Goal: Task Accomplishment & Management: Manage account settings

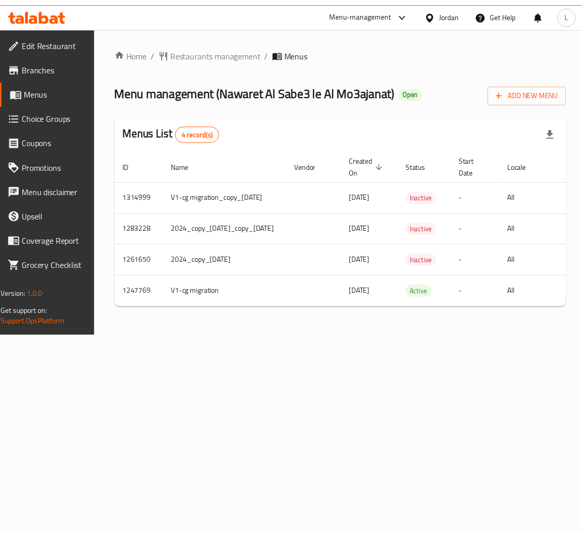
scroll to position [0, 141]
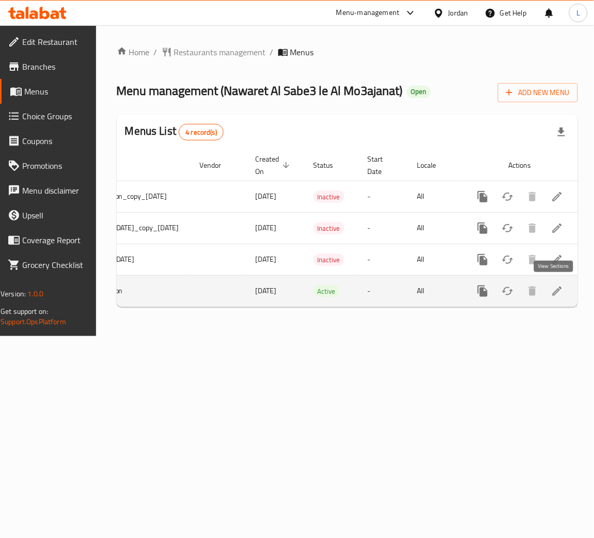
click at [554, 295] on icon "enhanced table" at bounding box center [557, 291] width 12 height 12
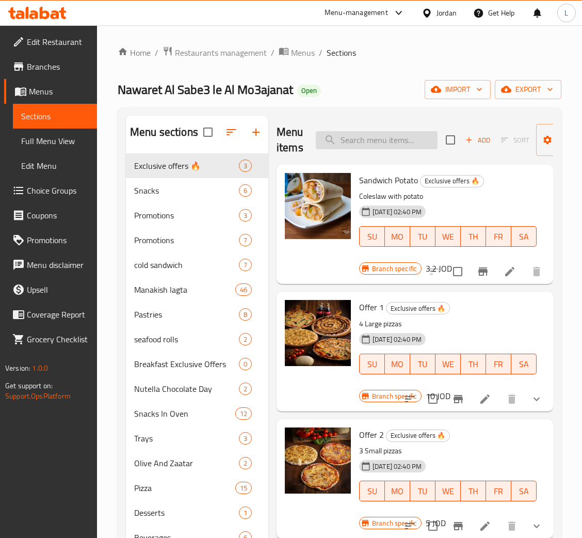
click at [391, 138] on input "search" at bounding box center [377, 140] width 122 height 18
paste input "[PERSON_NAME]"
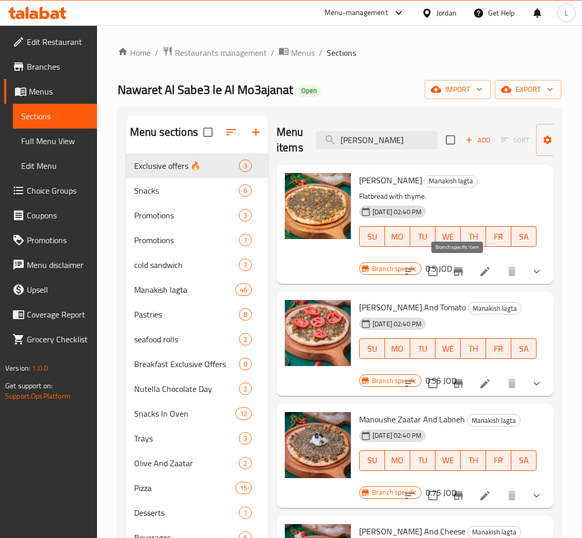
type input "[PERSON_NAME]"
click at [465, 275] on button "Branch-specific-item" at bounding box center [458, 271] width 25 height 25
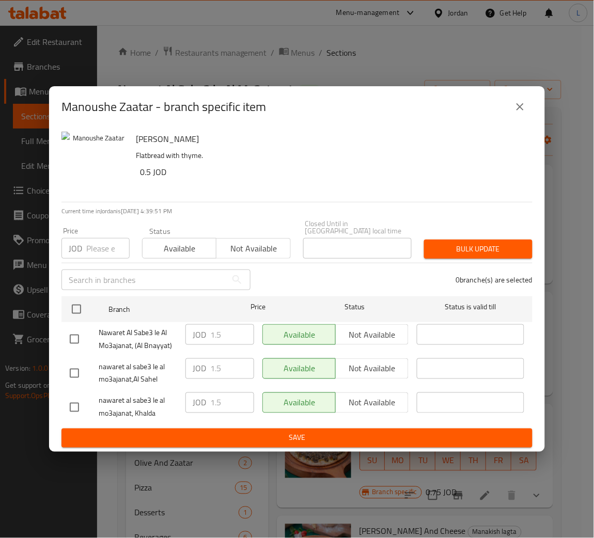
click at [98, 240] on input "number" at bounding box center [107, 248] width 43 height 21
paste input "1"
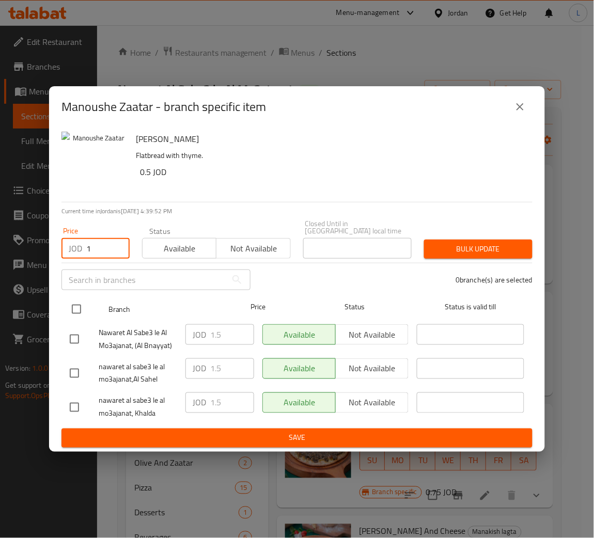
type input "1"
click at [71, 302] on input "checkbox" at bounding box center [77, 309] width 22 height 22
checkbox input "true"
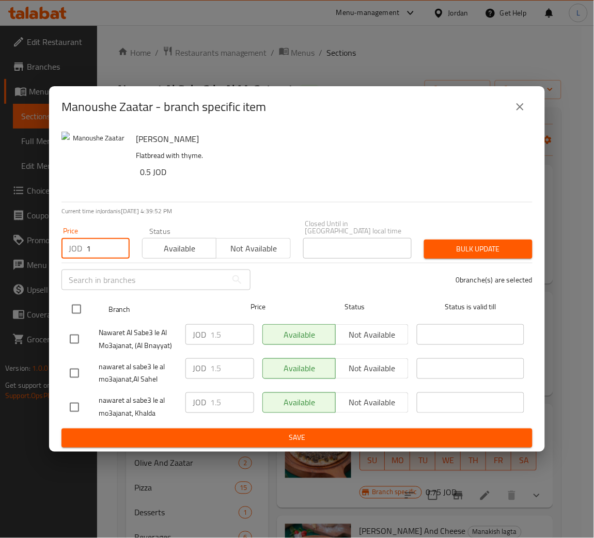
checkbox input "true"
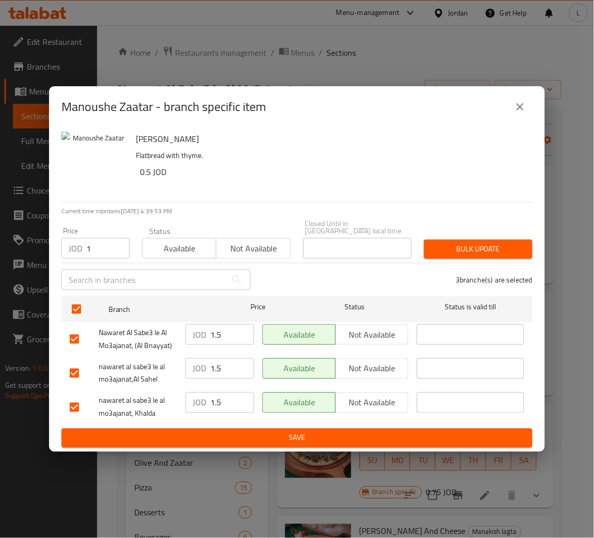
click at [500, 244] on span "Bulk update" at bounding box center [478, 249] width 92 height 13
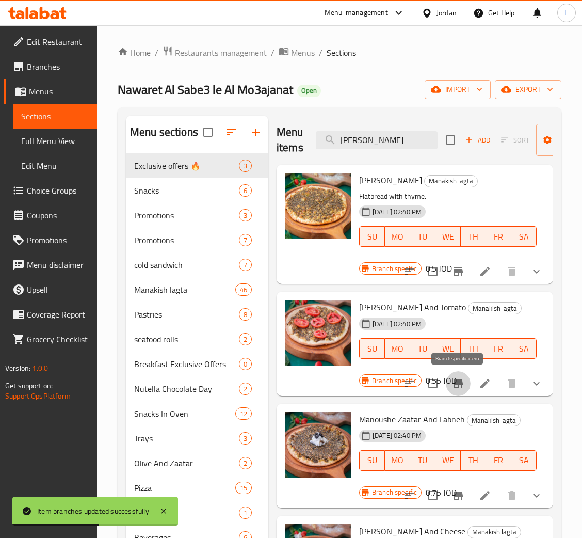
click at [463, 388] on icon "Branch-specific-item" at bounding box center [458, 383] width 12 height 12
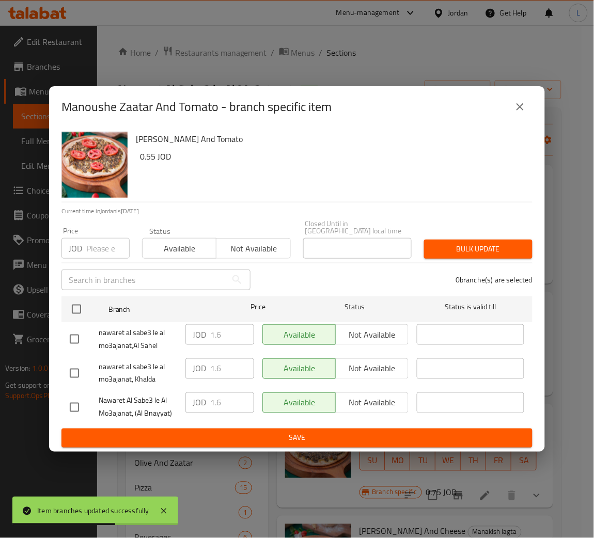
drag, startPoint x: 91, startPoint y: 243, endPoint x: 91, endPoint y: 257, distance: 13.4
click at [91, 243] on input "number" at bounding box center [107, 248] width 43 height 21
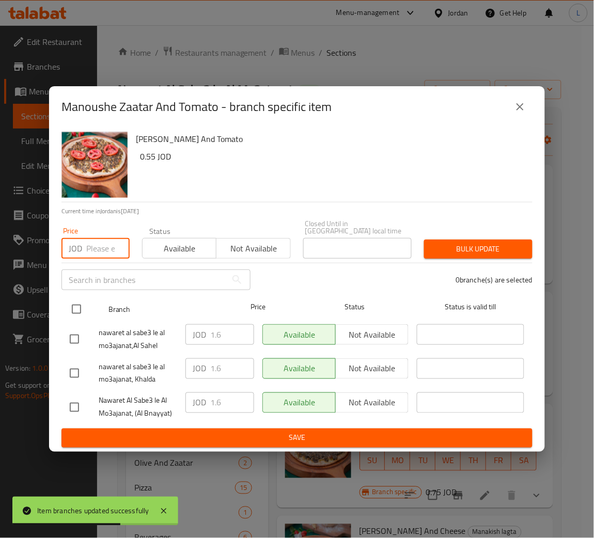
paste input "1.1"
type input "1.1"
click at [78, 306] on input "checkbox" at bounding box center [77, 309] width 22 height 22
checkbox input "true"
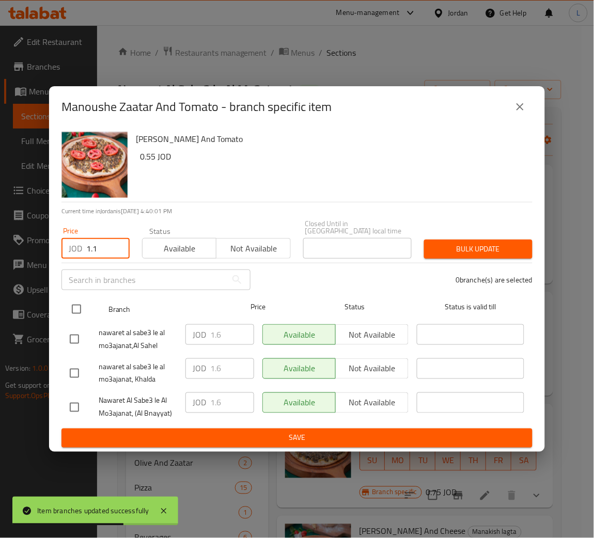
checkbox input "true"
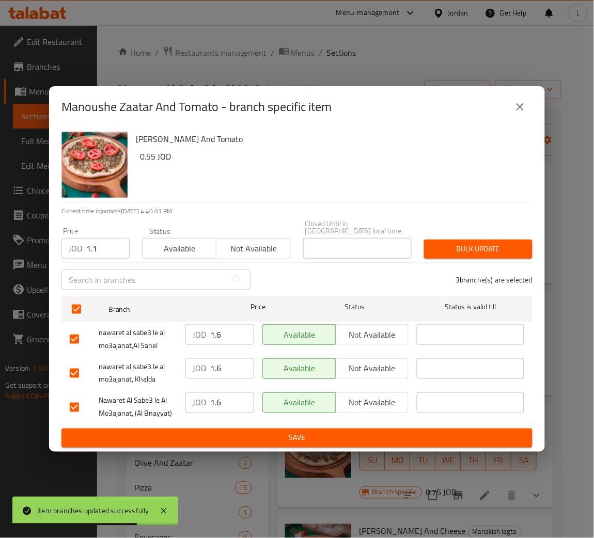
click at [472, 243] on span "Bulk update" at bounding box center [478, 249] width 92 height 13
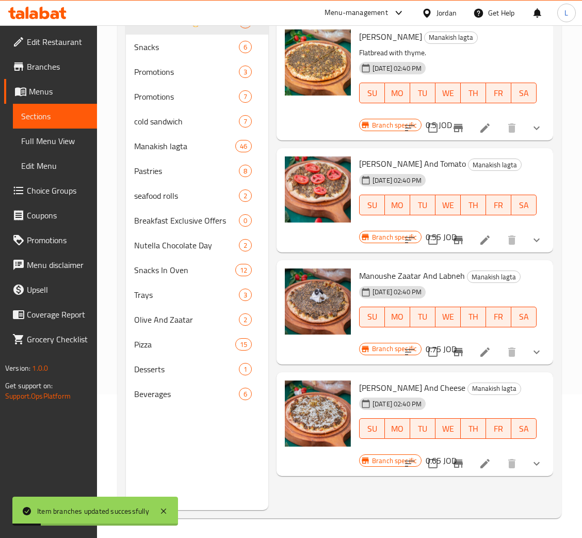
scroll to position [146, 0]
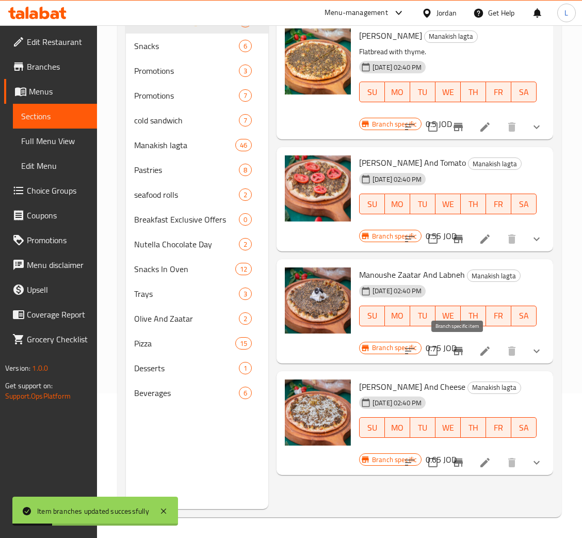
click at [450, 349] on button "Branch-specific-item" at bounding box center [458, 351] width 25 height 25
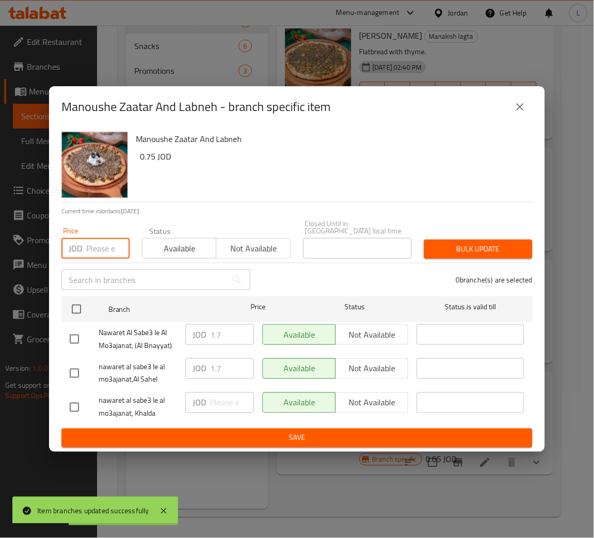
click at [87, 249] on input "number" at bounding box center [107, 248] width 43 height 21
paste input "1.35"
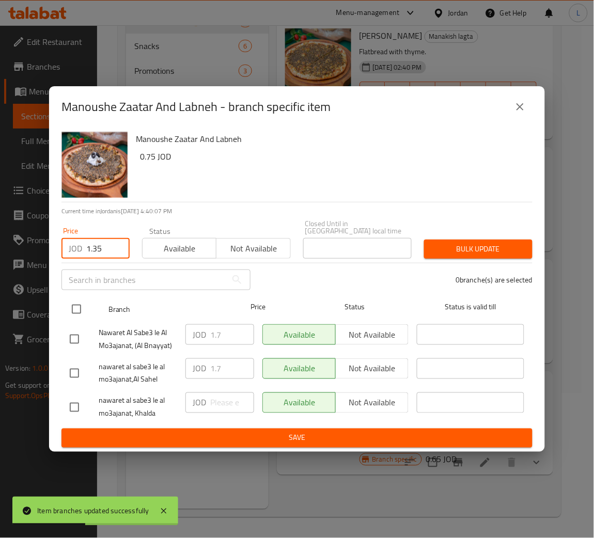
type input "1.35"
click at [76, 304] on input "checkbox" at bounding box center [77, 309] width 22 height 22
checkbox input "true"
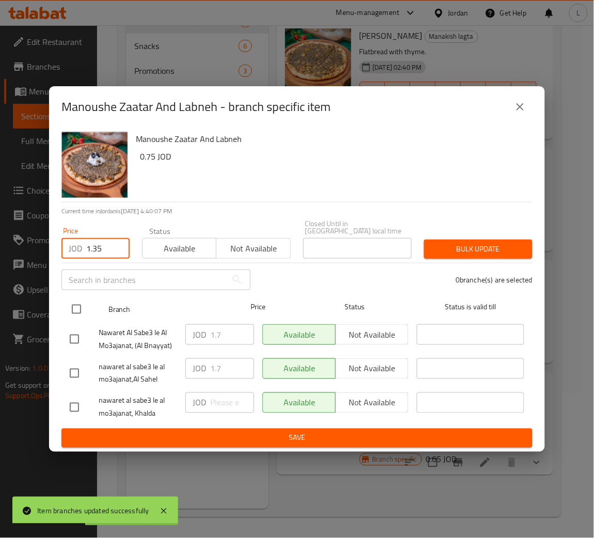
checkbox input "true"
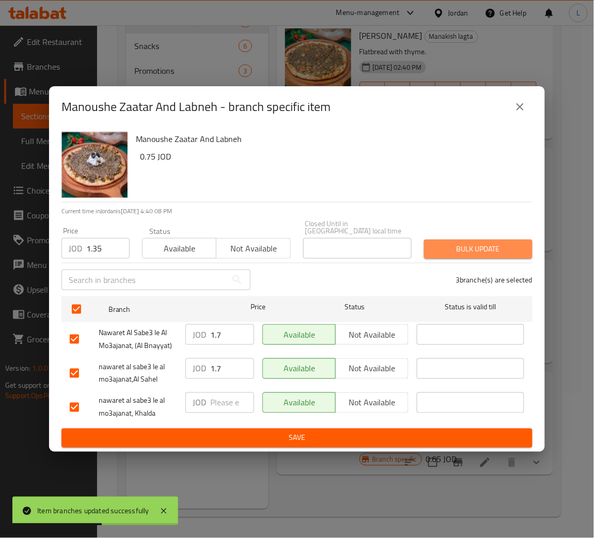
click at [482, 246] on span "Bulk update" at bounding box center [478, 249] width 92 height 13
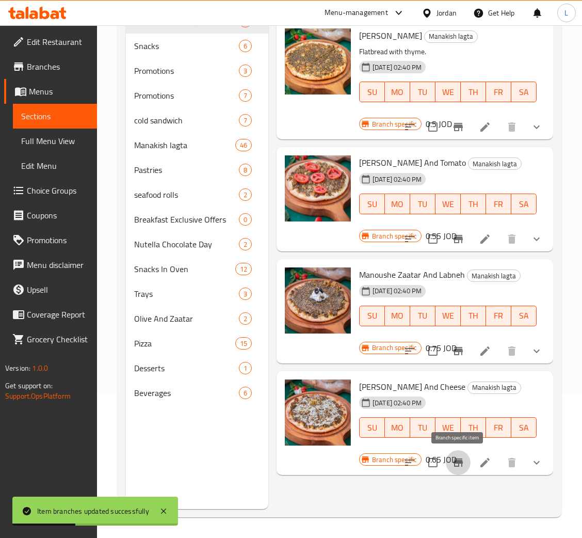
click at [461, 456] on icon "Branch-specific-item" at bounding box center [458, 462] width 12 height 12
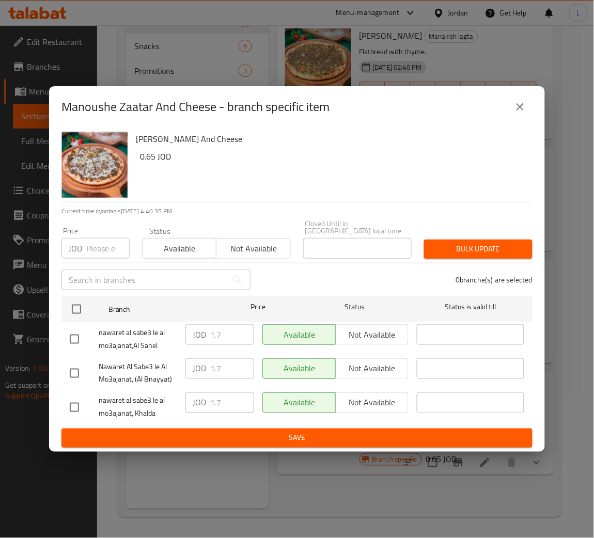
click at [79, 242] on p "JOD" at bounding box center [75, 248] width 13 height 12
click at [90, 243] on input "number" at bounding box center [107, 248] width 43 height 21
paste input "1.2"
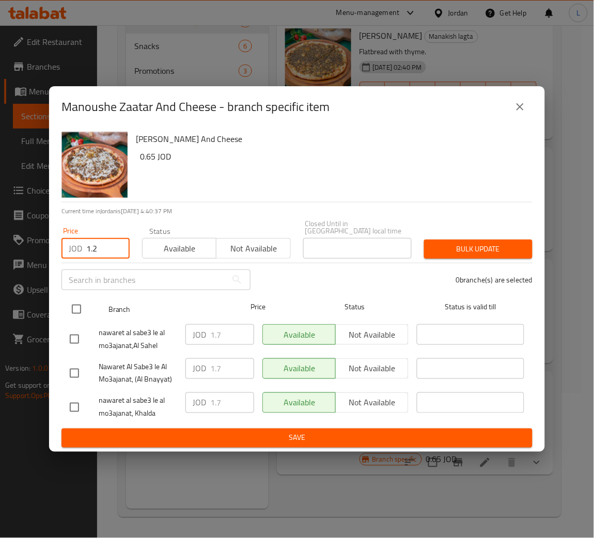
type input "1.2"
click at [85, 306] on input "checkbox" at bounding box center [77, 309] width 22 height 22
checkbox input "true"
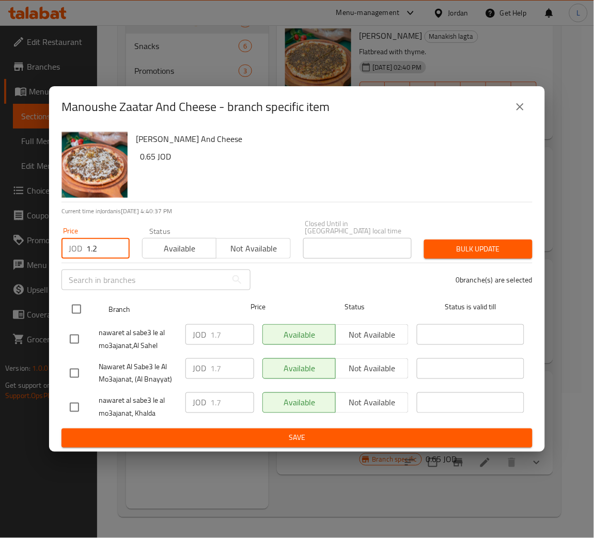
checkbox input "true"
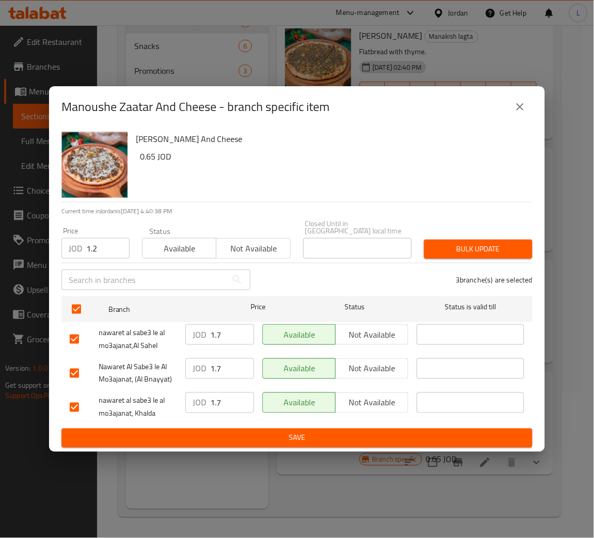
drag, startPoint x: 472, startPoint y: 225, endPoint x: 470, endPoint y: 236, distance: 11.5
click at [472, 227] on div "Price JOD 1.2 Price Status Available Not available Closed Until in Jordan local…" at bounding box center [296, 239] width 483 height 51
click at [467, 244] on span "Bulk update" at bounding box center [478, 249] width 92 height 13
click at [497, 243] on span "Bulk update" at bounding box center [478, 249] width 92 height 13
click at [457, 247] on span "Bulk update" at bounding box center [478, 249] width 92 height 13
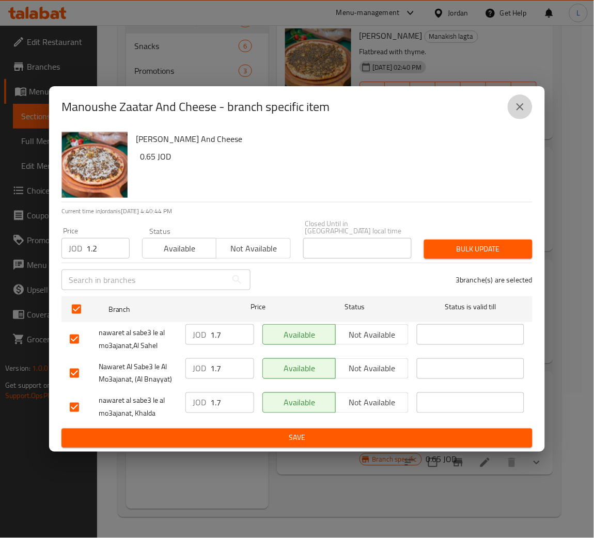
drag, startPoint x: 520, startPoint y: 117, endPoint x: 537, endPoint y: 160, distance: 46.6
click at [521, 117] on button "close" at bounding box center [520, 106] width 25 height 25
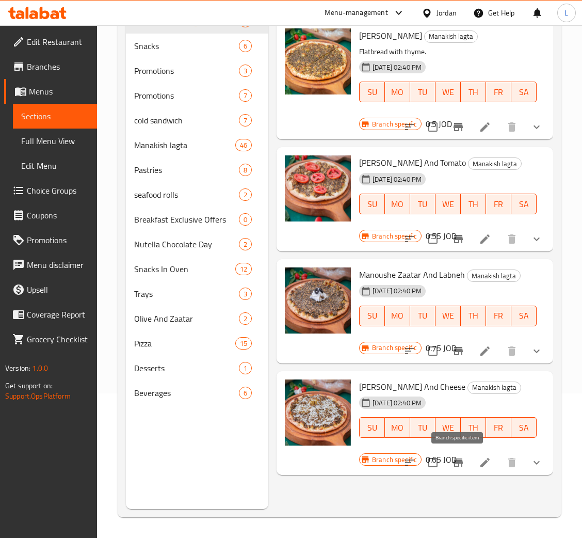
click at [460, 460] on icon "Branch-specific-item" at bounding box center [458, 463] width 9 height 8
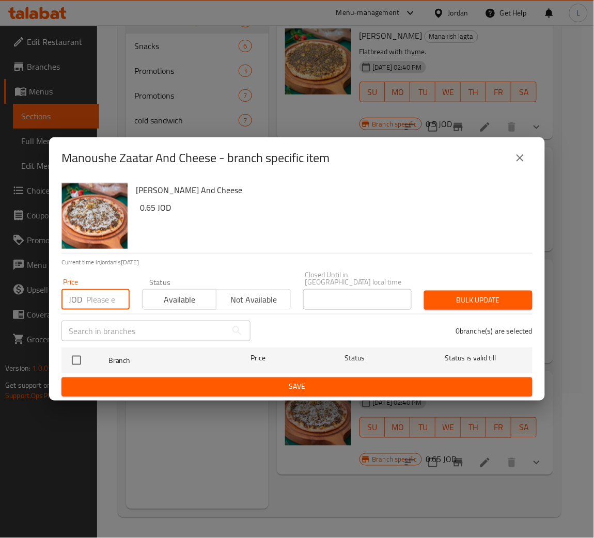
click at [92, 289] on input "number" at bounding box center [107, 299] width 43 height 21
click at [517, 153] on button "close" at bounding box center [520, 158] width 25 height 25
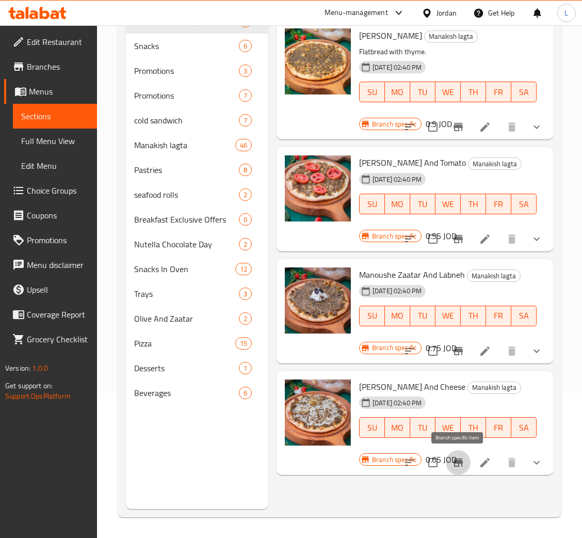
click at [465, 461] on button "Branch-specific-item" at bounding box center [458, 462] width 25 height 25
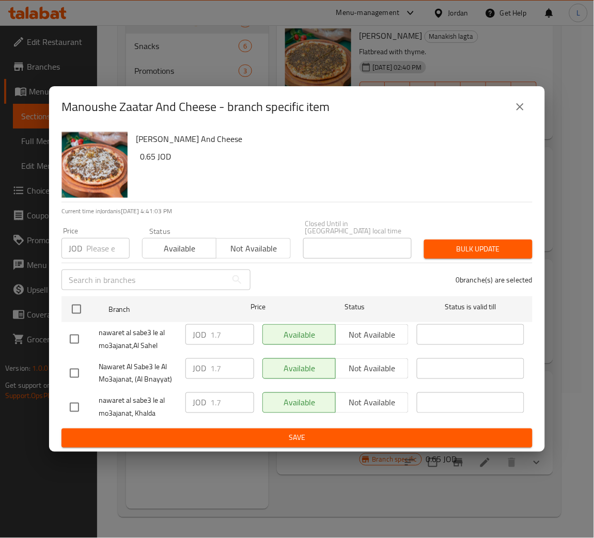
drag, startPoint x: 105, startPoint y: 244, endPoint x: 103, endPoint y: 254, distance: 9.9
click at [104, 244] on input "number" at bounding box center [107, 248] width 43 height 21
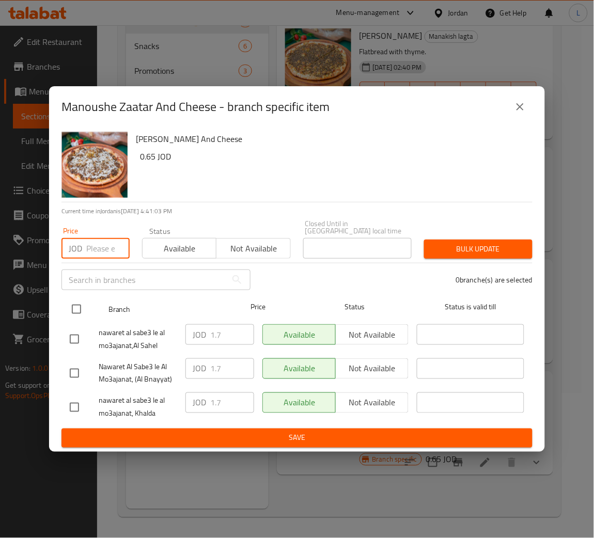
paste input "1.2"
type input "1.2"
click at [80, 315] on input "checkbox" at bounding box center [77, 309] width 22 height 22
checkbox input "true"
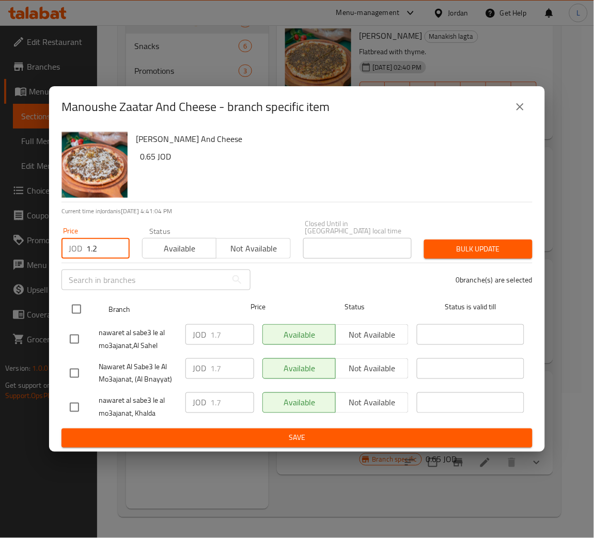
checkbox input "true"
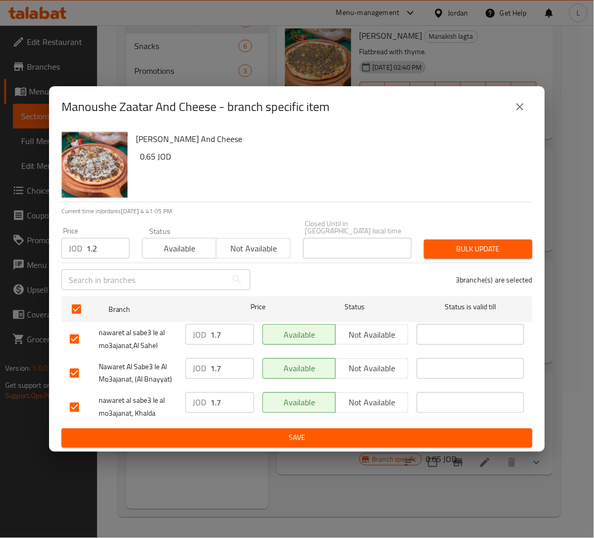
click at [491, 243] on span "Bulk update" at bounding box center [478, 249] width 92 height 13
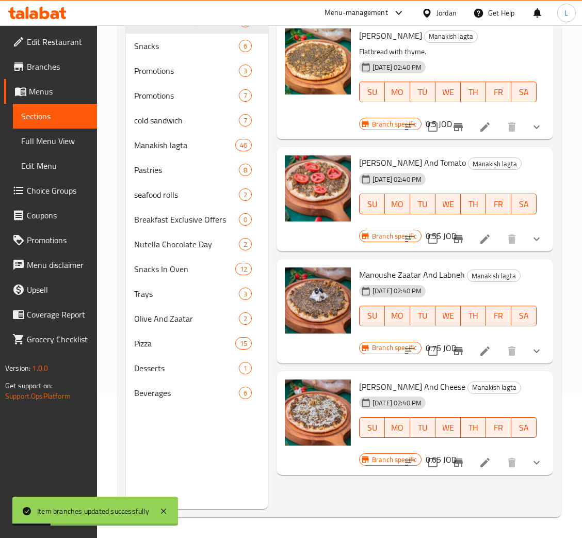
scroll to position [0, 0]
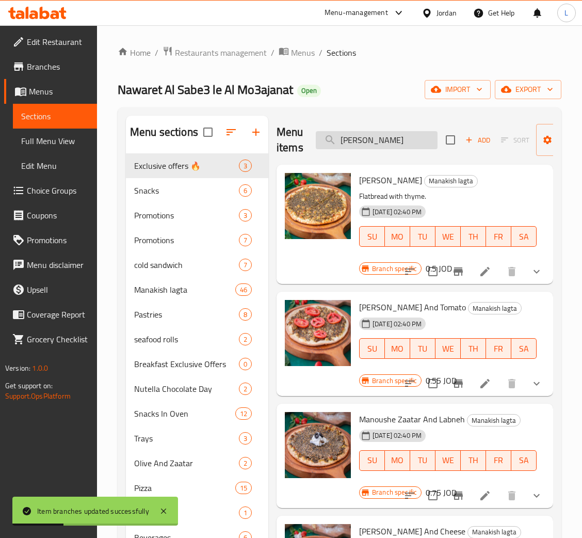
click at [385, 144] on input "Manoushe Zaatar" at bounding box center [377, 140] width 122 height 18
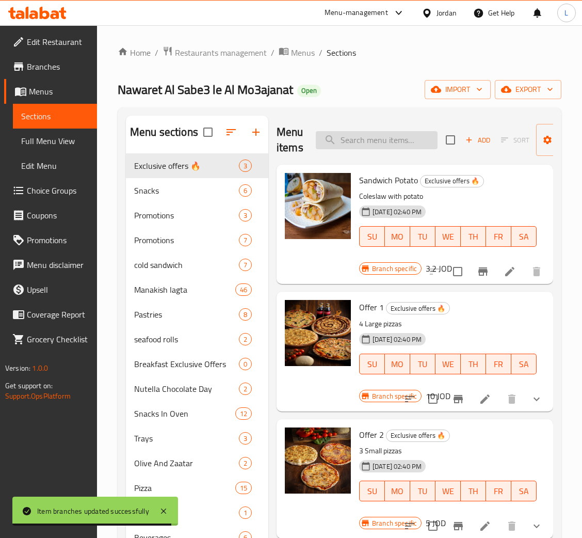
click at [376, 135] on input "search" at bounding box center [377, 140] width 122 height 18
paste input "Manoushe Doqqa Ghazaweih"
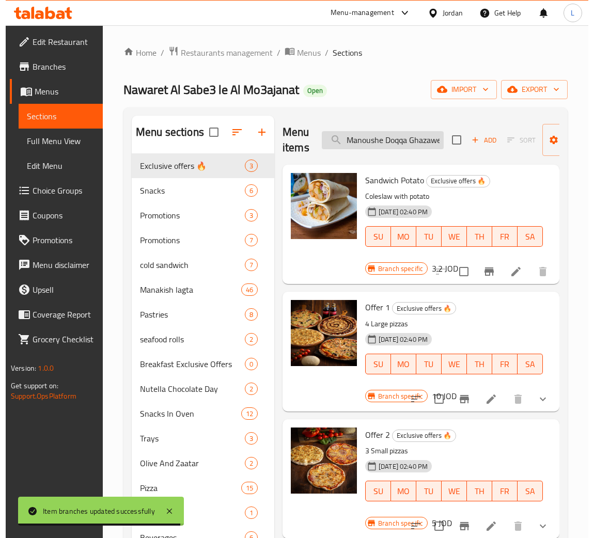
scroll to position [0, 10]
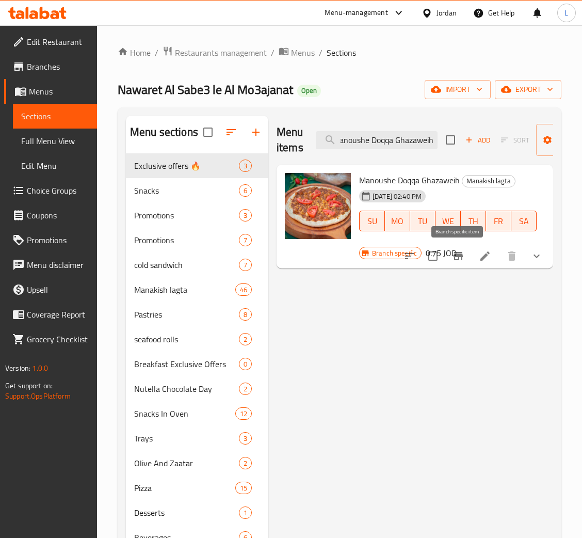
type input "Manoushe Doqqa Ghazaweih"
click at [454, 259] on icon "Branch-specific-item" at bounding box center [458, 256] width 9 height 8
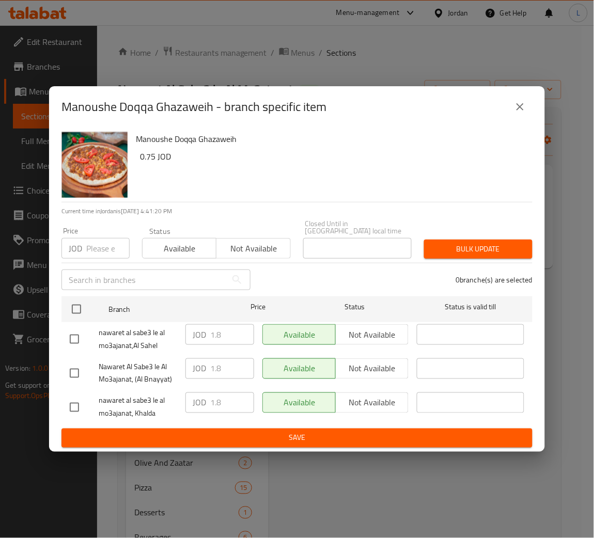
drag, startPoint x: 94, startPoint y: 249, endPoint x: 94, endPoint y: 256, distance: 6.7
click at [94, 248] on input "number" at bounding box center [107, 248] width 43 height 21
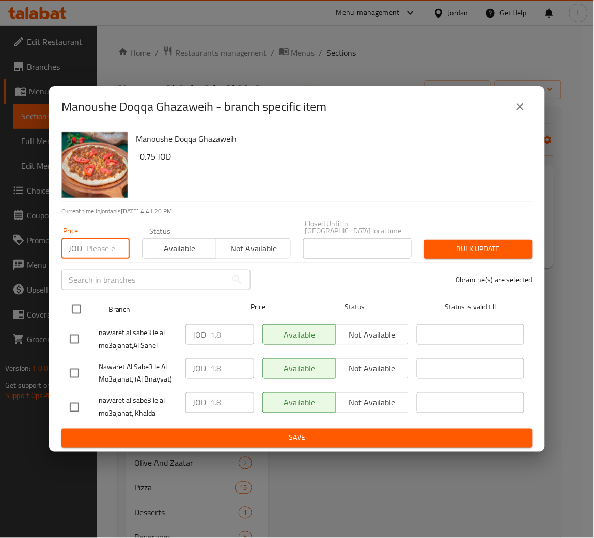
paste input "1.25"
type input "1.25"
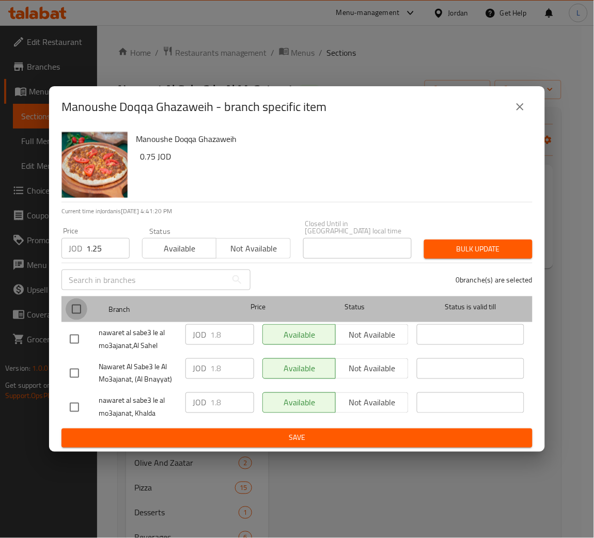
click at [82, 316] on input "checkbox" at bounding box center [77, 309] width 22 height 22
checkbox input "true"
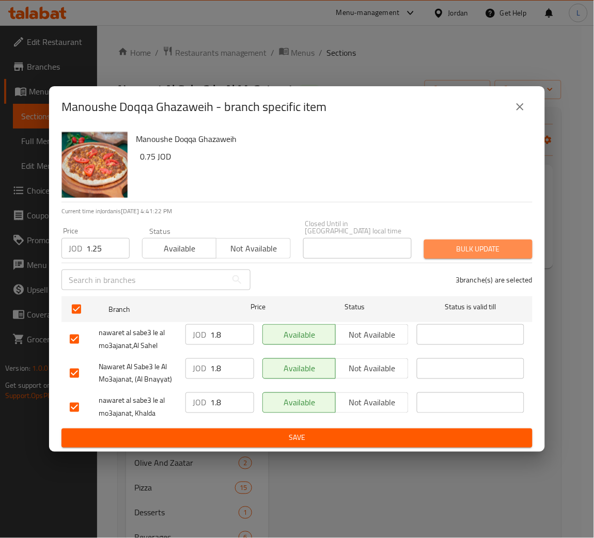
click at [497, 247] on span "Bulk update" at bounding box center [478, 249] width 92 height 13
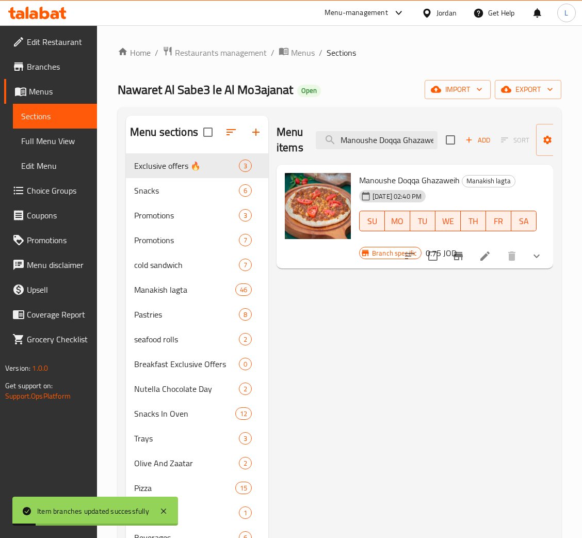
click at [368, 130] on div "Menu items Manoushe Doqqa Ghazaweih Add Sort Manage items" at bounding box center [415, 140] width 277 height 49
click at [369, 135] on input "Manoushe Doqqa Ghazaweih" at bounding box center [377, 140] width 122 height 18
paste input "Manoushe Doqqa And Labneh"
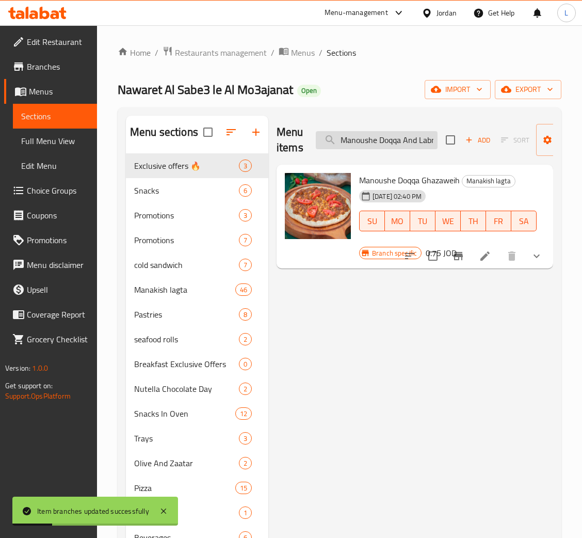
scroll to position [0, 15]
click at [369, 136] on input "Manoushe Doqqa And LabnehDoqqa Ghazaweih" at bounding box center [377, 140] width 122 height 18
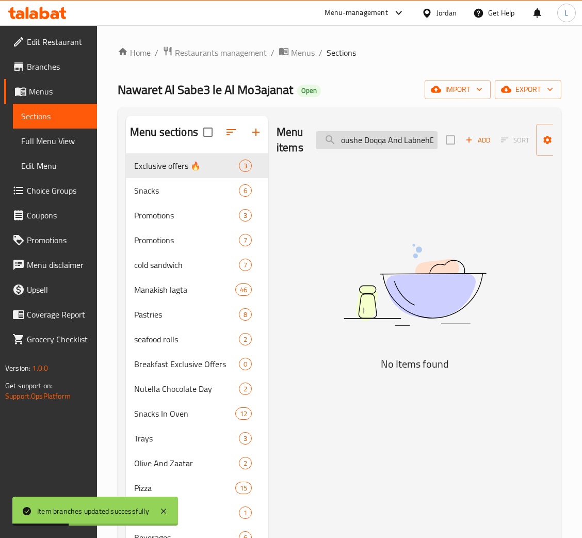
paste input "Manoushe Doqqa And Labne"
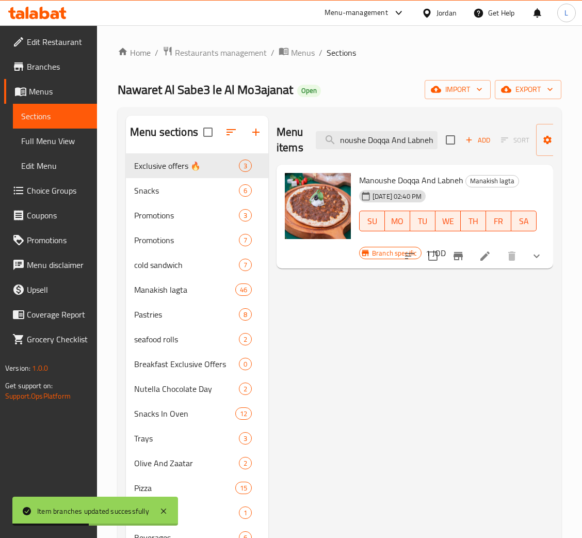
type input "Manoushe Doqqa And Labneh"
click at [463, 256] on icon "Branch-specific-item" at bounding box center [458, 256] width 9 height 8
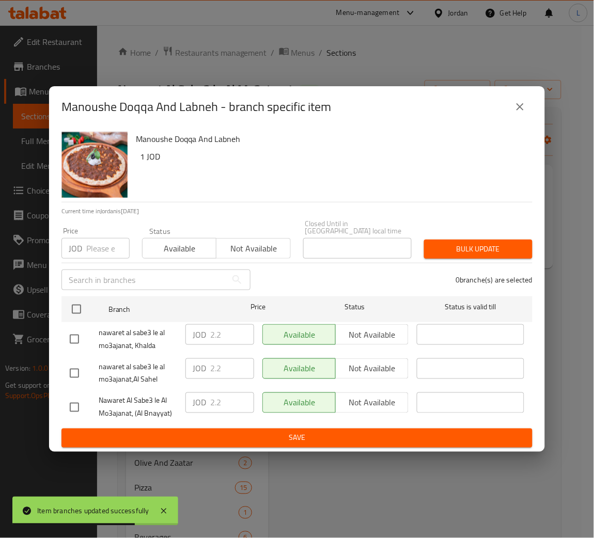
click at [94, 257] on div "Price JOD Price" at bounding box center [95, 243] width 81 height 44
click at [92, 247] on input "number" at bounding box center [107, 248] width 43 height 21
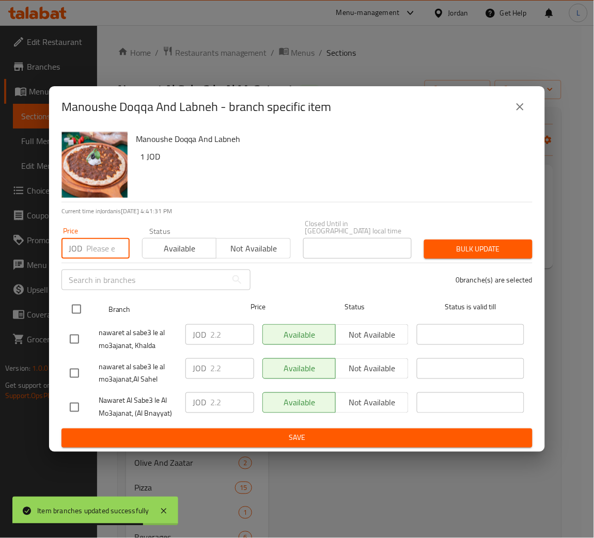
paste input "1.55"
type input "1.55"
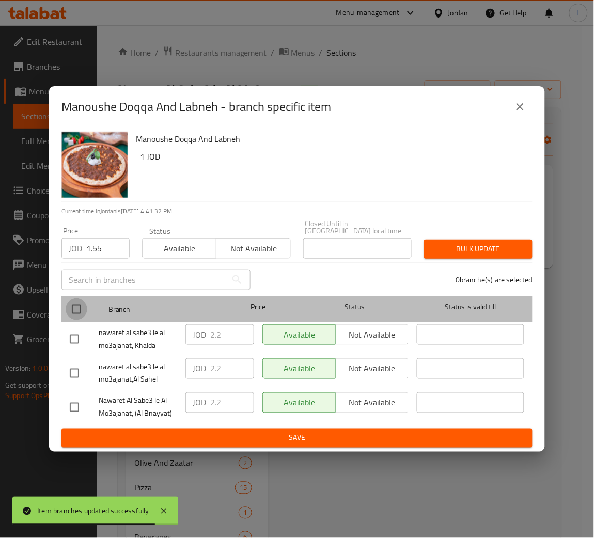
click at [69, 308] on input "checkbox" at bounding box center [77, 309] width 22 height 22
checkbox input "true"
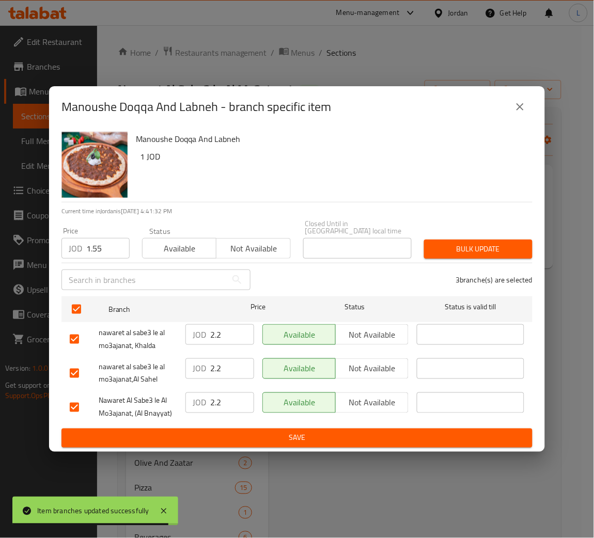
click at [461, 243] on span "Bulk update" at bounding box center [478, 249] width 92 height 13
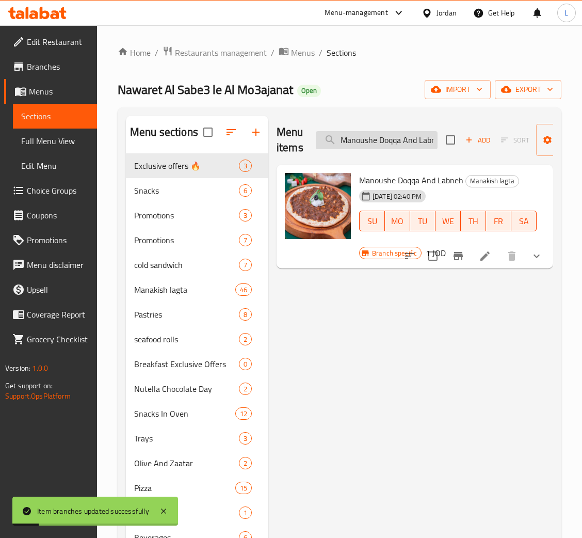
click at [392, 141] on input "Manoushe Doqqa And Labneh" at bounding box center [377, 140] width 122 height 18
paste input "Cheese"
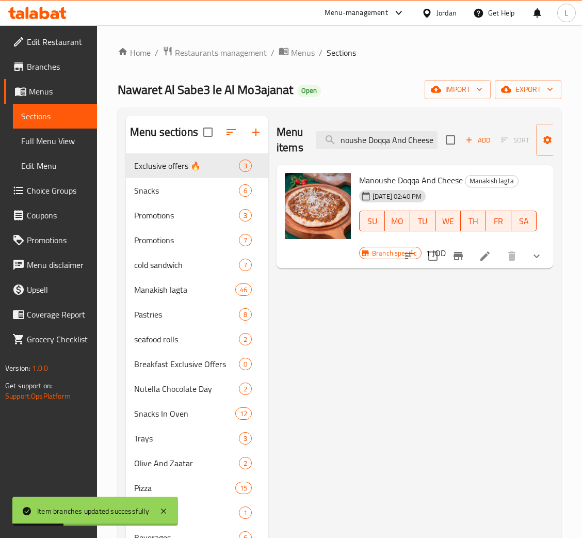
type input "Manoushe Doqqa And Cheese"
click at [461, 259] on icon "Branch-specific-item" at bounding box center [458, 256] width 12 height 12
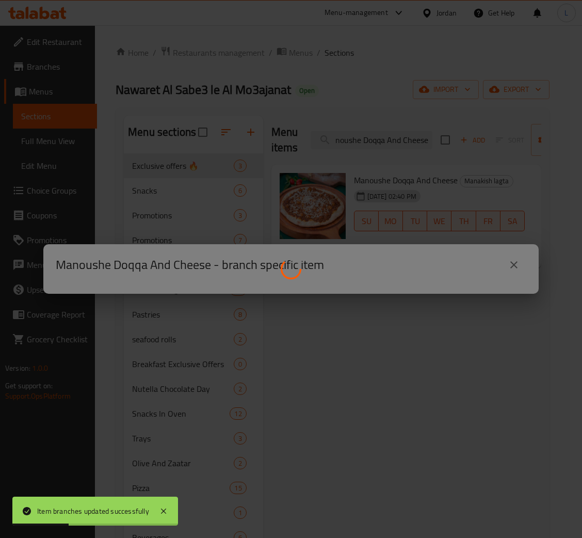
scroll to position [0, 0]
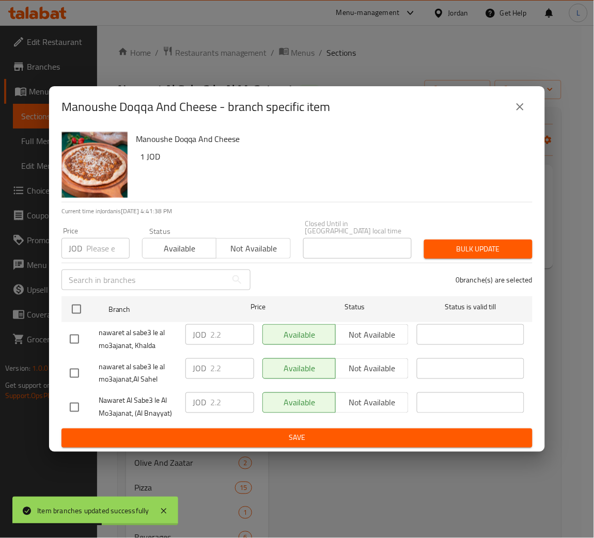
click at [94, 248] on input "number" at bounding box center [107, 248] width 43 height 21
paste input "1.55"
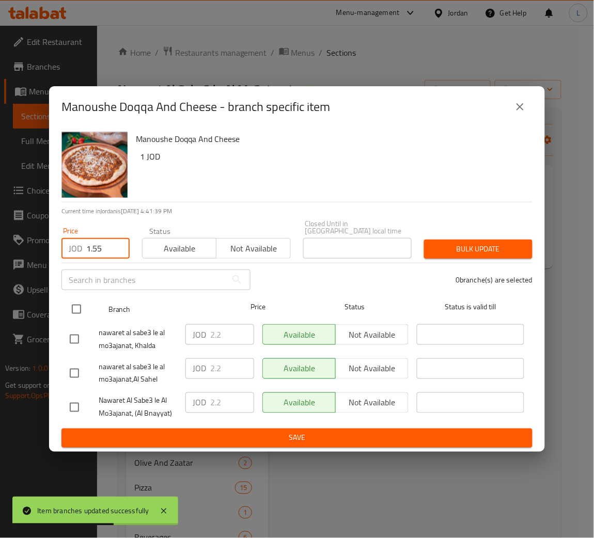
type input "1.55"
click at [70, 309] on input "checkbox" at bounding box center [77, 309] width 22 height 22
checkbox input "true"
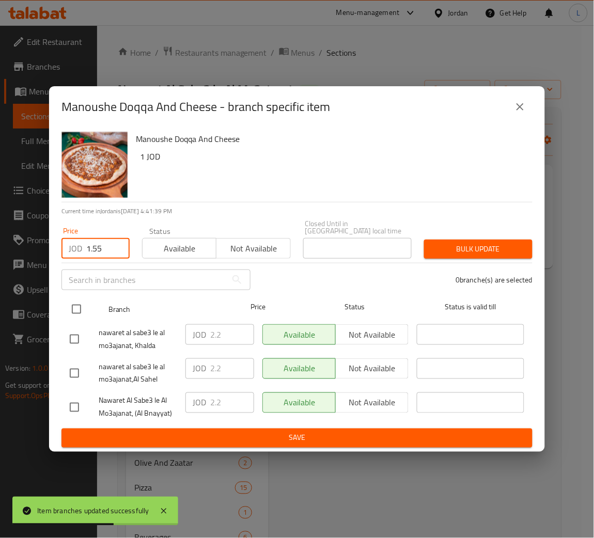
checkbox input "true"
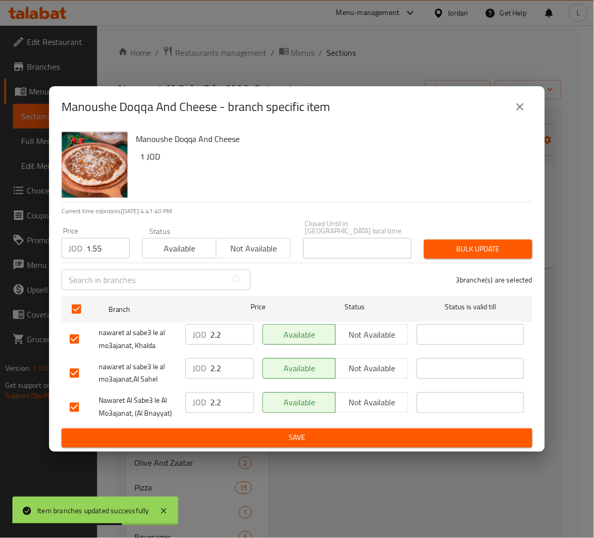
click at [495, 246] on span "Bulk update" at bounding box center [478, 249] width 92 height 13
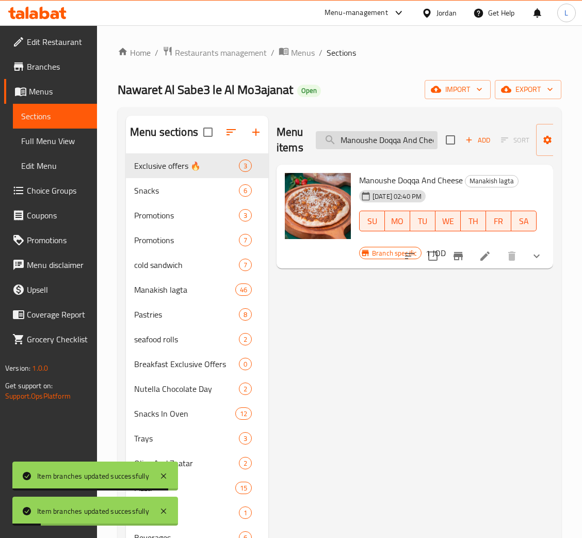
click at [397, 140] on input "Manoushe Doqqa And Cheese" at bounding box center [377, 140] width 122 height 18
paste input "Manoushe Light"
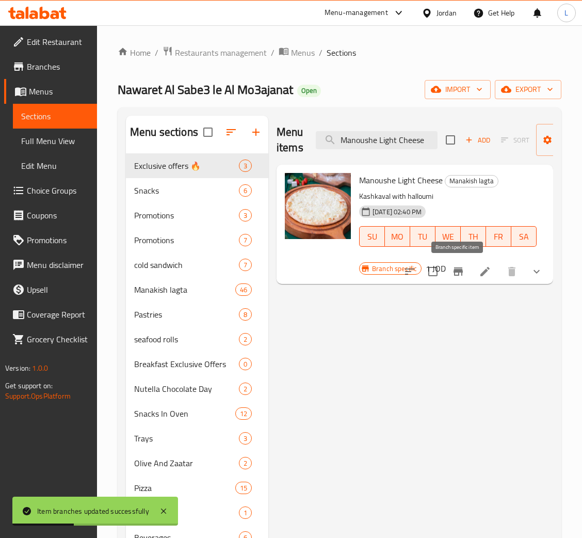
type input "Manoushe Light Cheese"
click at [461, 273] on icon "Branch-specific-item" at bounding box center [458, 271] width 9 height 8
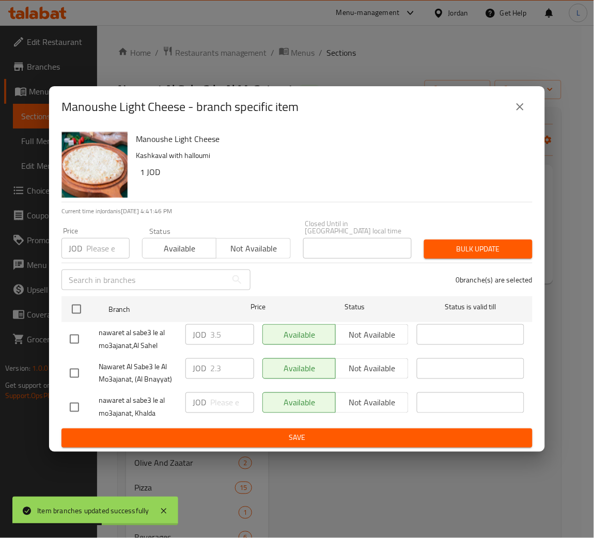
click at [109, 242] on input "number" at bounding box center [107, 248] width 43 height 21
paste input "2.25"
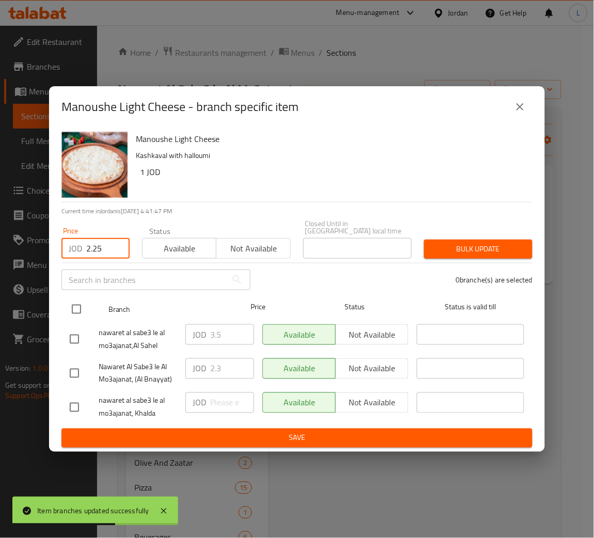
type input "2.25"
click at [73, 302] on input "checkbox" at bounding box center [77, 309] width 22 height 22
checkbox input "true"
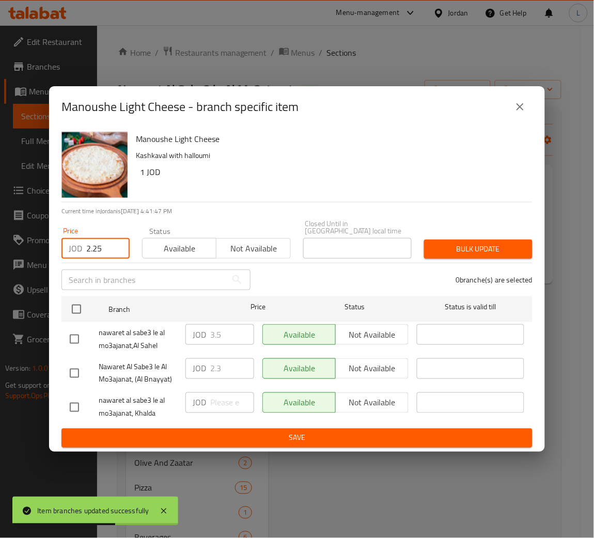
checkbox input "true"
click at [518, 243] on span "Bulk update" at bounding box center [478, 249] width 92 height 13
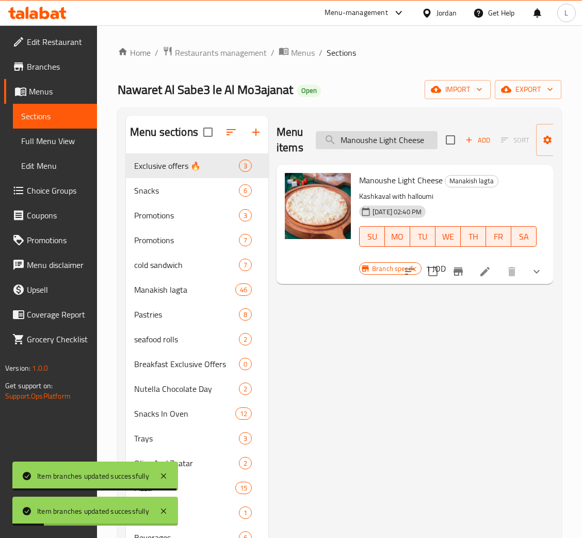
click at [394, 142] on input "Manoushe Light Cheese" at bounding box center [377, 140] width 122 height 18
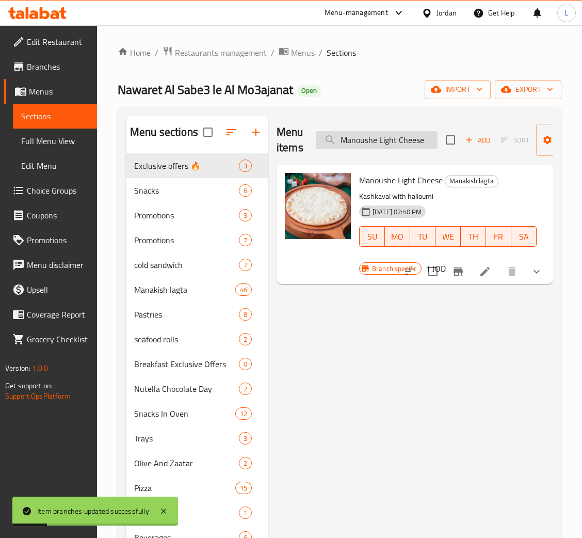
click at [394, 142] on input "Manoushe Light Cheese" at bounding box center [377, 140] width 122 height 18
paste input "Puck"
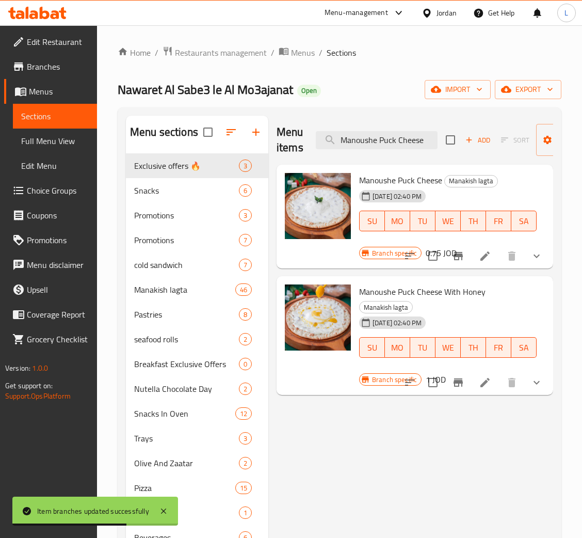
type input "Manoushe Puck Cheese"
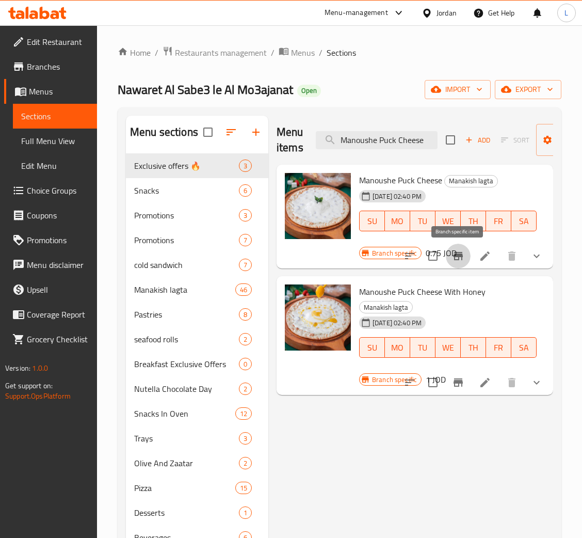
click at [459, 251] on icon "Branch-specific-item" at bounding box center [458, 256] width 12 height 12
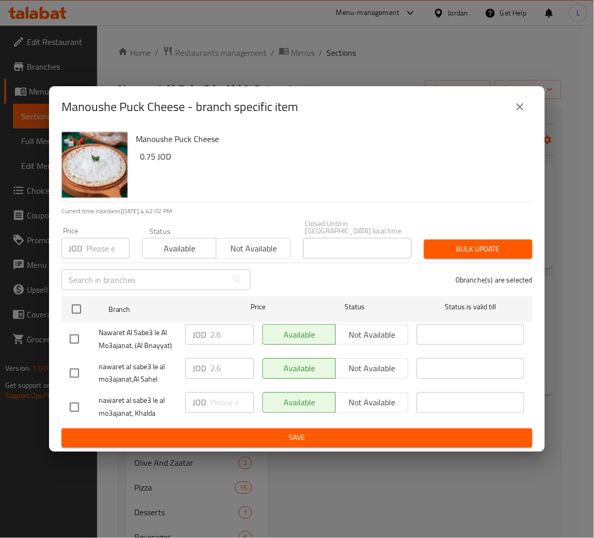
click at [83, 245] on div "JOD Price" at bounding box center [95, 248] width 68 height 21
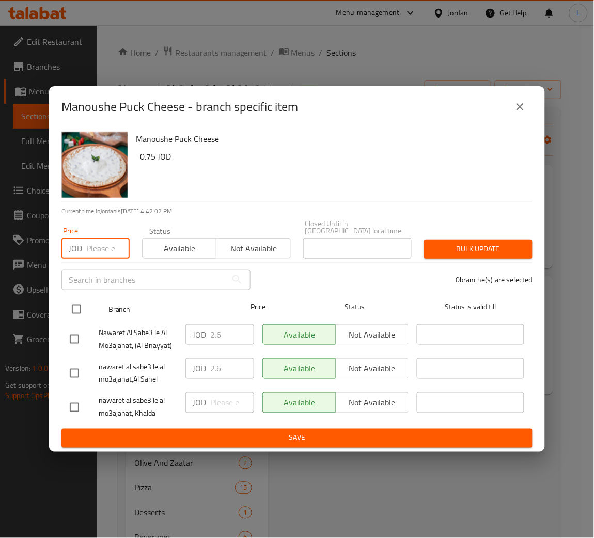
paste input "1.25"
type input "1.25"
click at [73, 301] on input "checkbox" at bounding box center [77, 309] width 22 height 22
checkbox input "true"
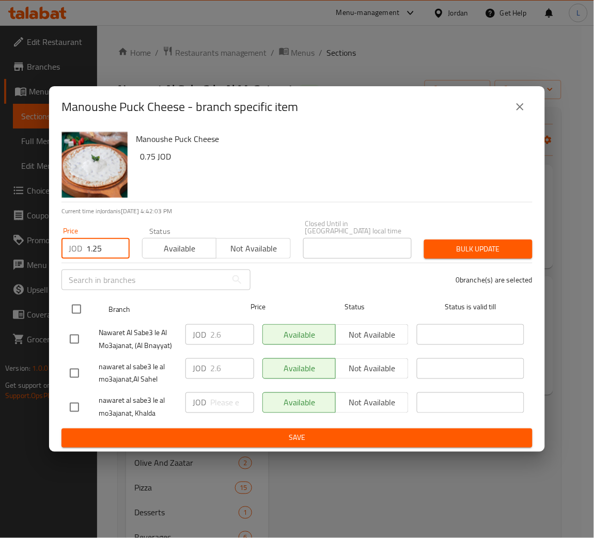
checkbox input "true"
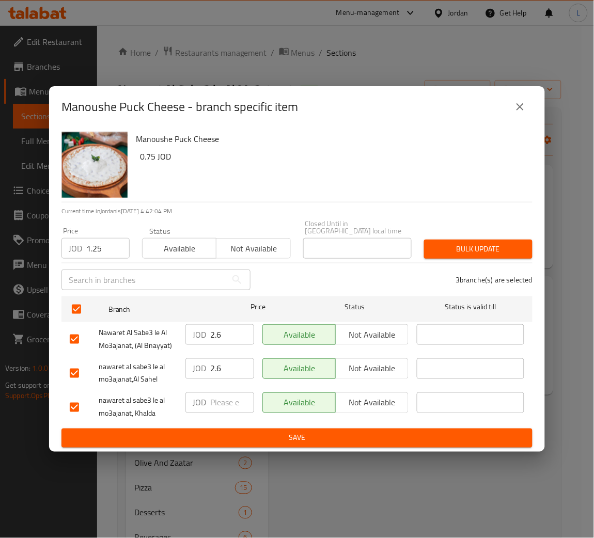
click at [451, 243] on span "Bulk update" at bounding box center [478, 249] width 92 height 13
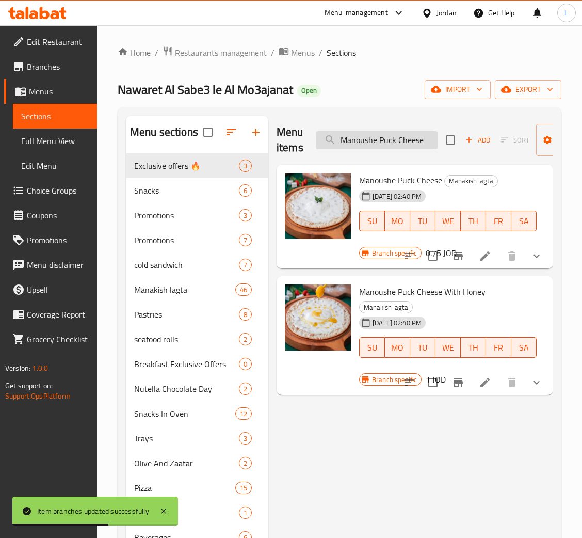
click at [393, 138] on input "Manoushe Puck Cheese" at bounding box center [377, 140] width 122 height 18
paste input "With Honey"
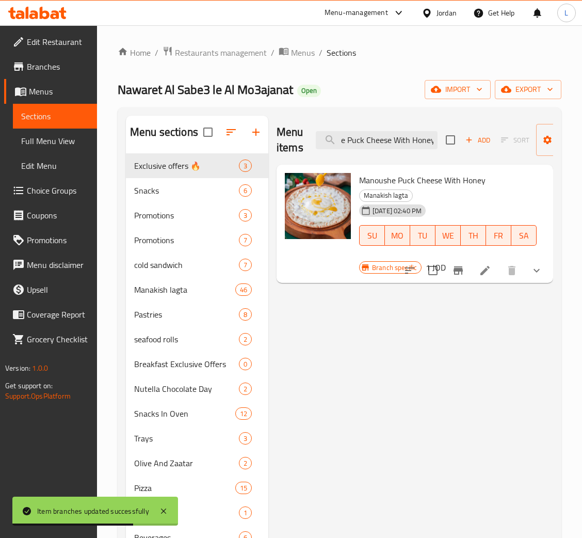
type input "Manoushe Puck Cheese With Honey"
click at [464, 269] on icon "Branch-specific-item" at bounding box center [458, 270] width 12 height 12
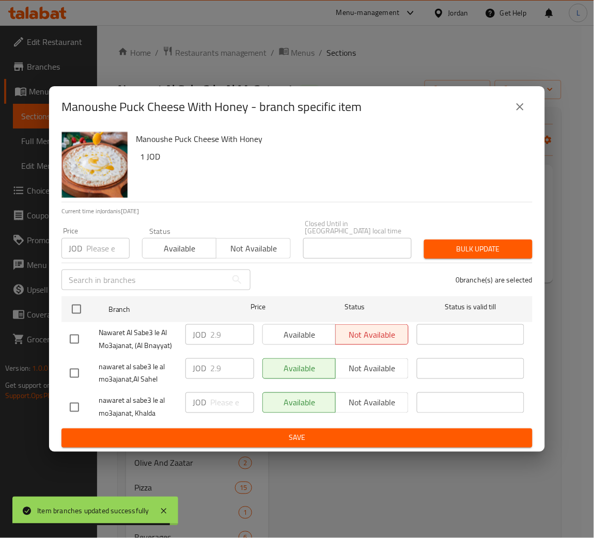
click at [86, 250] on div "JOD Price" at bounding box center [95, 248] width 68 height 21
paste input "1.65"
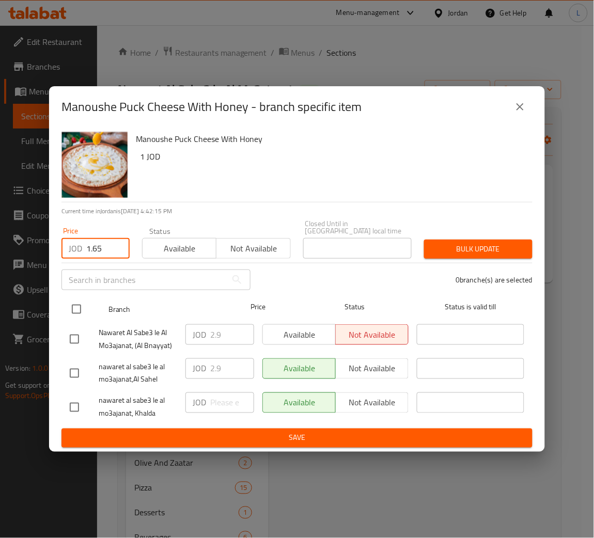
type input "1.65"
drag, startPoint x: 73, startPoint y: 303, endPoint x: 105, endPoint y: 304, distance: 32.0
click at [73, 303] on input "checkbox" at bounding box center [77, 309] width 22 height 22
checkbox input "true"
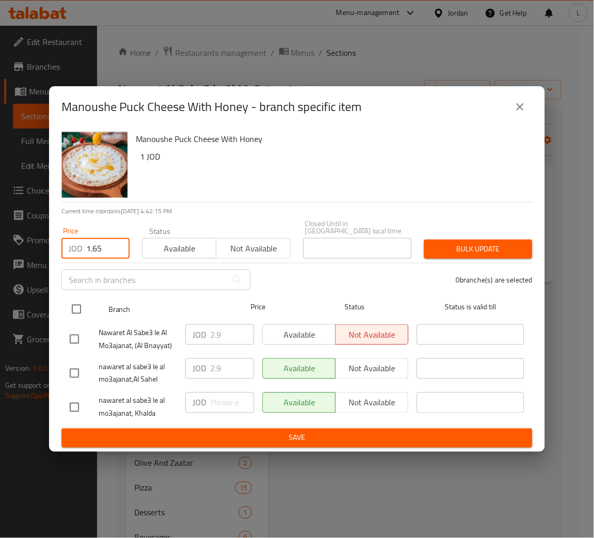
checkbox input "true"
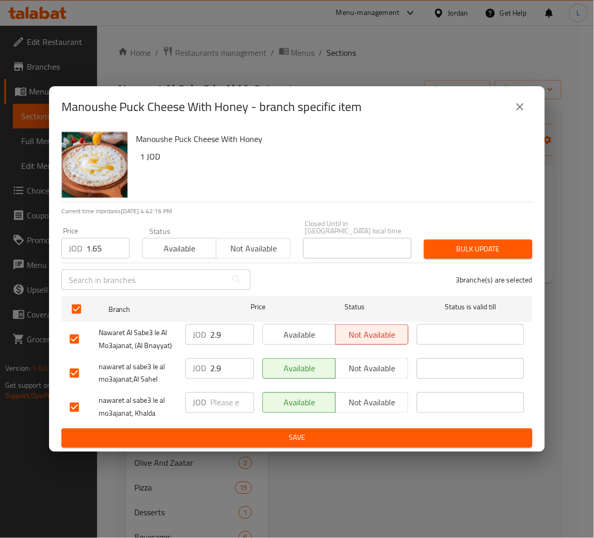
click at [487, 244] on span "Bulk update" at bounding box center [478, 249] width 92 height 13
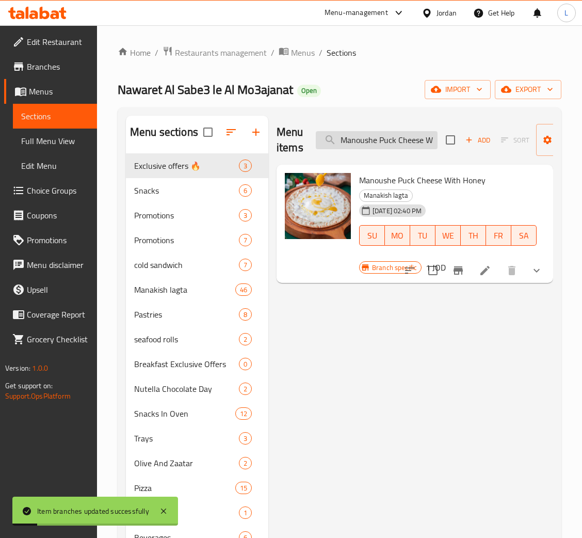
click at [388, 135] on input "Manoushe Puck Cheese With Honey" at bounding box center [377, 140] width 122 height 18
paste input "Kashkaval Cheese"
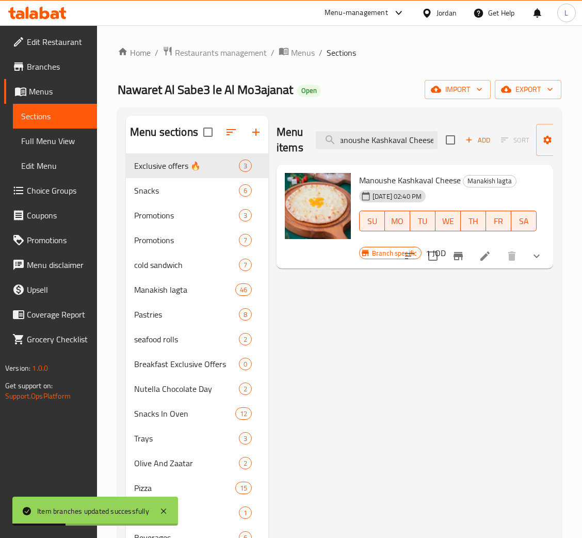
type input "Manoushe Kashkaval Cheese"
click at [460, 260] on icon "Branch-specific-item" at bounding box center [458, 256] width 12 height 12
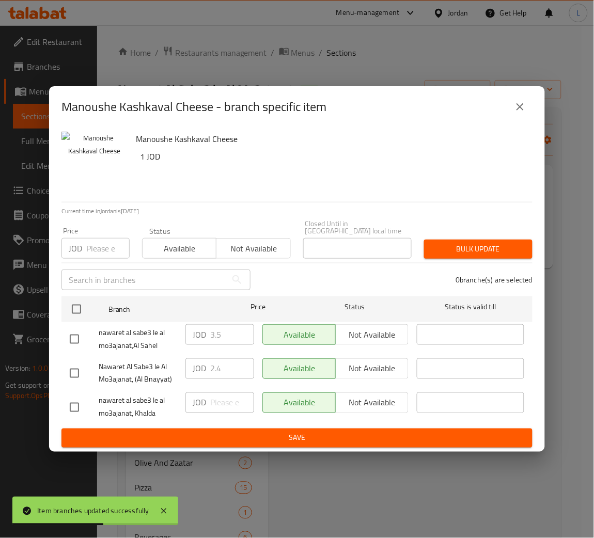
click at [103, 243] on input "number" at bounding box center [107, 248] width 43 height 21
paste input "2.25"
type input "2.25"
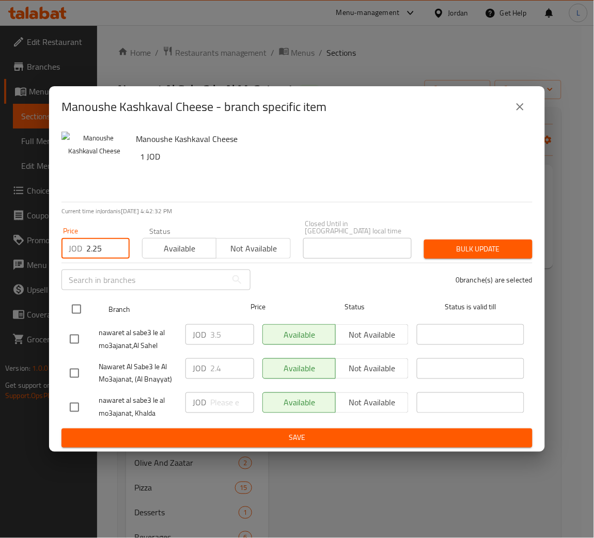
click at [70, 311] on input "checkbox" at bounding box center [77, 309] width 22 height 22
checkbox input "true"
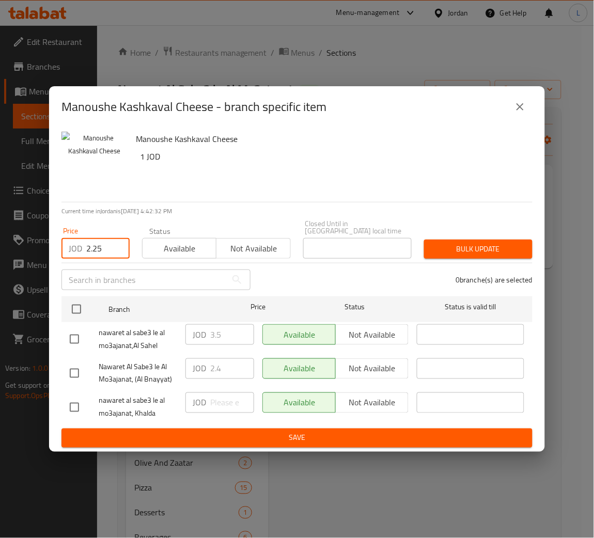
checkbox input "true"
click at [467, 243] on span "Bulk update" at bounding box center [478, 249] width 92 height 13
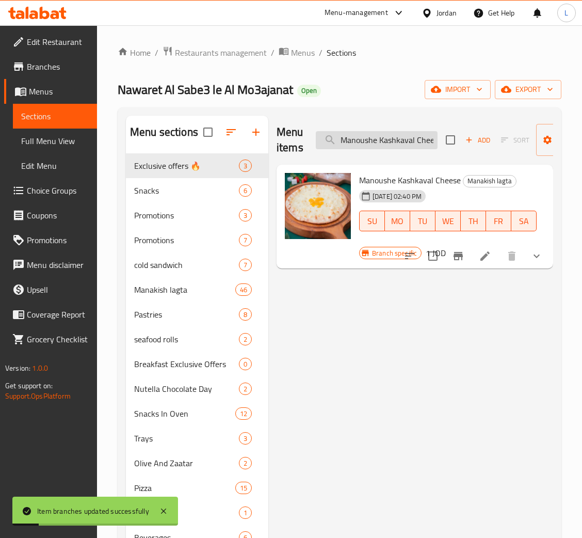
click at [376, 141] on input "Manoushe Kashkaval Cheese" at bounding box center [377, 140] width 122 height 18
paste input "Saniora With Kashkaval"
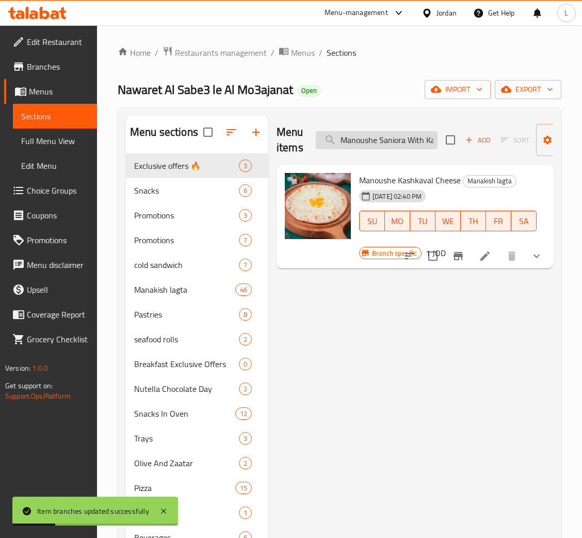
scroll to position [0, 27]
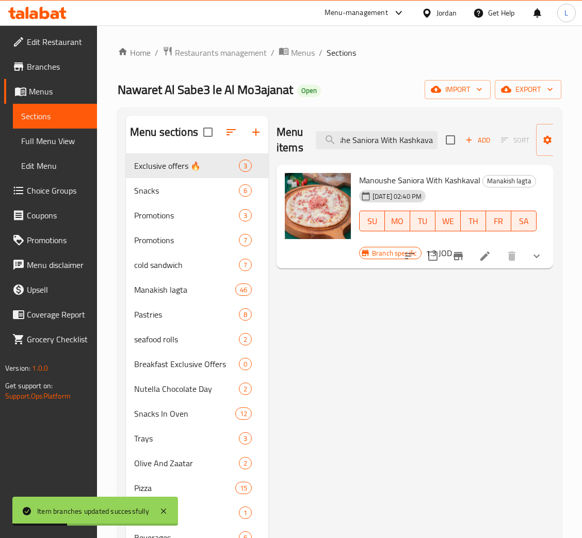
type input "Manoushe Saniora With Kashkaval"
click at [460, 254] on icon "Branch-specific-item" at bounding box center [458, 256] width 12 height 12
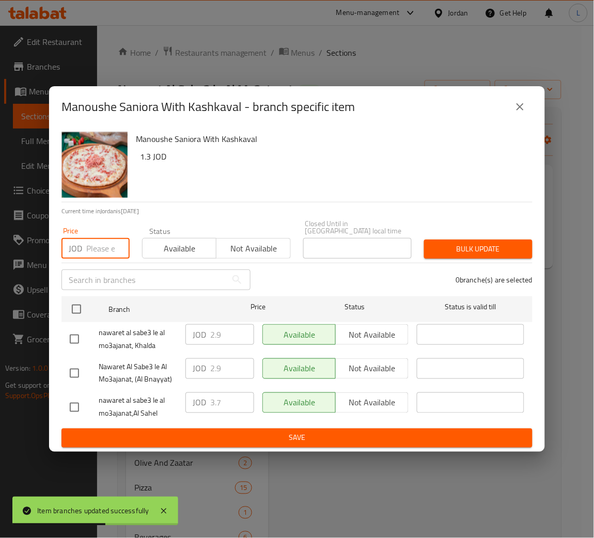
click at [106, 250] on input "number" at bounding box center [107, 248] width 43 height 21
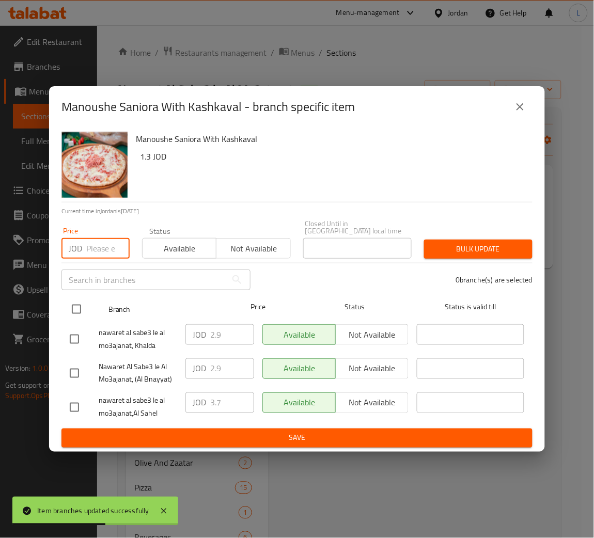
paste input "2.45"
type input "2.45"
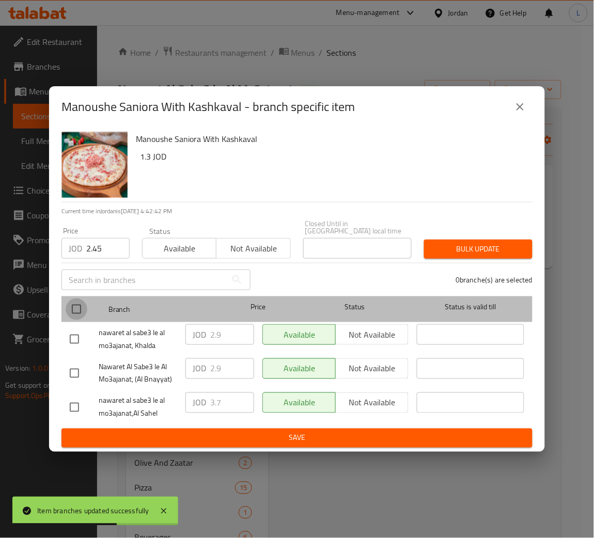
click at [76, 309] on input "checkbox" at bounding box center [77, 309] width 22 height 22
checkbox input "true"
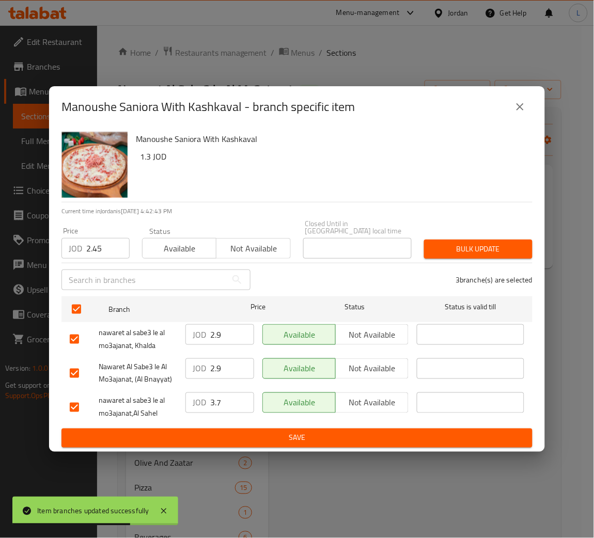
click at [496, 247] on span "Bulk update" at bounding box center [478, 249] width 92 height 13
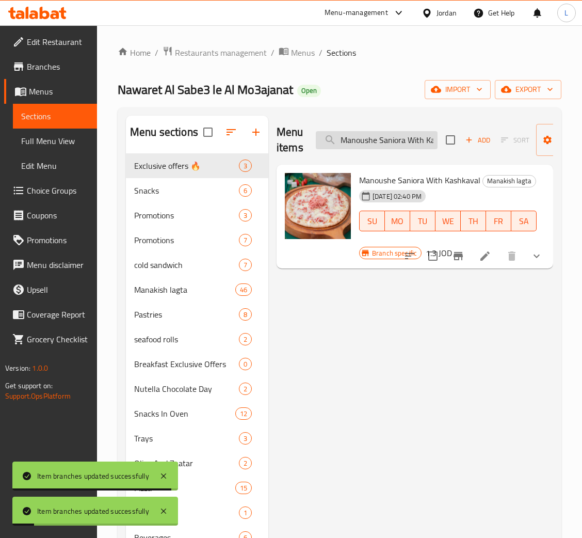
click at [377, 144] on input "Manoushe Saniora With Kashkaval" at bounding box center [377, 140] width 122 height 18
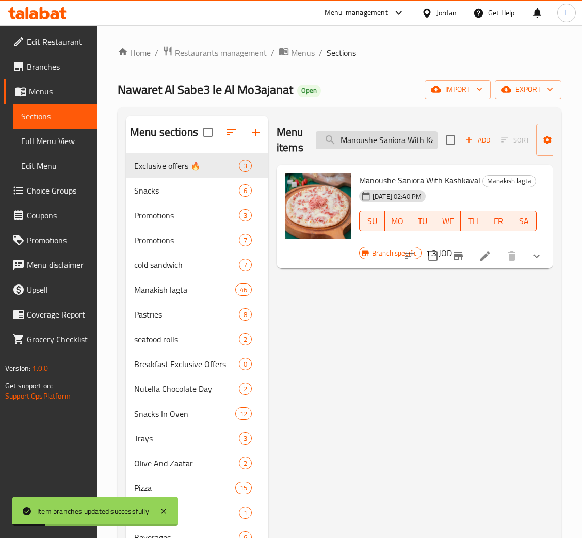
paste input "Cheddar Cheese"
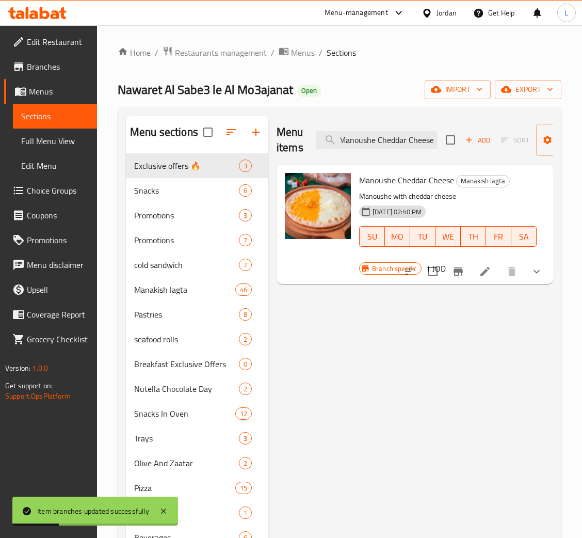
type input "Manoushe Cheddar Cheese"
click at [456, 272] on icon "Branch-specific-item" at bounding box center [458, 271] width 9 height 8
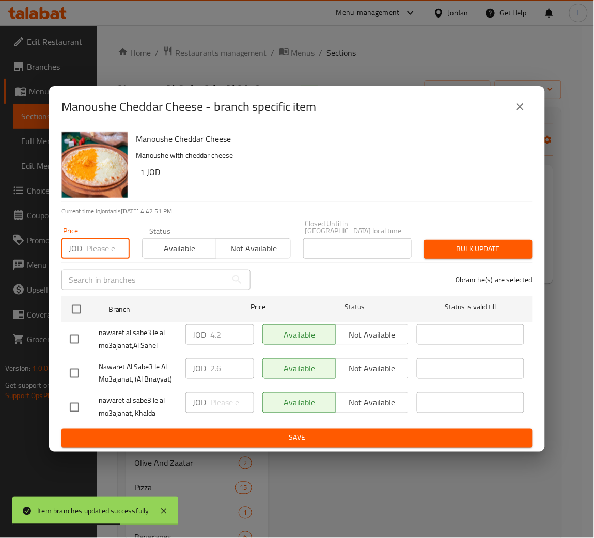
click at [95, 250] on input "number" at bounding box center [107, 248] width 43 height 21
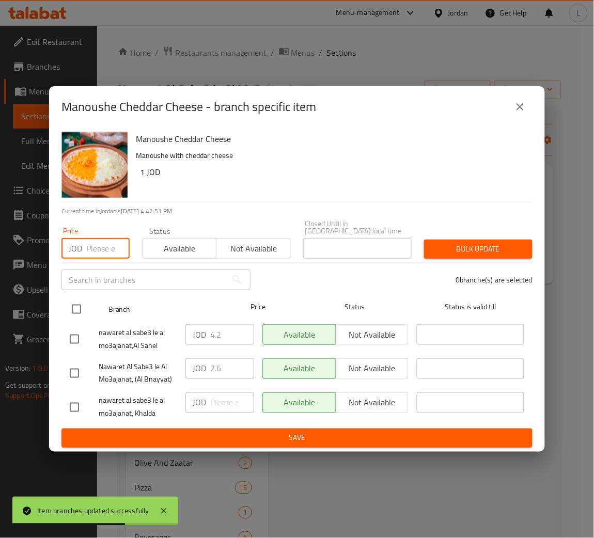
paste input "2.75"
type input "2.75"
click at [75, 308] on input "checkbox" at bounding box center [77, 309] width 22 height 22
checkbox input "true"
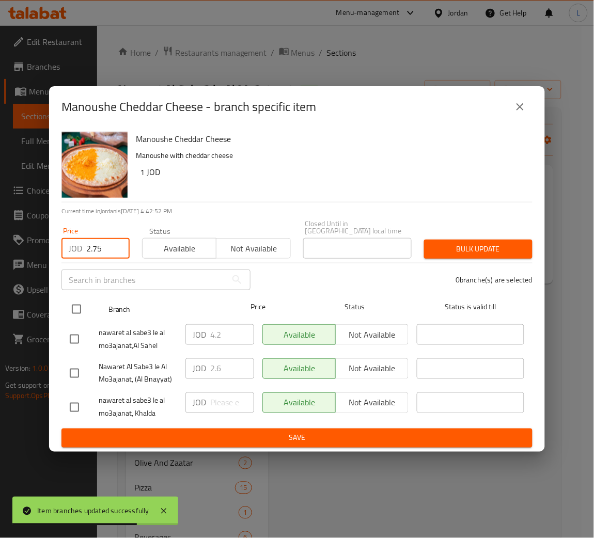
checkbox input "true"
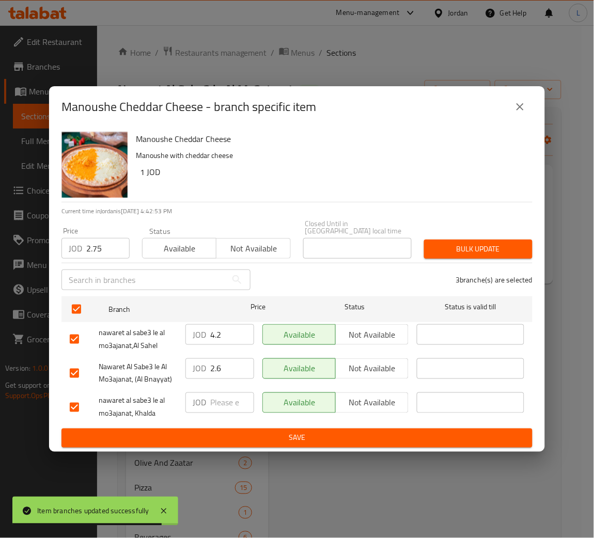
click at [492, 243] on span "Bulk update" at bounding box center [478, 249] width 92 height 13
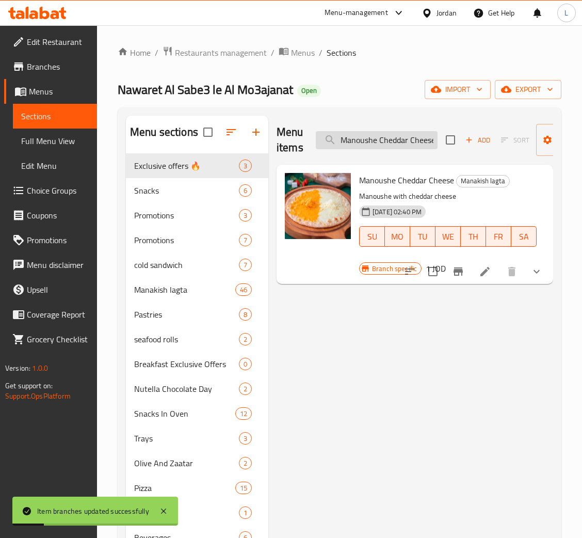
click at [376, 141] on input "Manoushe Cheddar Cheese" at bounding box center [377, 140] width 122 height 18
paste input "With Kashkaval"
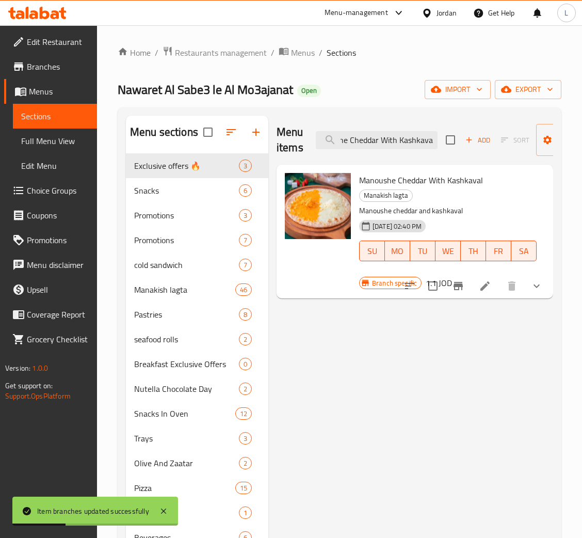
type input "Manoushe Cheddar With Kashkaval"
click at [456, 282] on icon "Branch-specific-item" at bounding box center [458, 286] width 9 height 8
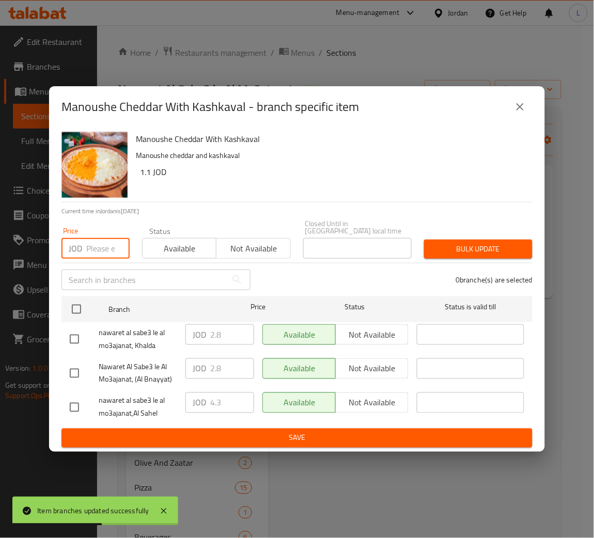
click at [104, 246] on input "number" at bounding box center [107, 248] width 43 height 21
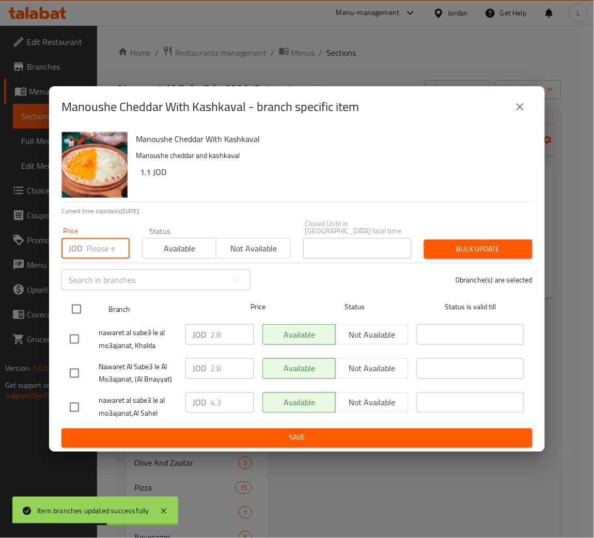
paste input "2.8"
type input "2.8"
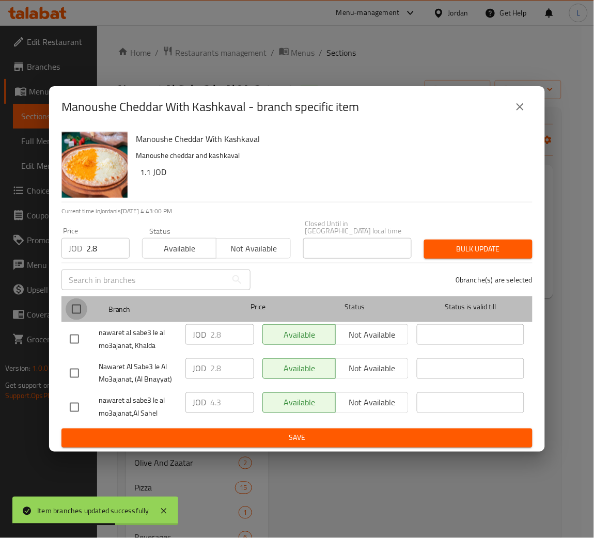
click at [71, 303] on input "checkbox" at bounding box center [77, 309] width 22 height 22
checkbox input "true"
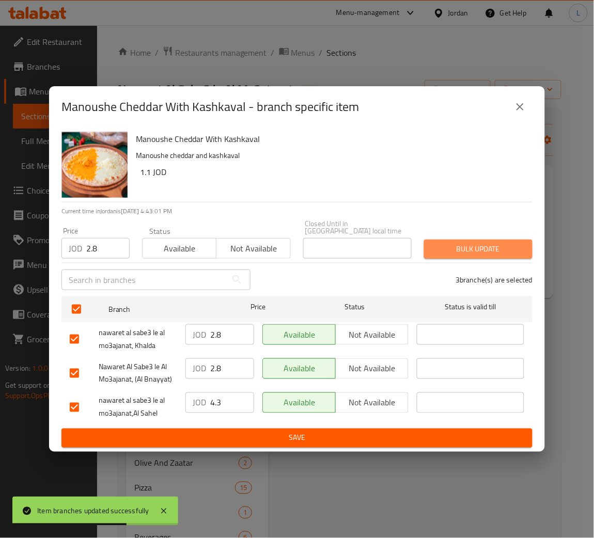
click at [485, 244] on span "Bulk update" at bounding box center [478, 249] width 92 height 13
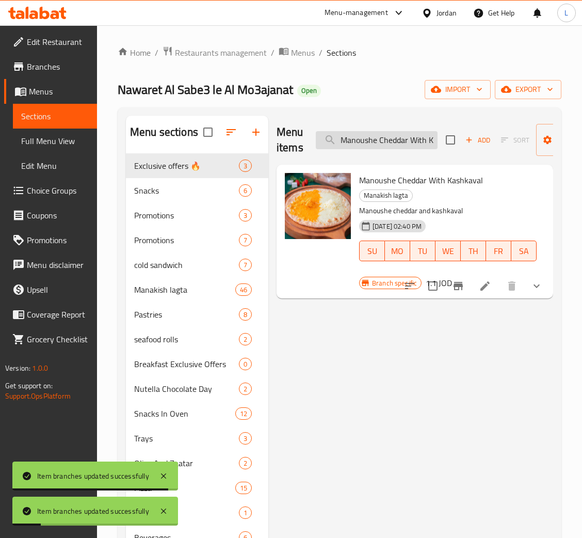
click at [374, 132] on input "Manoushe Cheddar With Kashkaval" at bounding box center [377, 140] width 122 height 18
click at [374, 133] on input "Manoushe Cheddar With Kashkaval" at bounding box center [377, 140] width 122 height 18
click at [374, 134] on input "Manoushe Cheddar With Kashkaval" at bounding box center [377, 140] width 122 height 18
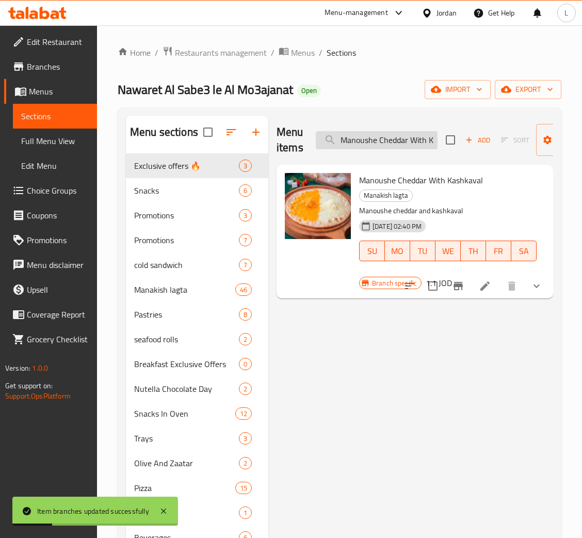
click at [374, 134] on input "Manoushe Cheddar With Kashkaval" at bounding box center [377, 140] width 122 height 18
paste input "Halloumi"
type input "Manoushe Halloumi"
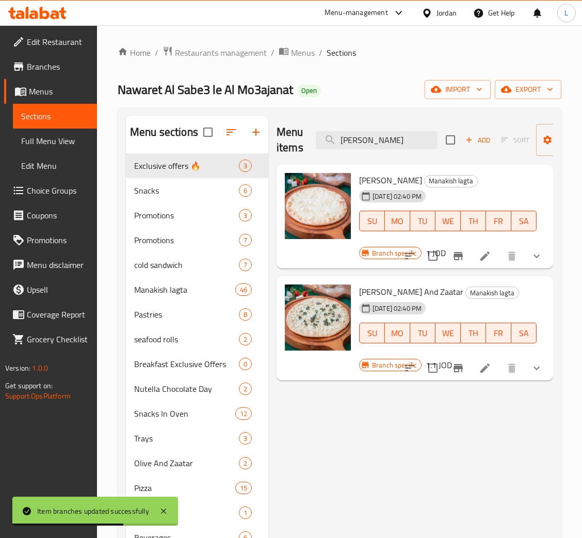
click at [454, 257] on icon "Branch-specific-item" at bounding box center [458, 256] width 9 height 8
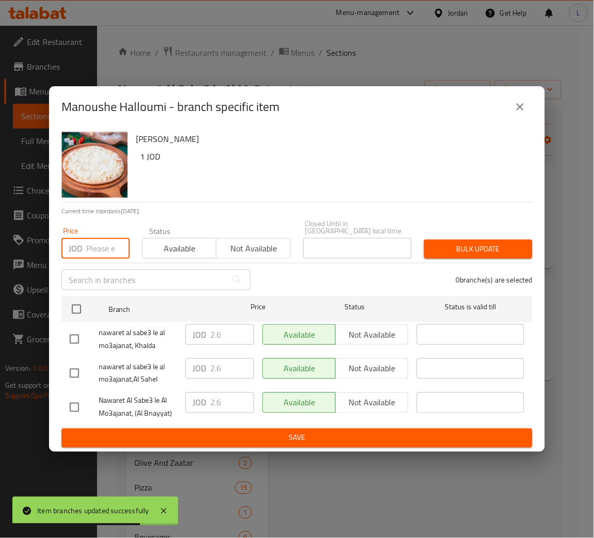
click at [103, 250] on input "number" at bounding box center [107, 248] width 43 height 21
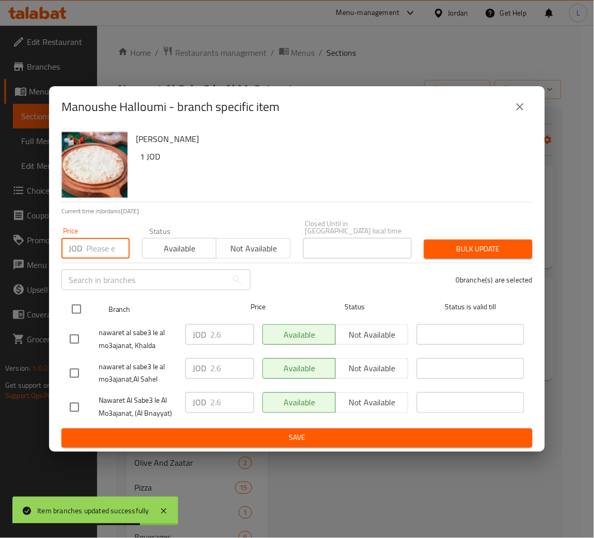
paste input "1.9"
type input "1.9"
click at [77, 303] on input "checkbox" at bounding box center [77, 309] width 22 height 22
checkbox input "true"
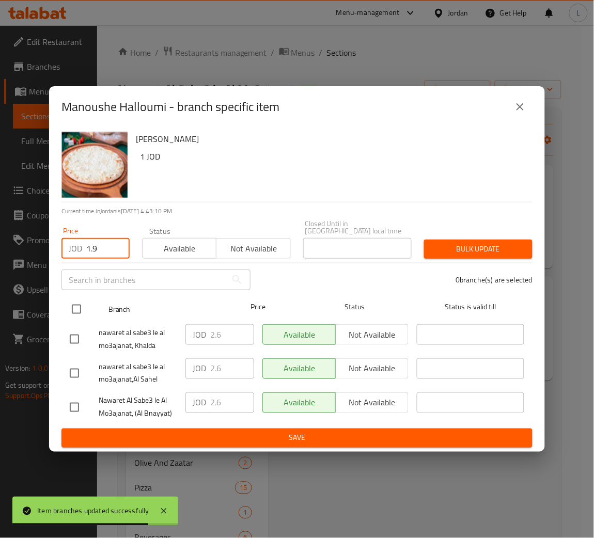
checkbox input "true"
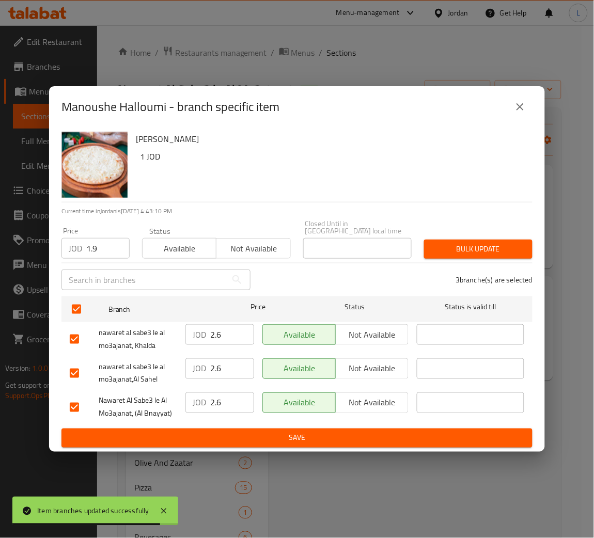
click at [473, 243] on span "Bulk update" at bounding box center [478, 249] width 92 height 13
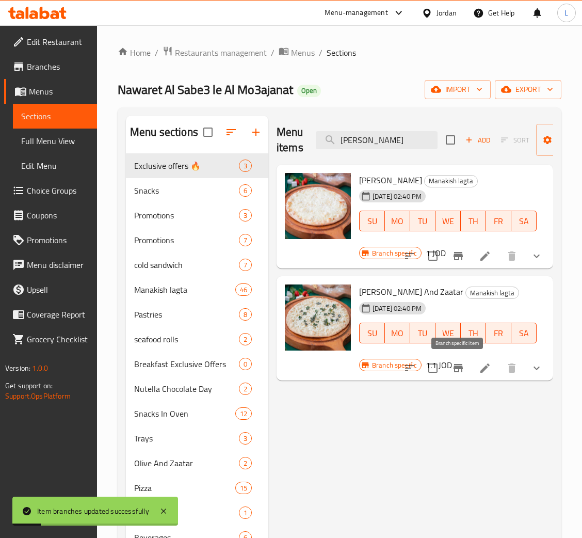
click at [452, 369] on icon "Branch-specific-item" at bounding box center [458, 368] width 12 height 12
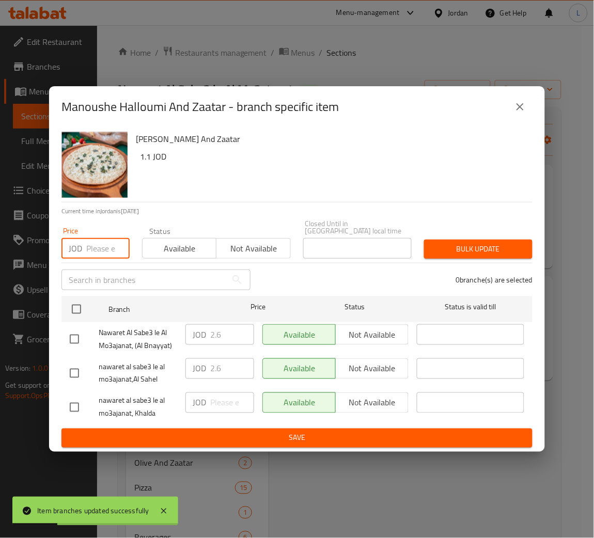
click at [91, 249] on input "number" at bounding box center [107, 248] width 43 height 21
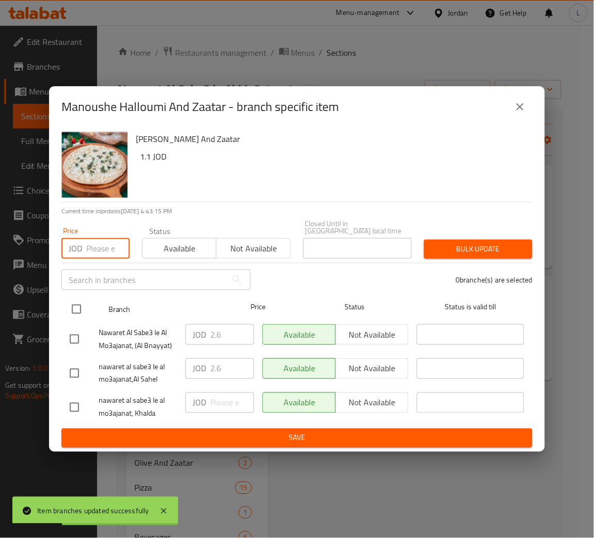
paste input "2"
type input "2"
click at [72, 315] on input "checkbox" at bounding box center [77, 309] width 22 height 22
checkbox input "true"
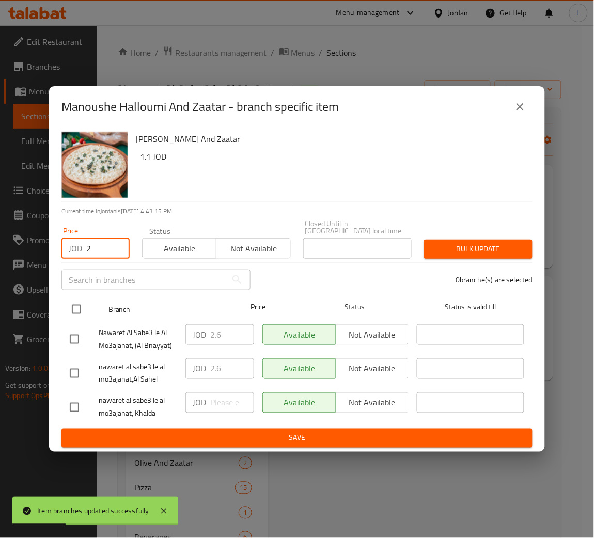
checkbox input "true"
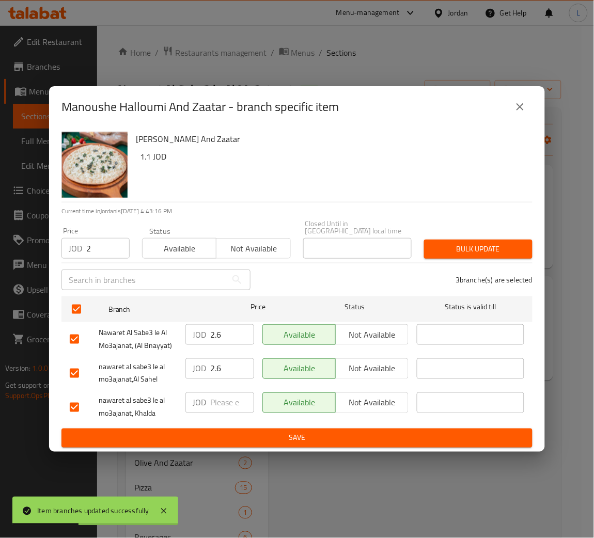
drag, startPoint x: 501, startPoint y: 246, endPoint x: 523, endPoint y: 259, distance: 25.9
click at [501, 246] on span "Bulk update" at bounding box center [478, 249] width 92 height 13
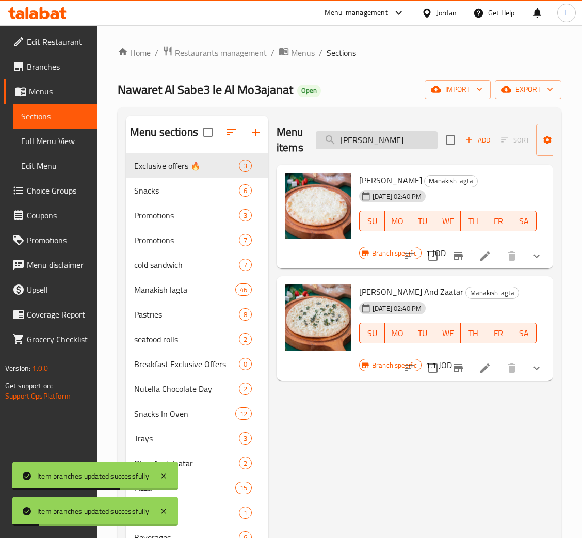
click at [391, 138] on input "Manoushe Halloumi" at bounding box center [377, 140] width 122 height 18
paste input "Mix Cheese"
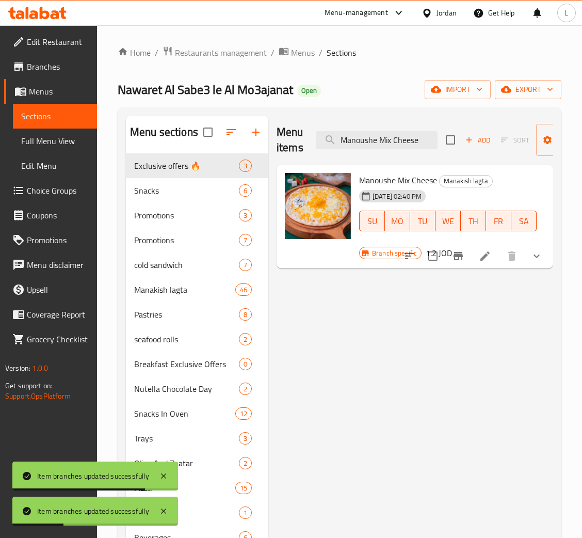
type input "Manoushe Mix Cheese"
click at [457, 258] on icon "Branch-specific-item" at bounding box center [458, 256] width 12 height 12
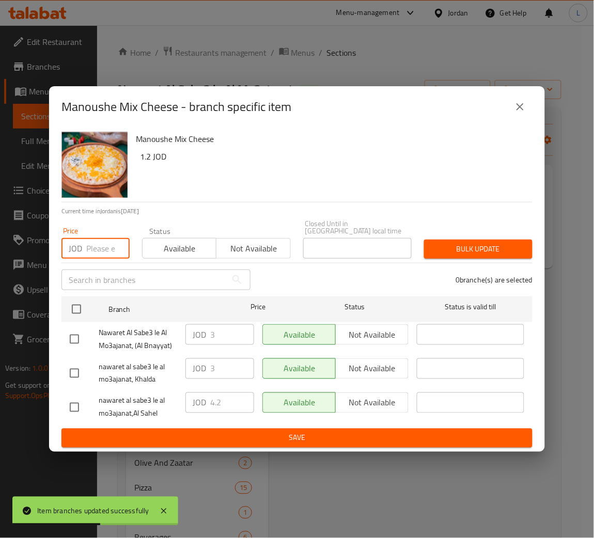
click at [101, 240] on input "number" at bounding box center [107, 248] width 43 height 21
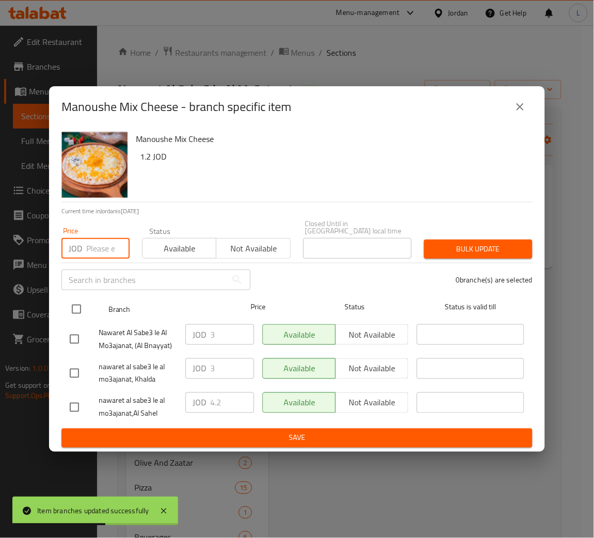
paste input "2.75"
type input "2.75"
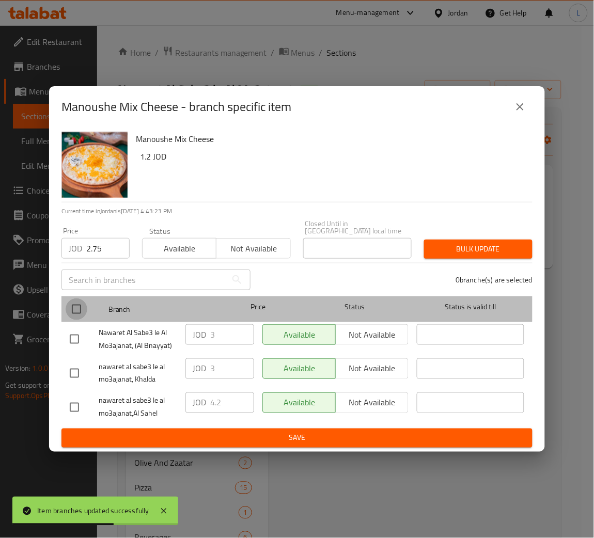
click at [66, 305] on input "checkbox" at bounding box center [77, 309] width 22 height 22
checkbox input "true"
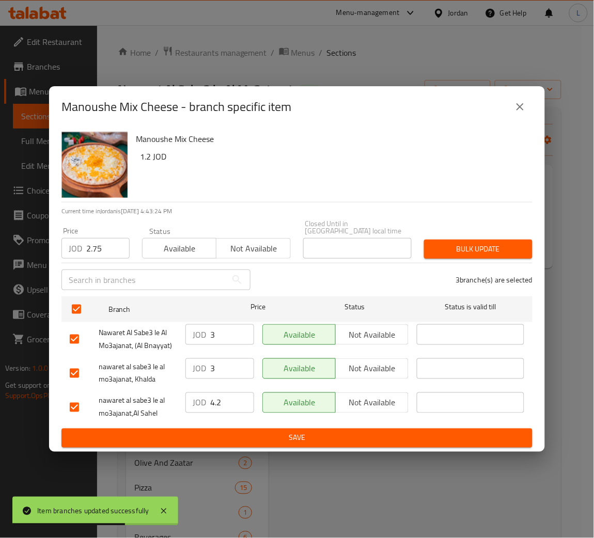
click at [523, 244] on span "Bulk update" at bounding box center [478, 249] width 92 height 13
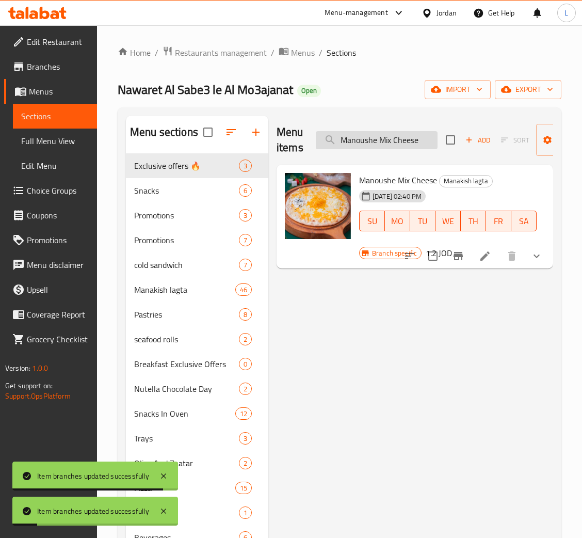
click at [368, 141] on input "Manoushe Mix Cheese" at bounding box center [377, 140] width 122 height 18
paste input "Labneh"
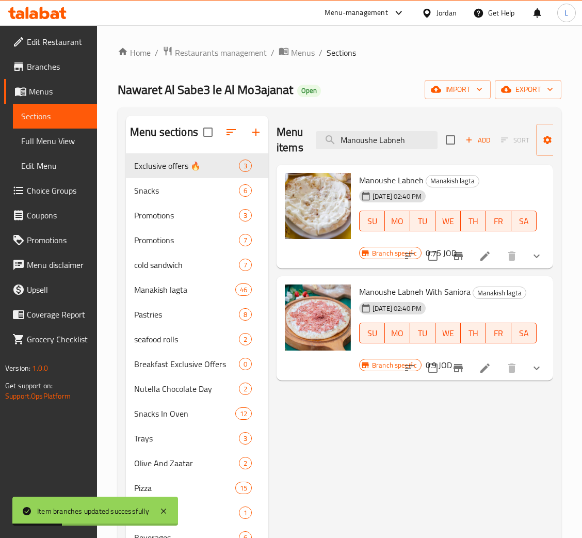
type input "Manoushe Labneh"
click at [458, 259] on icon "Branch-specific-item" at bounding box center [458, 256] width 9 height 8
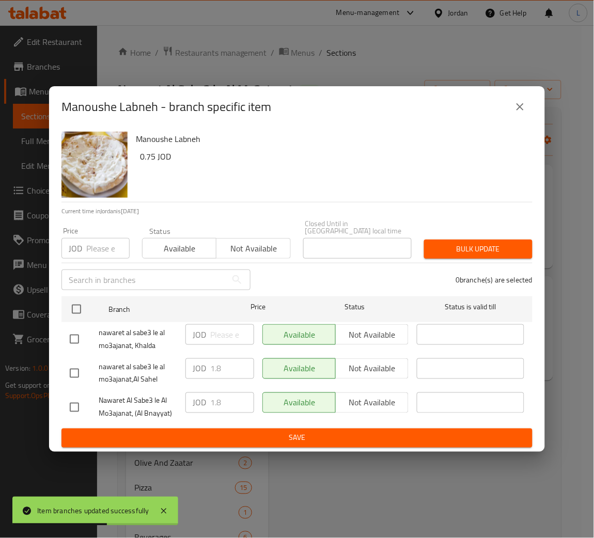
click at [97, 239] on input "number" at bounding box center [107, 248] width 43 height 21
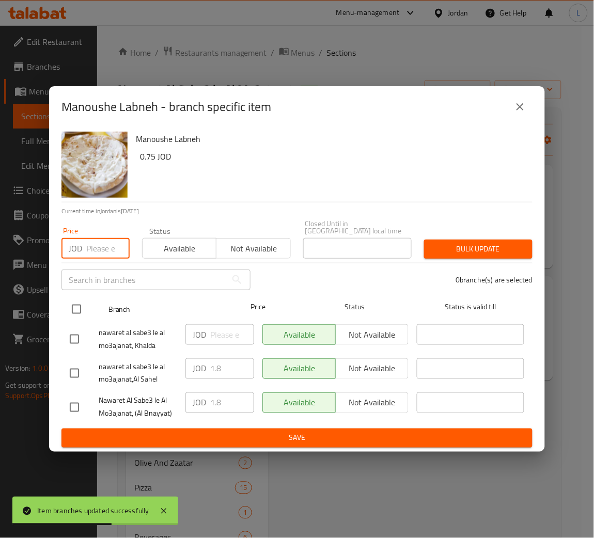
paste input "1.35"
type input "1.35"
click at [71, 302] on input "checkbox" at bounding box center [77, 309] width 22 height 22
checkbox input "true"
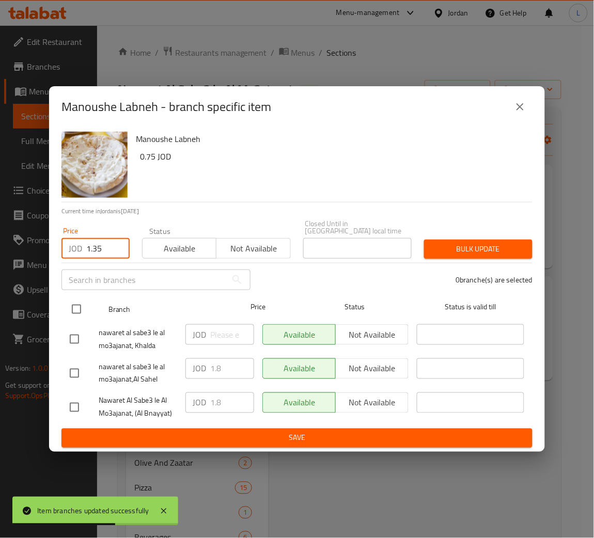
checkbox input "true"
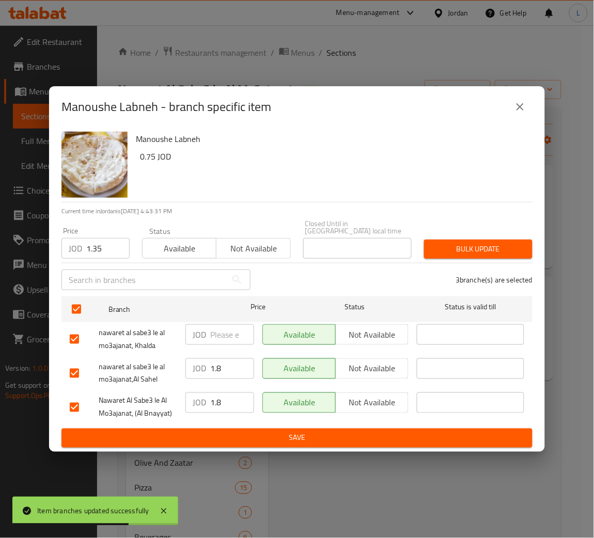
click at [452, 243] on span "Bulk update" at bounding box center [478, 249] width 92 height 13
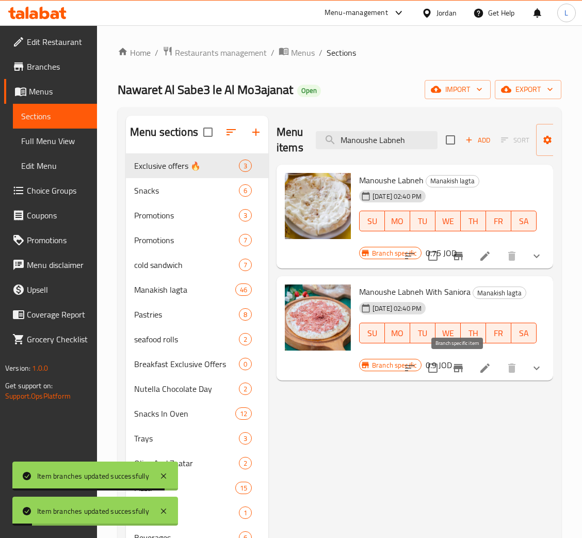
click at [451, 368] on button "Branch-specific-item" at bounding box center [458, 368] width 25 height 25
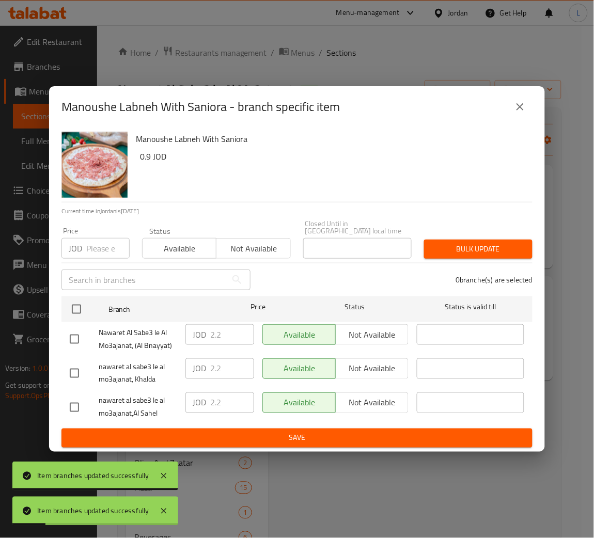
click at [97, 249] on input "number" at bounding box center [107, 248] width 43 height 21
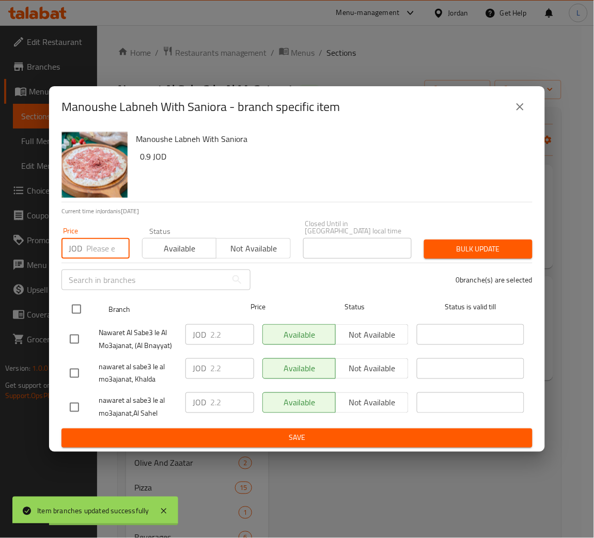
paste input "1.55"
type input "1.55"
click at [72, 305] on input "checkbox" at bounding box center [77, 309] width 22 height 22
checkbox input "true"
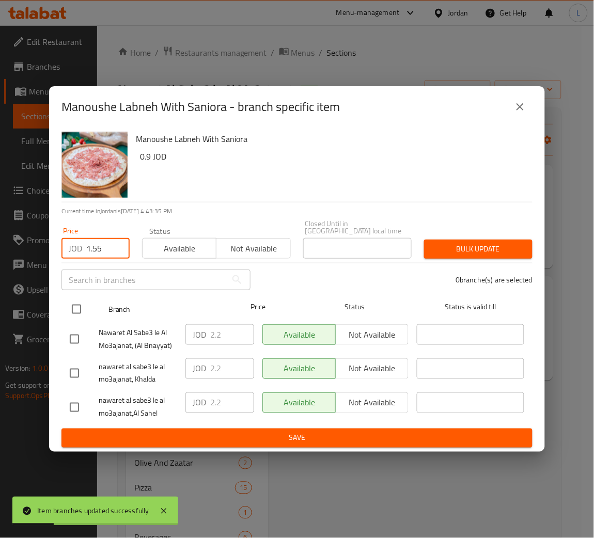
checkbox input "true"
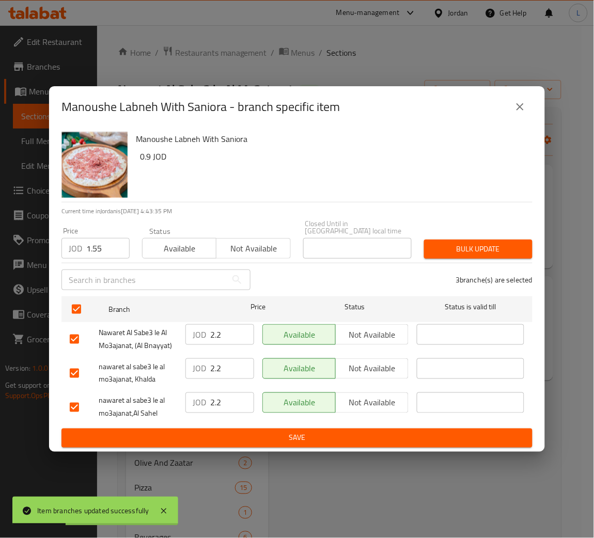
click at [499, 243] on span "Bulk update" at bounding box center [478, 249] width 92 height 13
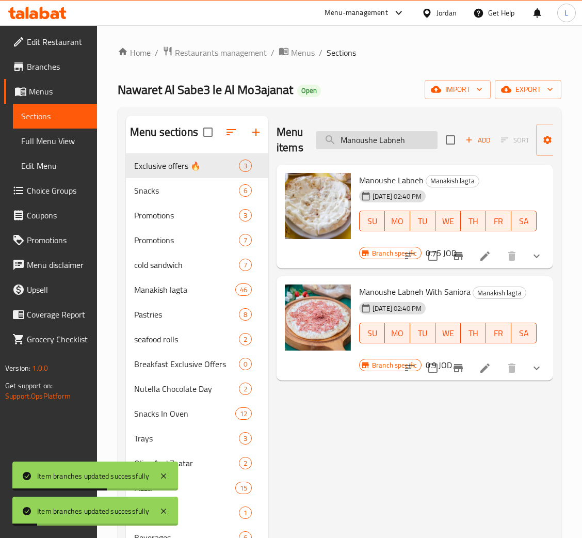
click at [378, 148] on input "Manoushe Labneh" at bounding box center [377, 140] width 122 height 18
paste input "Spinac"
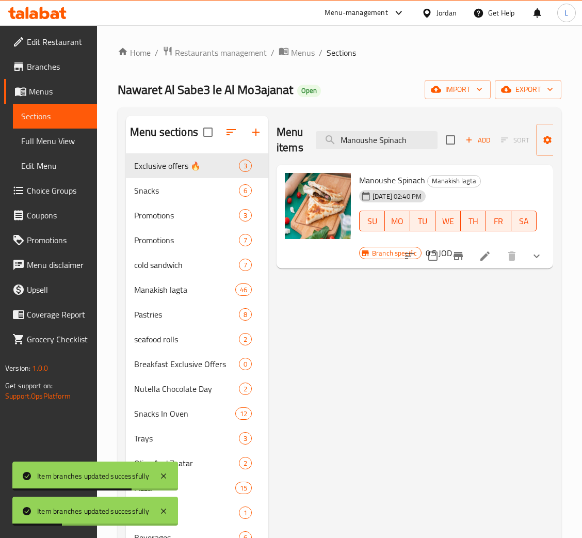
type input "Manoushe Spinach"
click at [451, 259] on button "Branch-specific-item" at bounding box center [458, 256] width 25 height 25
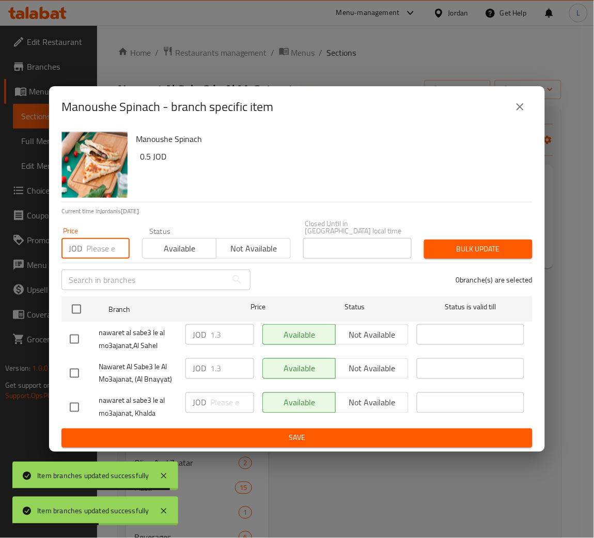
click at [103, 251] on input "number" at bounding box center [107, 248] width 43 height 21
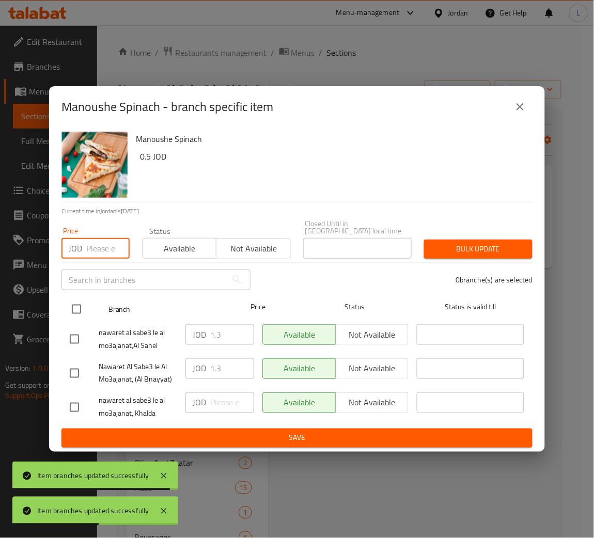
paste input "1"
type input "1"
click at [72, 309] on input "checkbox" at bounding box center [77, 309] width 22 height 22
checkbox input "true"
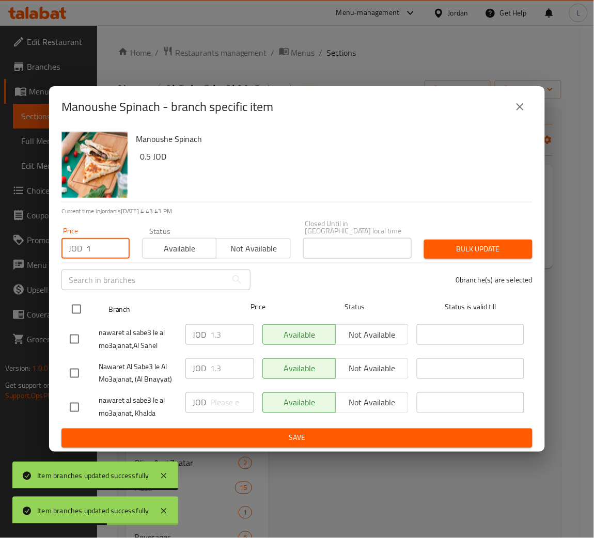
checkbox input "true"
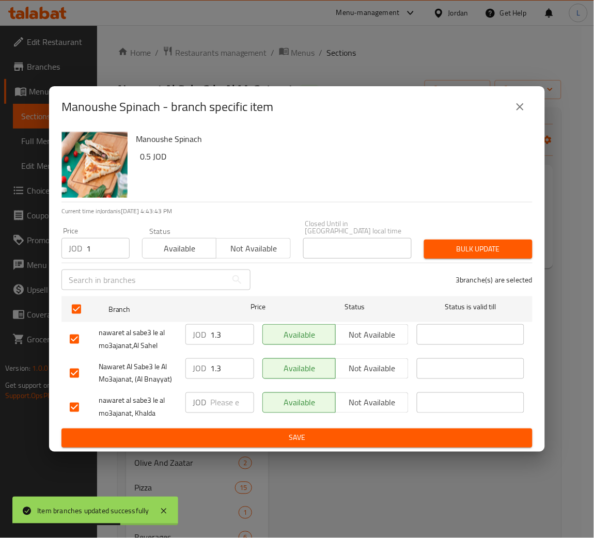
click at [471, 249] on span "Bulk update" at bounding box center [478, 249] width 92 height 13
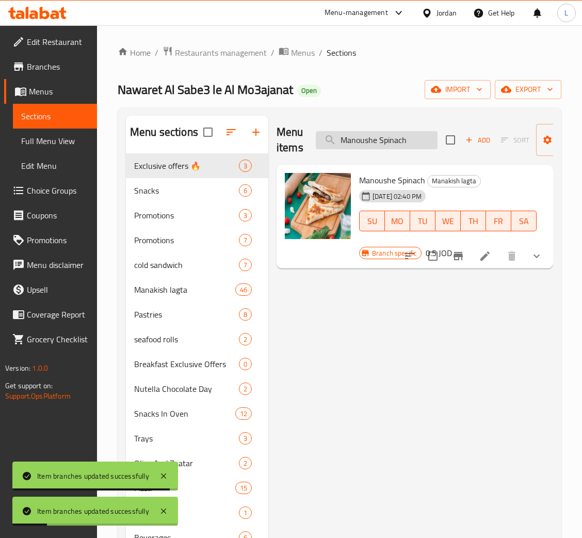
click at [401, 146] on input "Manoushe Spinach" at bounding box center [377, 140] width 122 height 18
paste input "Muhammara And Kashkaval"
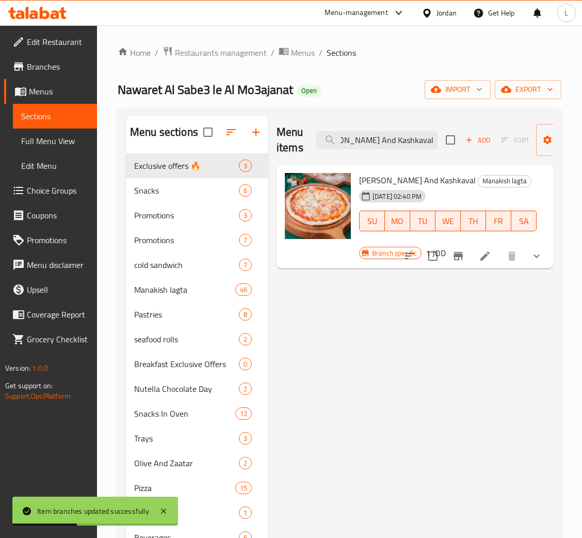
type input "Manoushe Muhammara And Kashkaval"
click at [456, 262] on button "Branch-specific-item" at bounding box center [458, 256] width 25 height 25
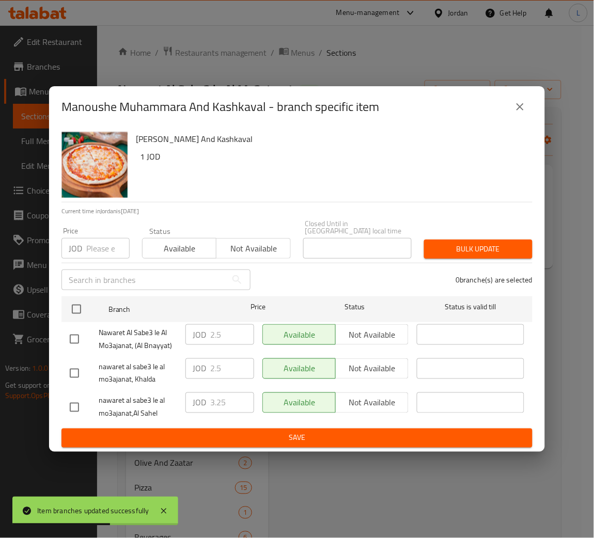
click at [87, 258] on div "Price JOD Price" at bounding box center [95, 243] width 81 height 44
click at [108, 246] on input "number" at bounding box center [107, 248] width 43 height 21
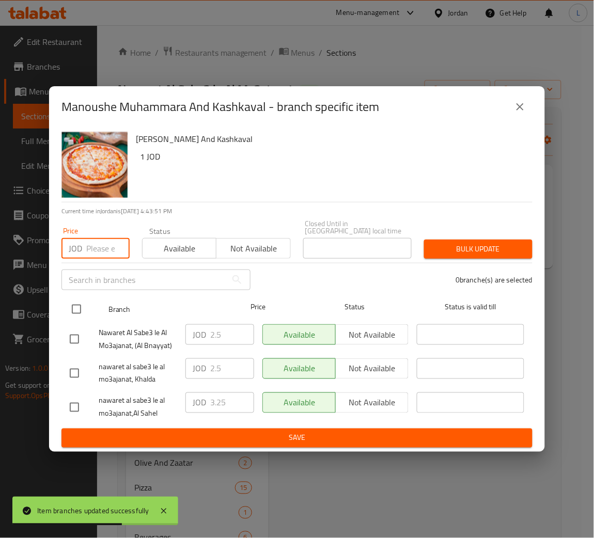
paste input "2.1"
type input "2.1"
click at [80, 303] on input "checkbox" at bounding box center [77, 309] width 22 height 22
checkbox input "true"
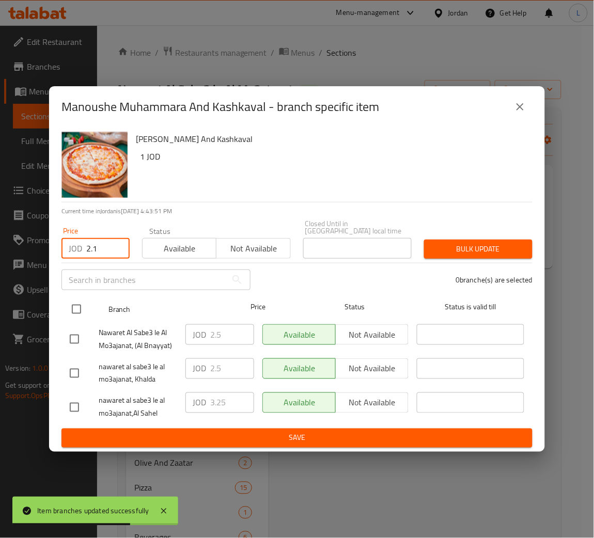
checkbox input "true"
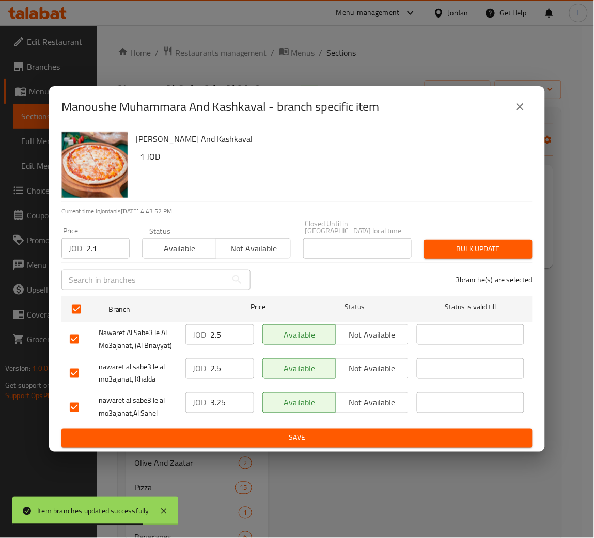
click at [463, 244] on span "Bulk update" at bounding box center [478, 249] width 92 height 13
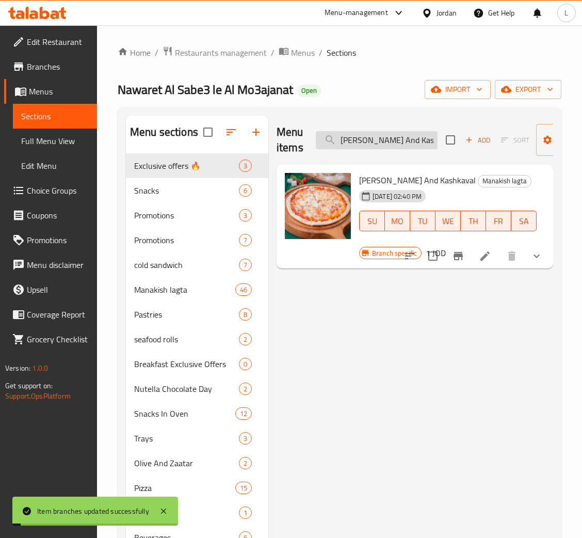
click at [387, 138] on input "Manoushe Muhammara And Kashkaval" at bounding box center [377, 140] width 122 height 18
click at [386, 138] on input "Manoushe Muhammara And Kashkaval" at bounding box center [377, 140] width 122 height 18
paste input "Shami Meat"
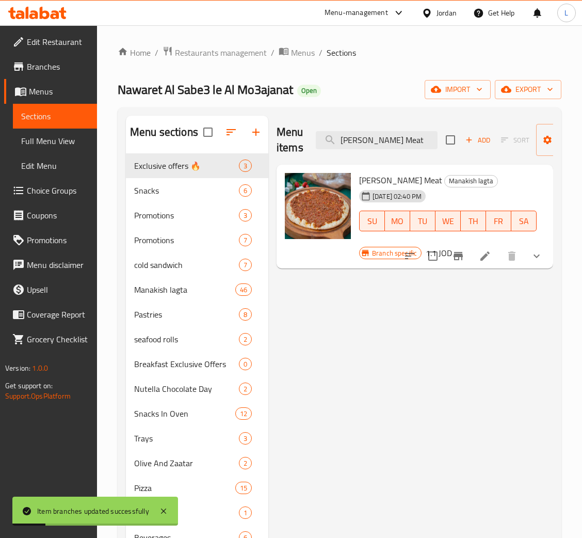
type input "Manoushe Shami Meat"
click at [455, 251] on icon "Branch-specific-item" at bounding box center [458, 256] width 12 height 12
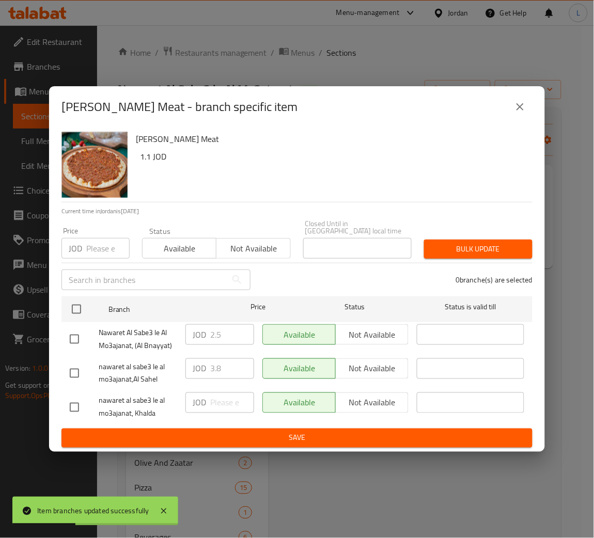
click at [97, 249] on input "number" at bounding box center [107, 248] width 43 height 21
paste input "2.2"
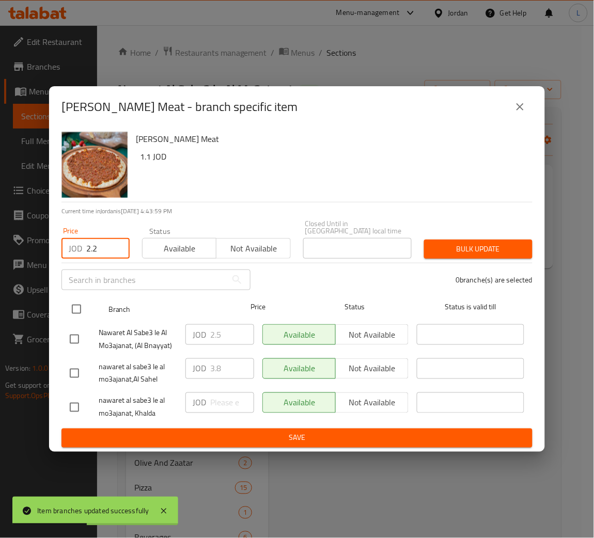
type input "2.2"
click at [76, 308] on input "checkbox" at bounding box center [77, 309] width 22 height 22
checkbox input "true"
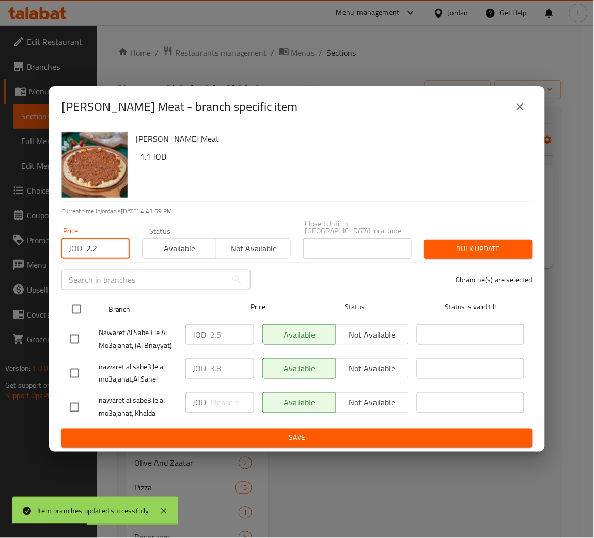
checkbox input "true"
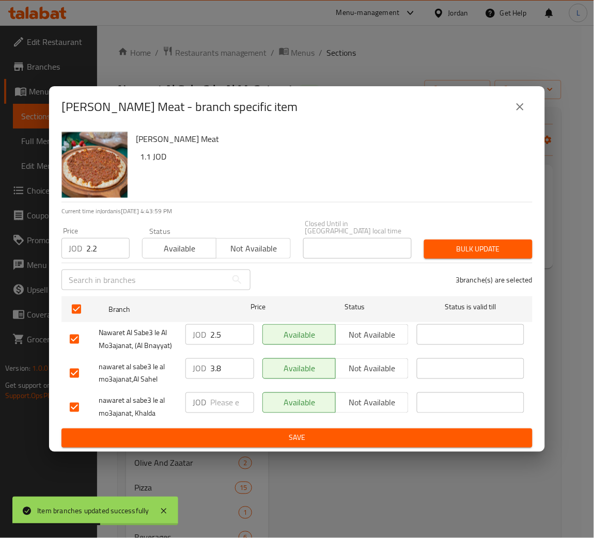
click at [458, 245] on span "Bulk update" at bounding box center [478, 249] width 92 height 13
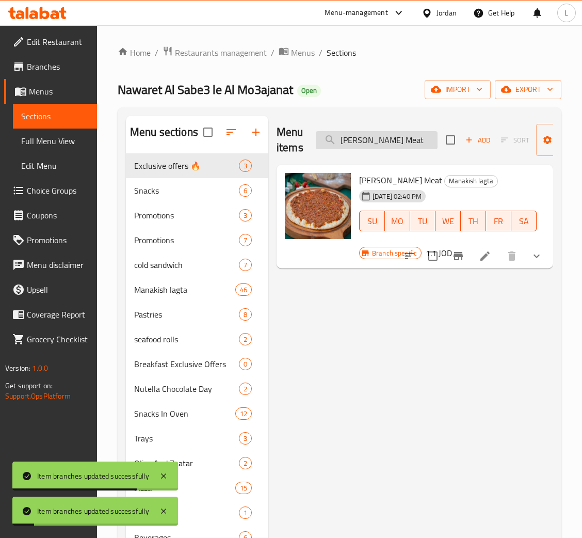
click at [390, 144] on input "Manoushe Shami Meat" at bounding box center [377, 140] width 122 height 18
paste input "Manoushe Meat With Kashkaval"
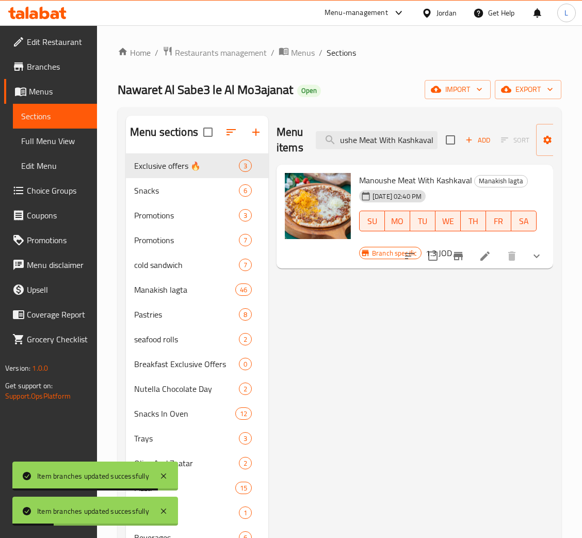
type input "Manoushe Meat With Kashkaval"
click at [460, 266] on button "Branch-specific-item" at bounding box center [458, 256] width 25 height 25
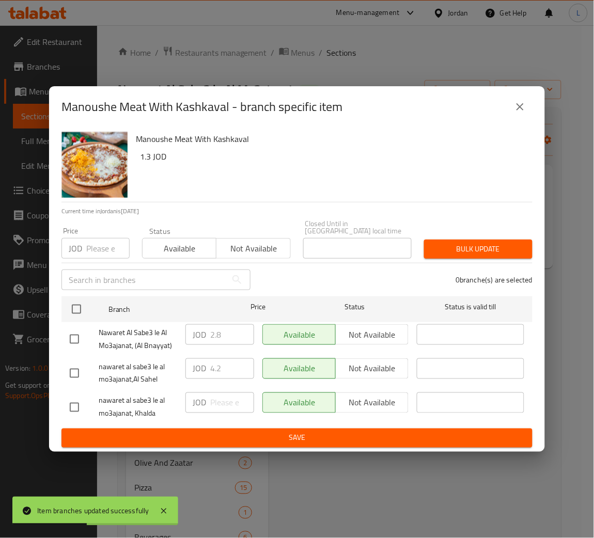
click at [100, 240] on input "number" at bounding box center [107, 248] width 43 height 21
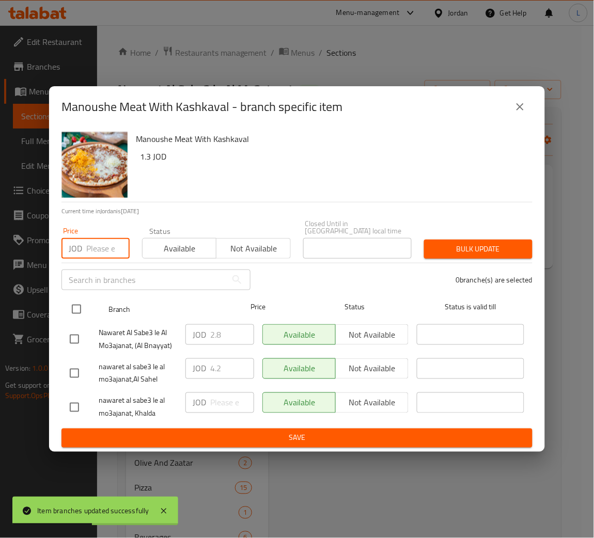
paste input "2.75"
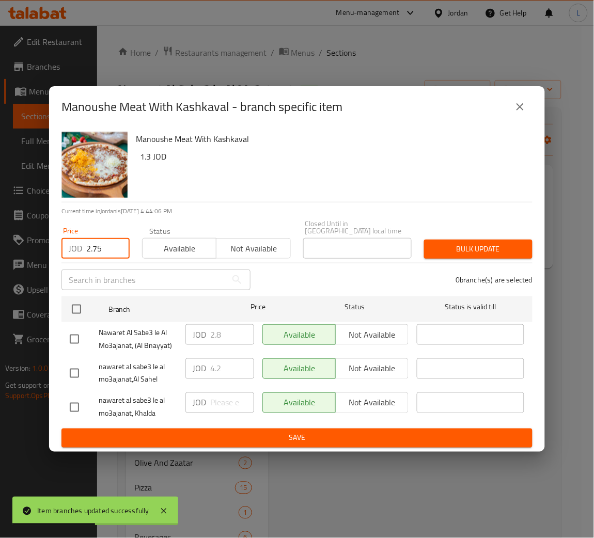
type input "2.75"
click at [77, 320] on div "Nawaret Al Sabe3 le Al Mo3ajanat, (Al Bnayyat)" at bounding box center [124, 339] width 116 height 38
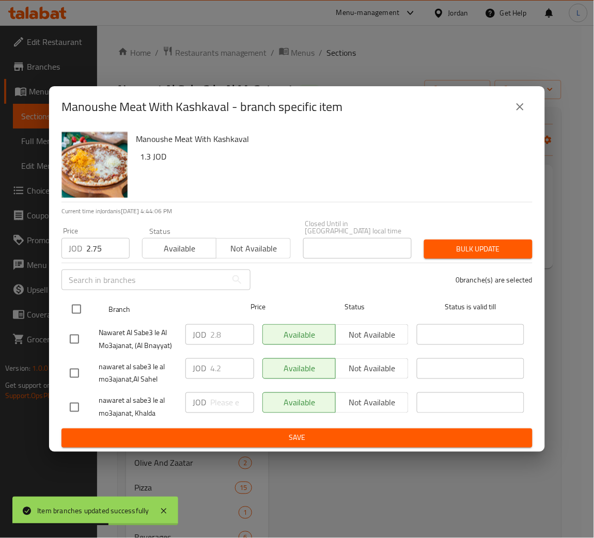
drag, startPoint x: 82, startPoint y: 303, endPoint x: 239, endPoint y: 304, distance: 157.0
click at [82, 303] on input "checkbox" at bounding box center [77, 309] width 22 height 22
checkbox input "true"
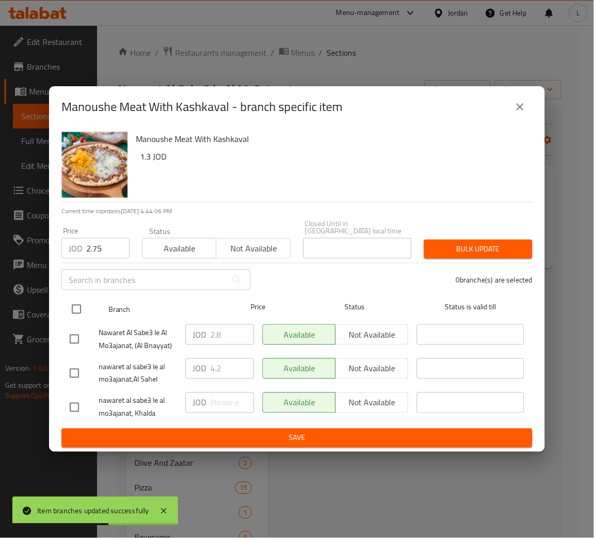
checkbox input "true"
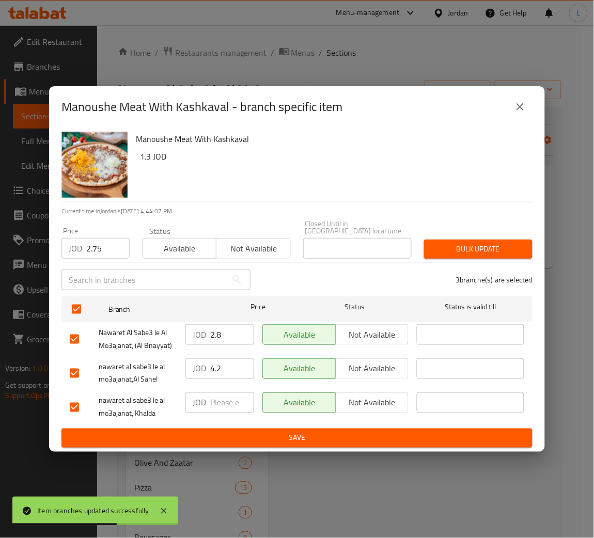
click at [490, 243] on span "Bulk update" at bounding box center [478, 249] width 92 height 13
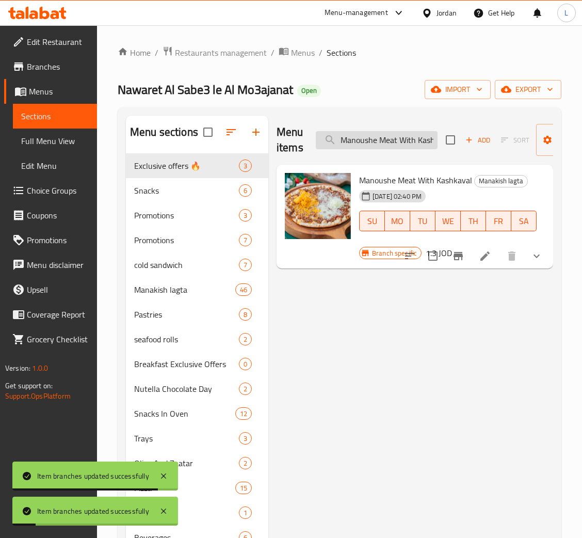
click at [368, 145] on input "Manoushe Meat With Kashkaval" at bounding box center [377, 140] width 122 height 18
paste input "Manoushe Meat With Cheddar"
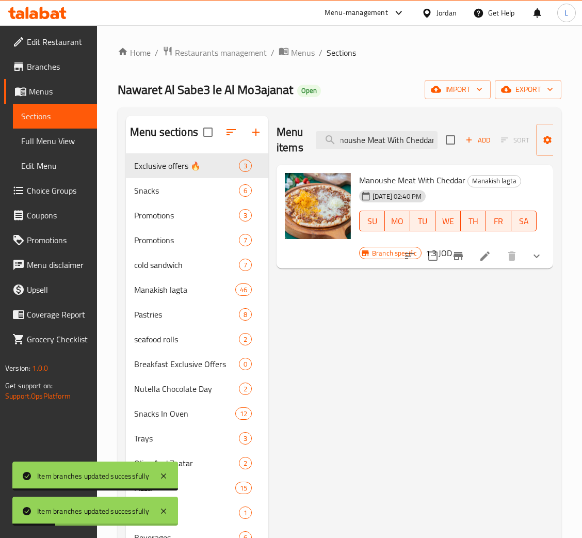
type input "Manoushe Meat With Cheddar"
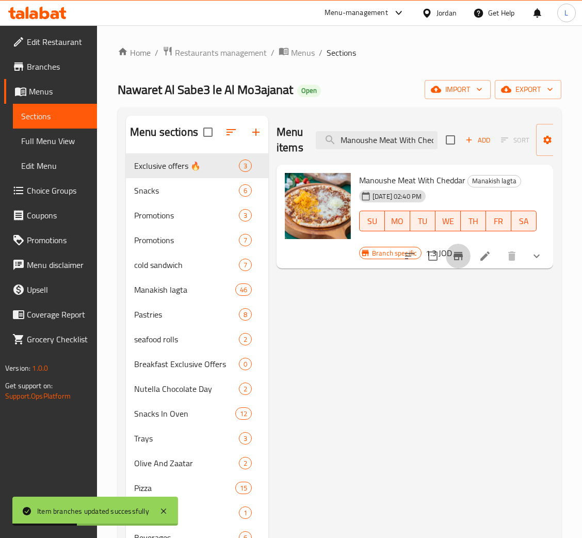
click at [455, 257] on icon "Branch-specific-item" at bounding box center [458, 256] width 9 height 8
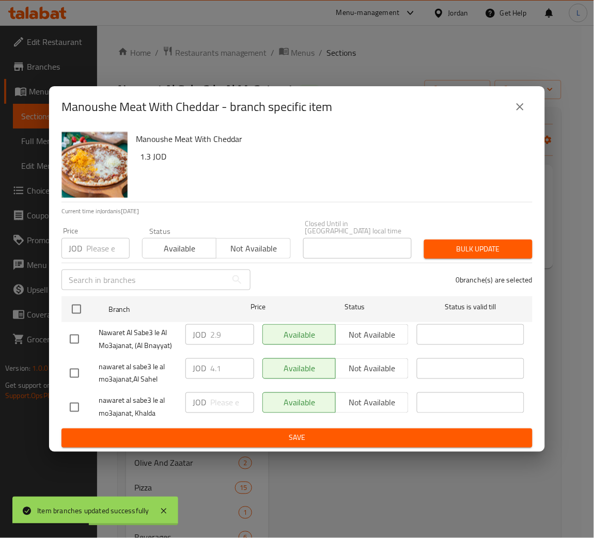
click at [98, 249] on input "number" at bounding box center [107, 248] width 43 height 21
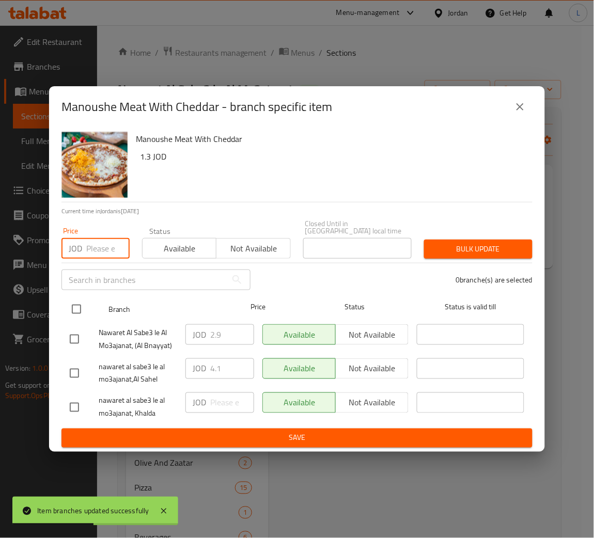
paste input "2.65"
type input "2.65"
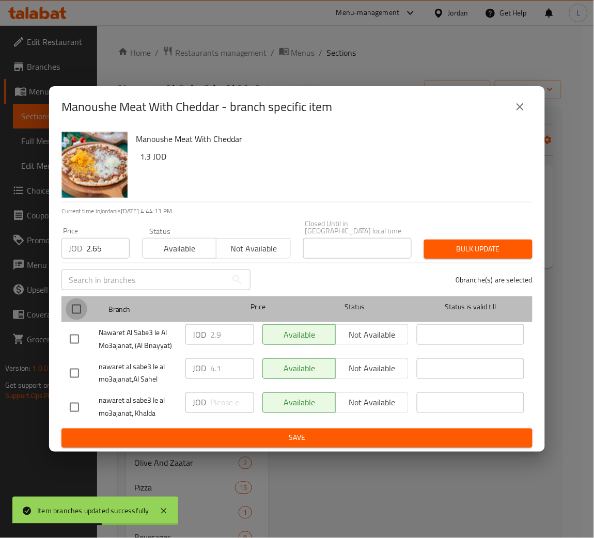
click at [76, 302] on input "checkbox" at bounding box center [77, 309] width 22 height 22
checkbox input "true"
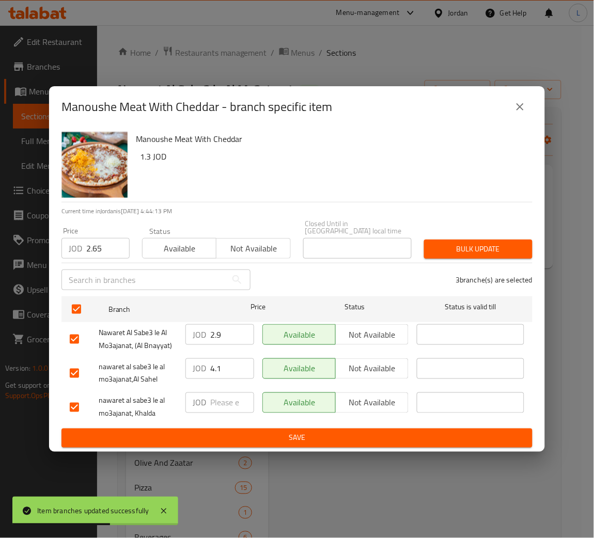
drag, startPoint x: 490, startPoint y: 233, endPoint x: 487, endPoint y: 242, distance: 8.8
click at [491, 233] on div "Bulk update" at bounding box center [478, 248] width 121 height 31
click at [487, 243] on span "Bulk update" at bounding box center [478, 249] width 92 height 13
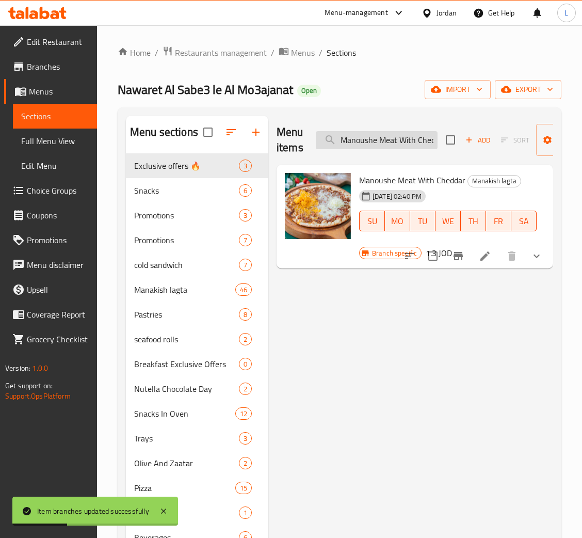
click at [376, 132] on input "Manoushe Meat With Cheddar" at bounding box center [377, 140] width 122 height 18
paste input "Potato"
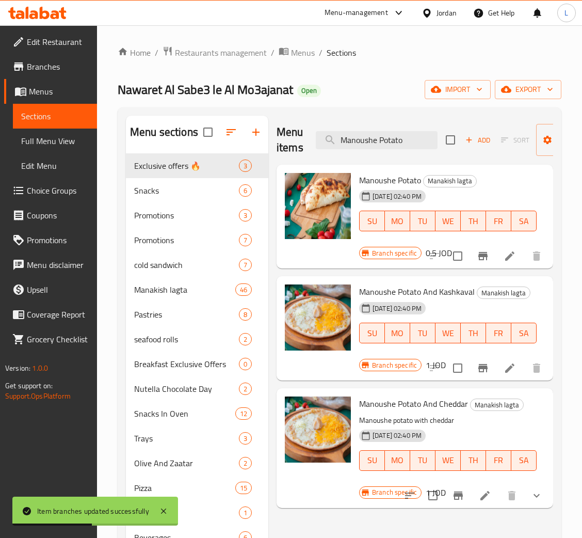
type input "Manoushe Potato"
click at [487, 259] on icon "Branch-specific-item" at bounding box center [483, 256] width 12 height 12
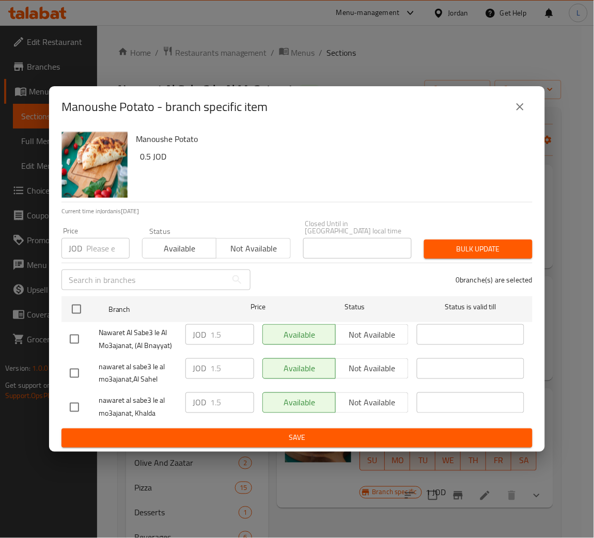
click at [94, 248] on input "number" at bounding box center [107, 248] width 43 height 21
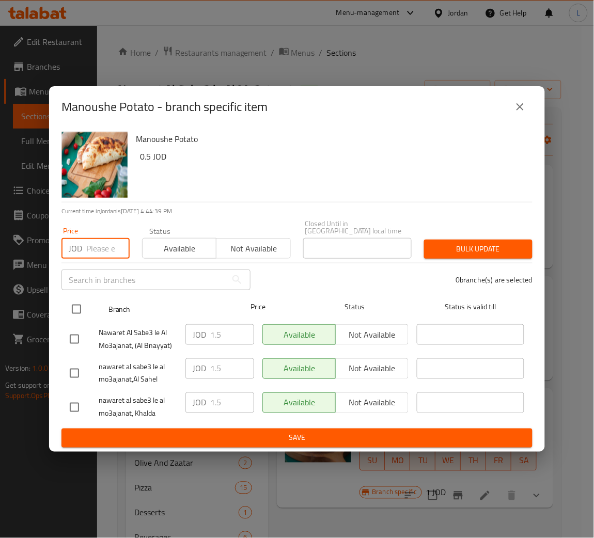
paste input "1"
type input "1"
click at [79, 300] on input "checkbox" at bounding box center [77, 309] width 22 height 22
checkbox input "true"
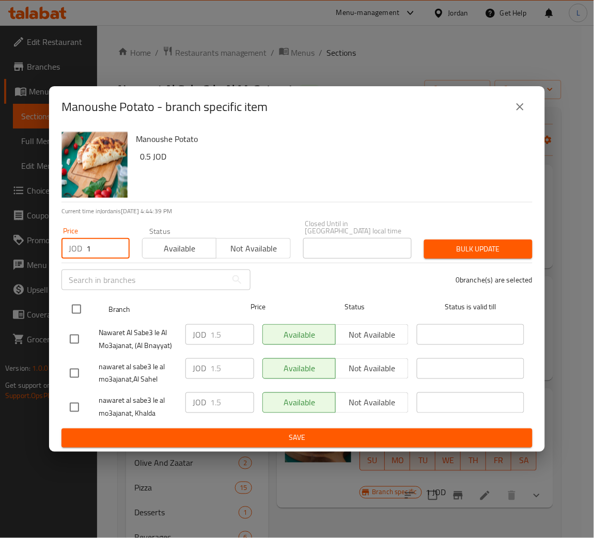
checkbox input "true"
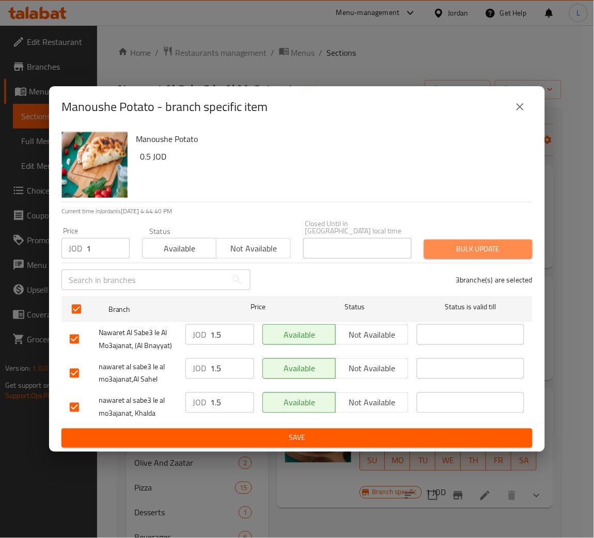
click at [450, 245] on span "Bulk update" at bounding box center [478, 249] width 92 height 13
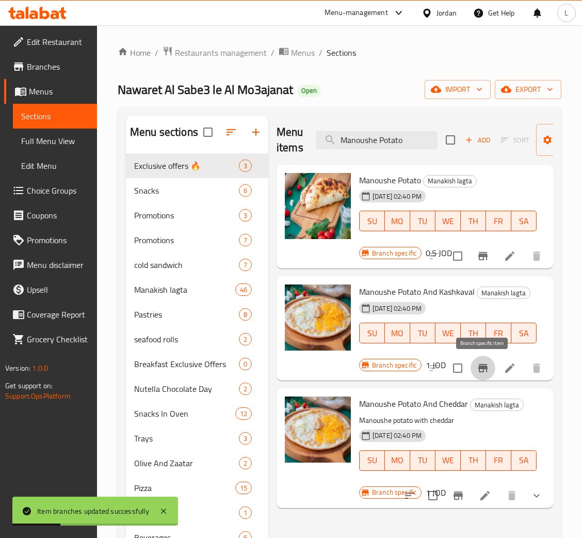
click at [481, 362] on icon "Branch-specific-item" at bounding box center [483, 368] width 12 height 12
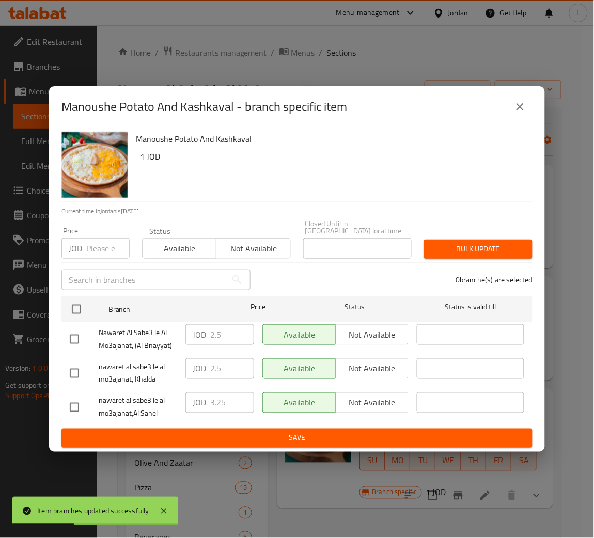
click at [93, 243] on input "number" at bounding box center [107, 248] width 43 height 21
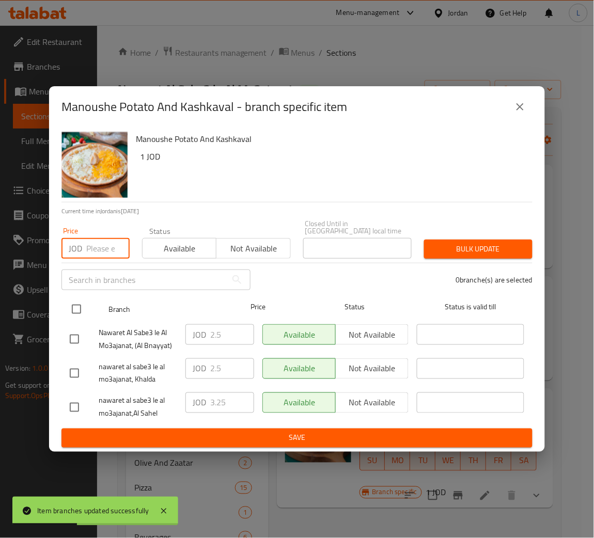
paste input "2.1"
type input "2.1"
click at [75, 306] on input "checkbox" at bounding box center [77, 309] width 22 height 22
checkbox input "true"
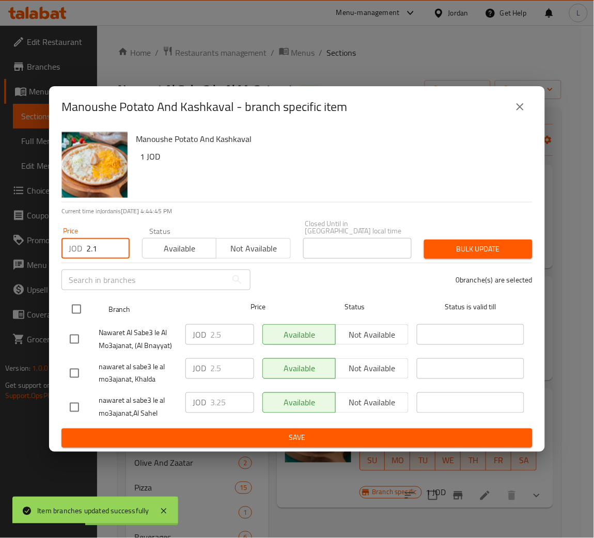
checkbox input "true"
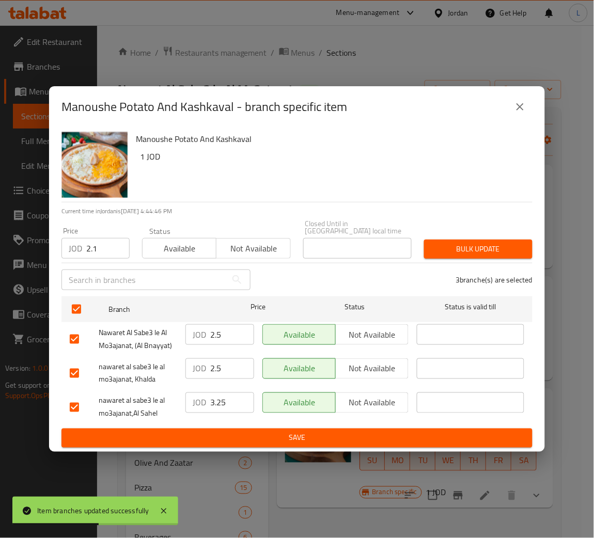
click at [502, 235] on div "Bulk update" at bounding box center [478, 248] width 121 height 31
click at [506, 243] on span "Bulk update" at bounding box center [478, 249] width 92 height 13
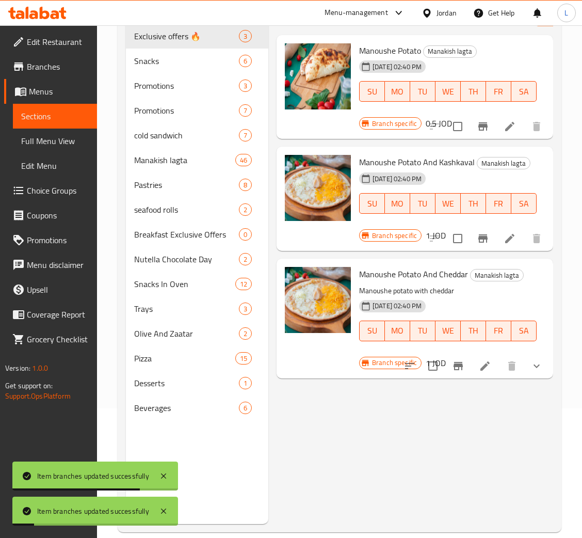
scroll to position [146, 0]
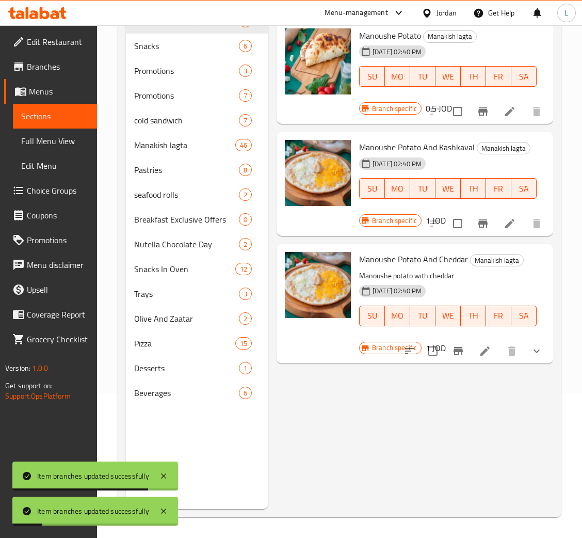
click at [457, 359] on button "Branch-specific-item" at bounding box center [458, 351] width 25 height 25
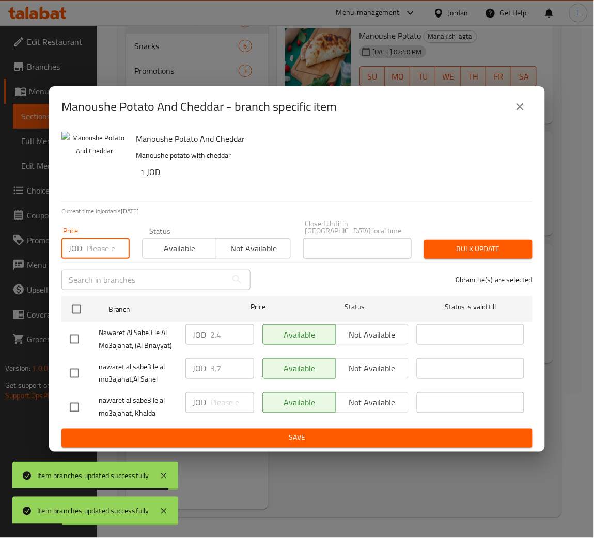
click at [88, 241] on input "number" at bounding box center [107, 248] width 43 height 21
paste input "2.45"
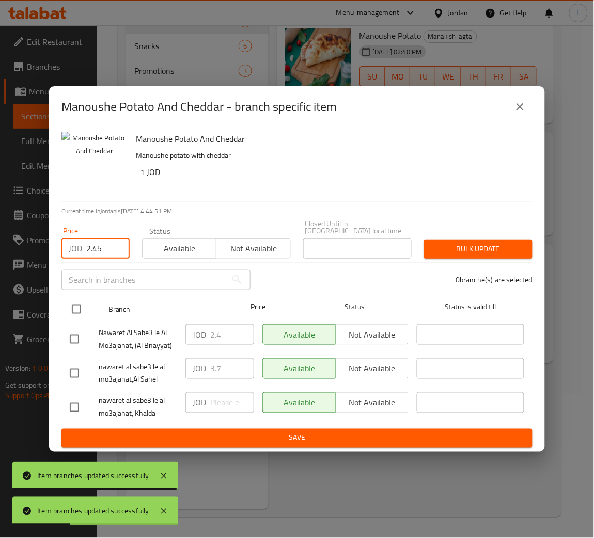
type input "2.45"
click at [82, 302] on input "checkbox" at bounding box center [77, 309] width 22 height 22
checkbox input "true"
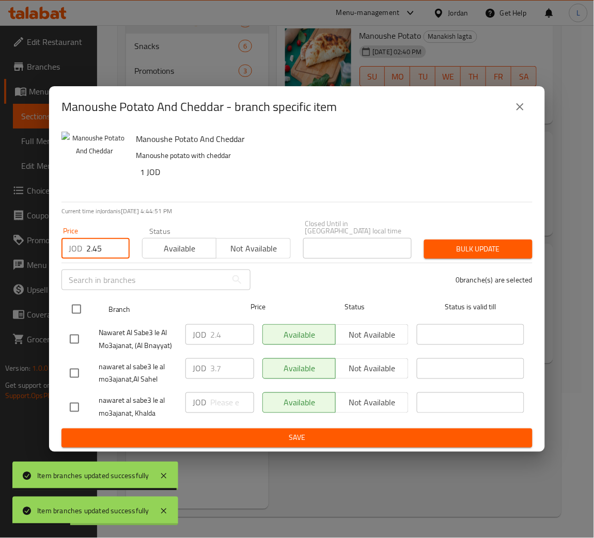
checkbox input "true"
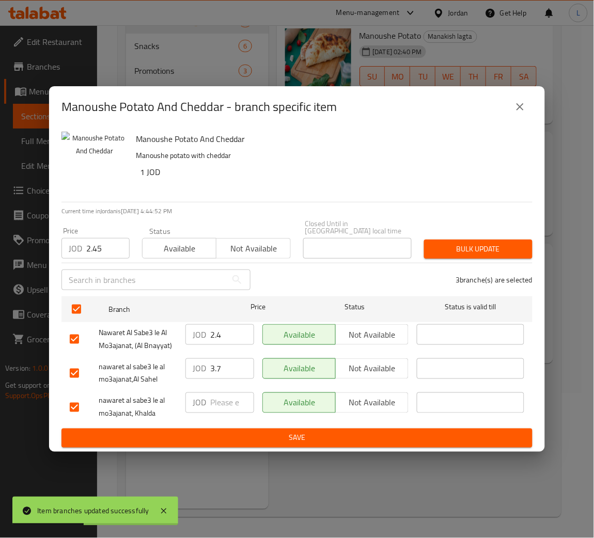
click at [448, 246] on span "Bulk update" at bounding box center [478, 249] width 92 height 13
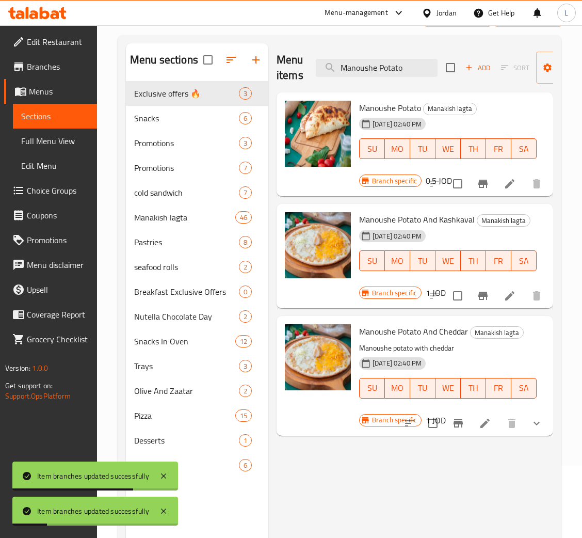
scroll to position [0, 0]
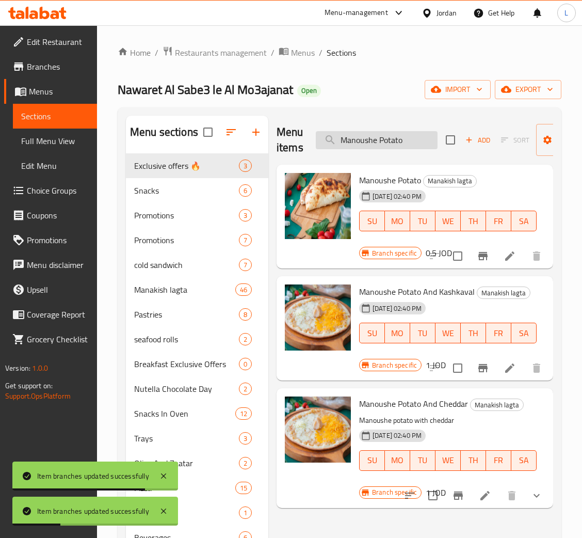
click at [388, 142] on input "Manoushe Potato" at bounding box center [377, 140] width 122 height 18
paste input "Hot Dog With Cheddar"
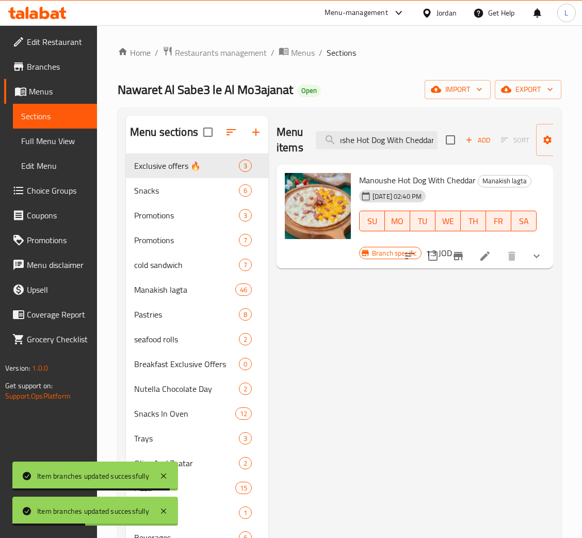
type input "Manoushe Hot Dog With Cheddar"
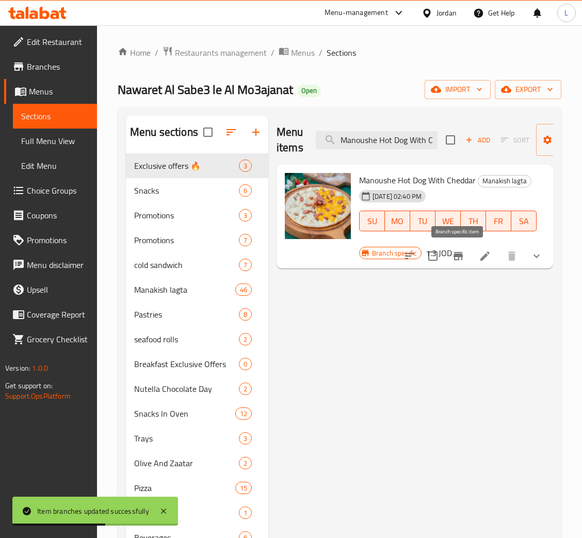
click at [455, 264] on button "Branch-specific-item" at bounding box center [458, 256] width 25 height 25
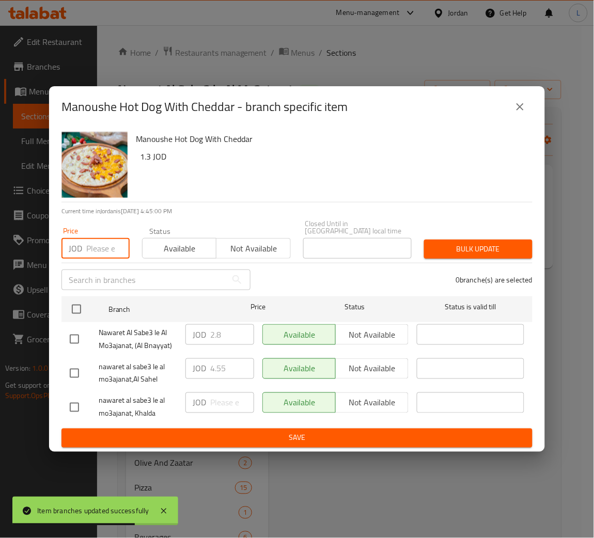
click at [97, 248] on input "number" at bounding box center [107, 248] width 43 height 21
paste input "3"
type input "3"
click at [521, 113] on icon "close" at bounding box center [520, 107] width 12 height 12
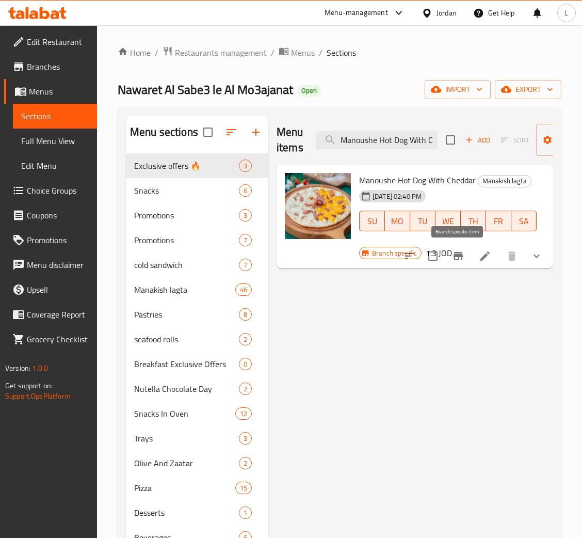
click at [448, 251] on button "Branch-specific-item" at bounding box center [458, 256] width 25 height 25
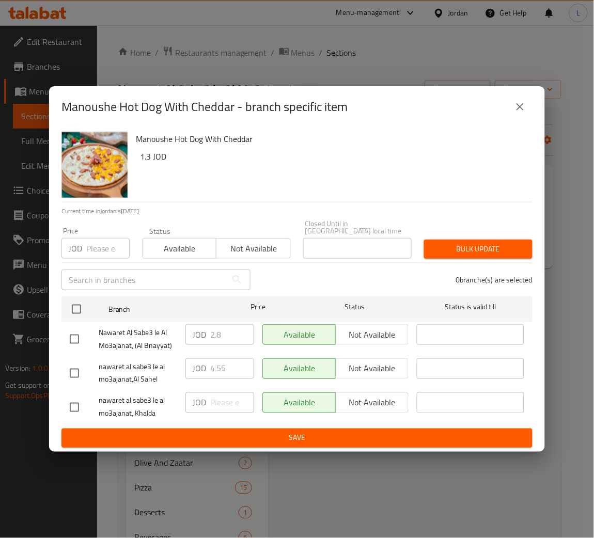
click at [93, 246] on input "number" at bounding box center [107, 248] width 43 height 21
paste input "3"
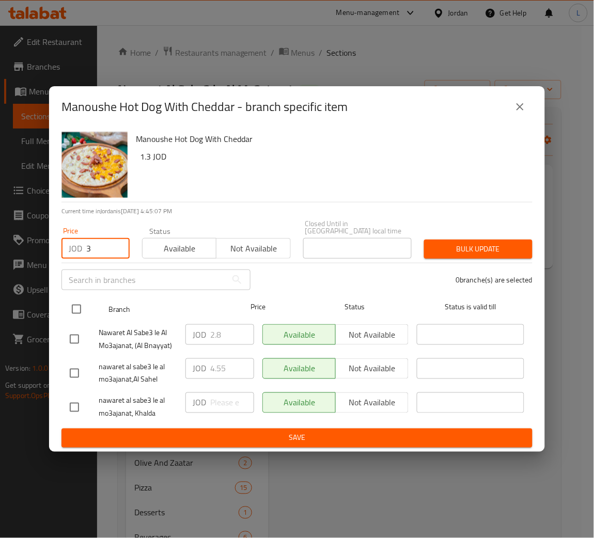
type input "3"
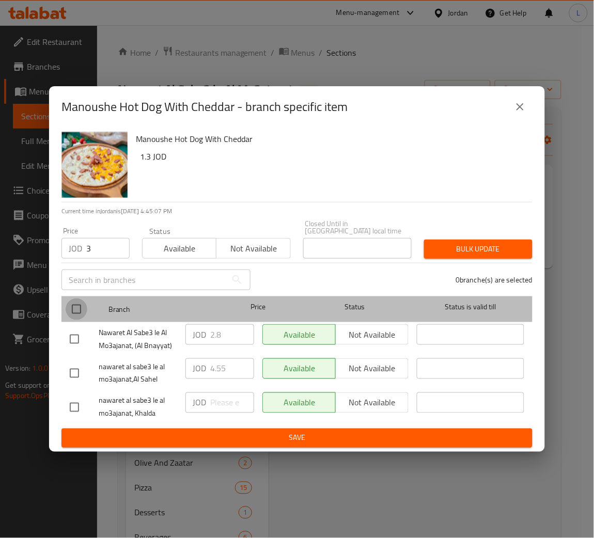
click at [68, 306] on input "checkbox" at bounding box center [77, 309] width 22 height 22
checkbox input "true"
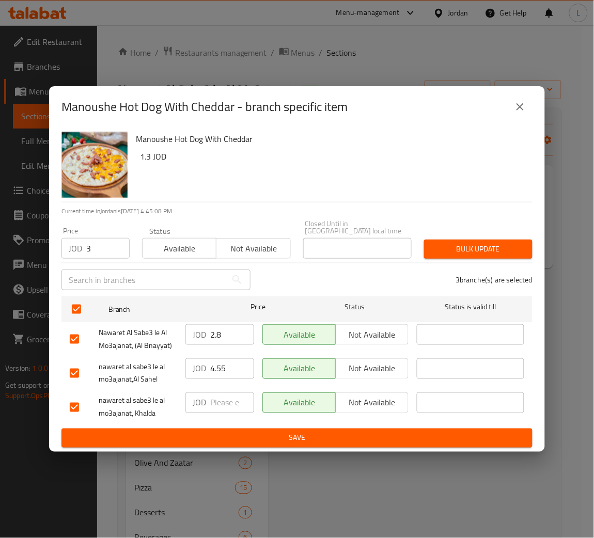
click at [457, 252] on button "Bulk update" at bounding box center [478, 249] width 108 height 19
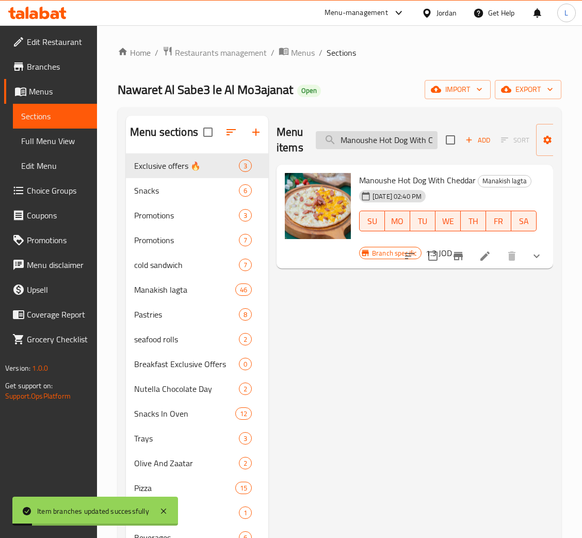
click at [408, 145] on input "Manoushe Hot Dog With Cheddar" at bounding box center [377, 140] width 122 height 18
paste input "dog With Kaskaval"
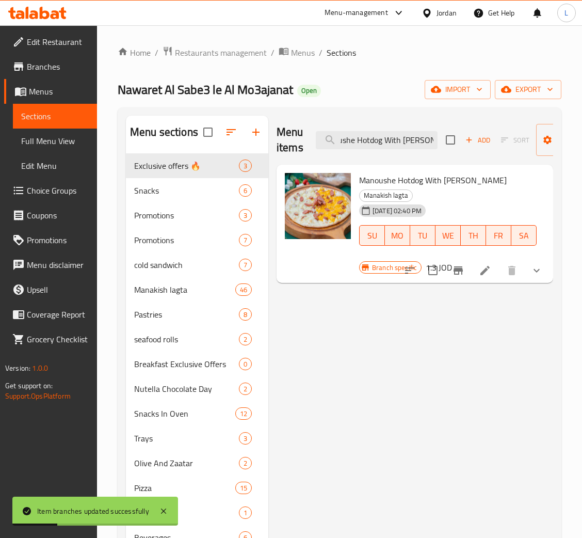
type input "Manoushe Hotdog With Kaskaval"
click at [453, 264] on icon "Branch-specific-item" at bounding box center [458, 270] width 12 height 12
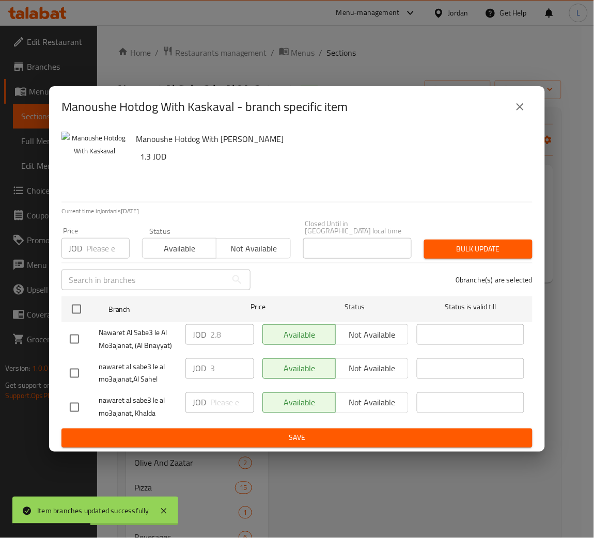
click at [107, 245] on input "number" at bounding box center [107, 248] width 43 height 21
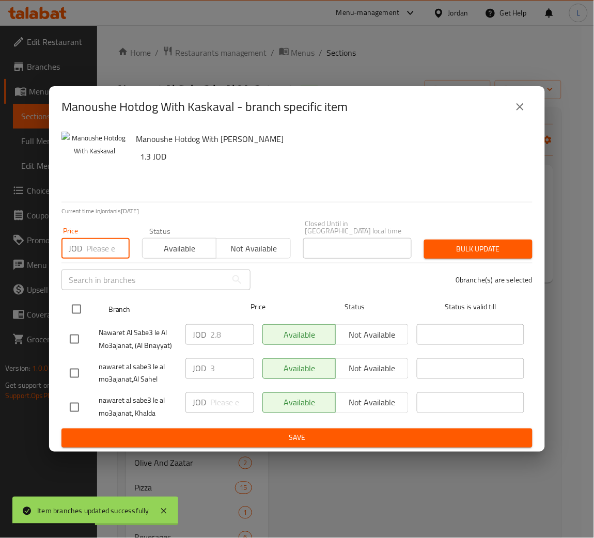
paste input "2.45"
type input "2.45"
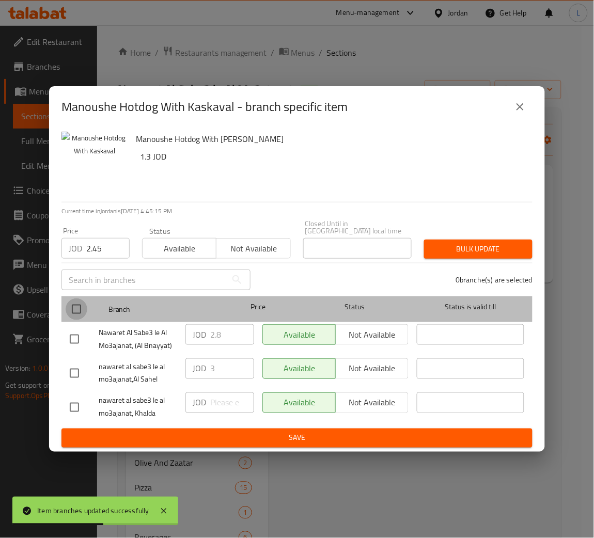
click at [73, 305] on input "checkbox" at bounding box center [77, 309] width 22 height 22
checkbox input "true"
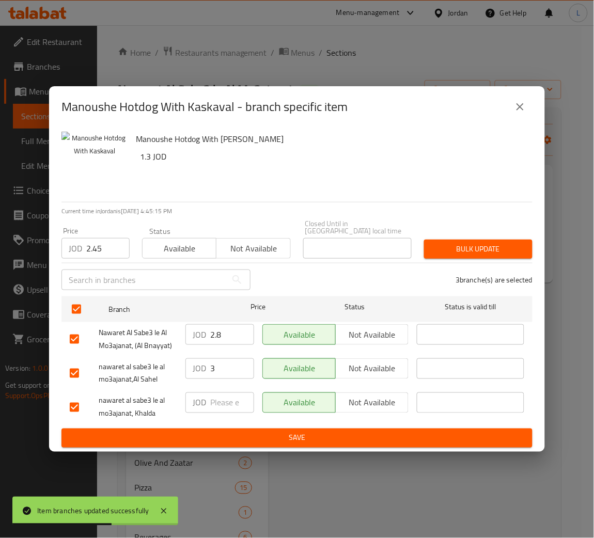
click at [459, 243] on span "Bulk update" at bounding box center [478, 249] width 92 height 13
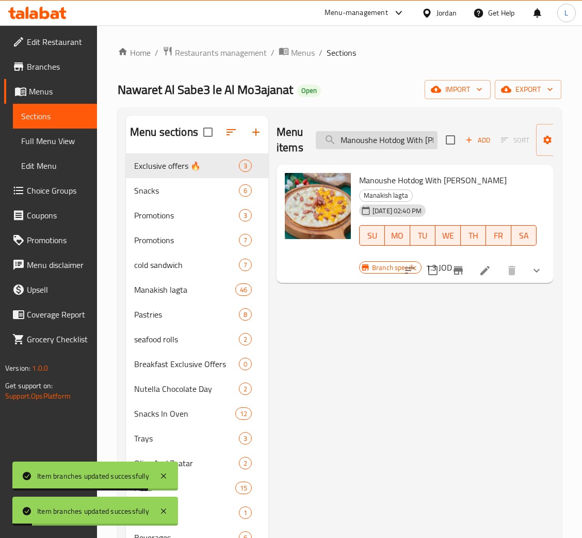
click at [356, 139] on input "Manoushe Hotdog With Kaskaval" at bounding box center [377, 140] width 122 height 18
paste input "Salami With Cheddar"
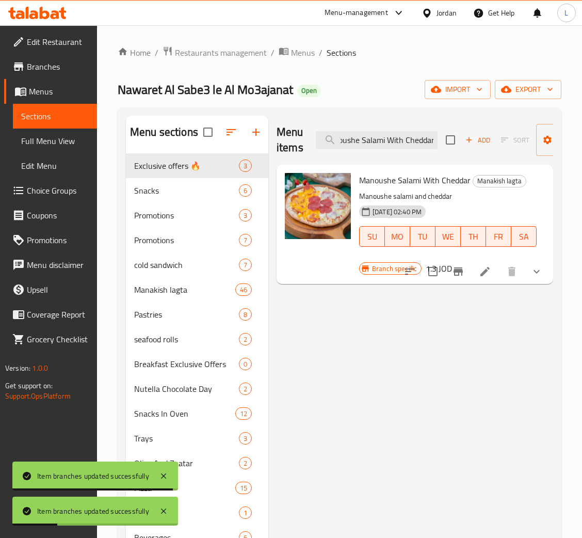
type input "Manoushe Salami With Cheddar"
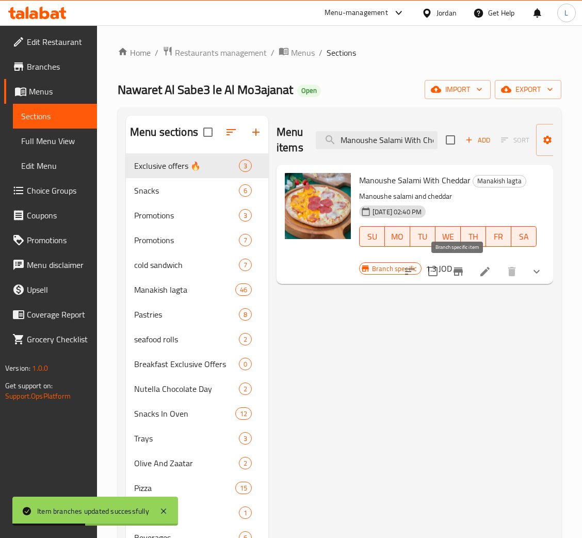
click at [451, 274] on button "Branch-specific-item" at bounding box center [458, 271] width 25 height 25
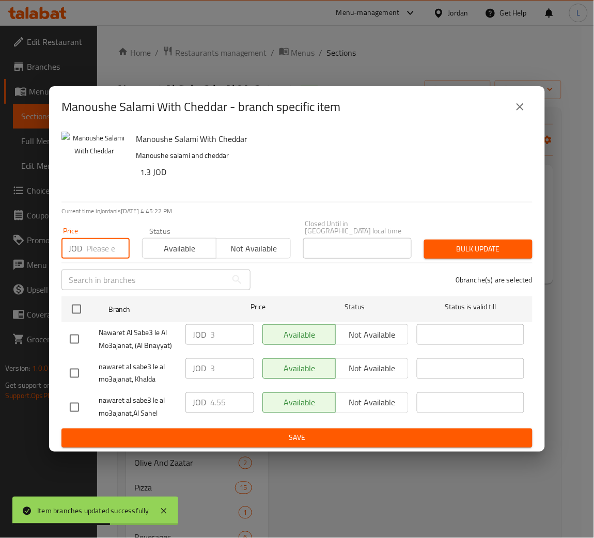
click at [88, 249] on input "number" at bounding box center [107, 248] width 43 height 21
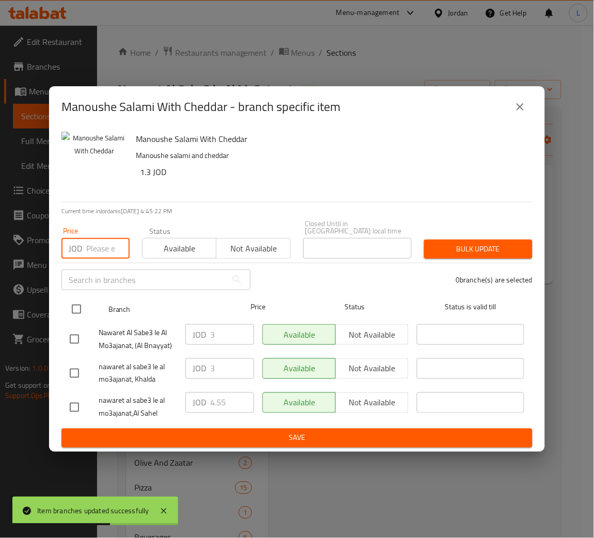
paste input "3"
type input "3"
click at [70, 306] on input "checkbox" at bounding box center [77, 309] width 22 height 22
checkbox input "true"
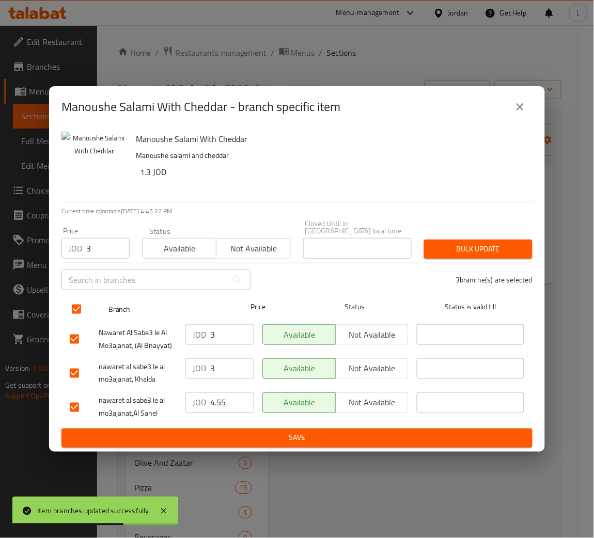
checkbox input "true"
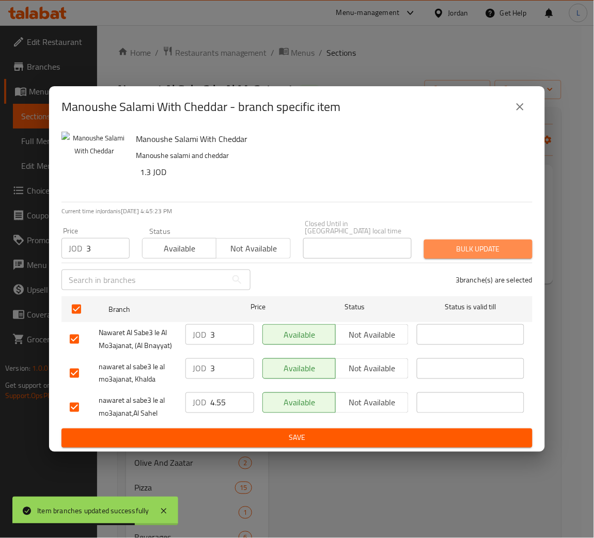
click at [481, 243] on span "Bulk update" at bounding box center [478, 249] width 92 height 13
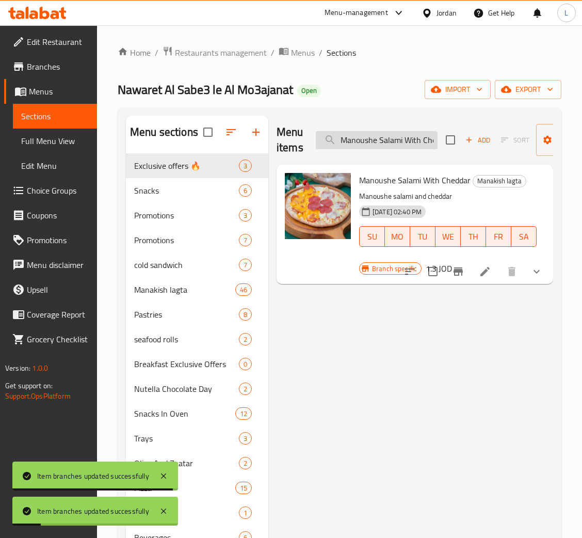
click at [377, 145] on input "Manoushe Salami With Cheddar" at bounding box center [377, 140] width 122 height 18
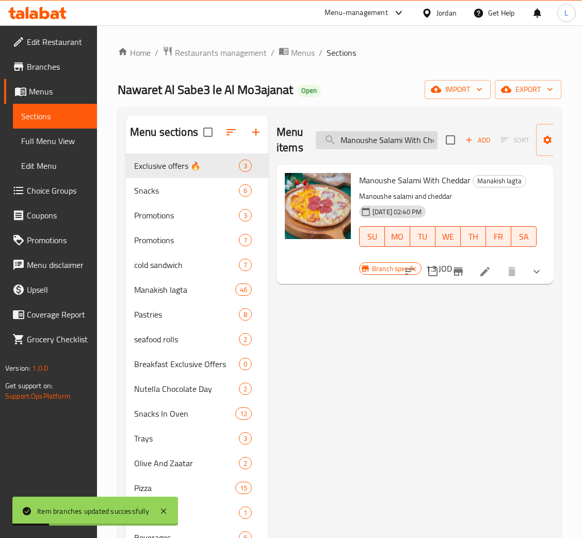
click at [377, 145] on input "Manoushe Salami With Cheddar" at bounding box center [377, 140] width 122 height 18
paste input "Kashkaval"
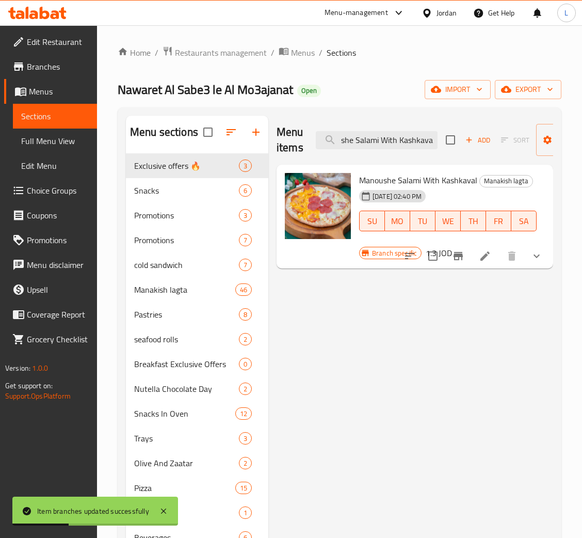
type input "Manoushe Salami With Kashkaval"
click at [455, 259] on icon "Branch-specific-item" at bounding box center [458, 256] width 9 height 8
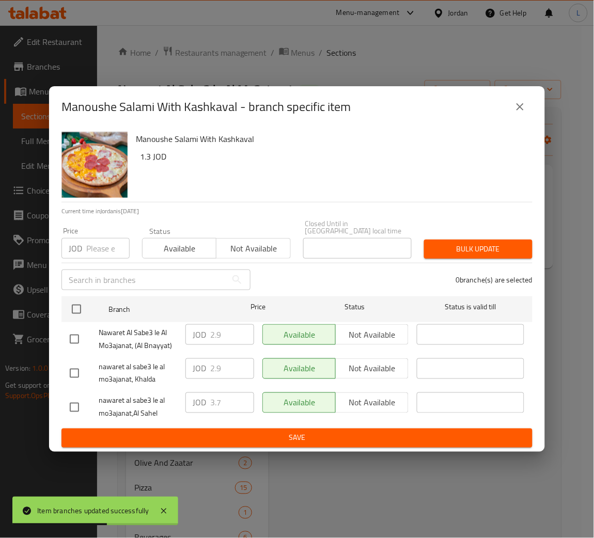
click at [101, 241] on input "number" at bounding box center [107, 248] width 43 height 21
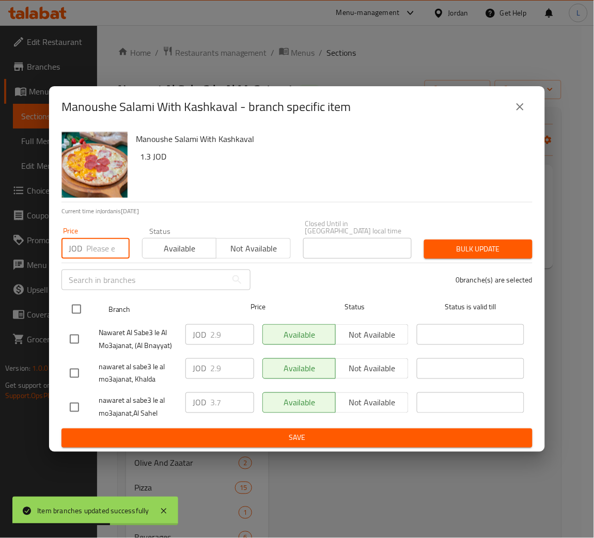
paste input "2.45"
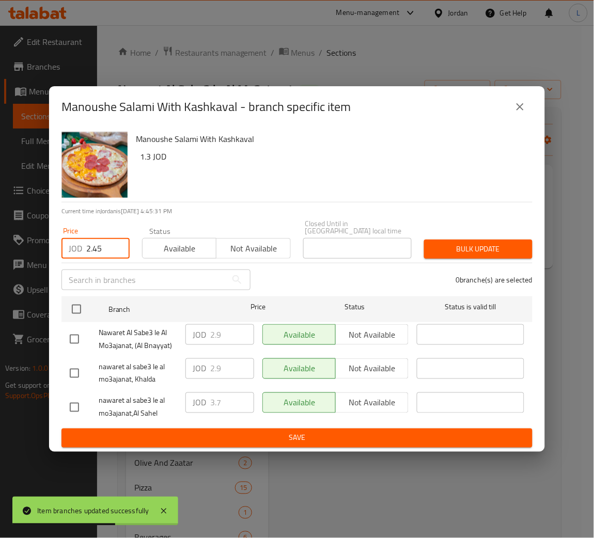
type input "2.45"
click at [74, 320] on div "Nawaret Al Sabe3 le Al Mo3ajanat, (Al Bnayyat)" at bounding box center [124, 339] width 116 height 38
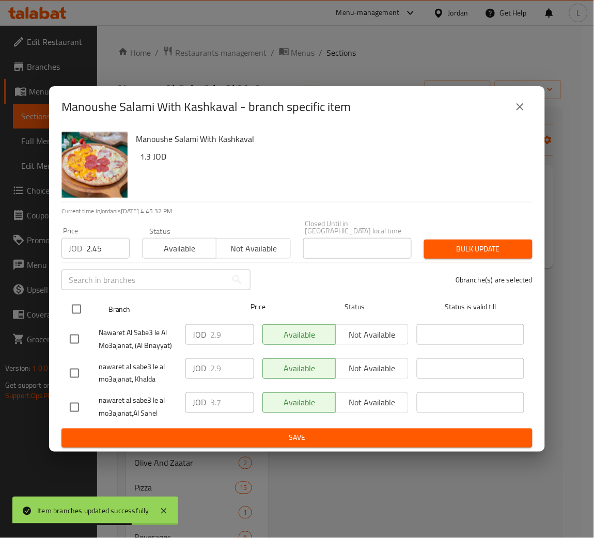
click at [81, 302] on input "checkbox" at bounding box center [77, 309] width 22 height 22
checkbox input "true"
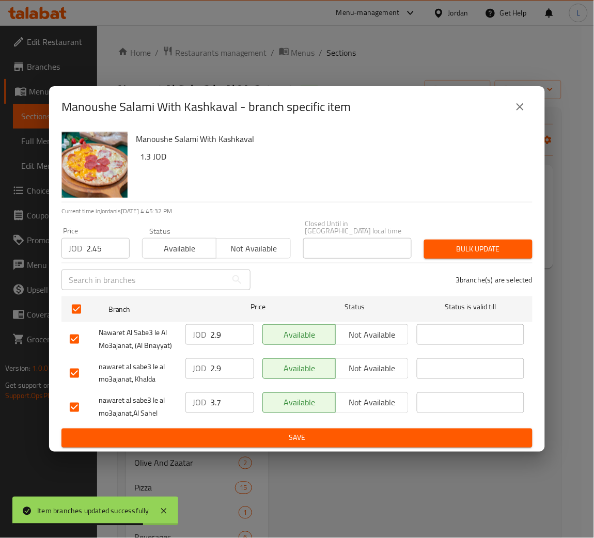
click at [475, 248] on span "Bulk update" at bounding box center [478, 249] width 92 height 13
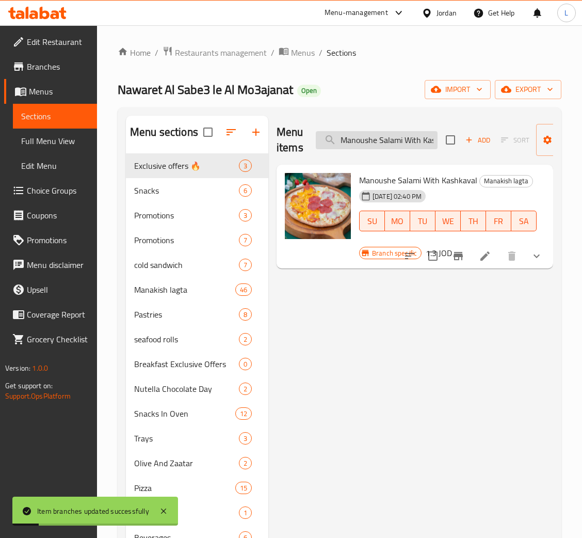
click at [372, 142] on input "Manoushe Salami With Kashkaval" at bounding box center [377, 140] width 122 height 18
paste input "usage"
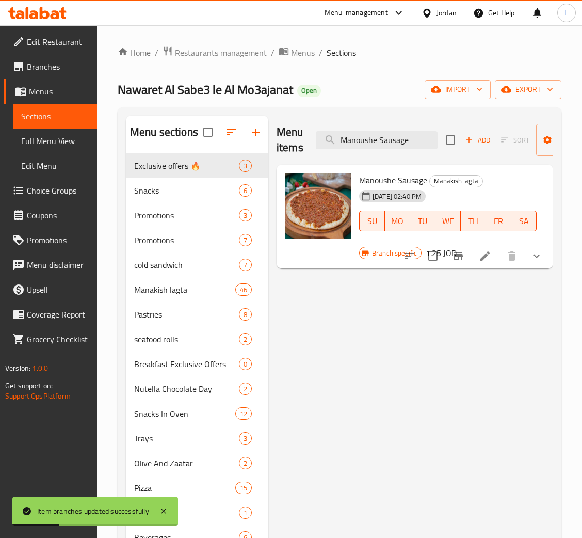
type input "Manoushe Sausage"
click at [464, 255] on icon "Branch-specific-item" at bounding box center [458, 256] width 12 height 12
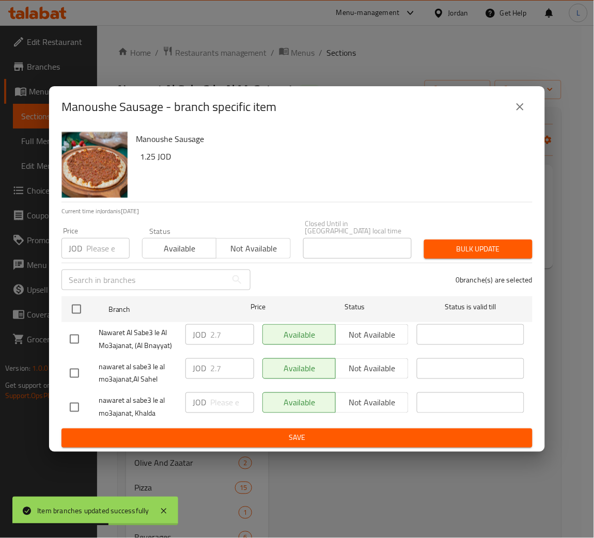
click at [91, 252] on input "number" at bounding box center [107, 248] width 43 height 21
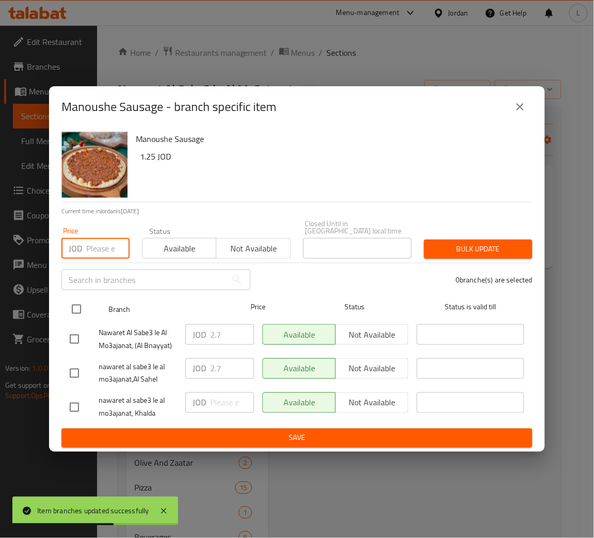
paste input "2.2"
type input "2.2"
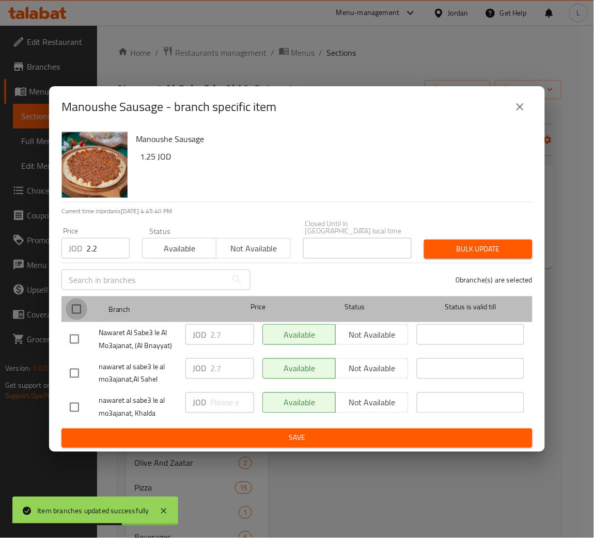
click at [76, 305] on input "checkbox" at bounding box center [77, 309] width 22 height 22
checkbox input "true"
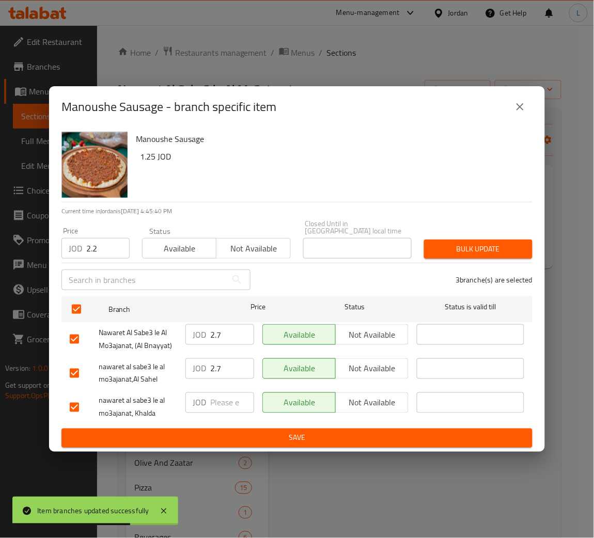
click at [454, 249] on span "Bulk update" at bounding box center [478, 249] width 92 height 13
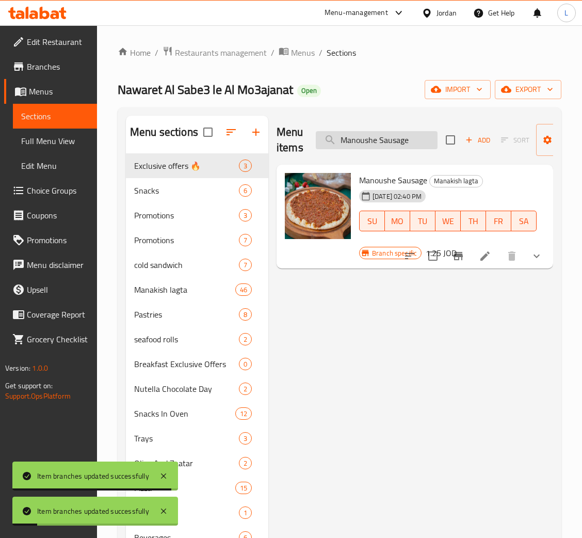
click at [384, 140] on input "Manoushe Sausage" at bounding box center [377, 140] width 122 height 18
paste input "Eggs"
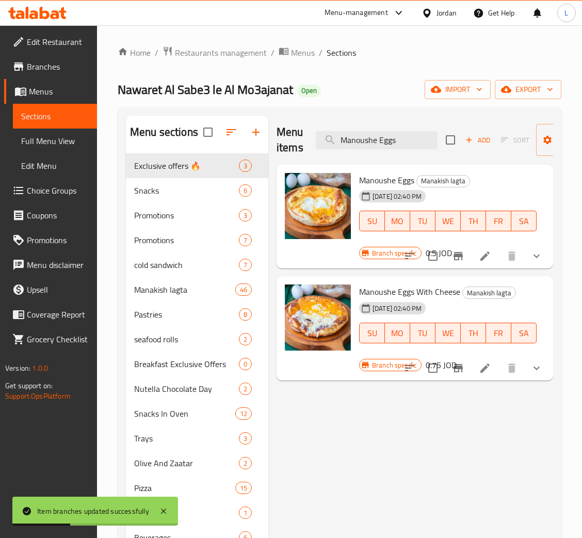
type input "Manoushe Eggs"
click at [457, 256] on icon "Branch-specific-item" at bounding box center [458, 256] width 9 height 8
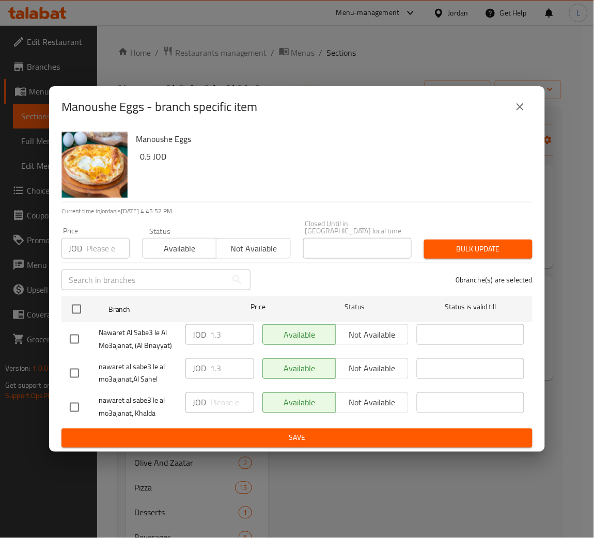
click at [93, 244] on input "number" at bounding box center [107, 248] width 43 height 21
paste input "1"
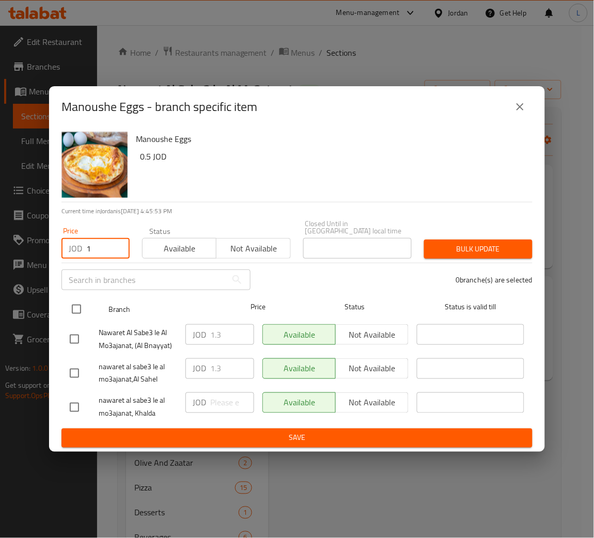
type input "1"
click at [75, 307] on input "checkbox" at bounding box center [77, 309] width 22 height 22
checkbox input "true"
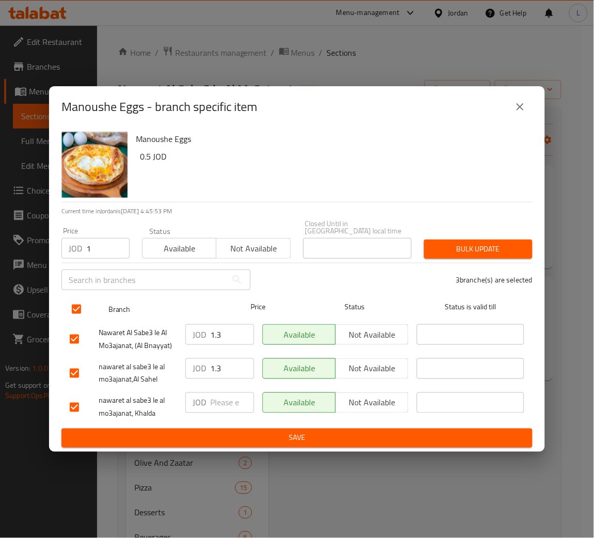
checkbox input "true"
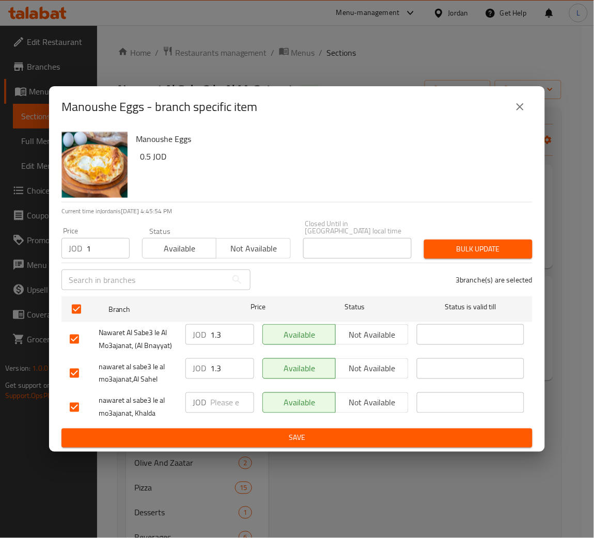
click at [468, 243] on span "Bulk update" at bounding box center [478, 249] width 92 height 13
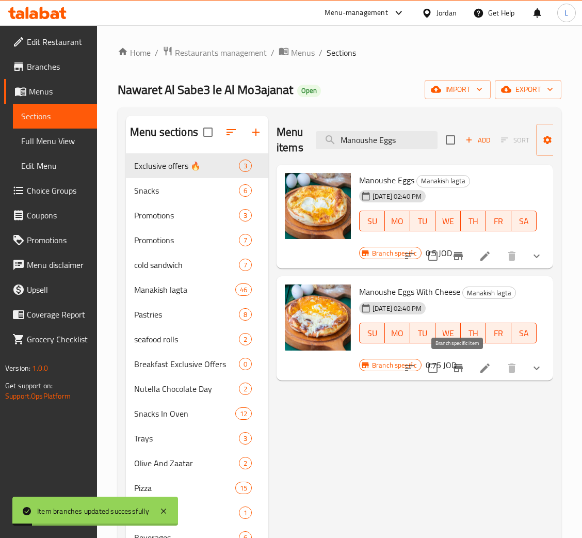
click at [463, 370] on icon "Branch-specific-item" at bounding box center [458, 368] width 12 height 12
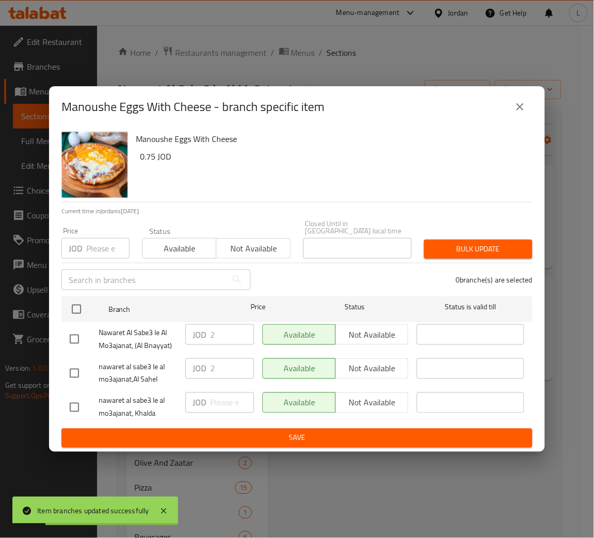
click at [102, 254] on input "number" at bounding box center [107, 248] width 43 height 21
paste input "1.4"
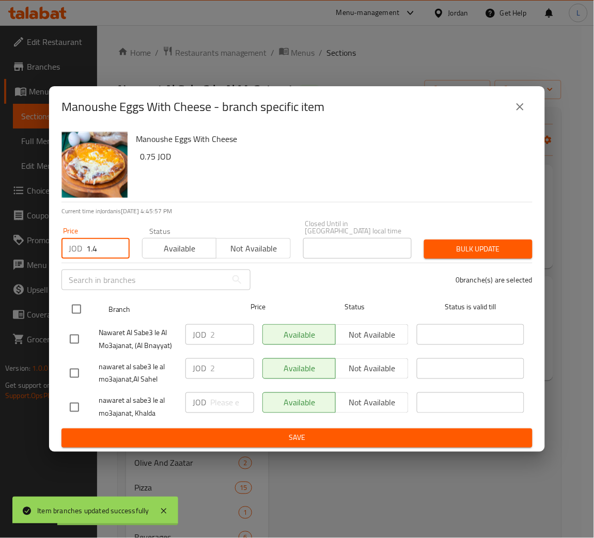
type input "1.4"
click at [68, 313] on input "checkbox" at bounding box center [77, 309] width 22 height 22
checkbox input "true"
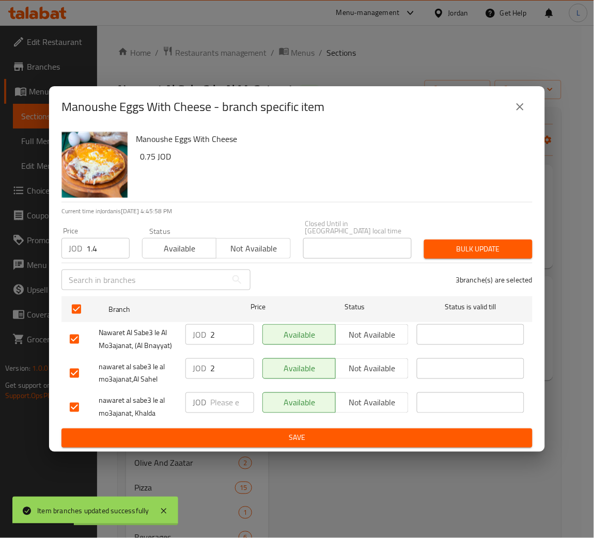
click at [501, 246] on span "Bulk update" at bounding box center [478, 249] width 92 height 13
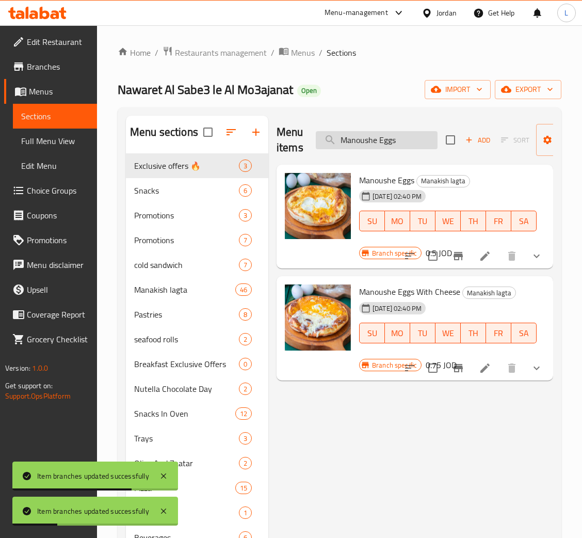
click at [376, 140] on input "Manoushe Eggs" at bounding box center [377, 140] width 122 height 18
paste input "Beda"
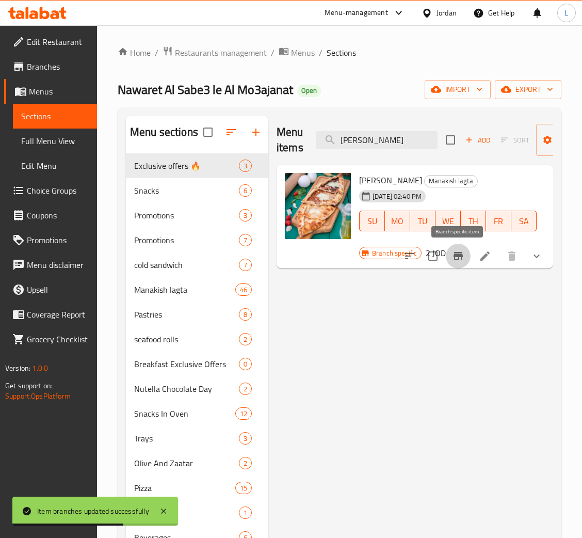
click at [456, 253] on icon "Branch-specific-item" at bounding box center [458, 256] width 9 height 8
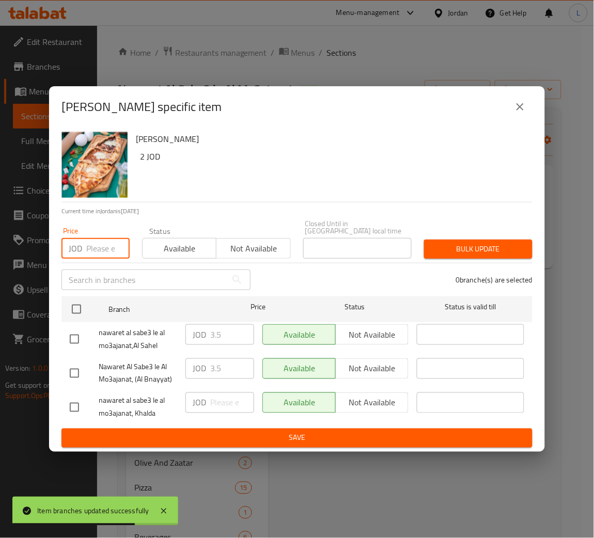
click at [99, 252] on input "number" at bounding box center [107, 248] width 43 height 21
paste input "3.1"
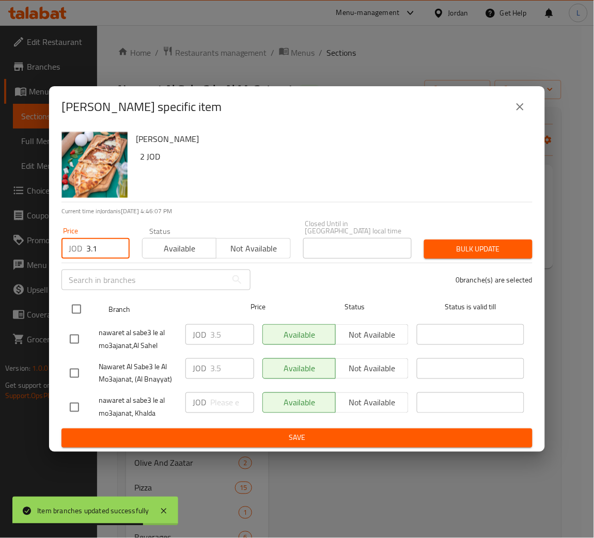
drag, startPoint x: 76, startPoint y: 296, endPoint x: 73, endPoint y: 314, distance: 18.4
click at [75, 302] on input "checkbox" at bounding box center [77, 309] width 22 height 22
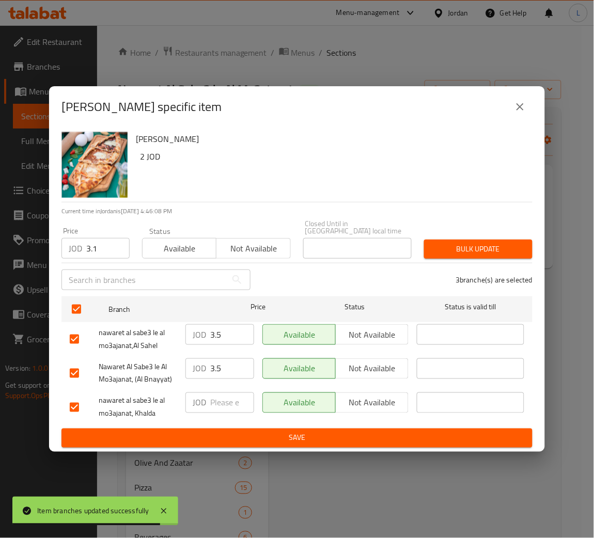
click at [501, 243] on span "Bulk update" at bounding box center [478, 249] width 92 height 13
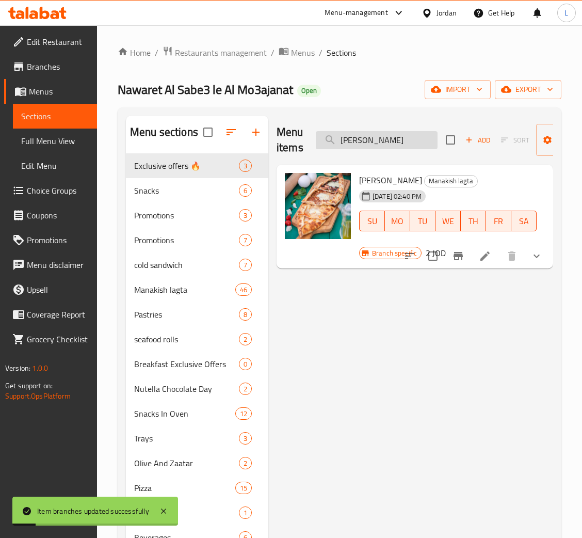
click at [361, 144] on input "Manoushe Beda" at bounding box center [377, 140] width 122 height 18
paste input "Turkey With Kashkaval"
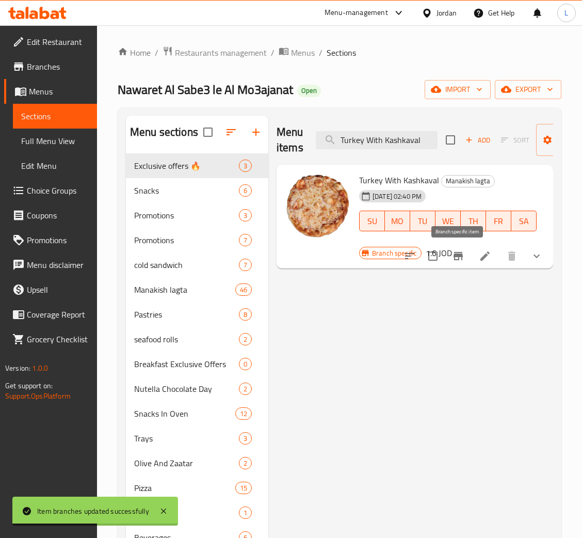
click at [454, 257] on icon "Branch-specific-item" at bounding box center [458, 256] width 9 height 8
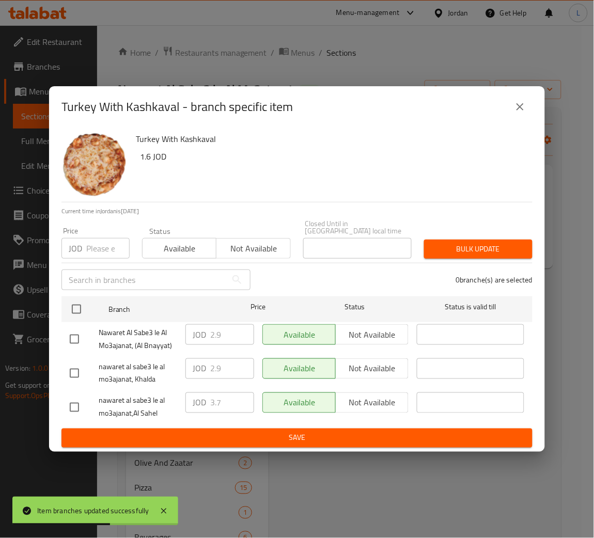
click at [98, 256] on div "Price JOD Price" at bounding box center [95, 243] width 81 height 44
drag, startPoint x: 99, startPoint y: 241, endPoint x: 92, endPoint y: 260, distance: 19.6
click at [100, 240] on input "number" at bounding box center [107, 248] width 43 height 21
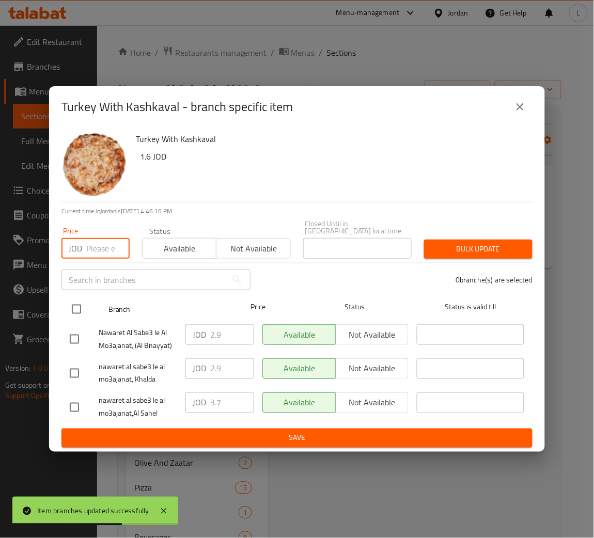
paste input "2.45"
click at [78, 298] on input "checkbox" at bounding box center [77, 309] width 22 height 22
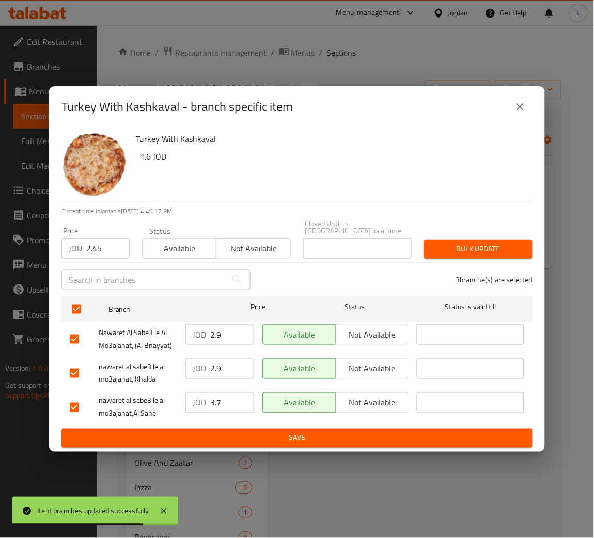
click at [471, 247] on span "Bulk update" at bounding box center [478, 249] width 92 height 13
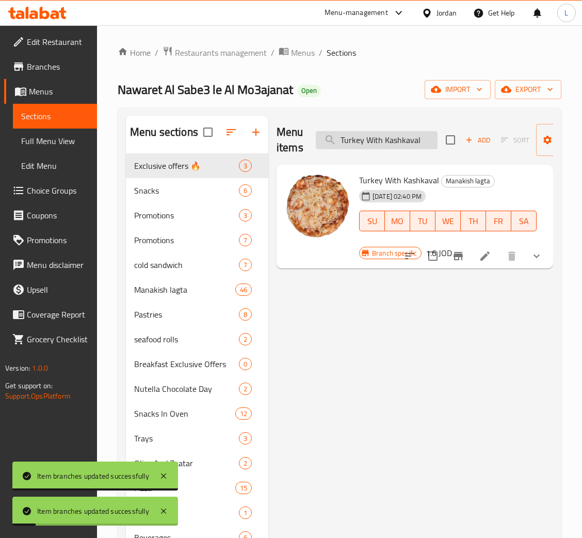
click at [399, 136] on input "Turkey With Kashkaval" at bounding box center [377, 140] width 122 height 18
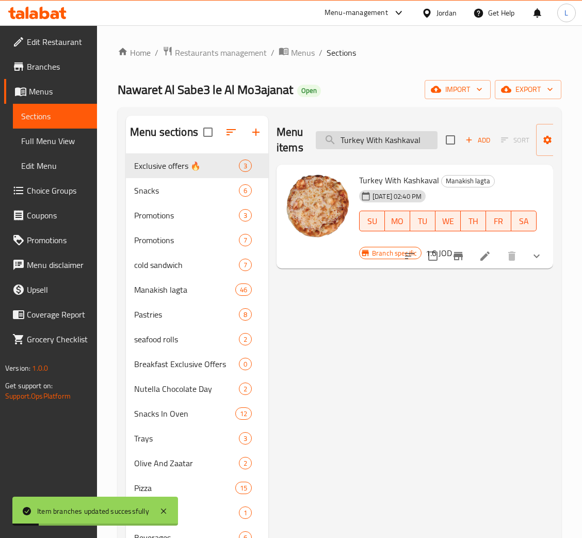
click at [399, 136] on input "Turkey With Kashkaval" at bounding box center [377, 140] width 122 height 18
paste input "sfayeh meat 1/2 kilo"
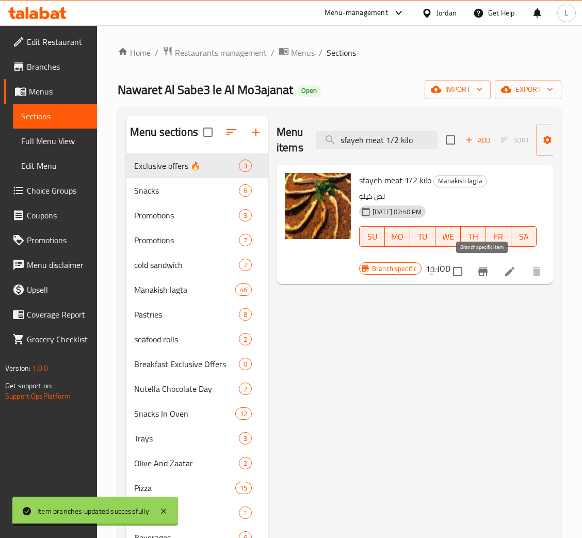
click at [472, 275] on button "Branch-specific-item" at bounding box center [483, 271] width 25 height 25
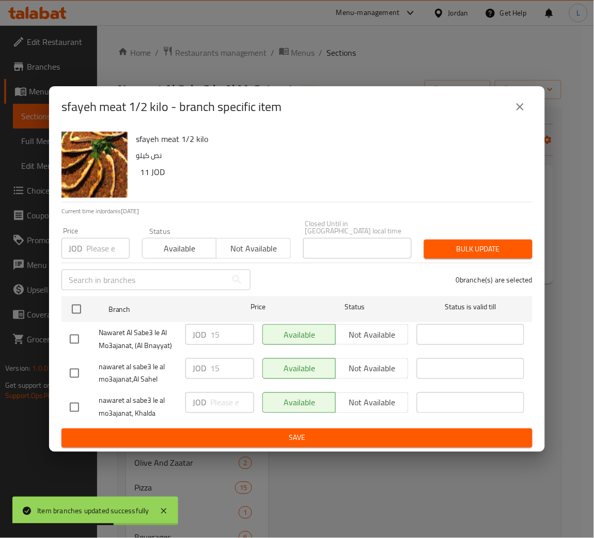
click at [85, 242] on div "JOD Price" at bounding box center [95, 248] width 68 height 21
paste input "12.5"
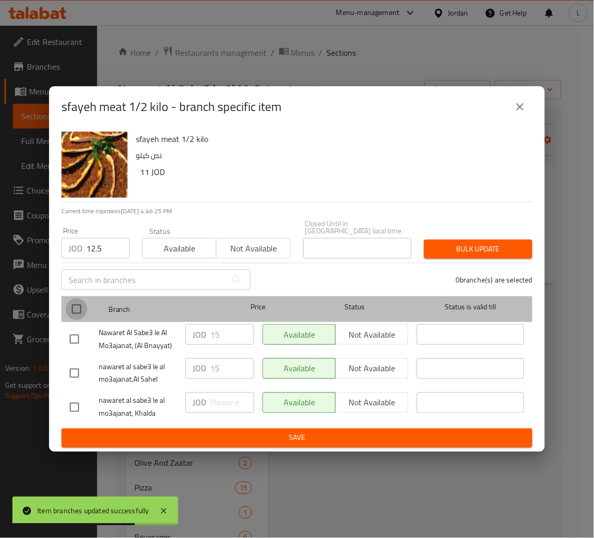
click at [80, 309] on input "checkbox" at bounding box center [77, 309] width 22 height 22
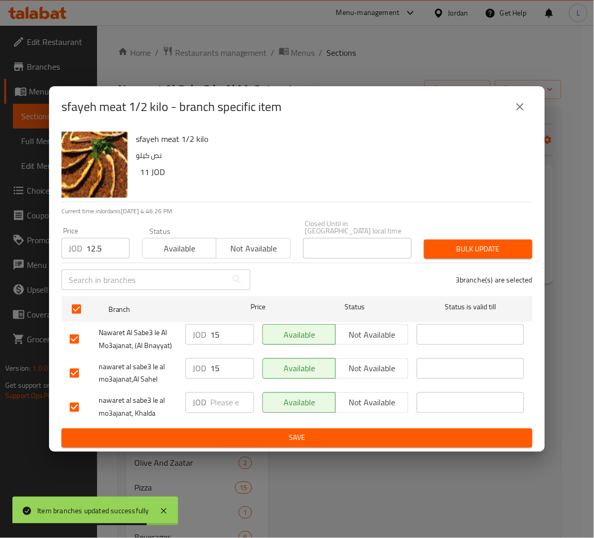
click at [490, 235] on div "Bulk update" at bounding box center [478, 248] width 121 height 31
drag, startPoint x: 479, startPoint y: 246, endPoint x: 544, endPoint y: 267, distance: 68.6
click at [479, 247] on span "Bulk update" at bounding box center [478, 249] width 92 height 13
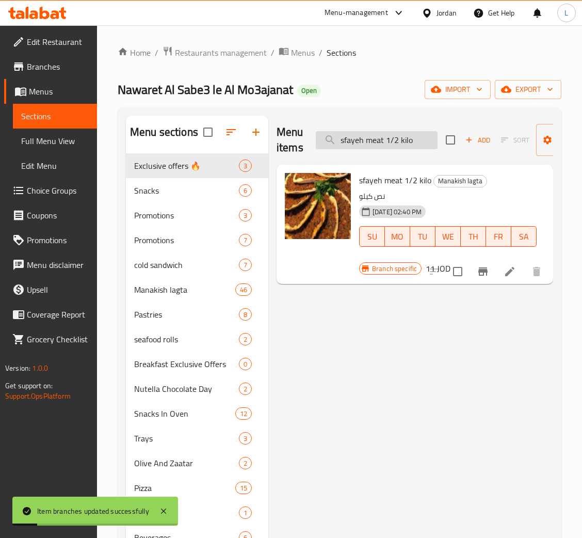
click at [374, 133] on input "sfayeh meat 1/2 kilo" at bounding box center [377, 140] width 122 height 18
paste input "1"
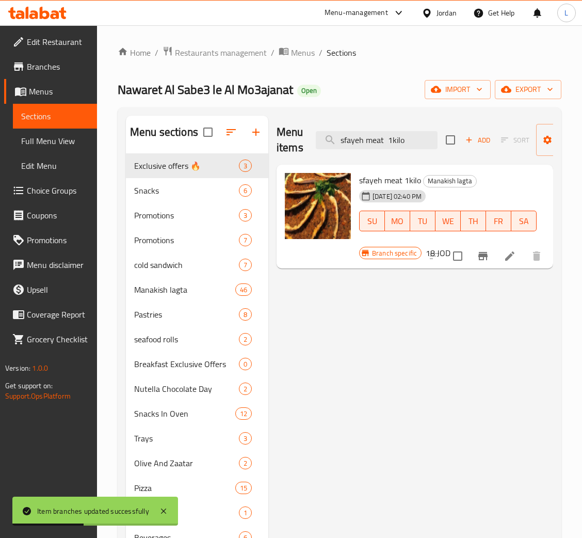
click at [484, 254] on icon "Branch-specific-item" at bounding box center [483, 256] width 9 height 8
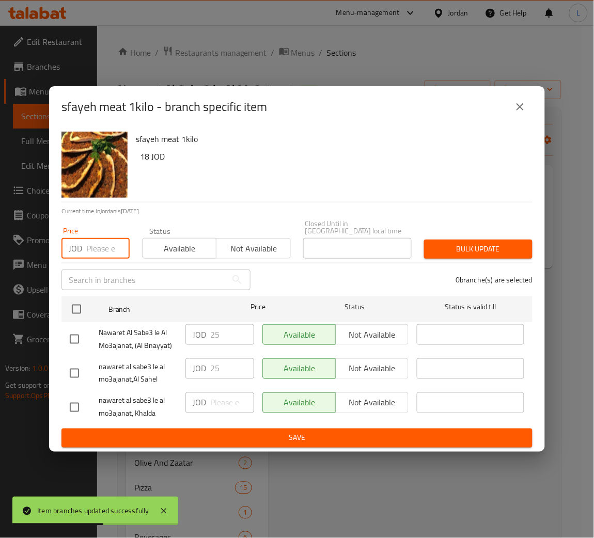
click at [100, 250] on input "number" at bounding box center [107, 248] width 43 height 21
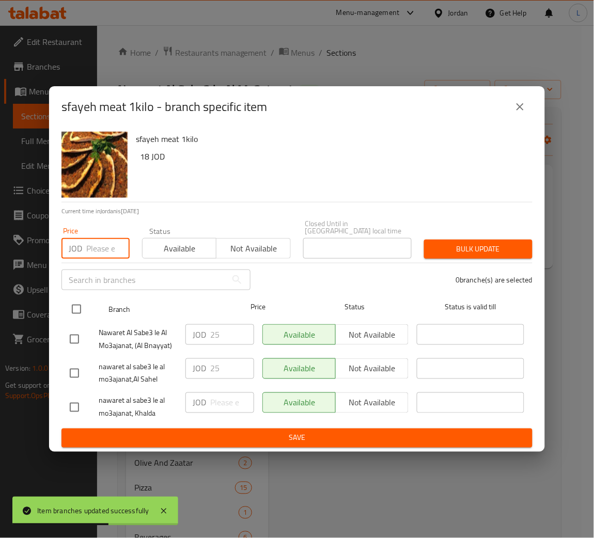
paste input "23.5"
click at [72, 299] on input "checkbox" at bounding box center [77, 309] width 22 height 22
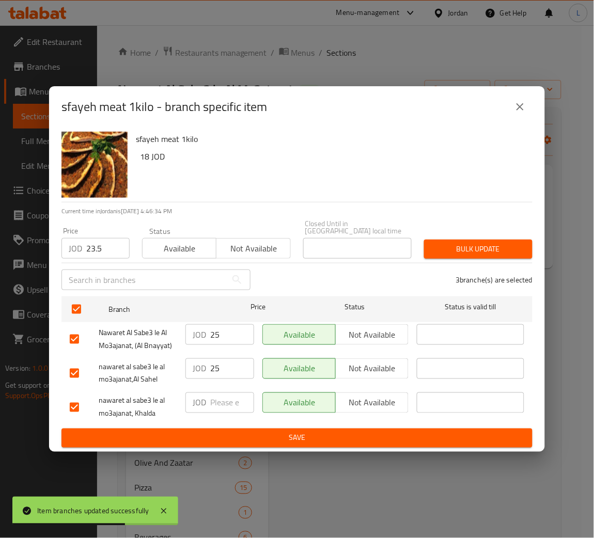
click at [463, 250] on span "Bulk update" at bounding box center [478, 249] width 92 height 13
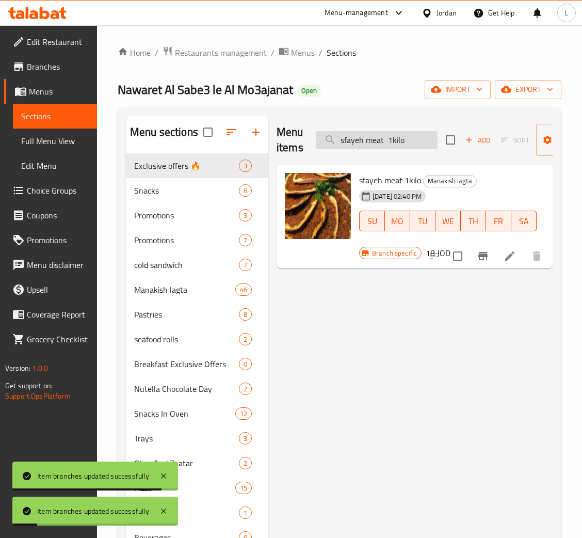
click at [399, 139] on input "sfayeh meat 1kilo" at bounding box center [377, 140] width 122 height 18
paste input "Nutella"
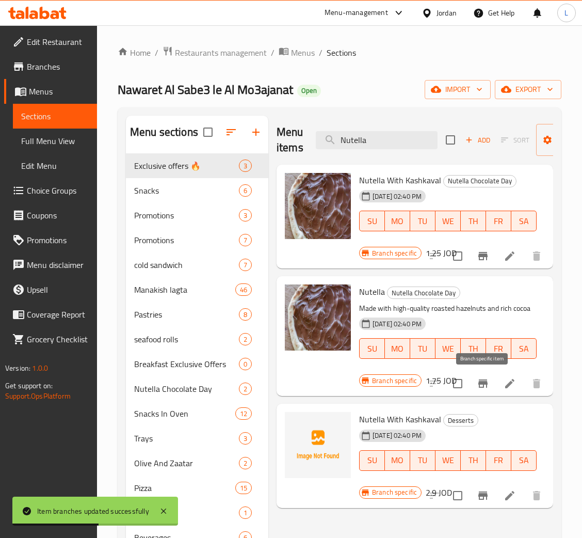
click at [480, 384] on icon "Branch-specific-item" at bounding box center [483, 384] width 9 height 8
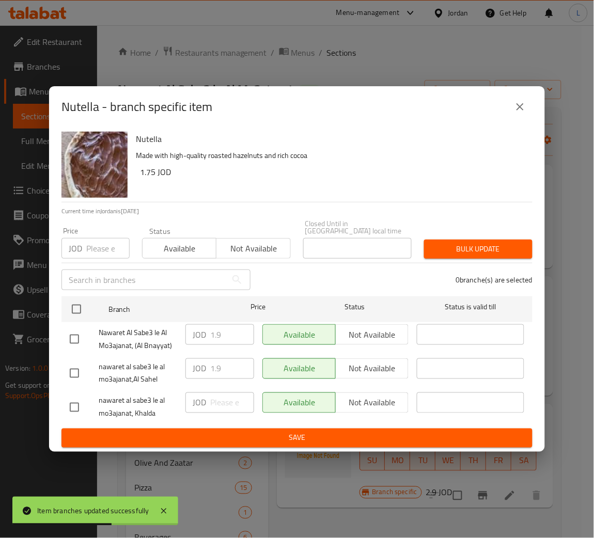
click at [98, 240] on input "number" at bounding box center [107, 248] width 43 height 21
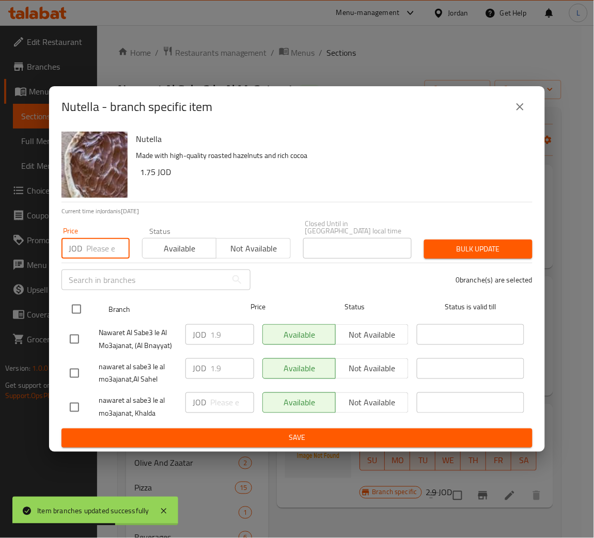
paste input "2"
click at [71, 307] on input "checkbox" at bounding box center [77, 309] width 22 height 22
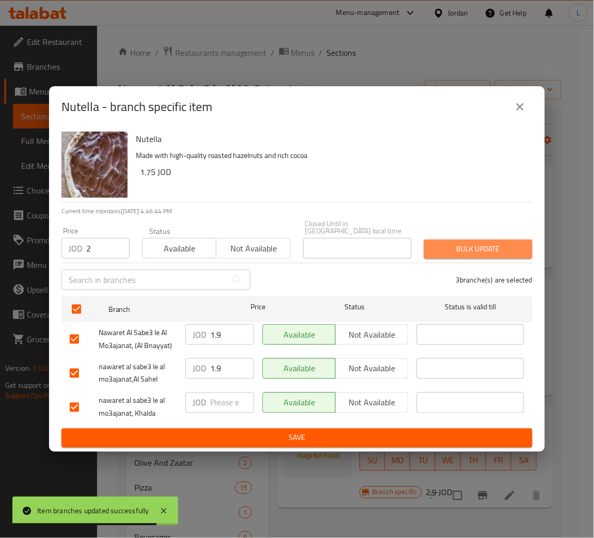
click at [479, 249] on span "Bulk update" at bounding box center [478, 249] width 92 height 13
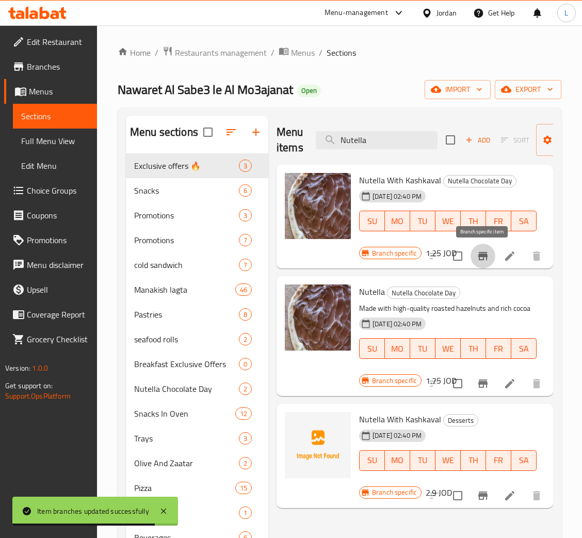
click at [477, 259] on icon "Branch-specific-item" at bounding box center [483, 256] width 12 height 12
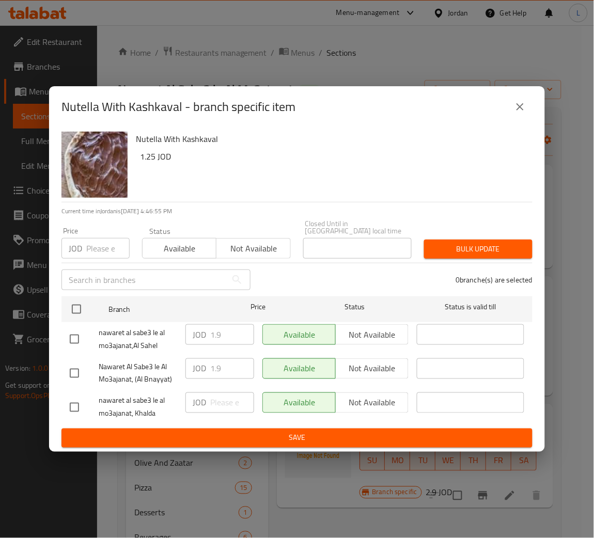
click at [516, 113] on icon "close" at bounding box center [520, 107] width 12 height 12
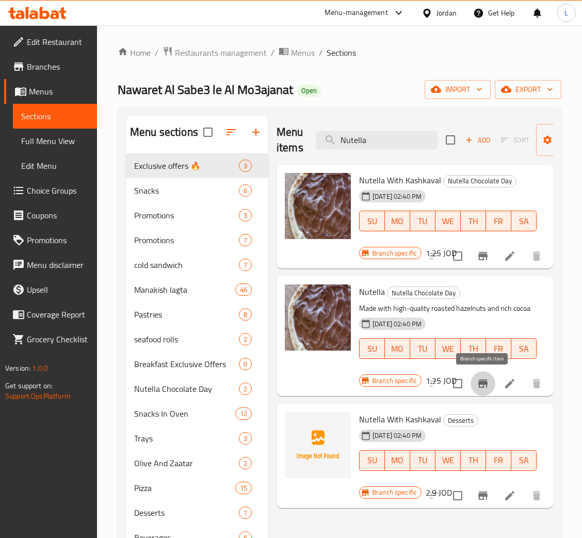
click at [482, 385] on icon "Branch-specific-item" at bounding box center [483, 384] width 9 height 8
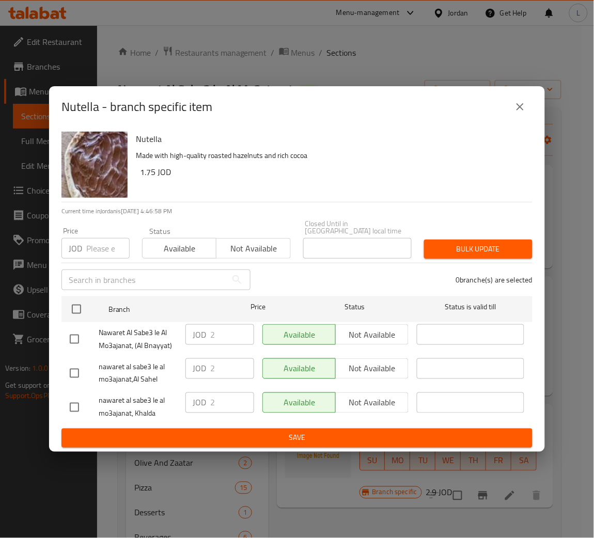
click at [519, 110] on icon "close" at bounding box center [519, 106] width 7 height 7
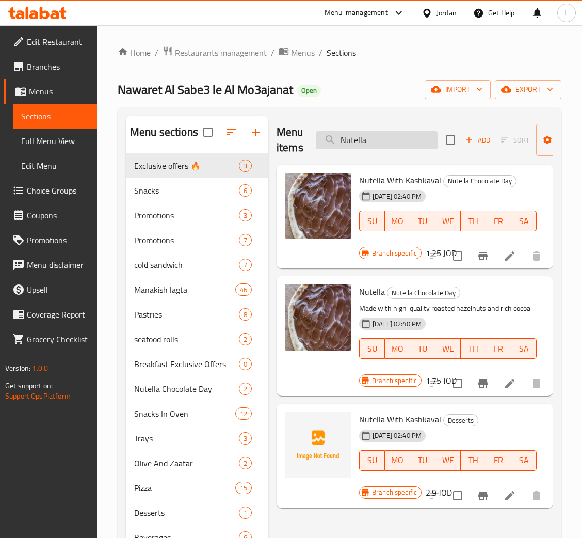
click at [393, 139] on input "Nutella" at bounding box center [377, 140] width 122 height 18
paste input "2"
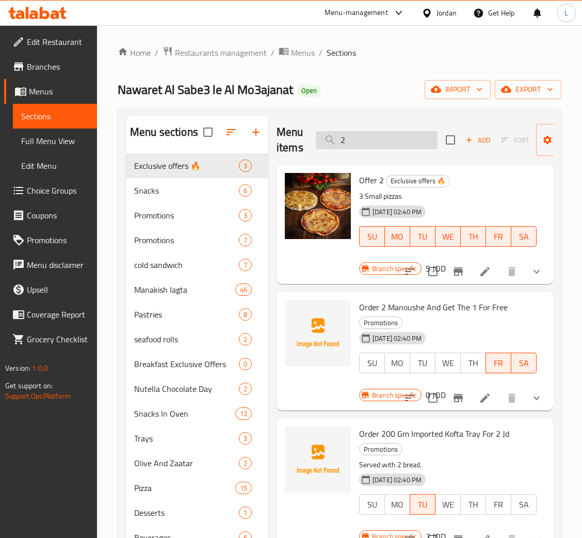
click at [376, 139] on input "2" at bounding box center [377, 140] width 122 height 18
paste input "Shish Tawook Roll With Cheddar"
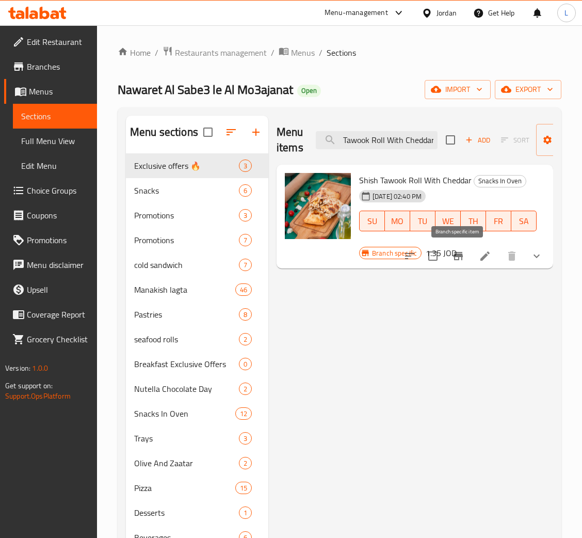
click at [456, 252] on icon "Branch-specific-item" at bounding box center [458, 256] width 12 height 12
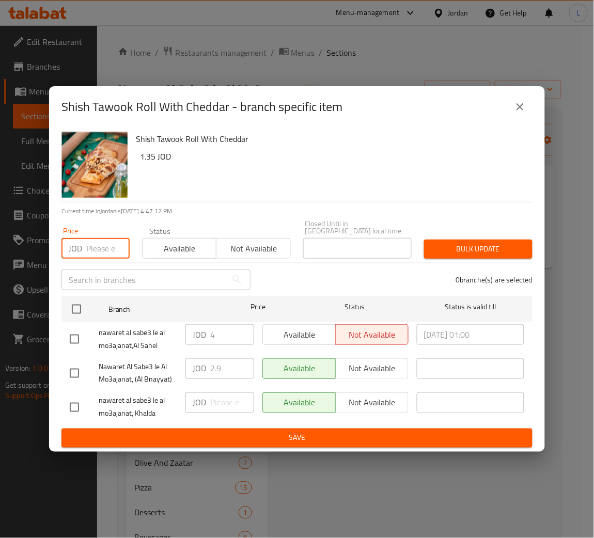
click at [88, 247] on input "number" at bounding box center [107, 248] width 43 height 21
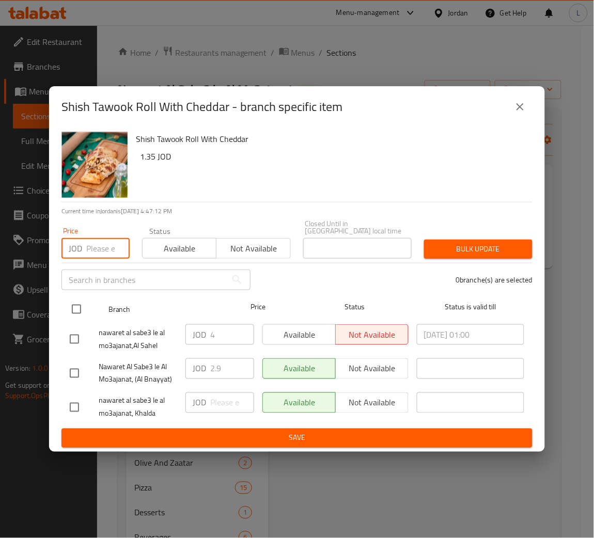
paste input "2.35"
click at [75, 308] on input "checkbox" at bounding box center [77, 309] width 22 height 22
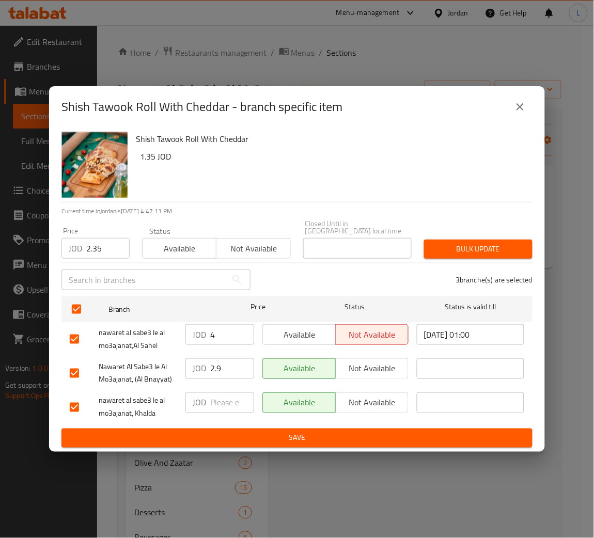
click at [497, 243] on span "Bulk update" at bounding box center [478, 249] width 92 height 13
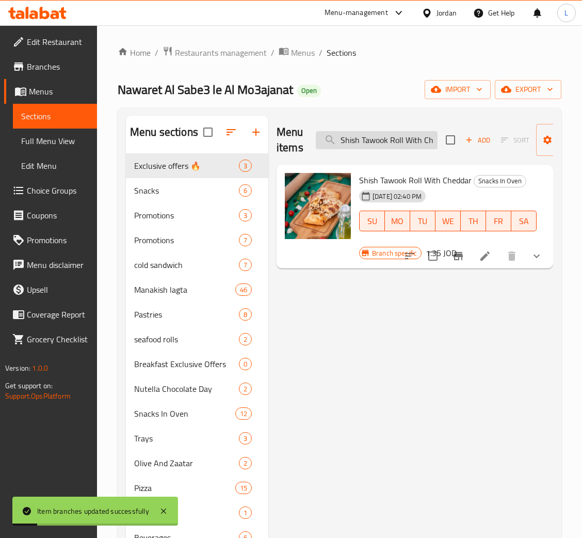
click at [384, 139] on input "Shish Tawook Roll With Cheddar" at bounding box center [377, 140] width 122 height 18
click at [383, 139] on input "Shish Tawook Roll With Cheddar" at bounding box center [377, 140] width 122 height 18
click at [382, 139] on input "Shish Tawook Roll With Cheddar" at bounding box center [377, 140] width 122 height 18
paste input "Chicken Fajita Roll With Cheddar"
click at [382, 139] on input "Shish TawooChicken Fajita Roll With Cheddark Roll With Cheddar" at bounding box center [377, 140] width 122 height 18
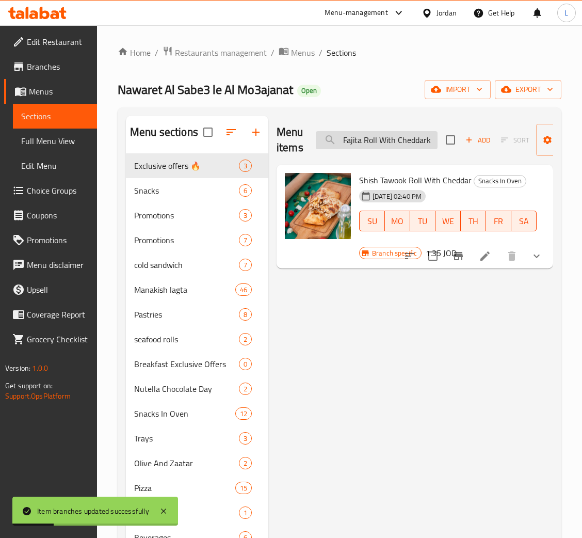
click at [382, 139] on input "Shish TawooChicken Fajita Roll With Cheddark Roll With Cheddar" at bounding box center [377, 140] width 122 height 18
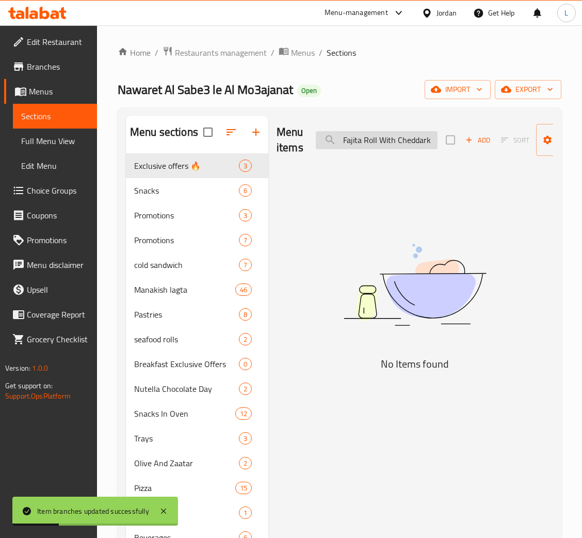
click at [382, 139] on input "Shish TawooChicken Fajita Roll With Cheddark Roll With Cheddar" at bounding box center [377, 140] width 122 height 18
paste input "Chicken Fajita"
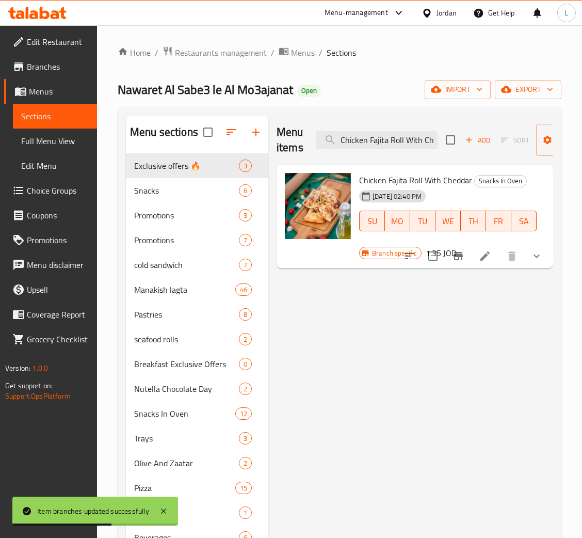
click at [458, 261] on icon "Branch-specific-item" at bounding box center [458, 256] width 12 height 12
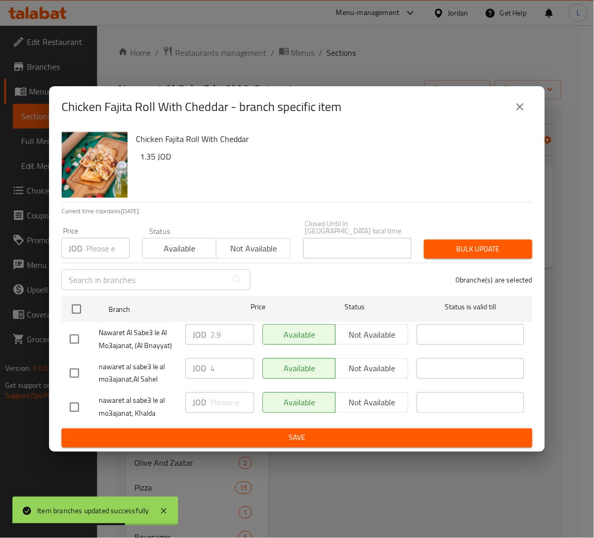
click at [103, 250] on input "number" at bounding box center [107, 248] width 43 height 21
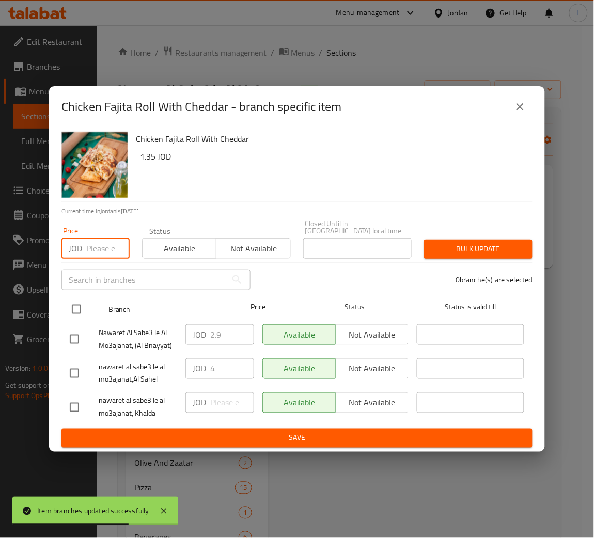
paste input "2.35"
drag, startPoint x: 75, startPoint y: 296, endPoint x: 200, endPoint y: 309, distance: 126.1
click at [74, 298] on input "checkbox" at bounding box center [77, 309] width 22 height 22
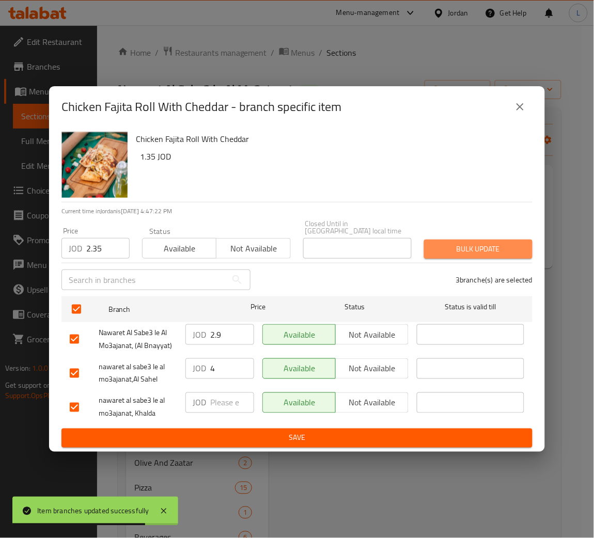
click at [463, 247] on span "Bulk update" at bounding box center [478, 249] width 92 height 13
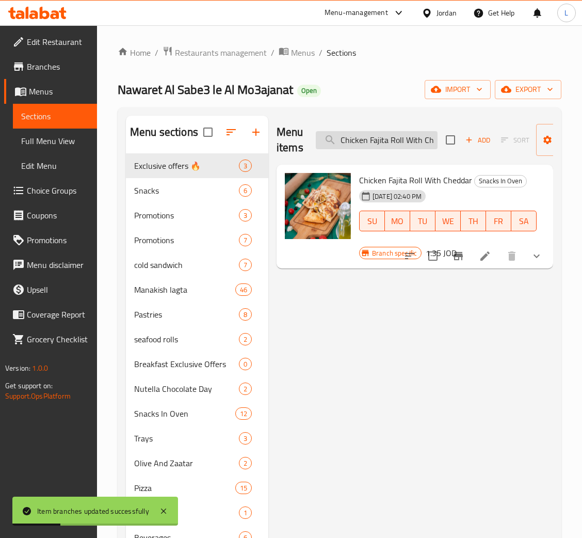
click at [361, 141] on input "Chicken Fajita Roll With Cheddar" at bounding box center [377, 140] width 122 height 18
paste input "Salami Roll"
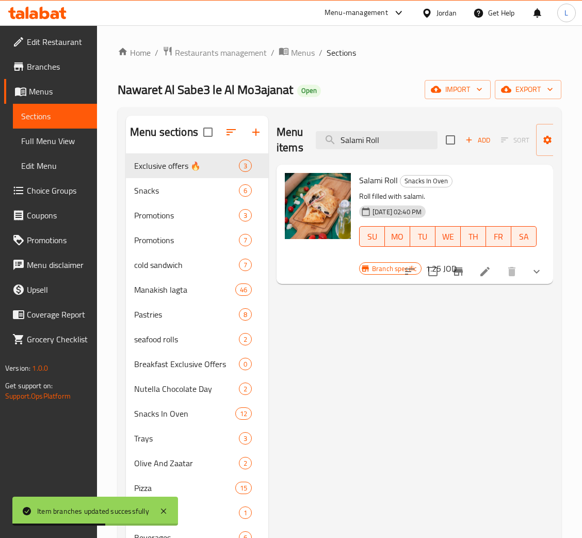
click at [461, 265] on button "Branch-specific-item" at bounding box center [458, 271] width 25 height 25
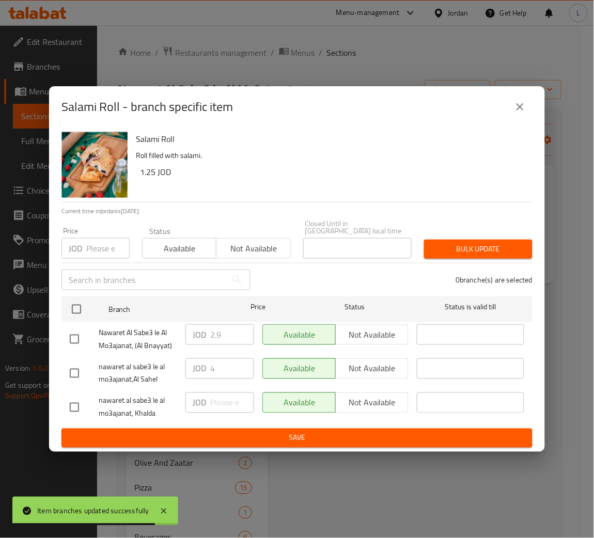
click at [100, 248] on input "number" at bounding box center [107, 248] width 43 height 21
paste input "2.35"
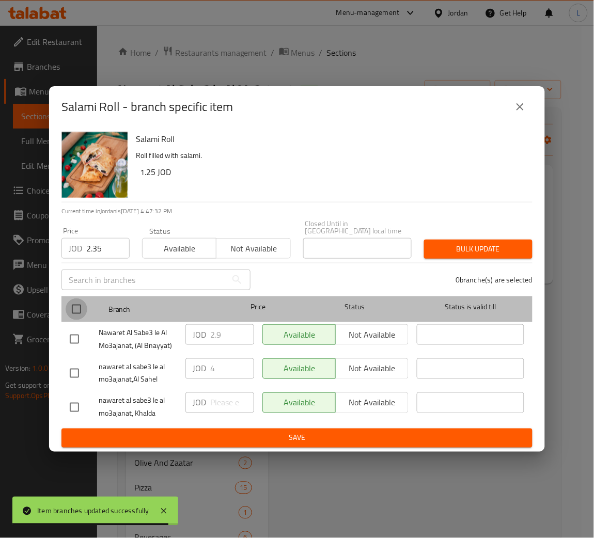
click at [67, 301] on input "checkbox" at bounding box center [77, 309] width 22 height 22
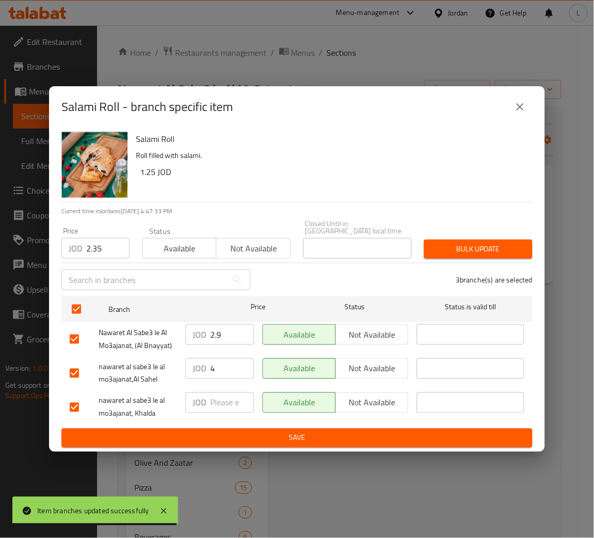
click at [441, 243] on span "Bulk update" at bounding box center [478, 249] width 92 height 13
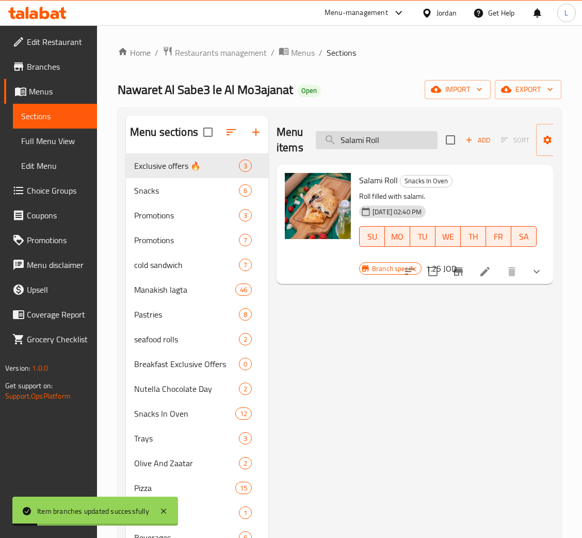
click at [347, 144] on input "Salami Roll" at bounding box center [377, 140] width 122 height 18
paste input "Turkey"
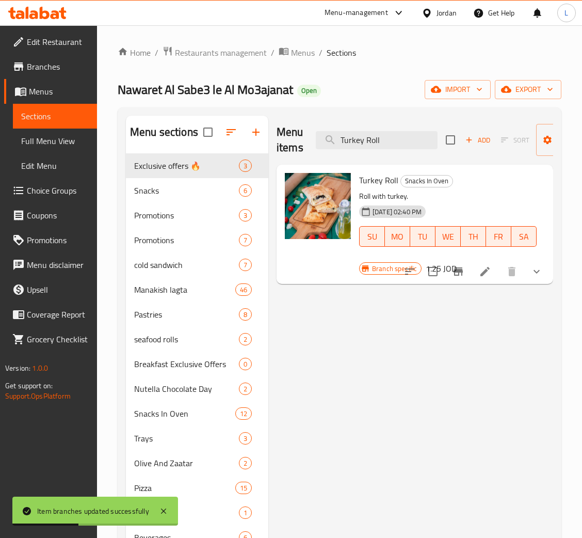
click at [461, 274] on icon "Branch-specific-item" at bounding box center [458, 271] width 12 height 12
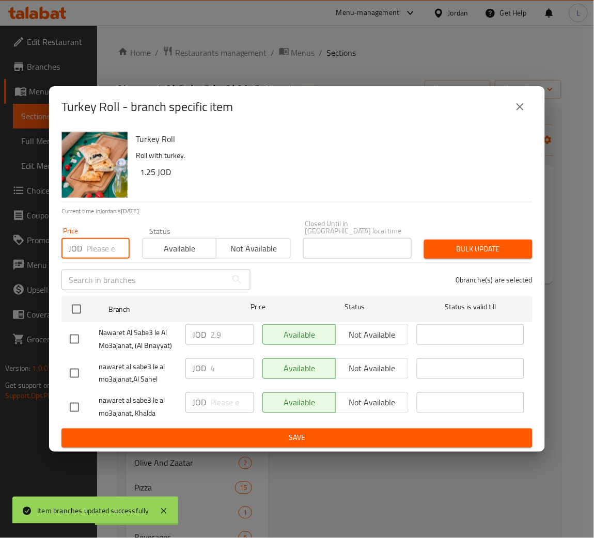
click at [110, 243] on input "number" at bounding box center [107, 248] width 43 height 21
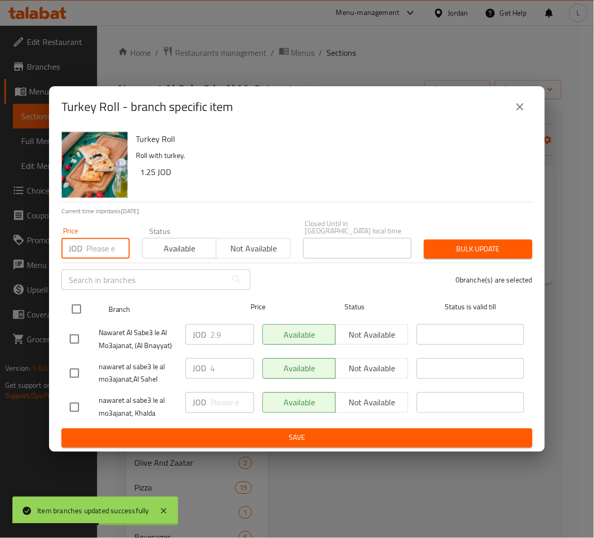
paste input "2.35"
click at [75, 294] on div at bounding box center [85, 309] width 39 height 30
drag, startPoint x: 67, startPoint y: 307, endPoint x: 122, endPoint y: 307, distance: 55.2
click at [66, 306] on input "checkbox" at bounding box center [77, 309] width 22 height 22
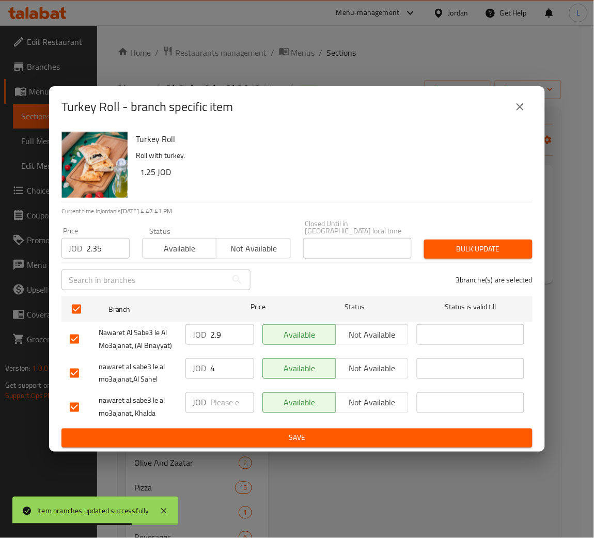
click at [449, 250] on span "Bulk update" at bounding box center [478, 249] width 92 height 13
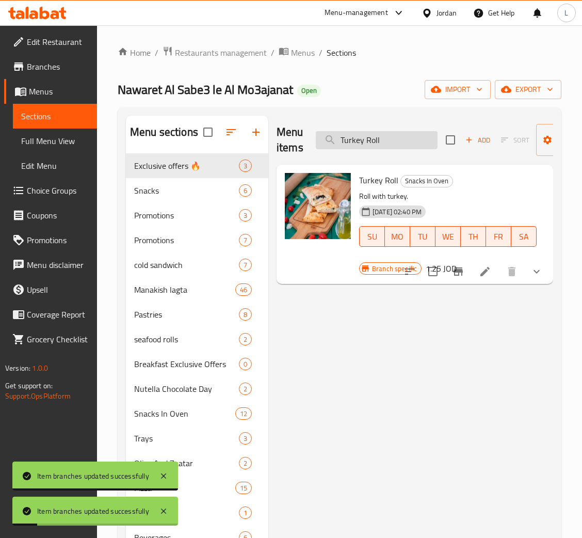
click at [365, 141] on input "Turkey Roll" at bounding box center [377, 140] width 122 height 18
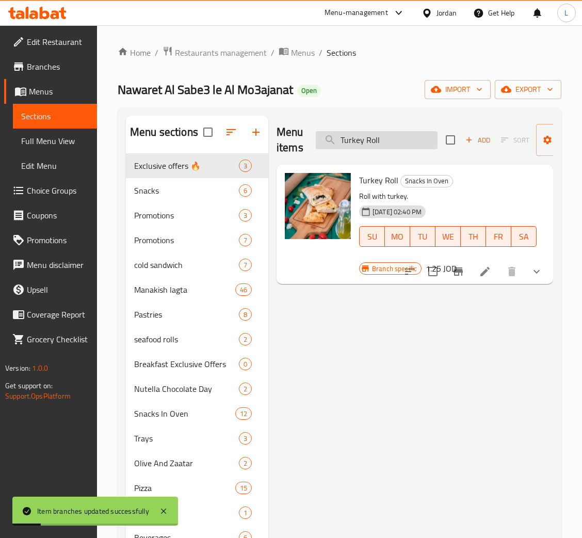
click at [365, 141] on input "Turkey Roll" at bounding box center [377, 140] width 122 height 18
paste input "Zinger"
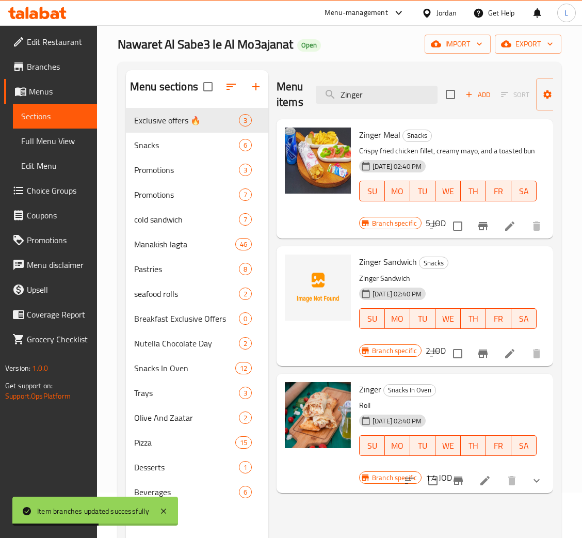
scroll to position [77, 0]
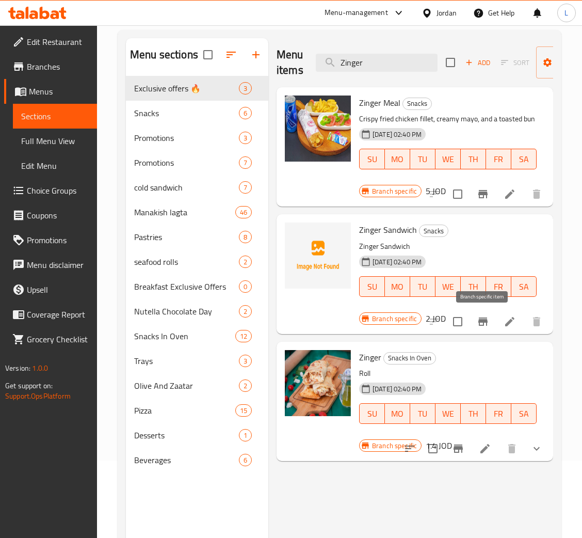
click at [478, 327] on icon "Branch-specific-item" at bounding box center [483, 321] width 12 height 12
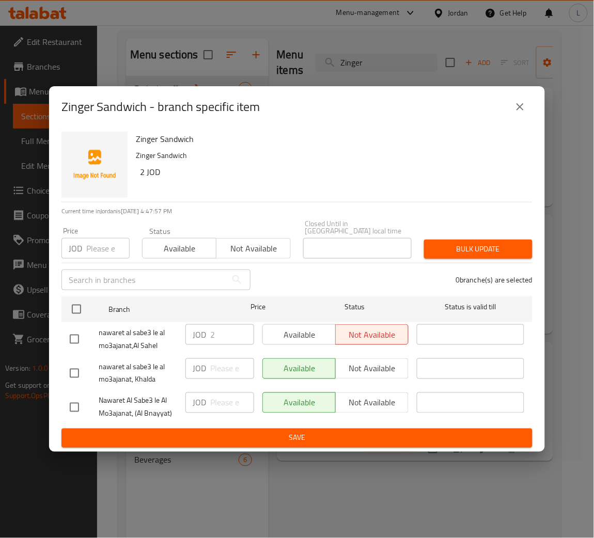
click at [521, 104] on icon "close" at bounding box center [520, 107] width 12 height 12
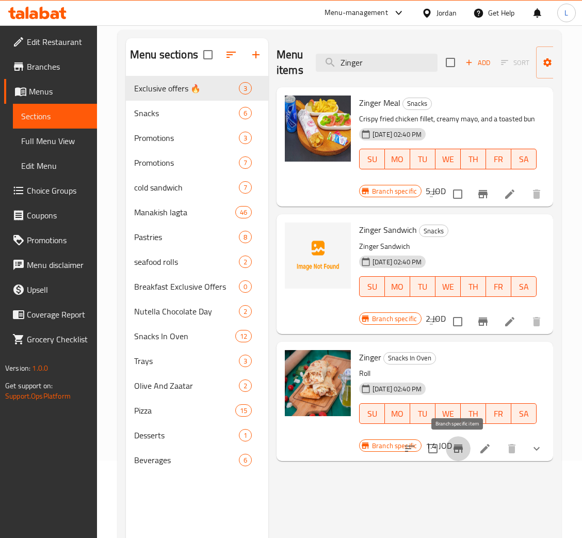
click at [464, 448] on icon "Branch-specific-item" at bounding box center [458, 448] width 12 height 12
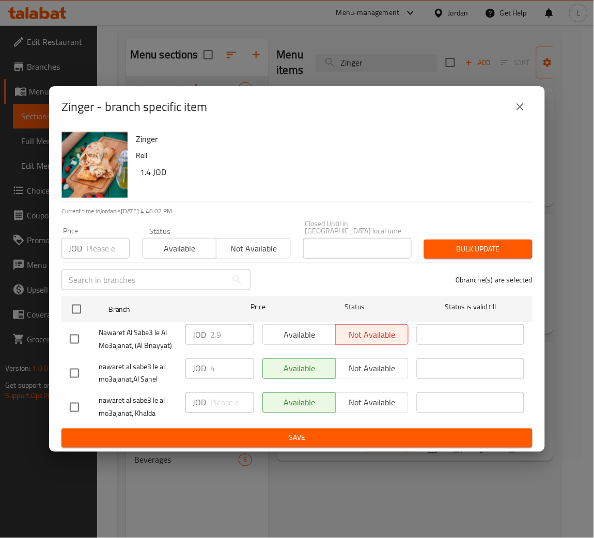
click at [515, 110] on icon "close" at bounding box center [520, 107] width 12 height 12
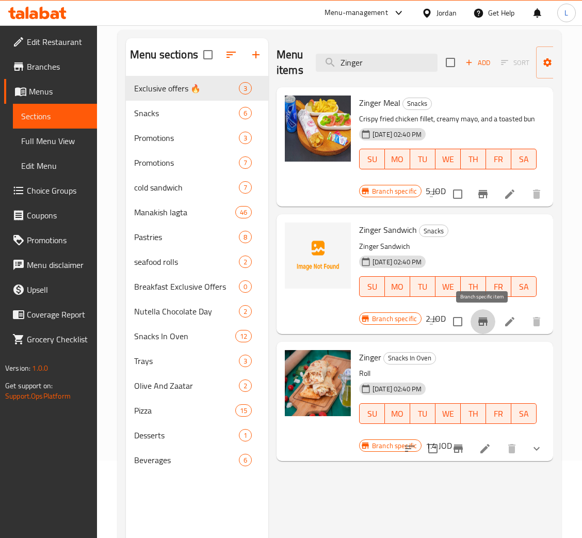
click at [487, 319] on icon "Branch-specific-item" at bounding box center [483, 321] width 12 height 12
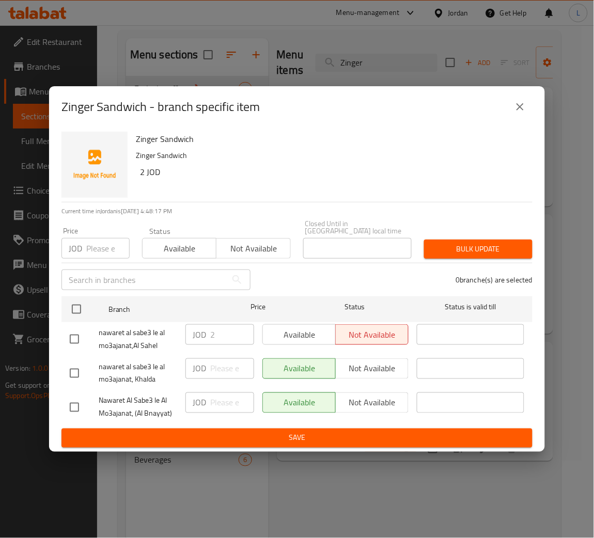
click at [100, 250] on input "number" at bounding box center [107, 248] width 43 height 21
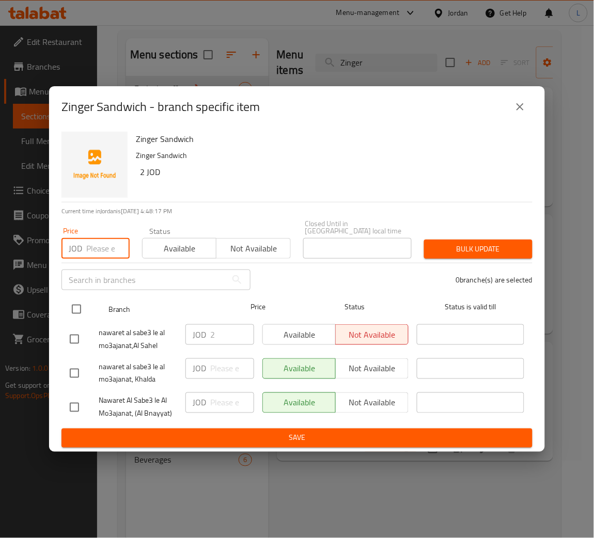
paste input "2.35"
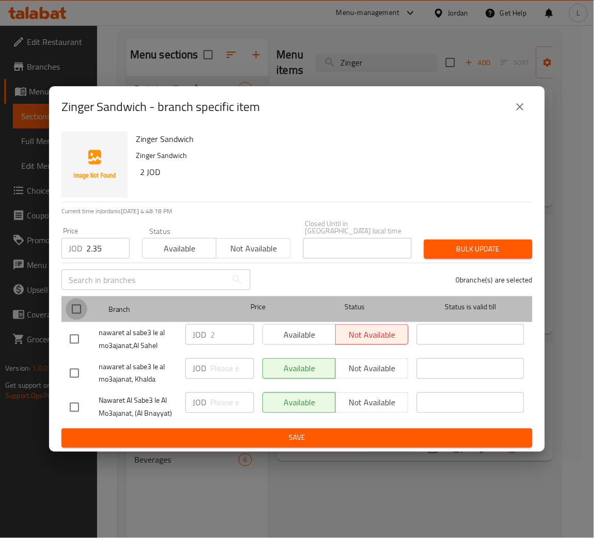
click at [76, 304] on input "checkbox" at bounding box center [77, 309] width 22 height 22
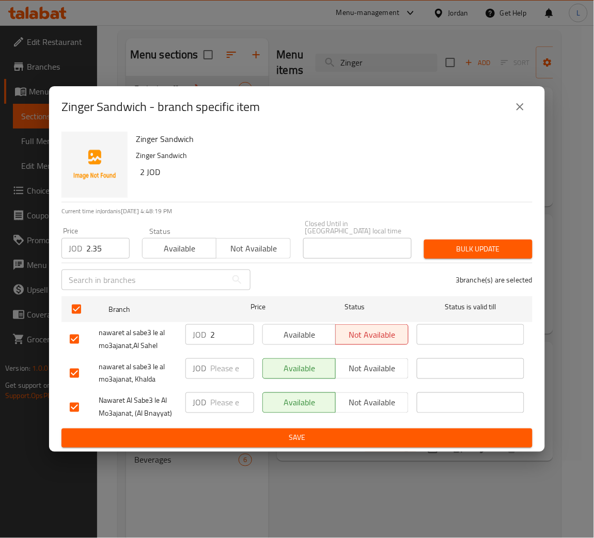
click at [434, 243] on span "Bulk update" at bounding box center [478, 249] width 92 height 13
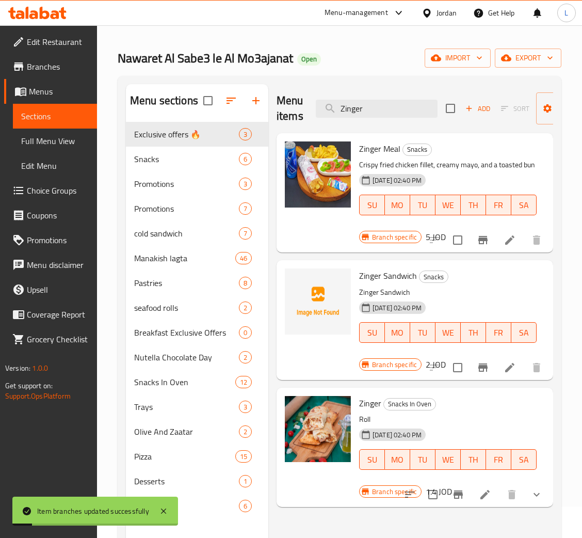
scroll to position [0, 0]
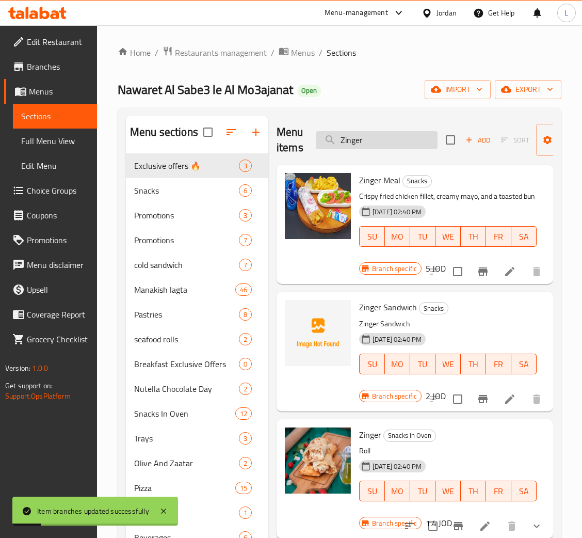
click at [382, 141] on input "Zinger" at bounding box center [377, 140] width 122 height 18
paste input "Chicken Calzone"
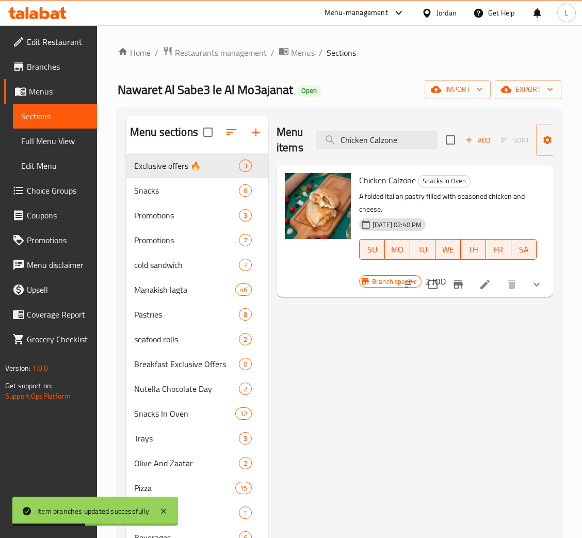
click at [464, 292] on button "Branch-specific-item" at bounding box center [458, 284] width 25 height 25
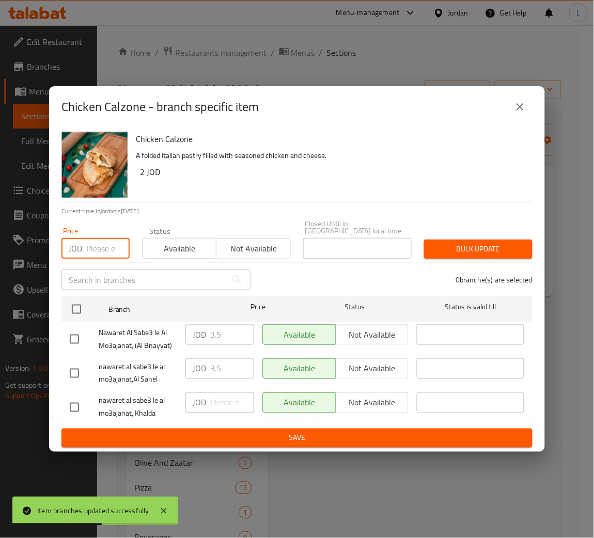
click at [96, 254] on input "number" at bounding box center [107, 248] width 43 height 21
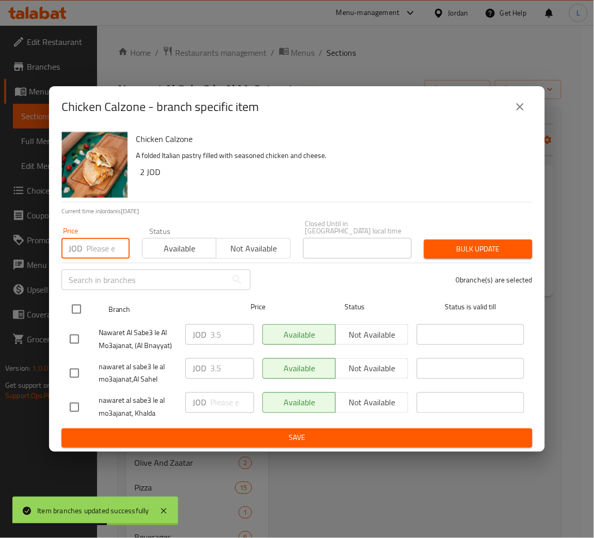
paste input "3.2"
click at [69, 308] on input "checkbox" at bounding box center [77, 309] width 22 height 22
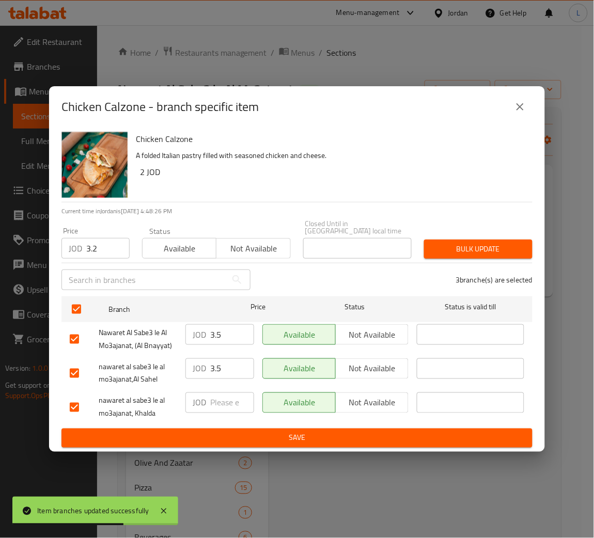
click at [485, 248] on span "Bulk update" at bounding box center [478, 249] width 92 height 13
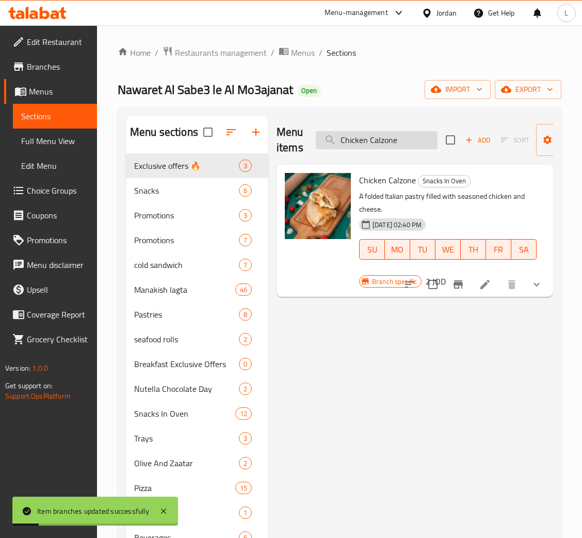
click at [407, 148] on input "Chicken Calzone" at bounding box center [377, 140] width 122 height 18
paste input "Margherita Pizza"
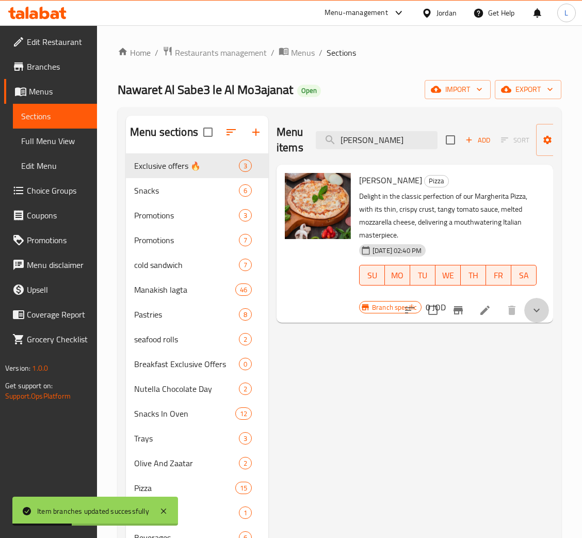
click at [529, 309] on button "show more" at bounding box center [537, 310] width 25 height 25
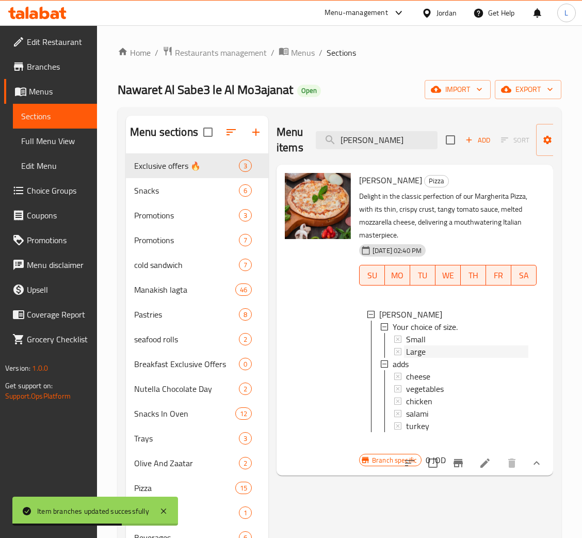
click at [471, 350] on div "Large" at bounding box center [467, 351] width 122 height 12
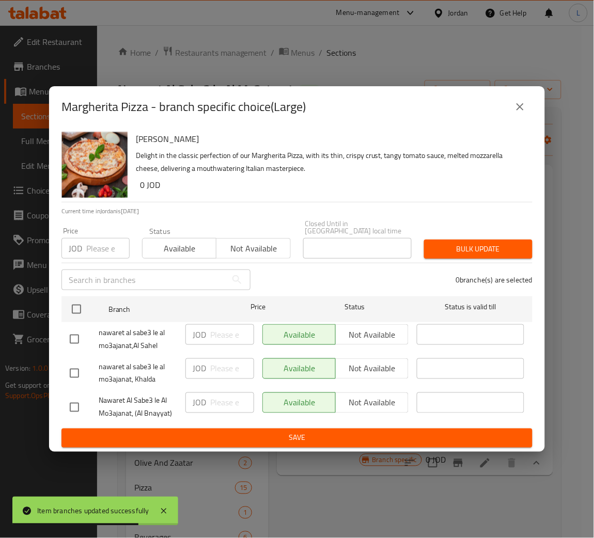
drag, startPoint x: 93, startPoint y: 249, endPoint x: 92, endPoint y: 281, distance: 31.5
click at [93, 247] on input "number" at bounding box center [107, 248] width 43 height 21
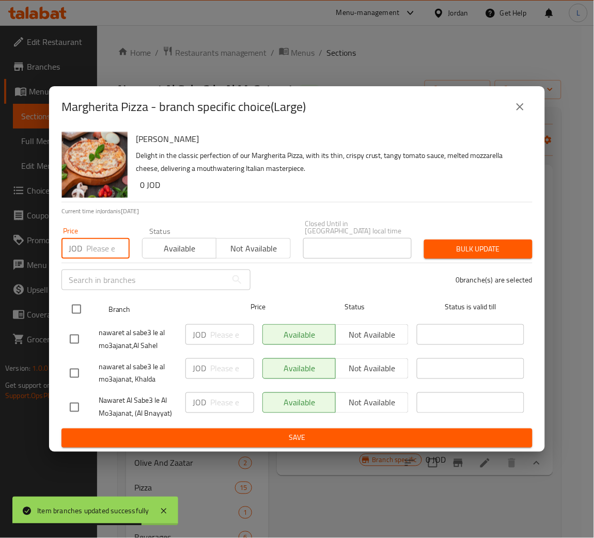
paste input "4.7"
drag, startPoint x: 79, startPoint y: 301, endPoint x: 206, endPoint y: 291, distance: 127.4
click at [78, 302] on input "checkbox" at bounding box center [77, 309] width 22 height 22
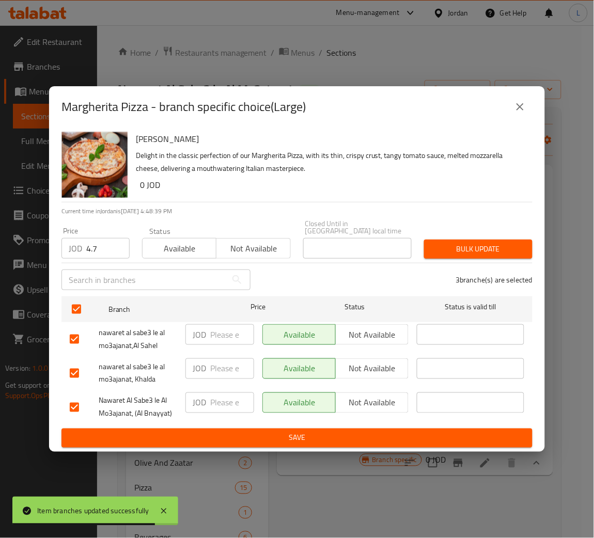
click at [473, 235] on div "Bulk update" at bounding box center [478, 248] width 121 height 31
click at [508, 243] on span "Bulk update" at bounding box center [478, 249] width 92 height 13
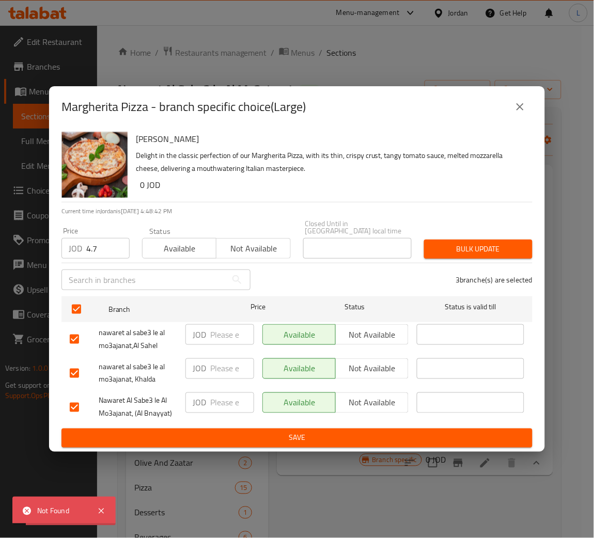
click at [516, 113] on icon "close" at bounding box center [520, 107] width 12 height 12
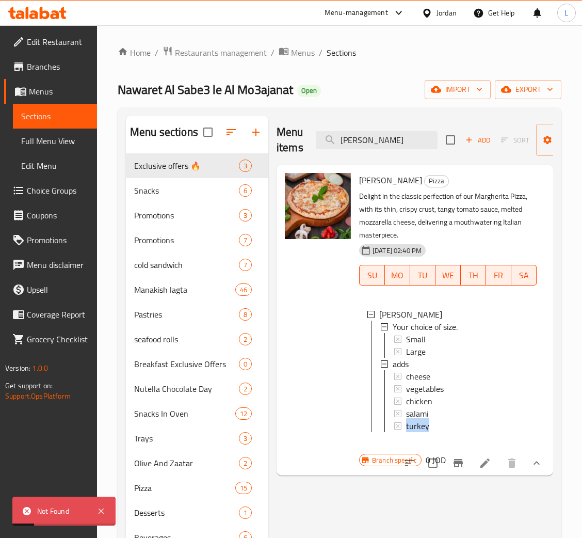
scroll to position [146, 0]
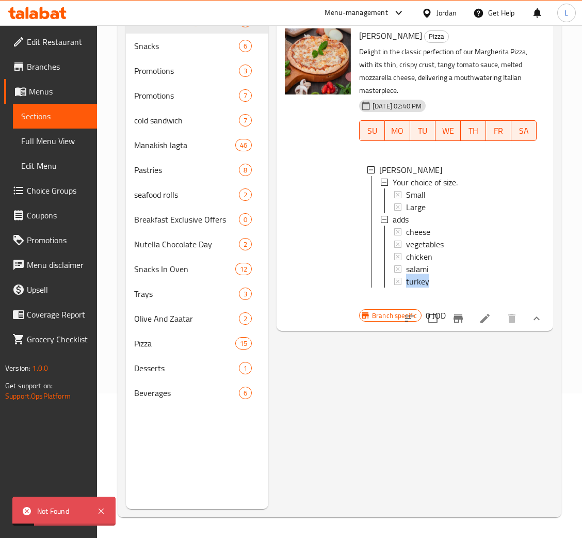
drag, startPoint x: 737, startPoint y: 575, endPoint x: 726, endPoint y: 575, distance: 10.8
click at [582, 393] on html "Not Found ​ Menu-management Jordan Get Help L Edit Restaurant Branches Menus Se…" at bounding box center [291, 124] width 582 height 538
click at [485, 325] on icon at bounding box center [485, 318] width 12 height 12
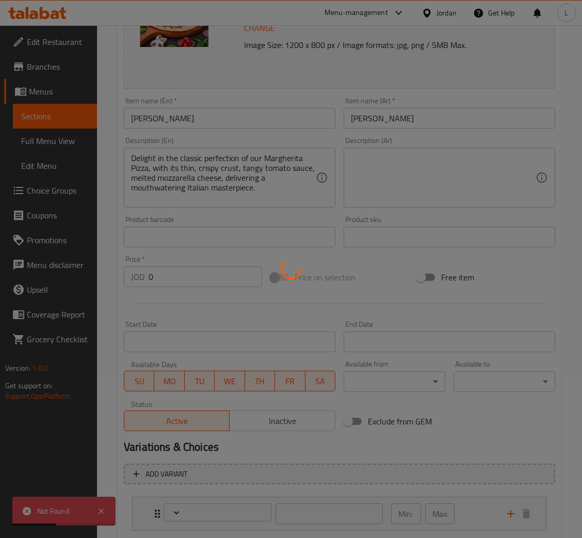
scroll to position [265, 0]
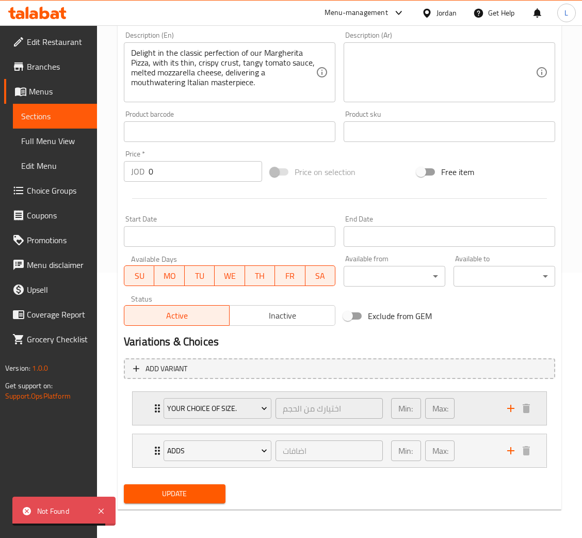
click at [148, 423] on div "Your choice of size. اختيارك من الحجم ​ Min: 1 ​ Max: 1 ​" at bounding box center [340, 408] width 414 height 33
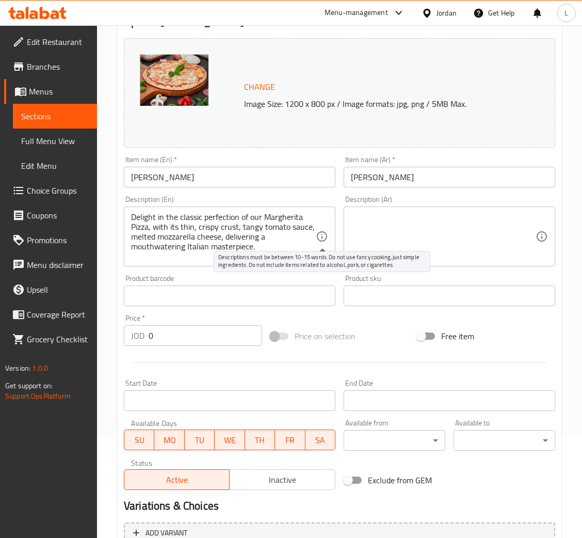
scroll to position [0, 0]
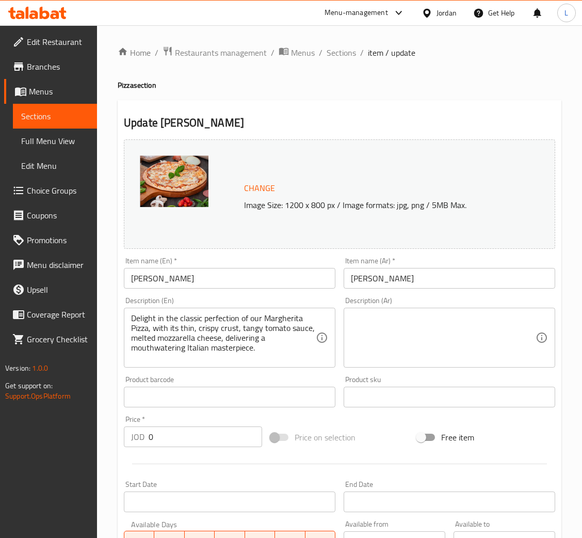
drag, startPoint x: 333, startPoint y: 54, endPoint x: 361, endPoint y: 105, distance: 58.0
click at [333, 54] on span "Sections" at bounding box center [341, 52] width 29 height 12
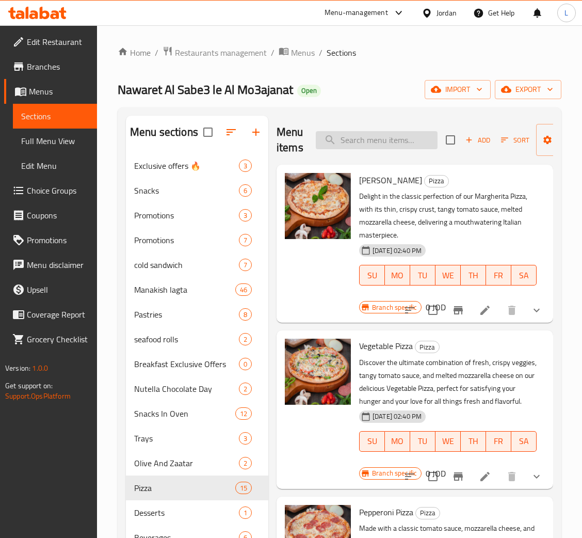
click at [376, 146] on input "search" at bounding box center [377, 140] width 122 height 18
paste input "Vegetable Pizza"
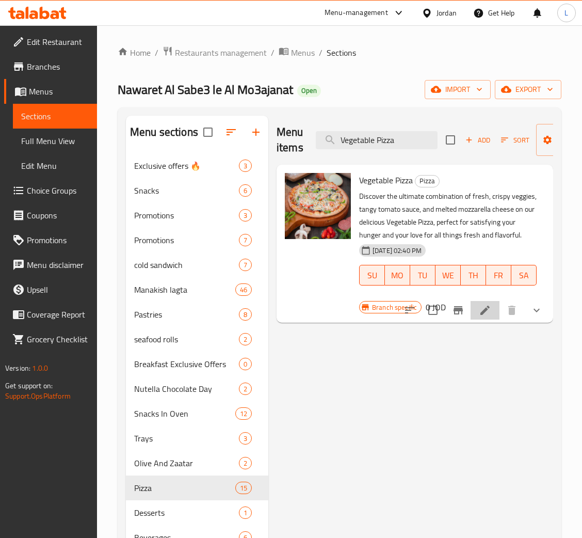
click at [494, 310] on li at bounding box center [485, 310] width 29 height 19
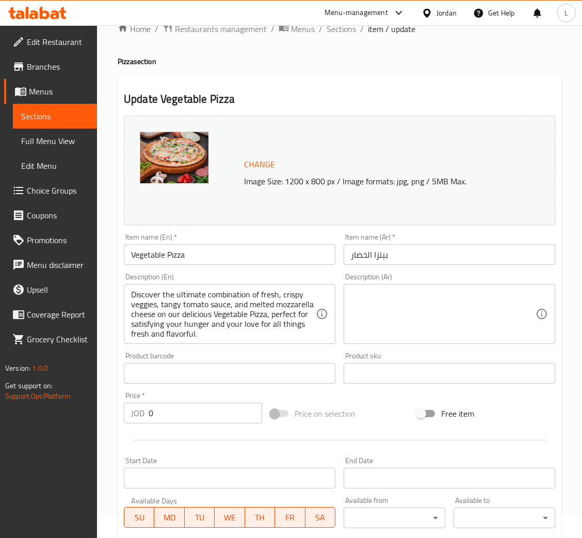
scroll to position [265, 0]
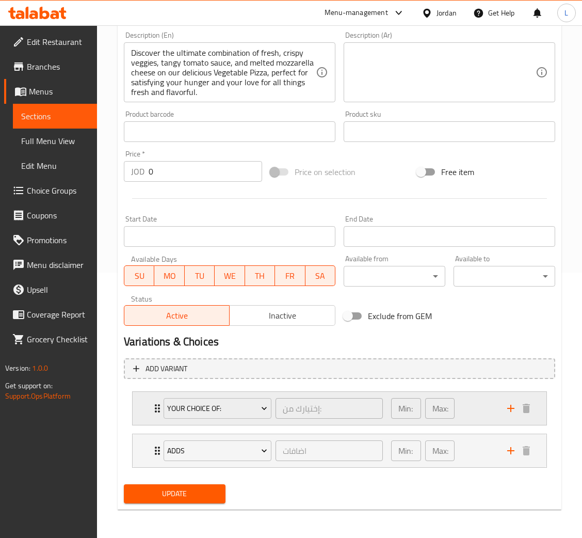
click at [153, 412] on icon "Expand" at bounding box center [157, 408] width 12 height 12
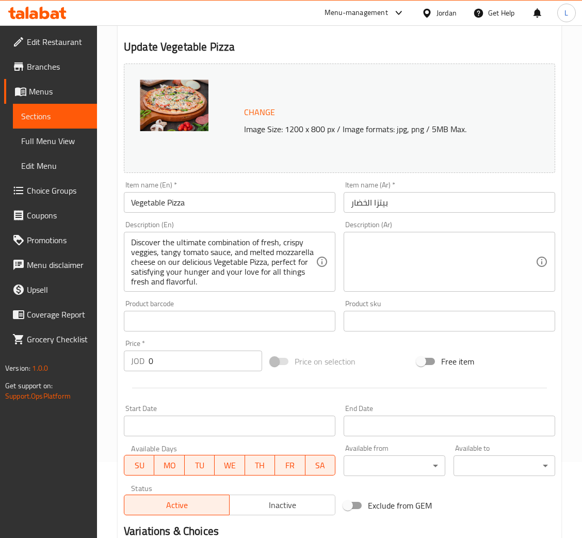
scroll to position [0, 0]
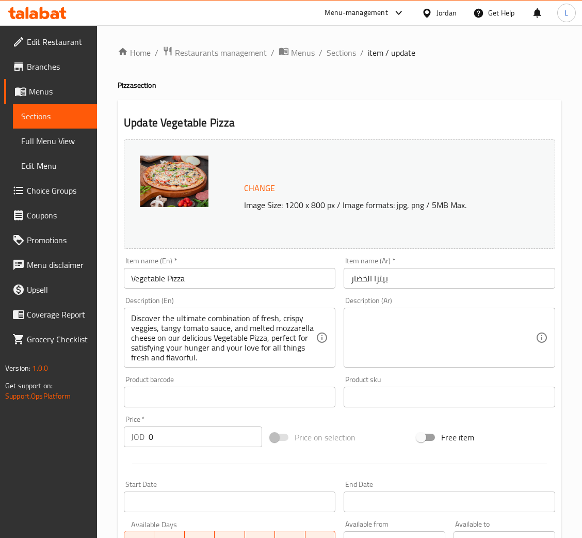
click at [320, 49] on li "/" at bounding box center [321, 52] width 4 height 12
click at [329, 50] on span "Sections" at bounding box center [341, 52] width 29 height 12
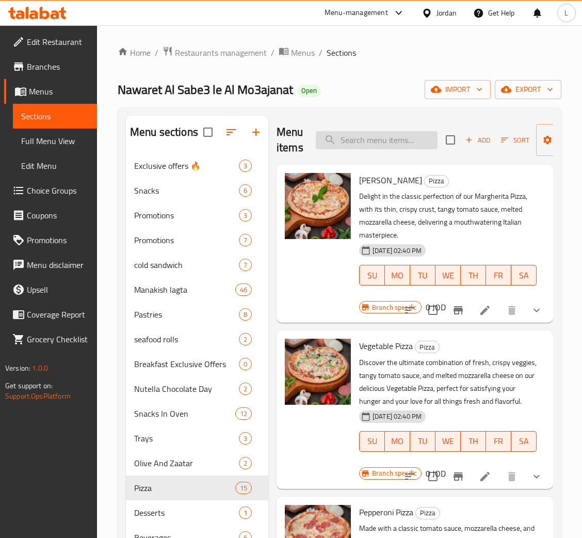
click at [396, 141] on input "search" at bounding box center [377, 140] width 122 height 18
paste input "Pepperoni Pizza"
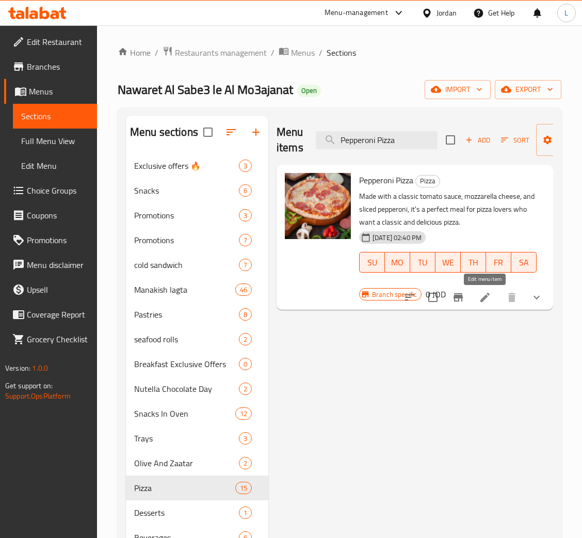
click at [482, 295] on icon at bounding box center [485, 297] width 12 height 12
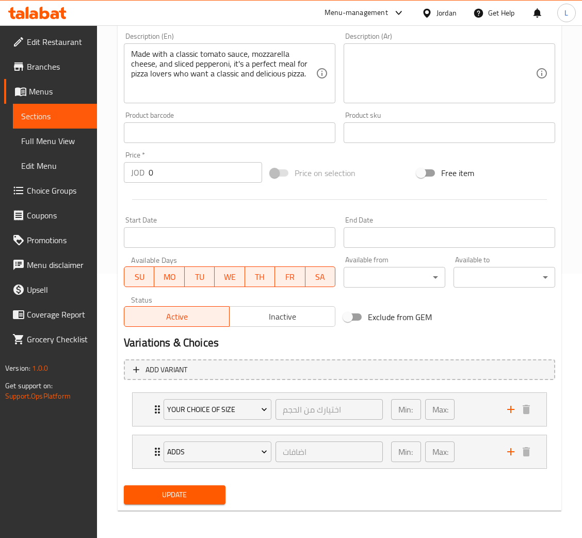
scroll to position [265, 0]
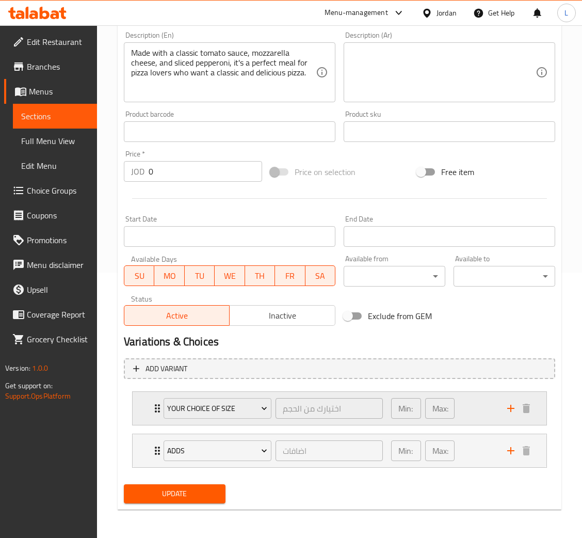
click at [148, 408] on div "Your choice of size اختيارك من الحجم ​ Min: 1 ​ Max: 1 ​" at bounding box center [340, 408] width 414 height 33
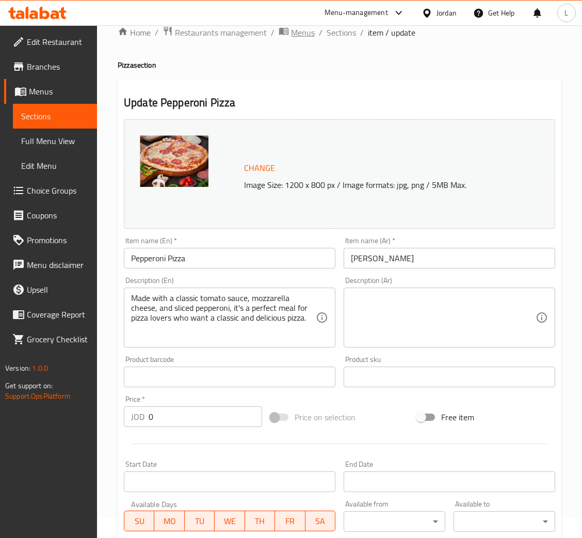
scroll to position [0, 0]
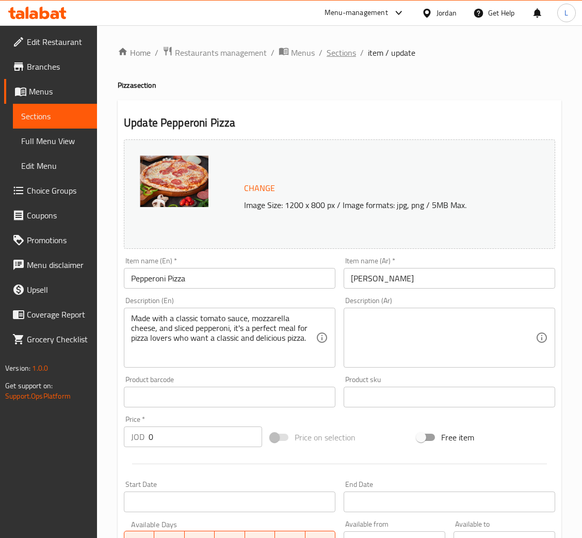
click at [335, 49] on span "Sections" at bounding box center [341, 52] width 29 height 12
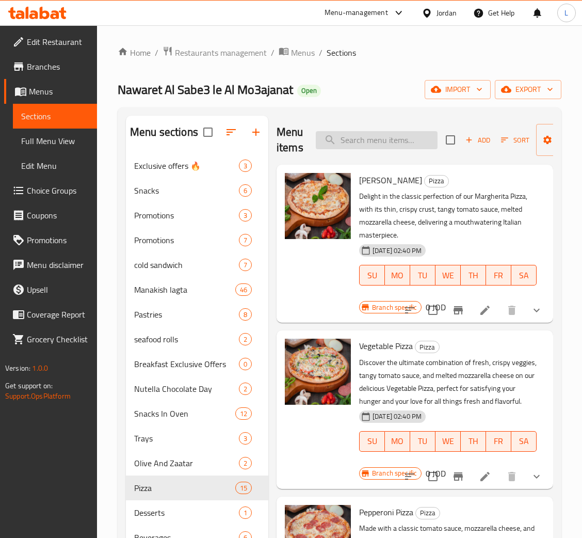
click at [394, 138] on input "search" at bounding box center [377, 140] width 122 height 18
paste input "Turkey Pizza"
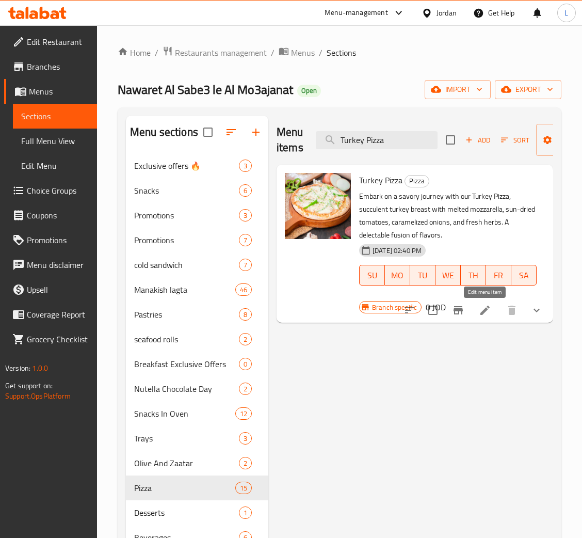
click at [485, 312] on icon at bounding box center [485, 310] width 12 height 12
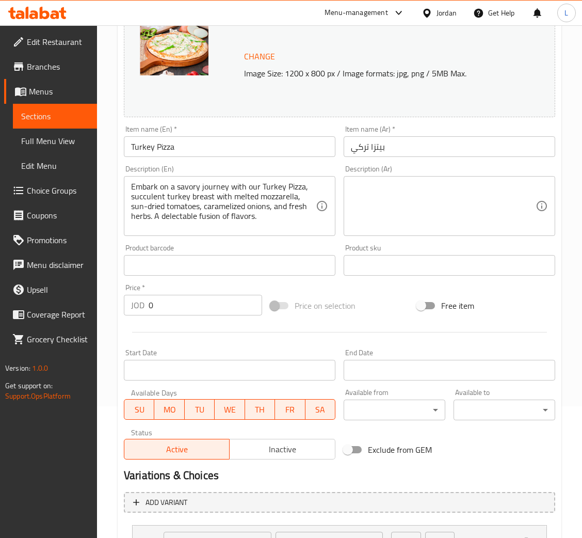
scroll to position [265, 0]
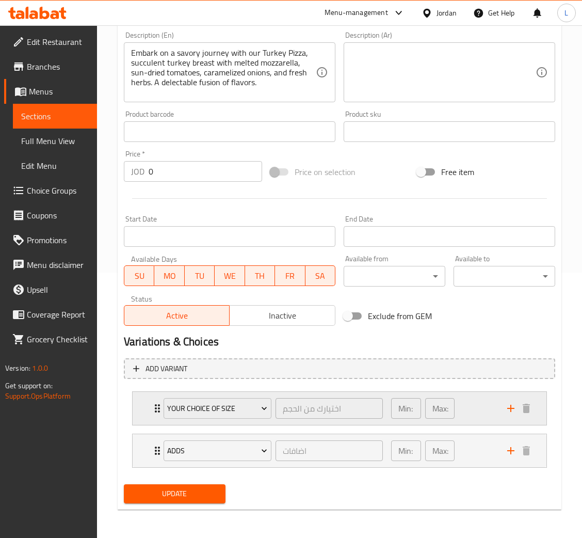
click at [140, 407] on div "Your choice of size اختيارك من الحجم ​ Min: 1 ​ Max: 1 ​" at bounding box center [340, 408] width 414 height 33
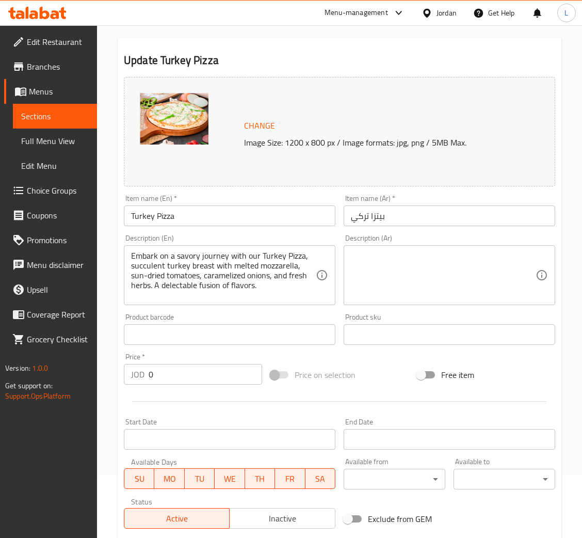
scroll to position [0, 0]
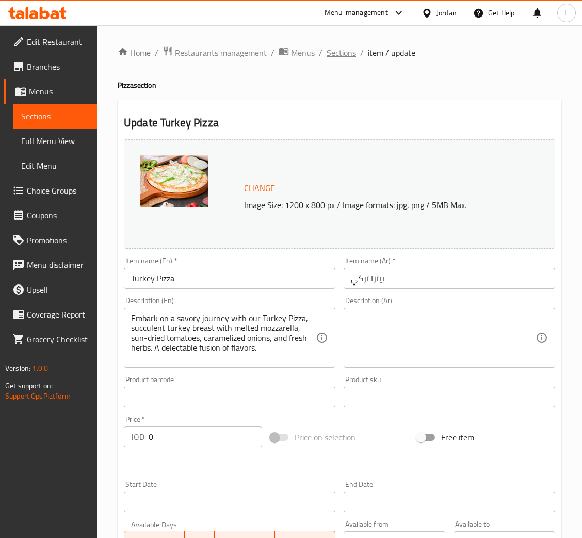
click at [353, 55] on span "Sections" at bounding box center [341, 52] width 29 height 12
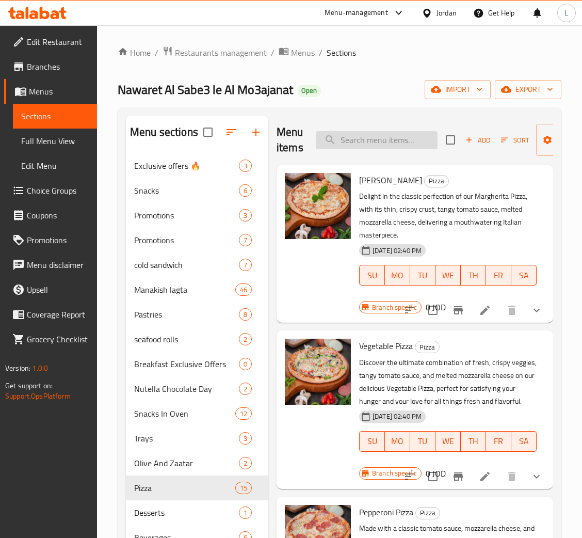
click at [402, 134] on input "search" at bounding box center [377, 140] width 122 height 18
paste input "Chef Pizza"
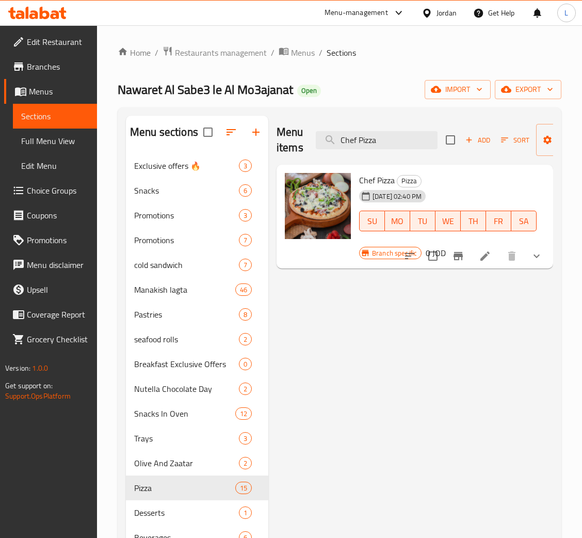
click at [477, 250] on li at bounding box center [485, 256] width 29 height 19
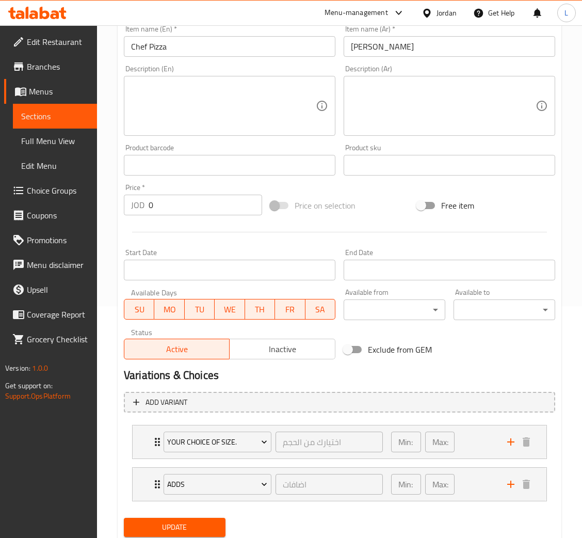
scroll to position [265, 0]
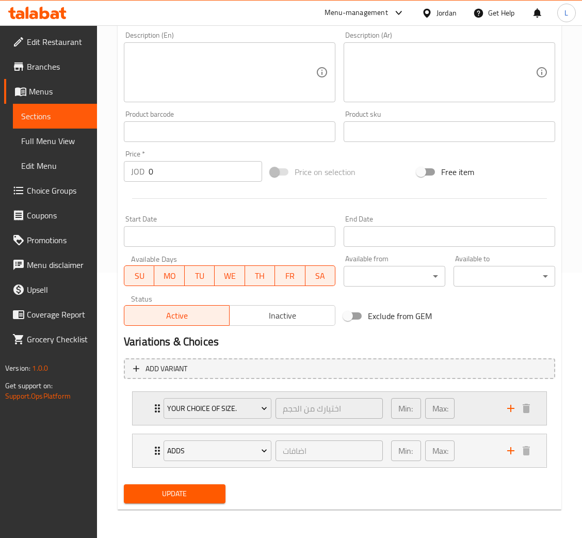
click at [149, 399] on div "Your choice of size. اختيارك من الحجم ​ Min: 1 ​ Max: 1 ​" at bounding box center [340, 408] width 414 height 33
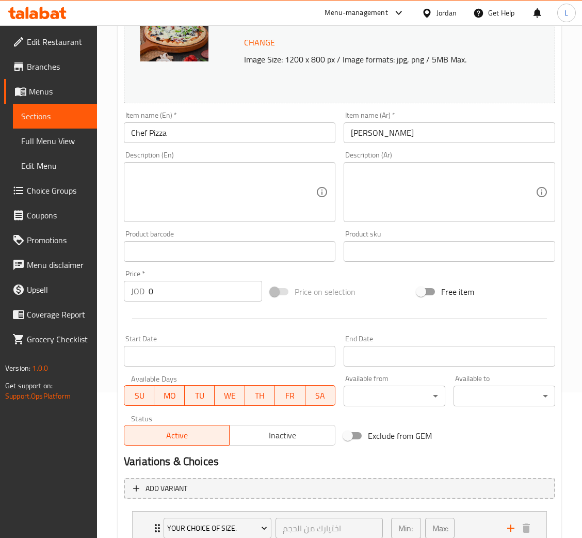
scroll to position [0, 0]
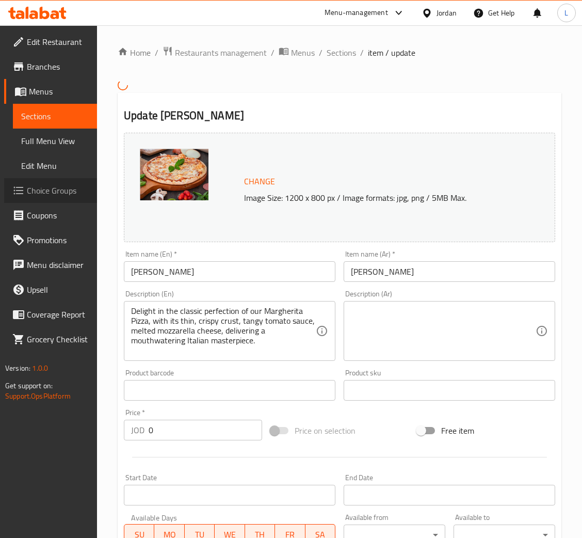
click at [57, 186] on span "Choice Groups" at bounding box center [58, 190] width 62 height 12
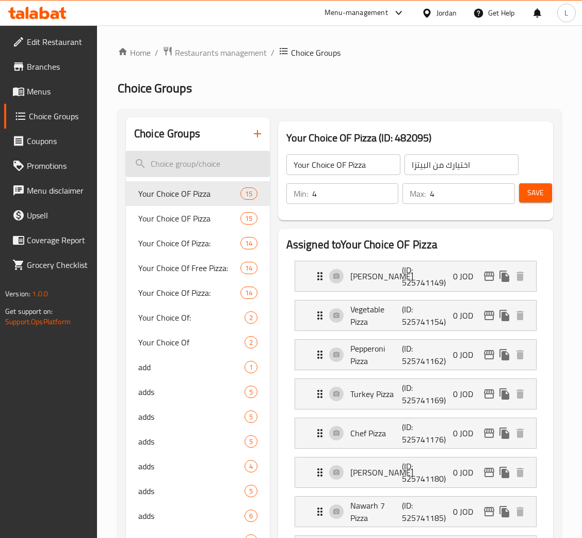
click at [199, 161] on input "search" at bounding box center [198, 164] width 144 height 26
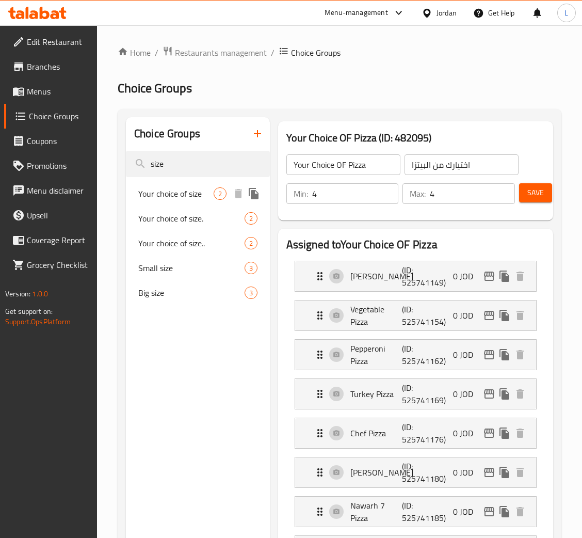
type input "size"
click at [188, 201] on div "Your choice of size 2" at bounding box center [198, 193] width 144 height 25
type input "Your choice of size"
type input "اختيارك من الحجم"
type input "1"
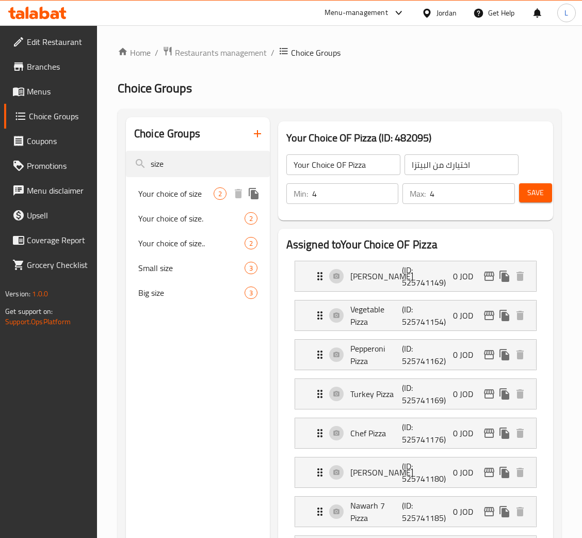
type input "1"
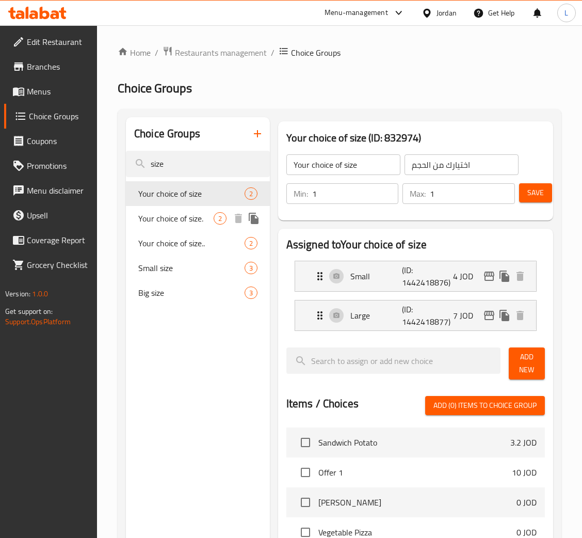
click at [191, 222] on span "Your choice of size." at bounding box center [175, 218] width 75 height 12
type input "Your choice of size."
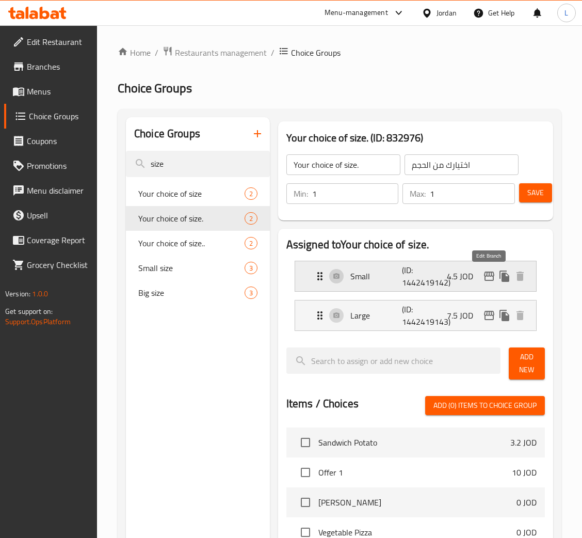
click at [489, 274] on icon "edit" at bounding box center [489, 276] width 12 height 12
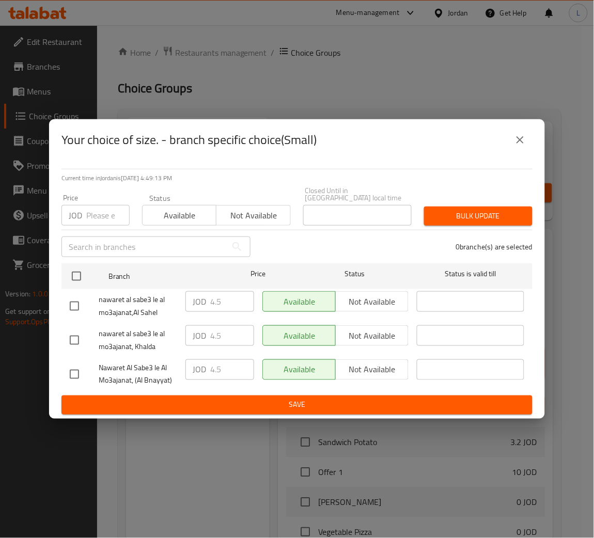
click at [98, 195] on div "Price JOD Price" at bounding box center [95, 209] width 68 height 31
click at [99, 215] on input "number" at bounding box center [107, 215] width 43 height 21
paste input "2.75"
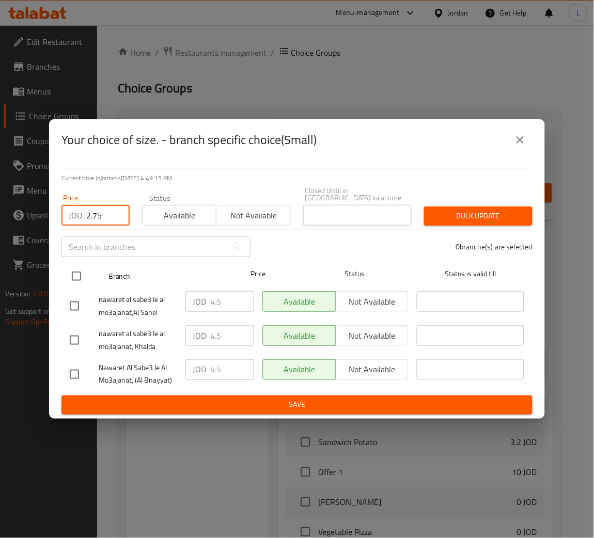
type input "2.75"
click at [77, 272] on input "checkbox" at bounding box center [77, 276] width 22 height 22
checkbox input "true"
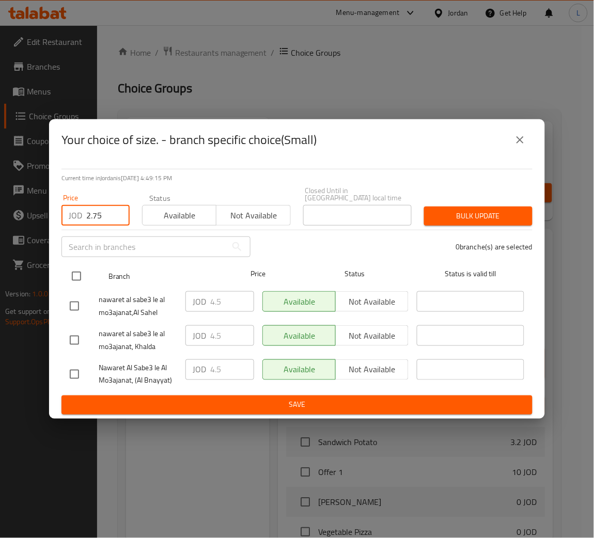
checkbox input "true"
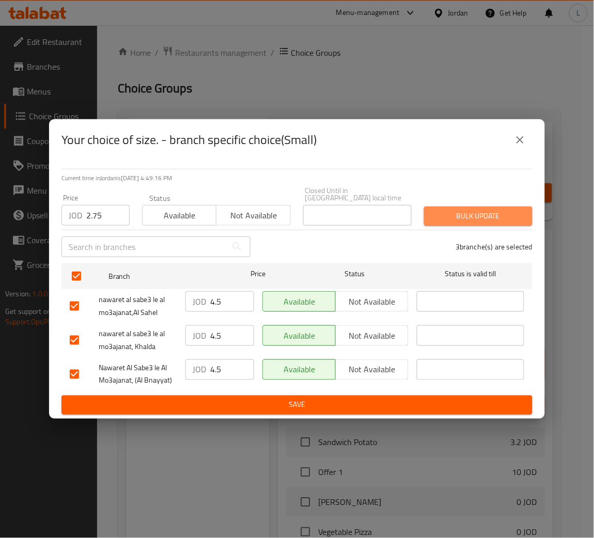
click at [469, 216] on span "Bulk update" at bounding box center [478, 216] width 92 height 13
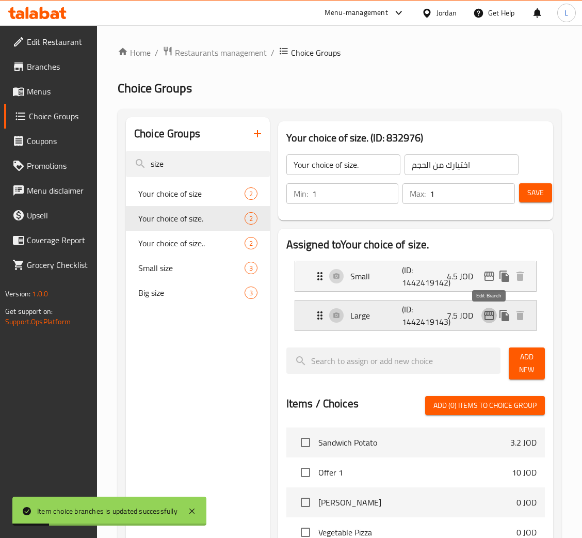
click at [484, 312] on icon "edit" at bounding box center [489, 315] width 12 height 12
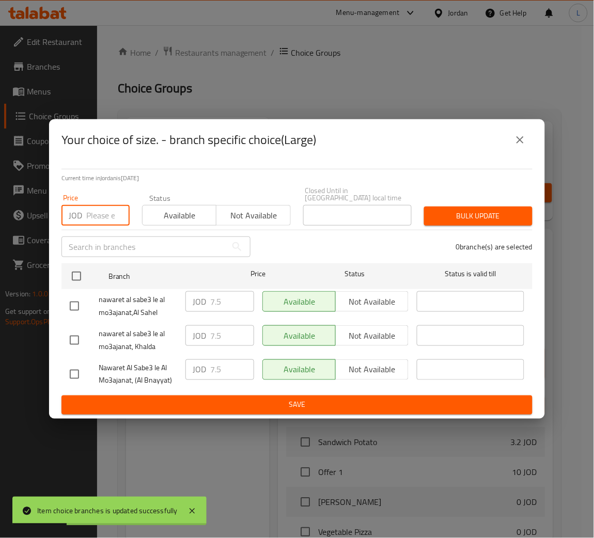
click at [101, 214] on input "number" at bounding box center [107, 215] width 43 height 21
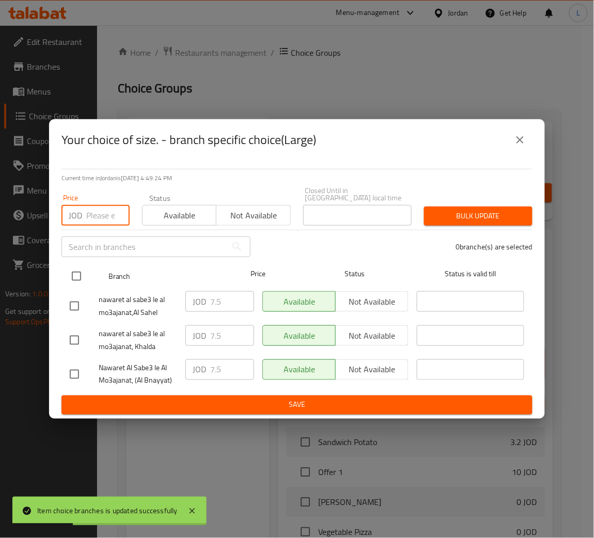
paste input "4.7"
type input "4.7"
click at [90, 263] on div at bounding box center [85, 276] width 39 height 30
click at [75, 269] on input "checkbox" at bounding box center [77, 276] width 22 height 22
checkbox input "true"
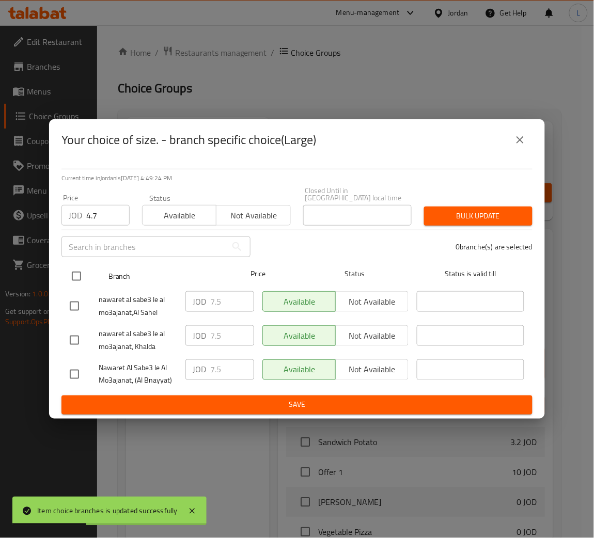
checkbox input "true"
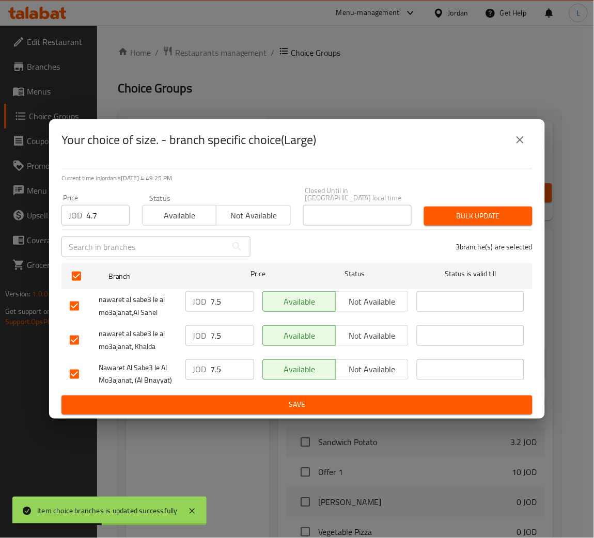
click at [463, 218] on span "Bulk update" at bounding box center [478, 216] width 92 height 13
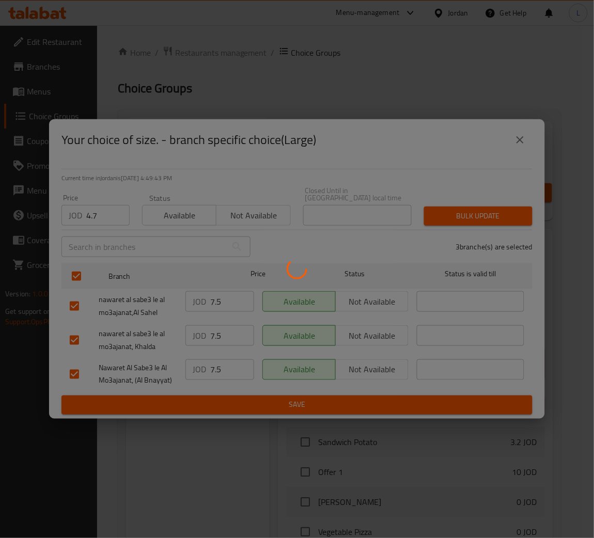
click at [396, 64] on div at bounding box center [297, 269] width 594 height 538
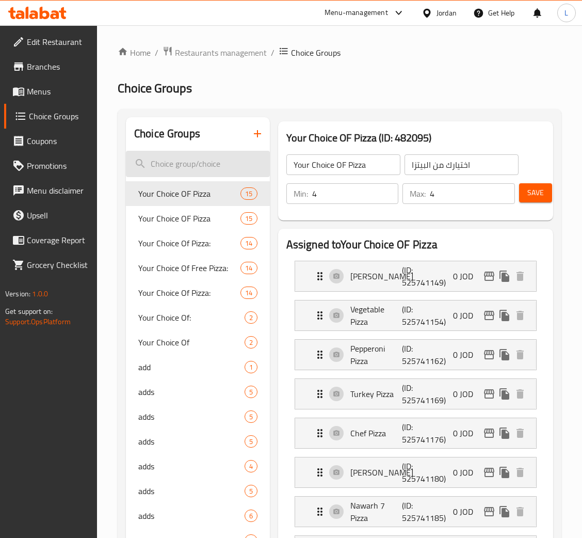
click at [178, 164] on input "search" at bounding box center [198, 164] width 144 height 26
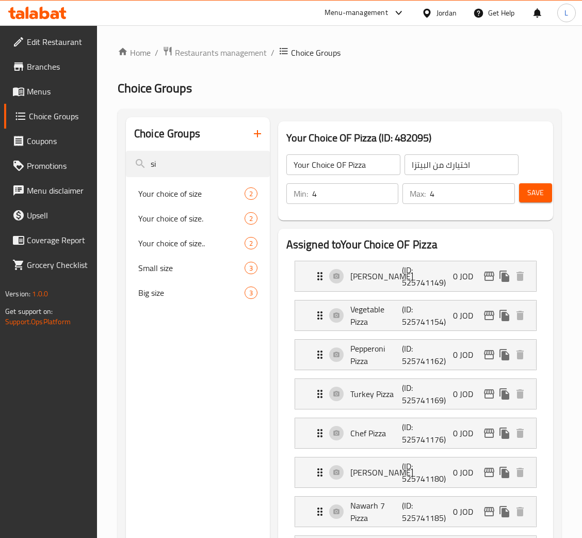
click at [249, 92] on h2 "Choice Groups" at bounding box center [340, 88] width 444 height 17
click at [201, 157] on input "si" at bounding box center [198, 164] width 144 height 26
type input "siz"
click at [177, 187] on span "Your choice of size" at bounding box center [175, 193] width 75 height 12
type input "Your choice of size"
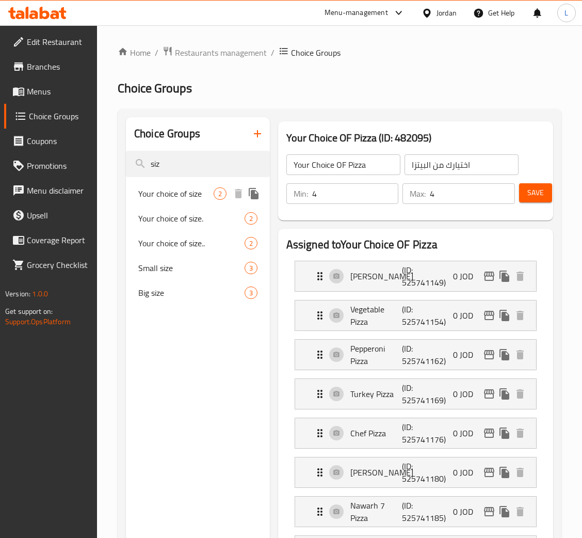
type input "اختيارك من الحجم"
type input "1"
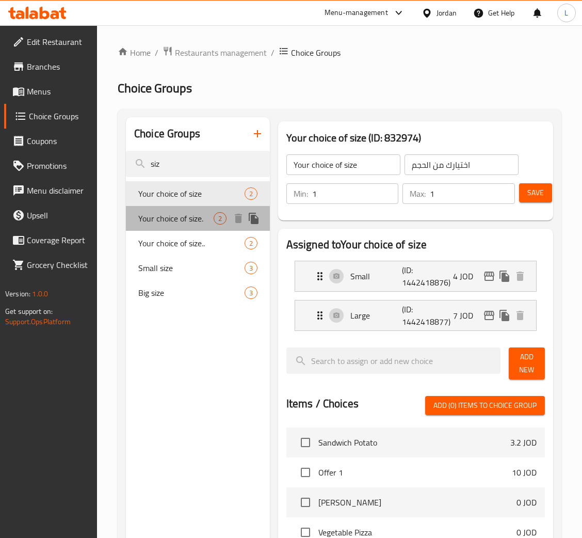
drag, startPoint x: 181, startPoint y: 206, endPoint x: 183, endPoint y: 215, distance: 9.1
click at [182, 206] on div "Your choice of size. 2" at bounding box center [198, 218] width 144 height 25
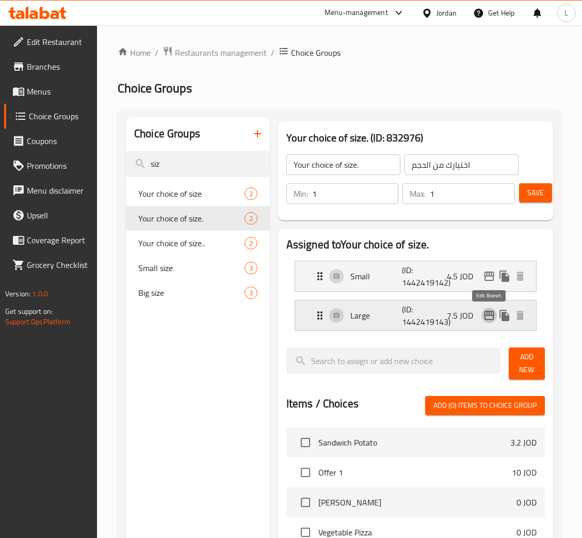
click at [491, 312] on icon "edit" at bounding box center [489, 315] width 10 height 9
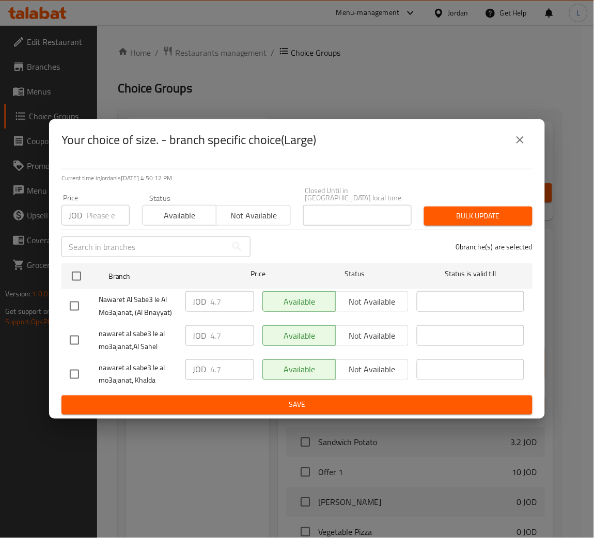
drag, startPoint x: 525, startPoint y: 149, endPoint x: 504, endPoint y: 182, distance: 39.0
click at [525, 146] on icon "close" at bounding box center [520, 140] width 12 height 12
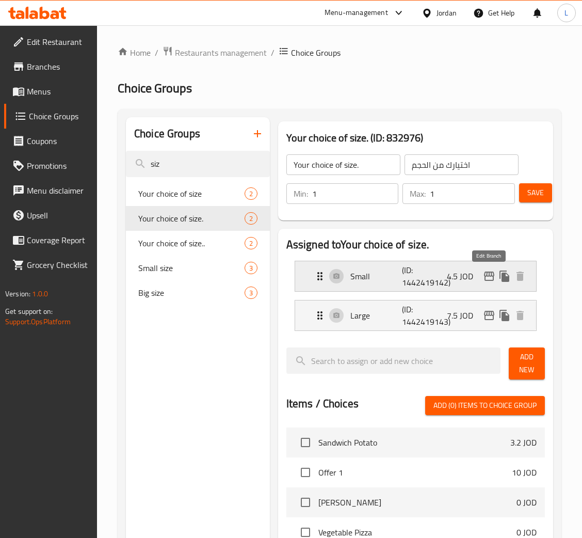
click at [487, 276] on icon "edit" at bounding box center [489, 276] width 10 height 9
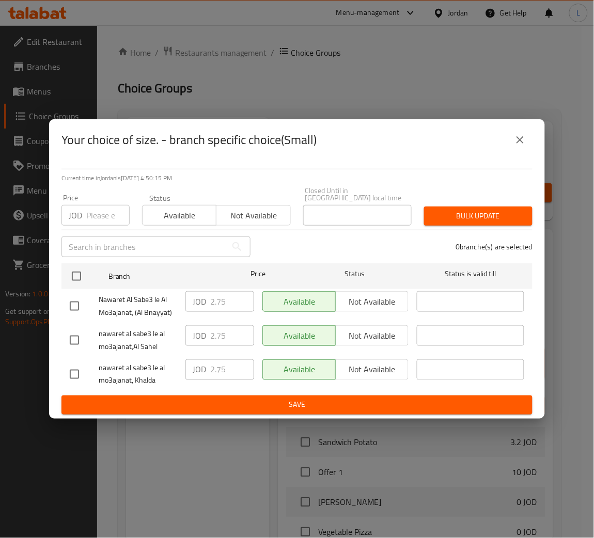
click at [519, 146] on icon "close" at bounding box center [520, 140] width 12 height 12
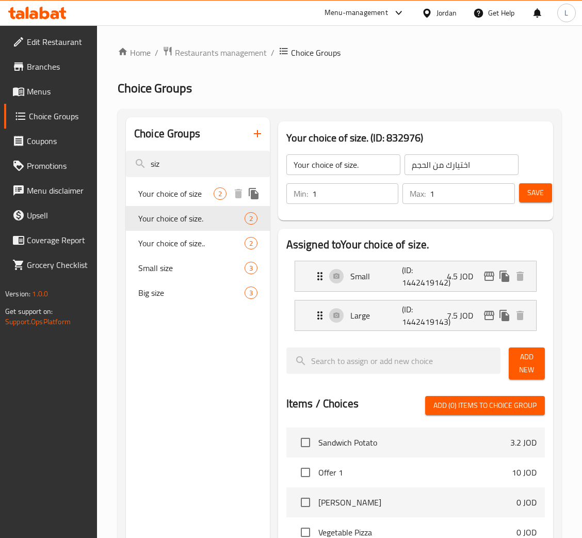
click at [187, 190] on span "Your choice of size" at bounding box center [175, 193] width 75 height 12
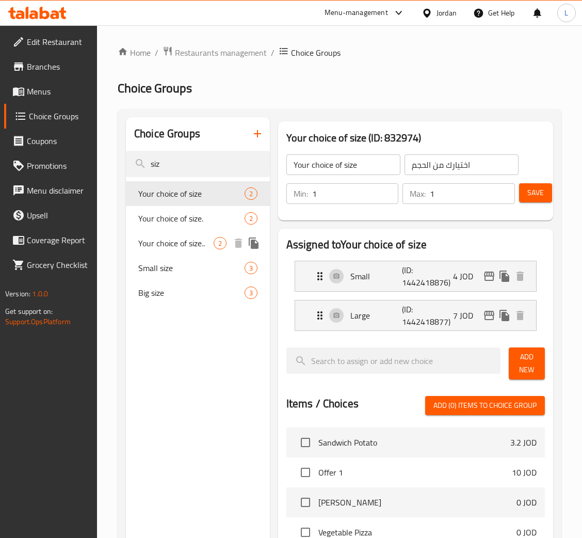
click at [201, 244] on span "Your choice of size.." at bounding box center [175, 243] width 75 height 12
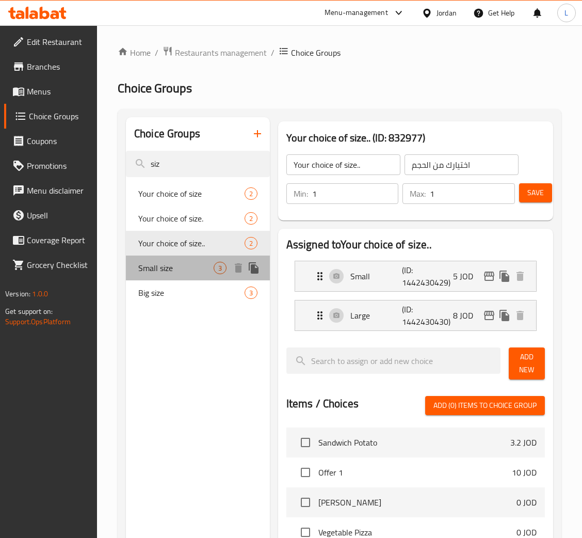
click at [191, 275] on div "Small size 3" at bounding box center [198, 268] width 144 height 25
type input "Small size"
type input "حجم صغير"
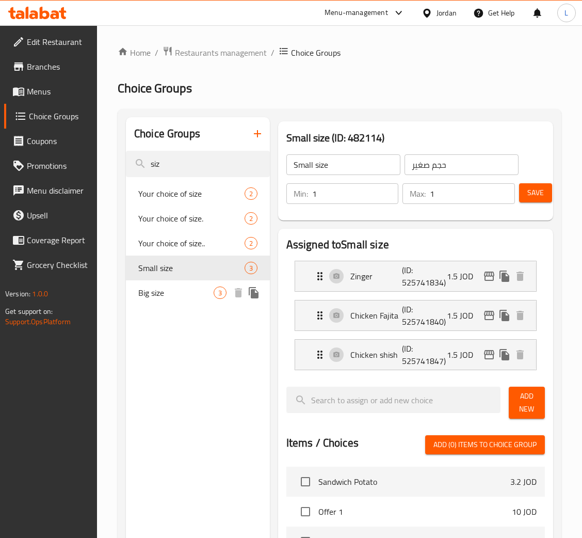
click at [186, 296] on span "Big size" at bounding box center [175, 293] width 75 height 12
type input "Big size"
type input "حجم كبير"
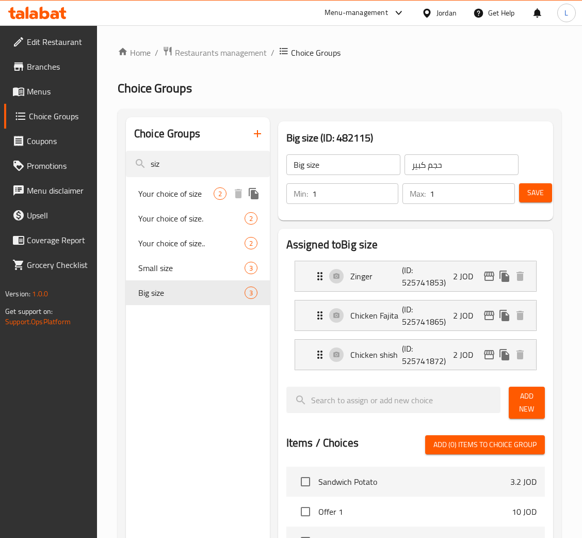
click at [172, 204] on div "Your choice of size 2" at bounding box center [198, 193] width 144 height 25
type input "Your choice of size"
type input "اختيارك من الحجم"
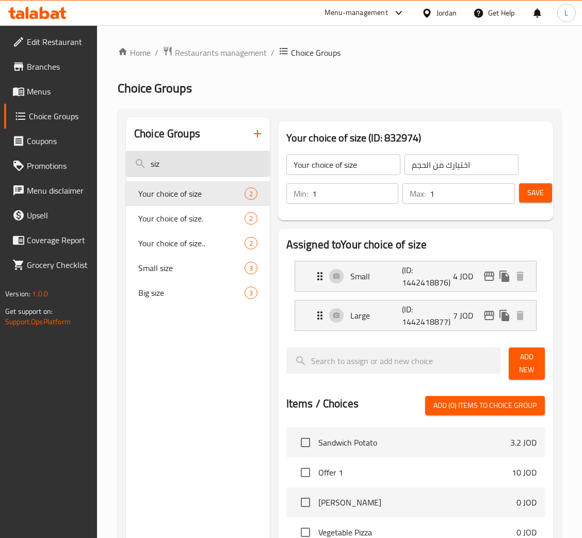
click at [212, 160] on input "siz" at bounding box center [198, 164] width 144 height 26
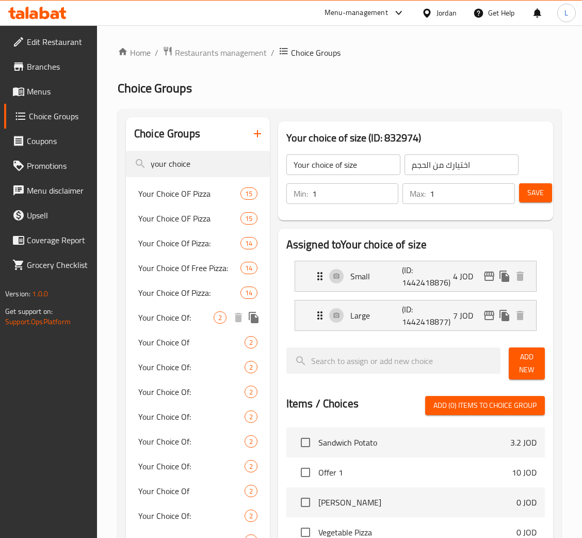
type input "your choice"
click at [165, 321] on span "Your Choice Of:" at bounding box center [175, 317] width 75 height 12
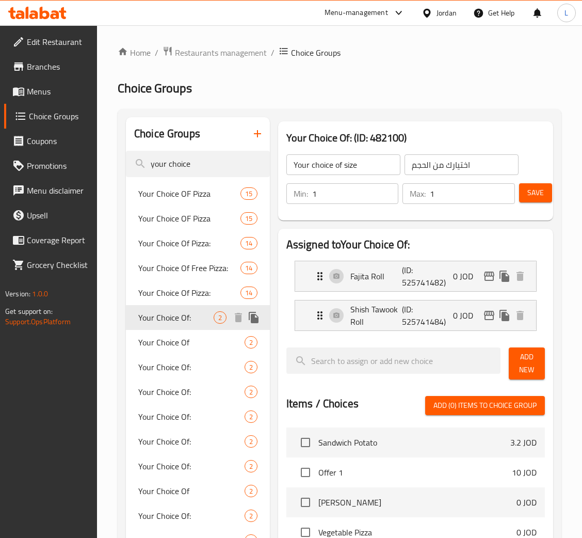
type input "Your Choice Of:"
type input "إختيارك من:"
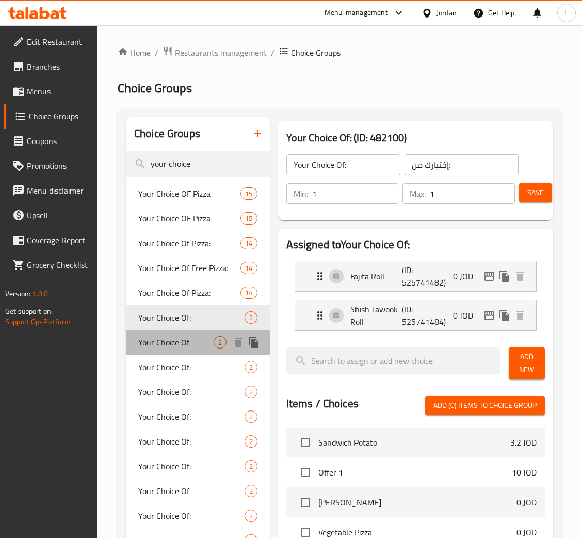
click at [184, 346] on span "Your Choice Of" at bounding box center [175, 342] width 75 height 12
type input "Your Choice Of"
type input "اختيارك من"
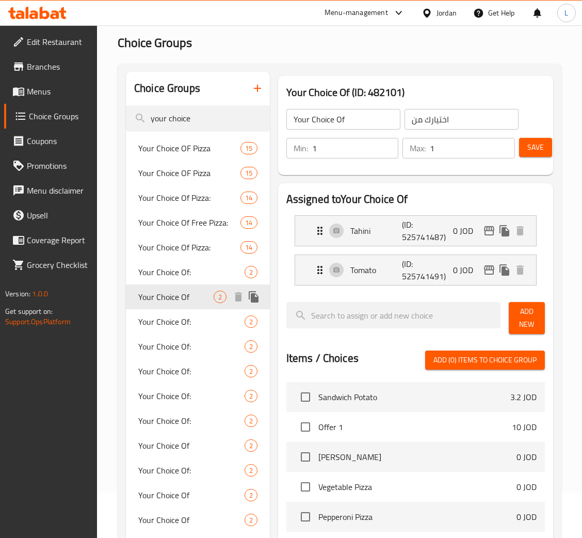
scroll to position [77, 0]
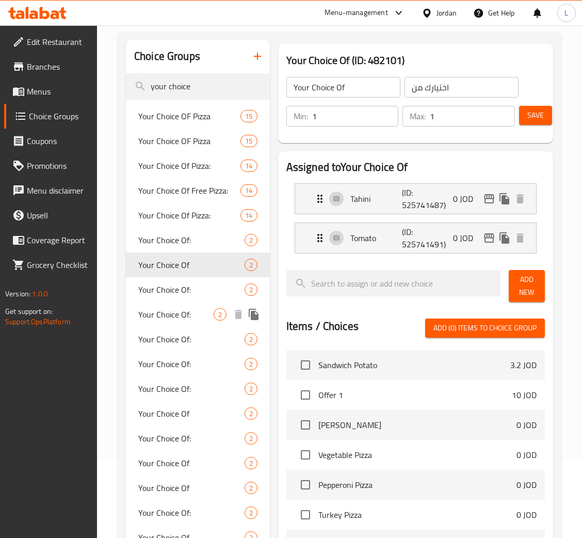
click at [187, 299] on div "Your Choice Of: 2" at bounding box center [198, 289] width 144 height 25
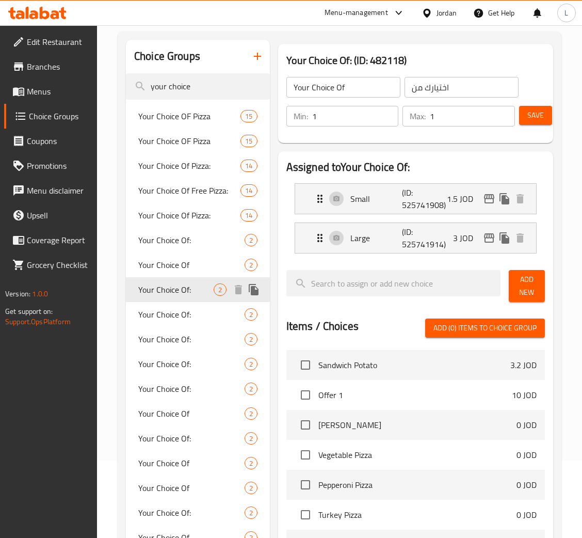
type input "Your Choice Of:"
type input "إختيارك من:"
click at [187, 324] on div "Your Choice Of: 2" at bounding box center [198, 314] width 144 height 25
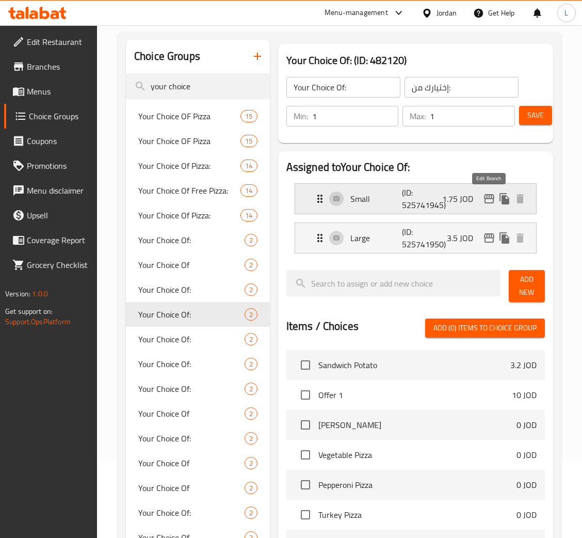
click at [488, 197] on icon "edit" at bounding box center [489, 199] width 12 height 12
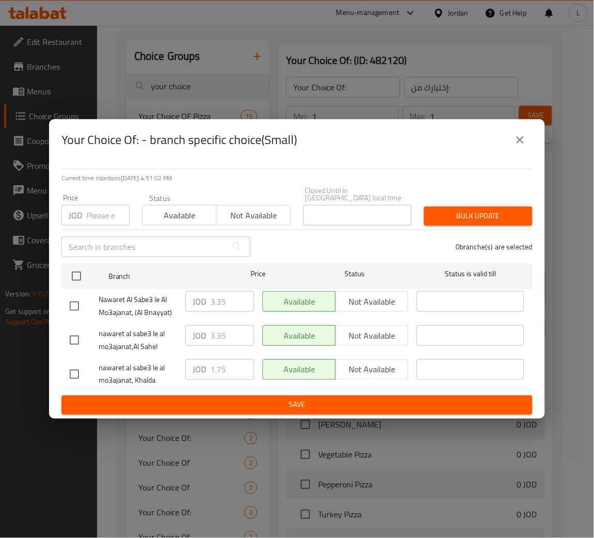
drag, startPoint x: 97, startPoint y: 209, endPoint x: 92, endPoint y: 223, distance: 14.9
click at [97, 209] on input "number" at bounding box center [107, 215] width 43 height 21
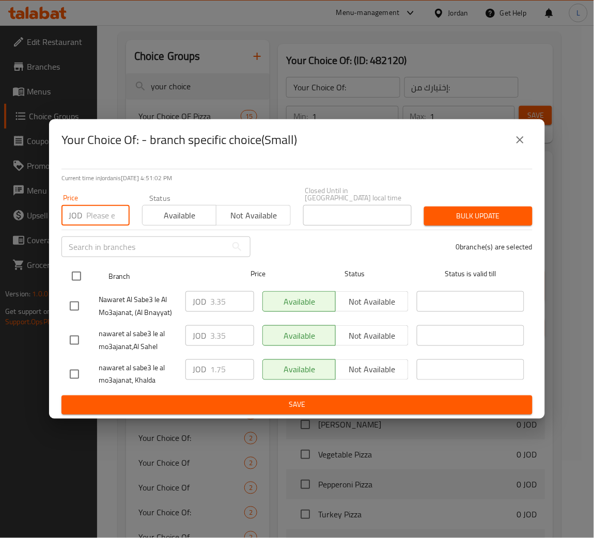
paste input "3.15"
type input "3.15"
click at [72, 274] on input "checkbox" at bounding box center [77, 276] width 22 height 22
checkbox input "true"
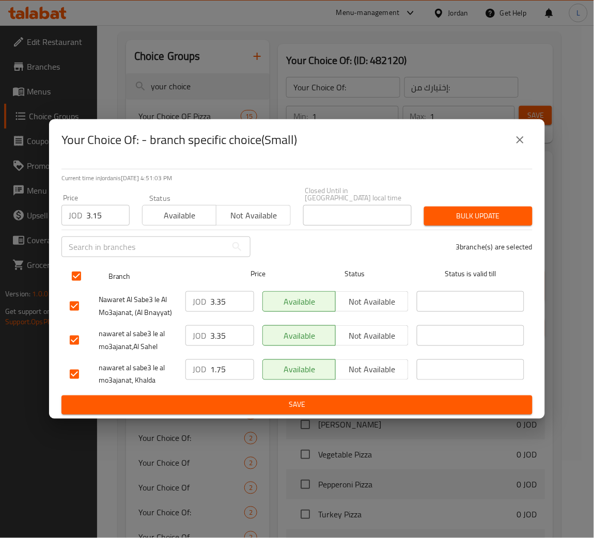
checkbox input "true"
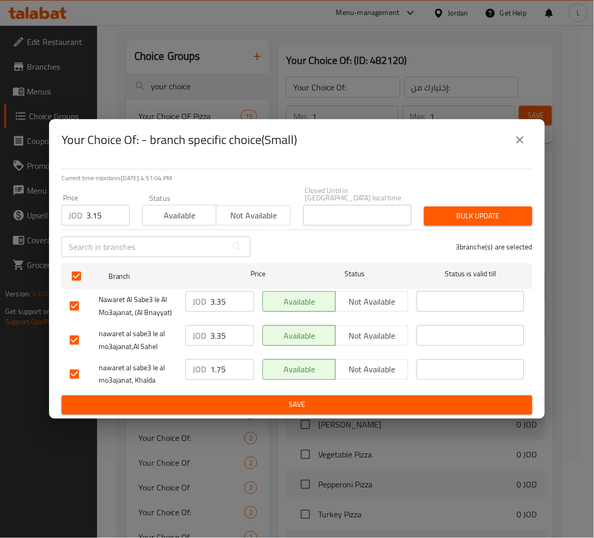
click at [466, 210] on span "Bulk update" at bounding box center [478, 216] width 92 height 13
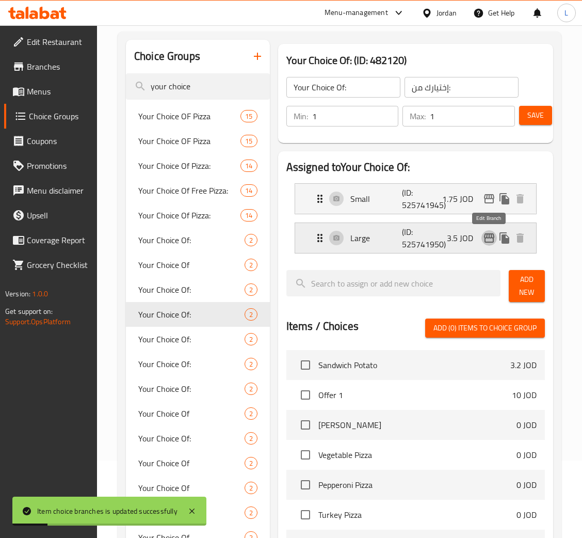
click at [486, 234] on icon "edit" at bounding box center [489, 238] width 12 height 12
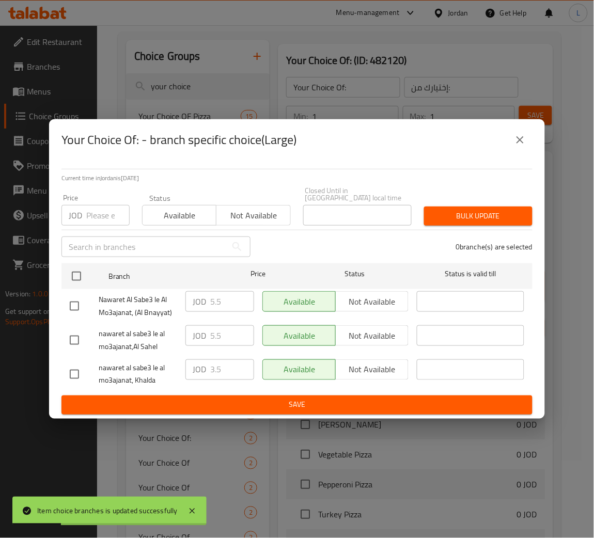
click at [92, 215] on input "number" at bounding box center [107, 215] width 43 height 21
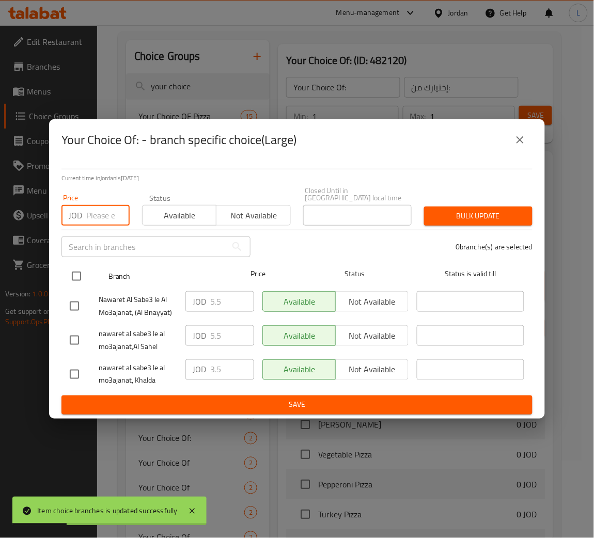
paste input "5.5"
type input "5.5"
click at [73, 275] on input "checkbox" at bounding box center [77, 276] width 22 height 22
checkbox input "true"
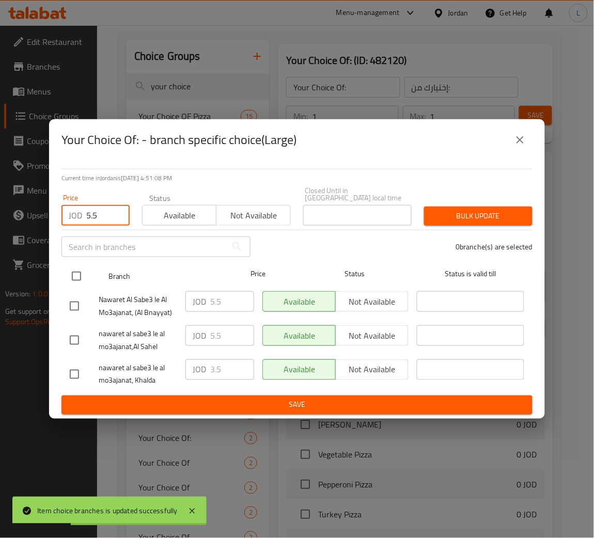
checkbox input "true"
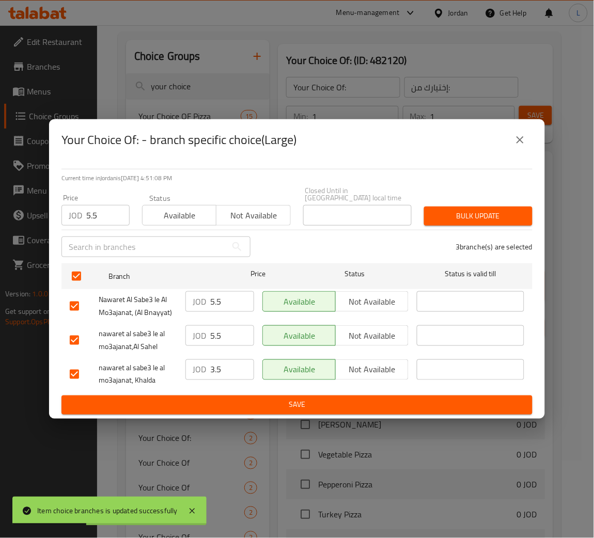
click at [495, 212] on span "Bulk update" at bounding box center [478, 216] width 92 height 13
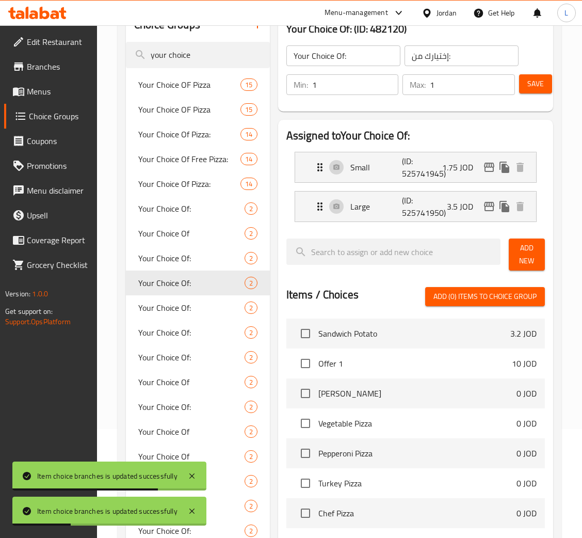
scroll to position [0, 0]
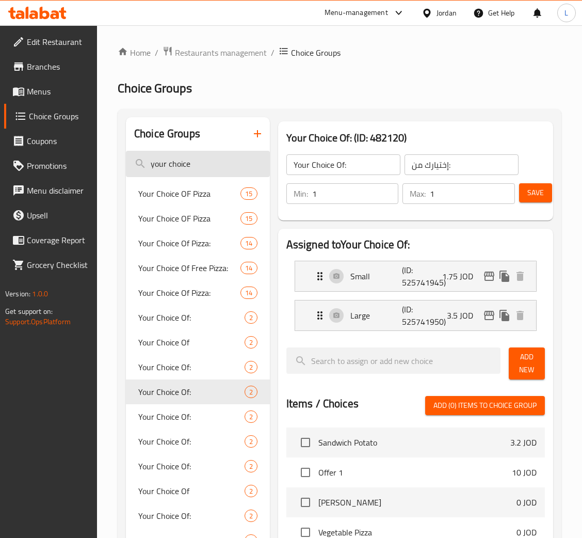
click at [196, 161] on input "your choice" at bounding box center [198, 164] width 144 height 26
type input "y"
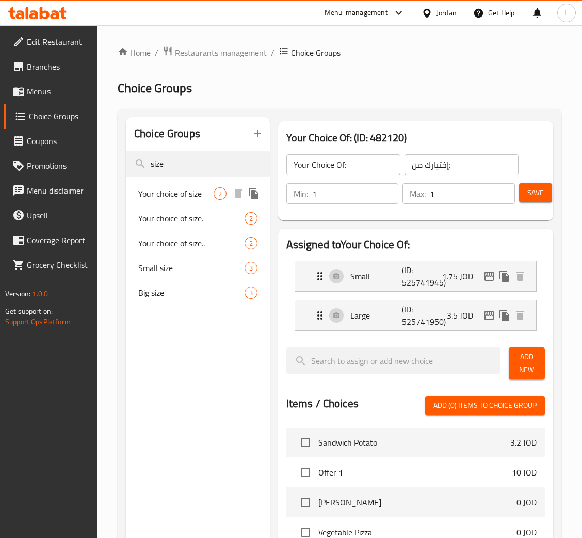
type input "size"
click at [199, 187] on span "Your choice of size" at bounding box center [175, 193] width 75 height 12
type input "Your choice of size"
type input "اختيارك من الحجم"
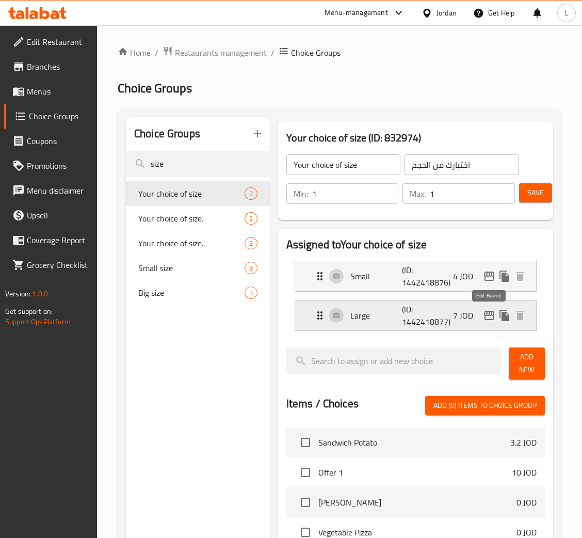
click at [491, 319] on icon "edit" at bounding box center [489, 315] width 12 height 12
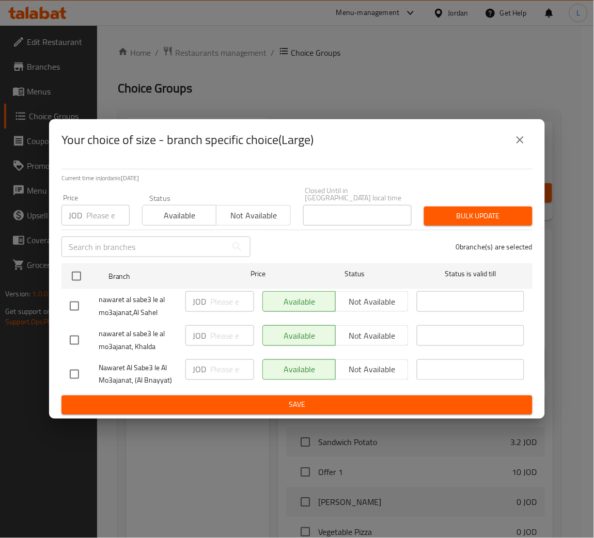
click at [103, 214] on input "number" at bounding box center [107, 215] width 43 height 21
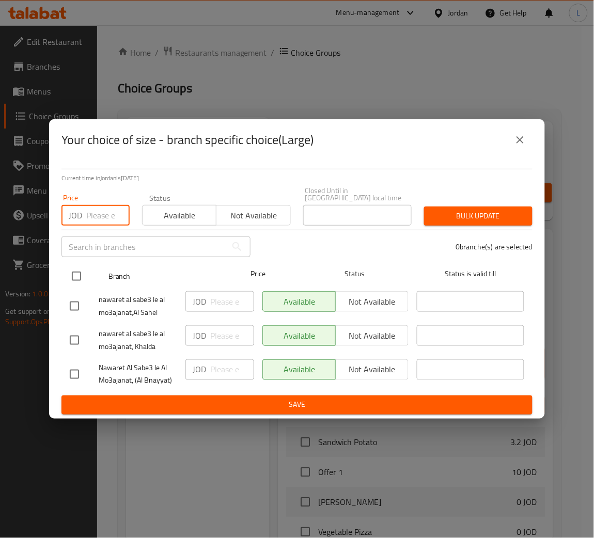
paste input "6.25"
type input "6.25"
click at [80, 265] on input "checkbox" at bounding box center [77, 276] width 22 height 22
checkbox input "true"
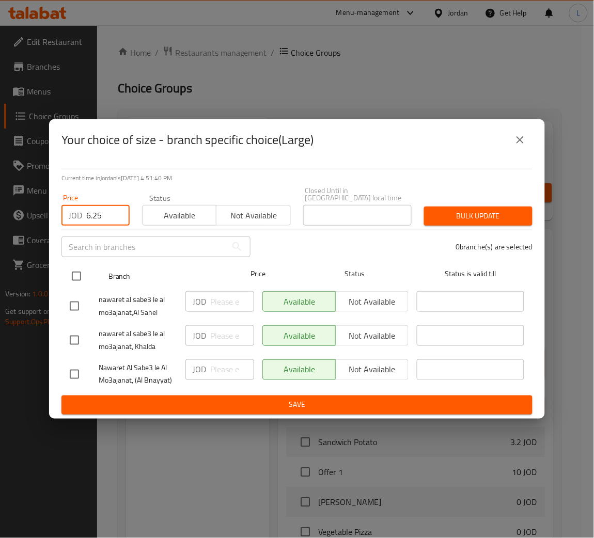
checkbox input "true"
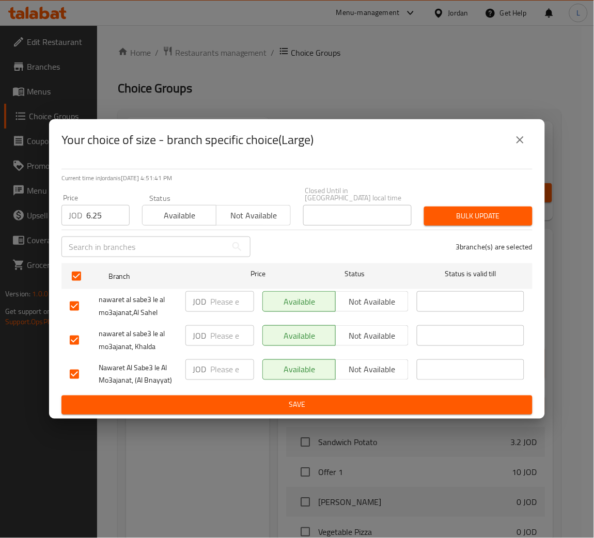
click at [521, 212] on span "Bulk update" at bounding box center [478, 216] width 92 height 13
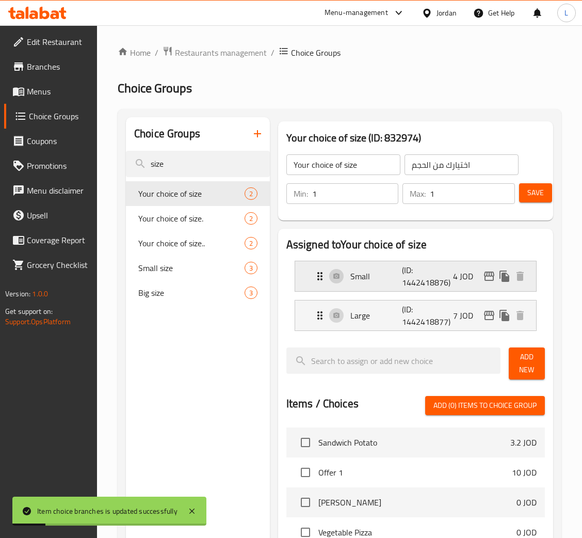
click at [484, 275] on icon "edit" at bounding box center [489, 276] width 10 height 9
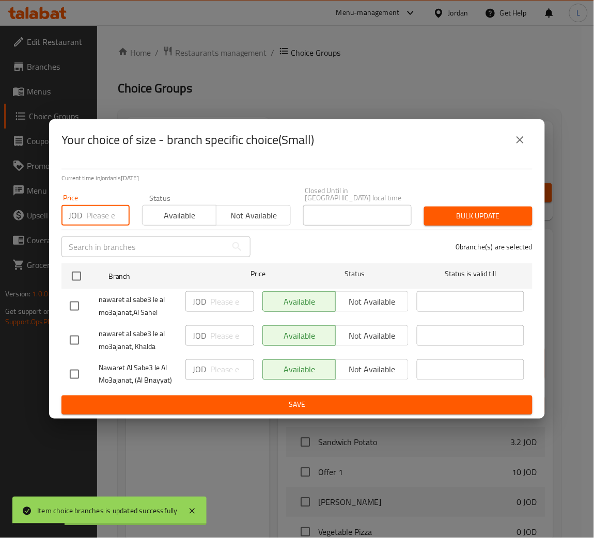
click at [97, 210] on input "number" at bounding box center [107, 215] width 43 height 21
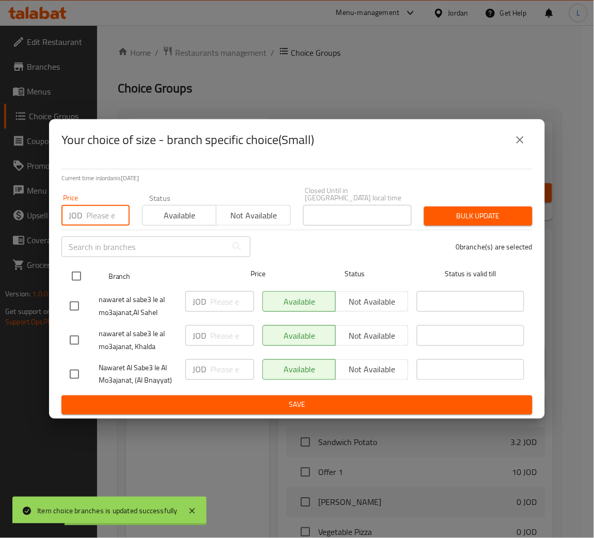
paste input "3.5"
type input "3.5"
click at [78, 271] on input "checkbox" at bounding box center [77, 276] width 22 height 22
checkbox input "true"
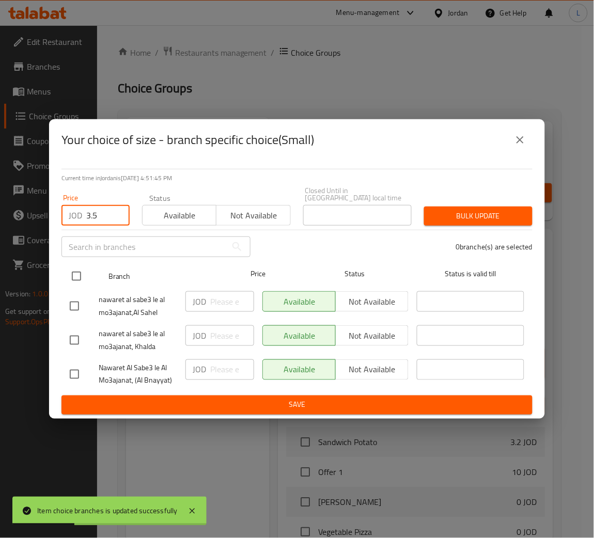
checkbox input "true"
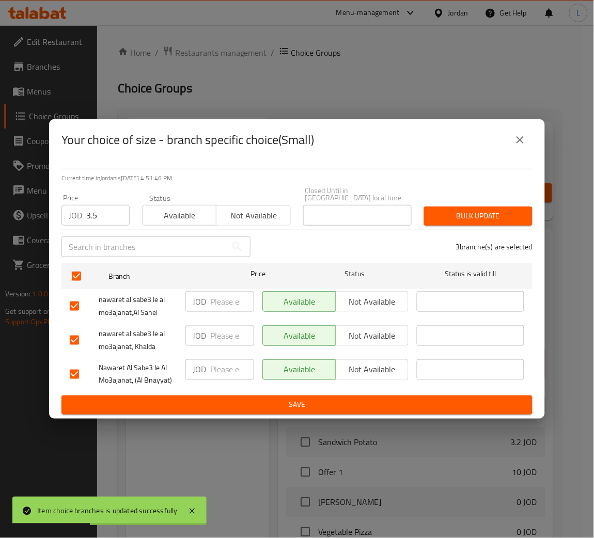
click at [483, 223] on div "Bulk update" at bounding box center [478, 215] width 121 height 31
click at [487, 216] on span "Bulk update" at bounding box center [478, 216] width 92 height 13
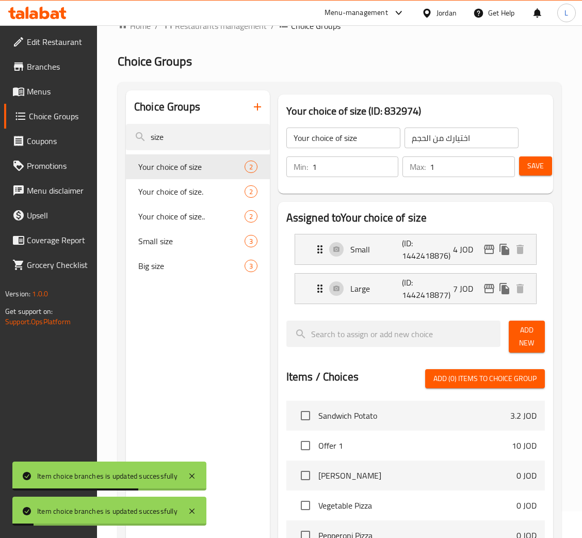
scroll to position [30, 0]
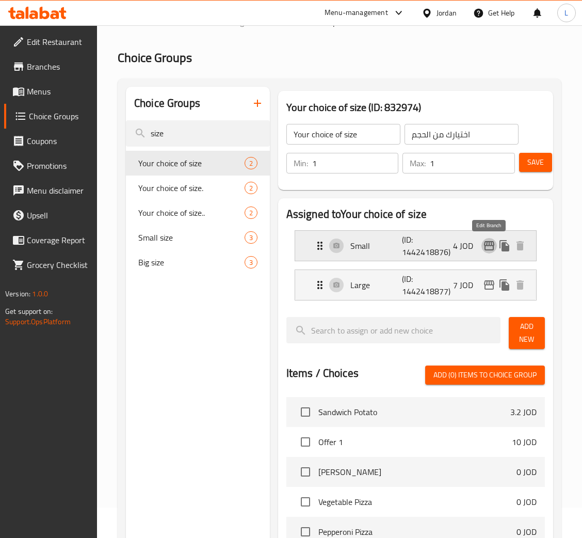
click at [490, 244] on icon "edit" at bounding box center [489, 246] width 12 height 12
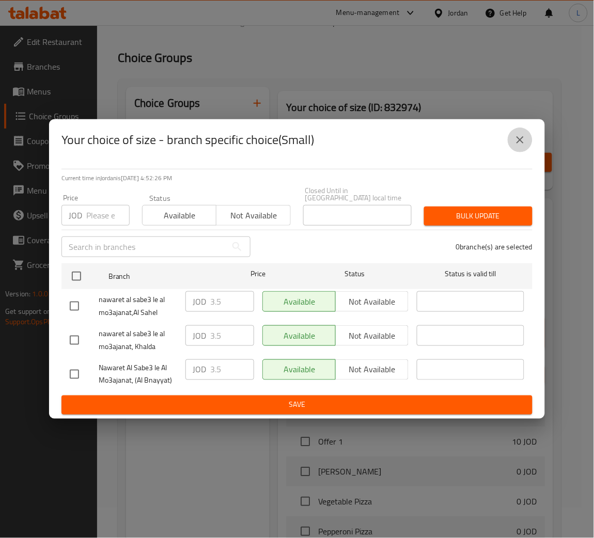
click at [519, 142] on icon "close" at bounding box center [520, 140] width 12 height 12
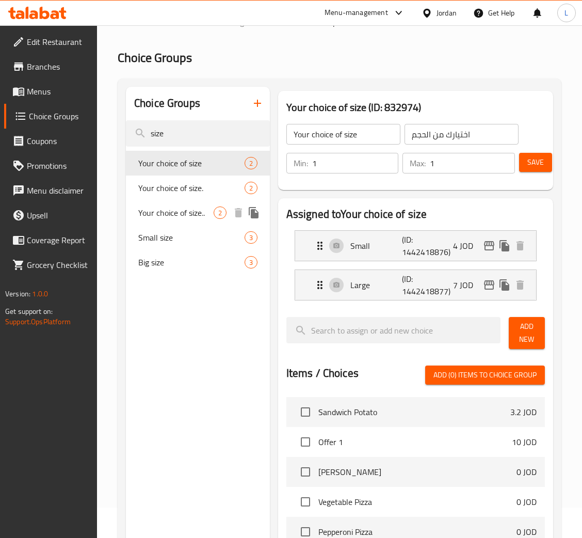
click at [197, 218] on span "Your choice of size.." at bounding box center [175, 213] width 75 height 12
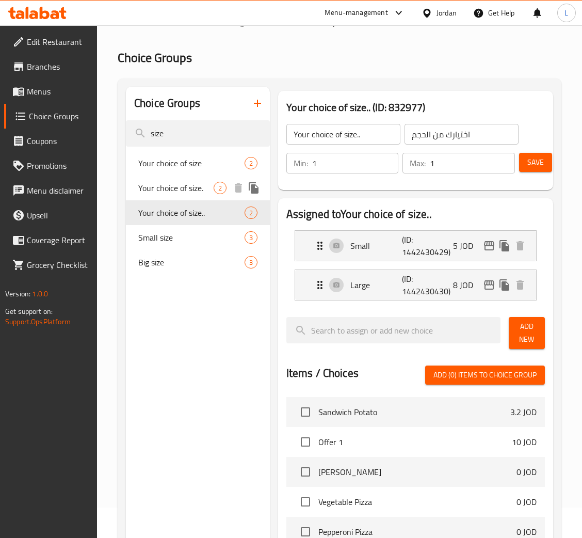
click at [199, 185] on span "Your choice of size." at bounding box center [175, 188] width 75 height 12
type input "Your choice of size."
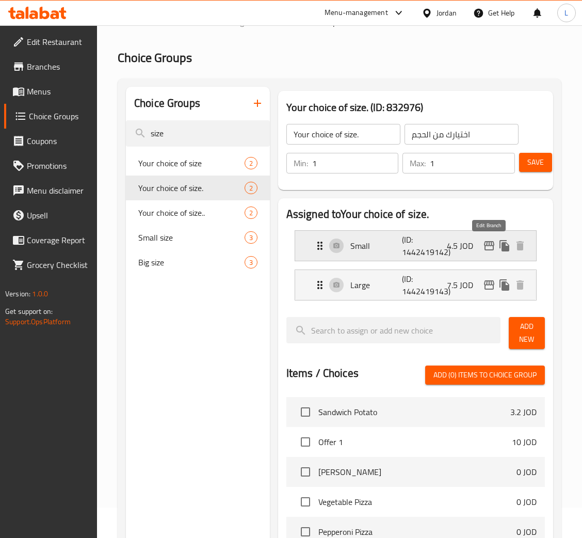
click at [488, 245] on icon "edit" at bounding box center [489, 246] width 12 height 12
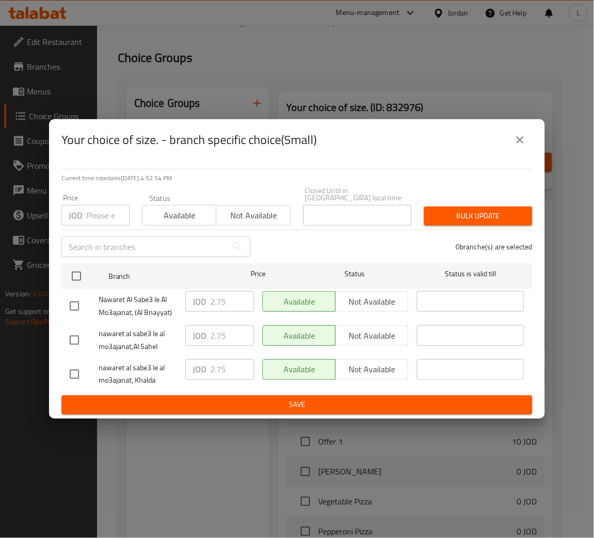
click at [519, 146] on icon "close" at bounding box center [520, 140] width 12 height 12
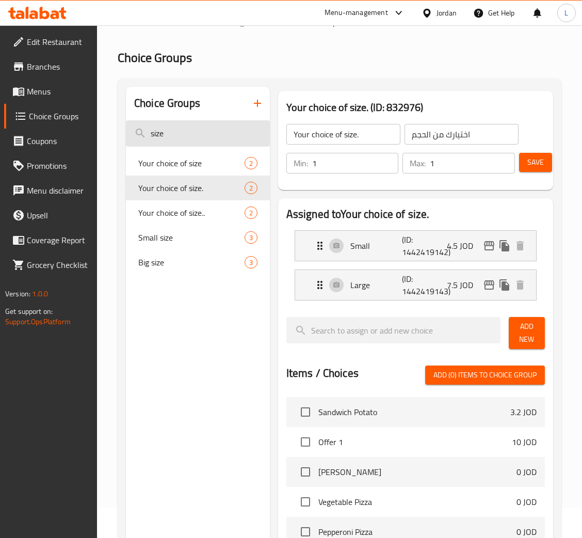
click at [239, 134] on input "size" at bounding box center [198, 133] width 144 height 26
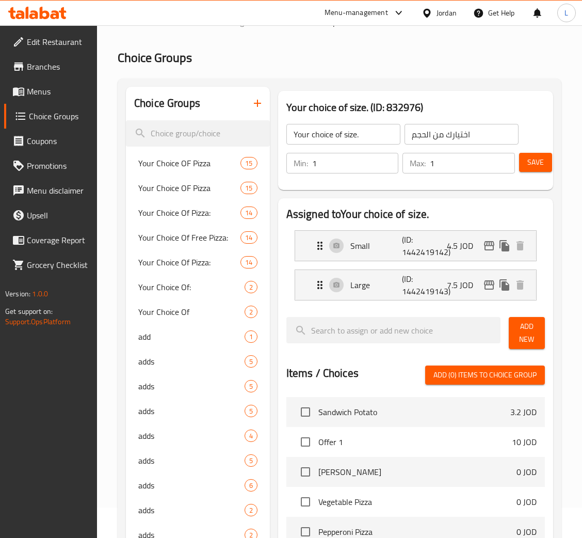
click at [261, 104] on icon "button" at bounding box center [257, 103] width 7 height 7
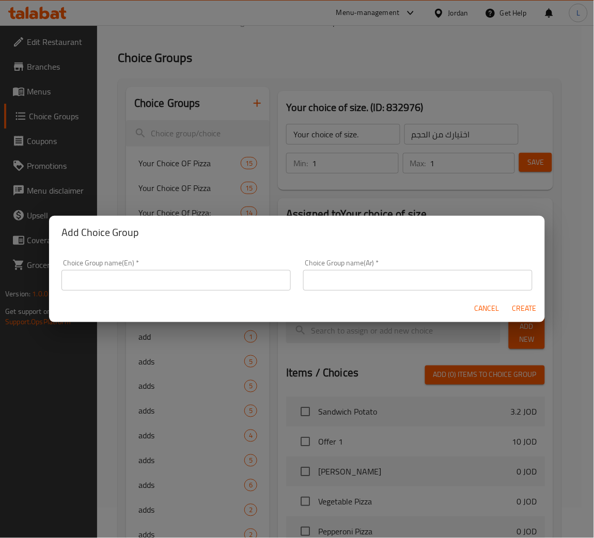
click at [244, 275] on input "text" at bounding box center [175, 280] width 229 height 21
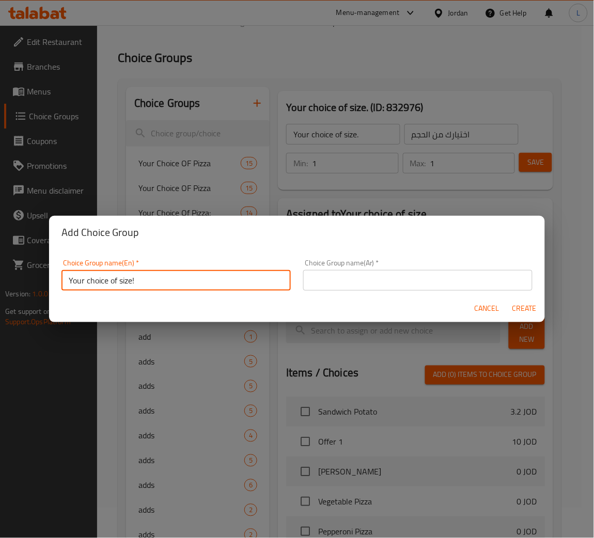
click at [243, 276] on input "Your choice of size!" at bounding box center [175, 280] width 229 height 21
type input "Your choice of size!"
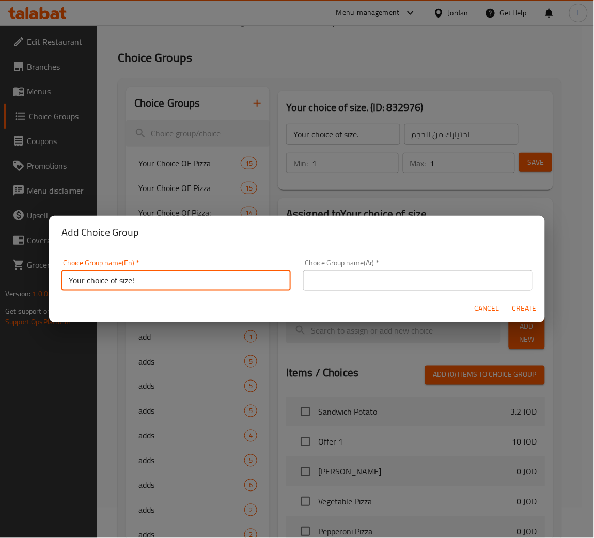
drag, startPoint x: 380, startPoint y: 274, endPoint x: 385, endPoint y: 277, distance: 5.6
click at [380, 274] on input "text" at bounding box center [417, 280] width 229 height 21
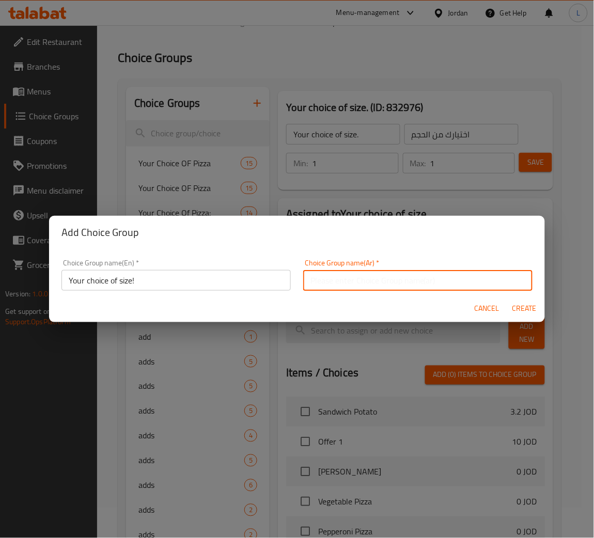
paste input "اختيارك للحجم!"
type input "اختيارك للحجم!"
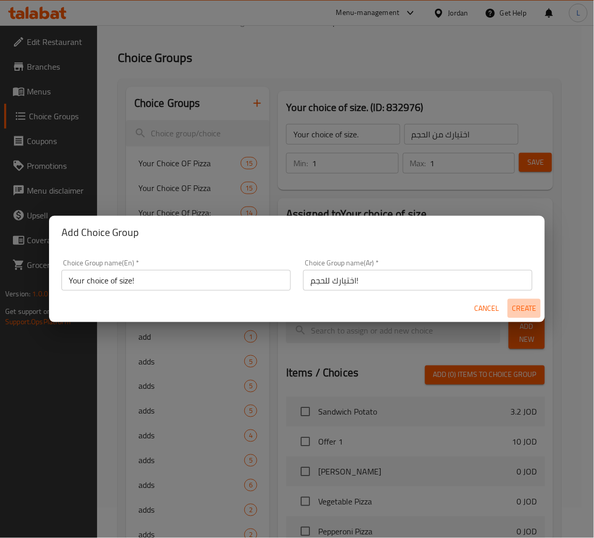
click at [516, 308] on span "Create" at bounding box center [524, 308] width 25 height 13
type input "Your choice of size!"
type input "اختيارك للحجم!"
type input "0"
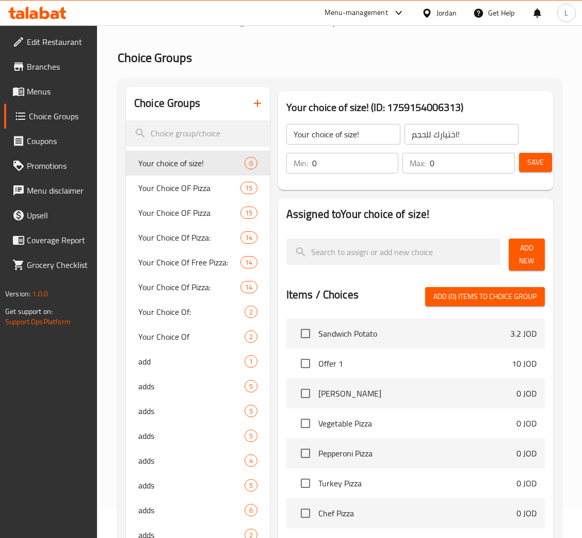
click at [336, 162] on input "0" at bounding box center [355, 163] width 87 height 21
type input "1"
click at [487, 161] on input "0" at bounding box center [472, 163] width 85 height 21
type input "1"
click at [532, 256] on span "Add New" at bounding box center [527, 255] width 20 height 26
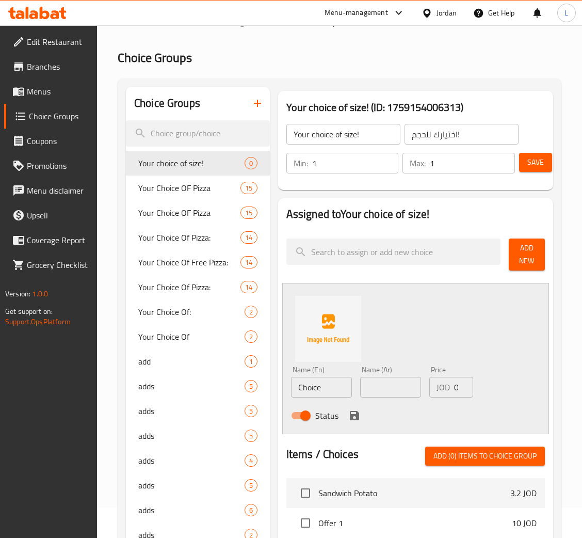
click at [323, 390] on input "Choice" at bounding box center [321, 387] width 61 height 21
type input "Small"
click at [361, 390] on input "text" at bounding box center [390, 387] width 61 height 21
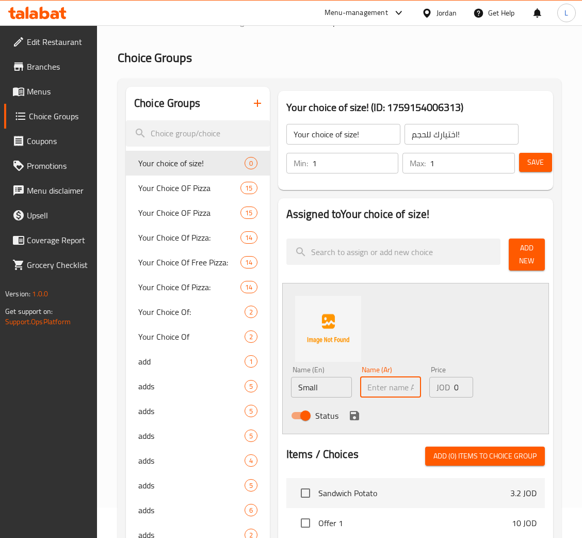
click at [314, 383] on input "Small" at bounding box center [321, 387] width 61 height 21
drag, startPoint x: 396, startPoint y: 386, endPoint x: 392, endPoint y: 390, distance: 5.5
click at [395, 387] on input "text" at bounding box center [390, 387] width 61 height 21
paste input "صغير"
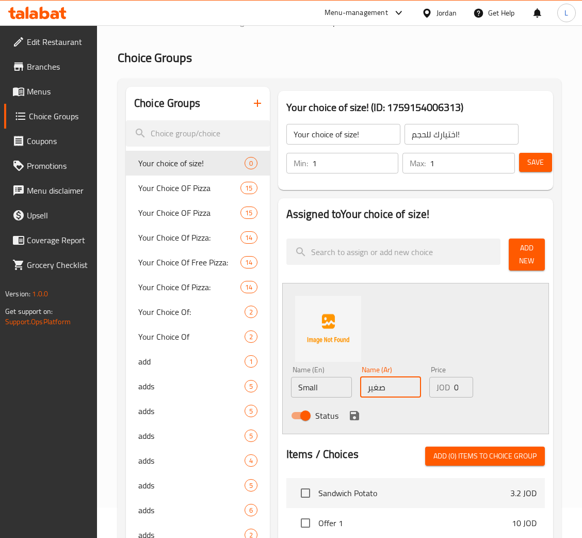
type input "صغير"
click at [455, 388] on input "0" at bounding box center [463, 387] width 19 height 21
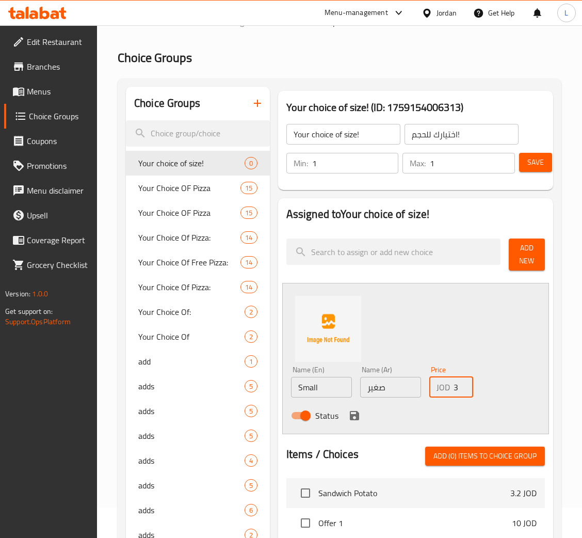
type input "4.3"
click at [352, 409] on icon "save" at bounding box center [355, 415] width 12 height 12
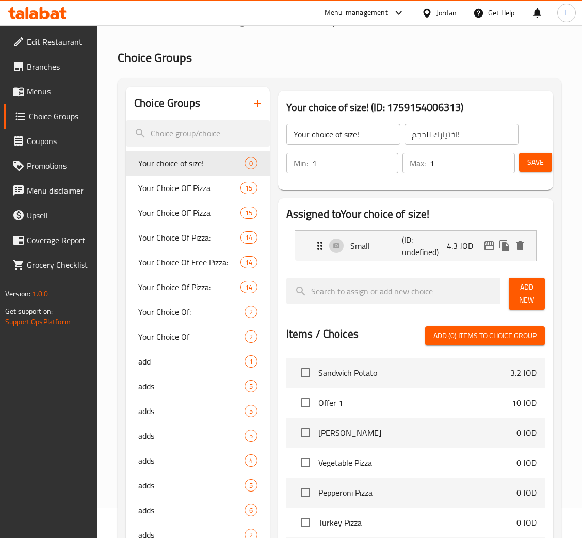
click at [516, 289] on button "Add New" at bounding box center [527, 294] width 36 height 32
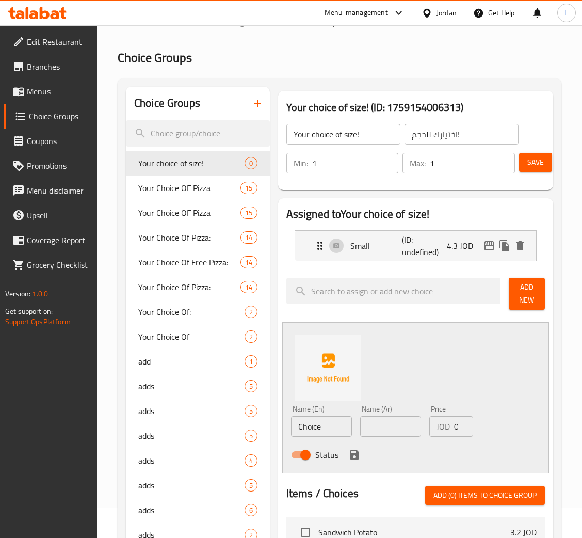
click at [333, 426] on input "Choice" at bounding box center [321, 426] width 61 height 21
type input "Large"
click at [379, 418] on input "text" at bounding box center [390, 426] width 61 height 21
click at [342, 420] on input "Large" at bounding box center [321, 426] width 61 height 21
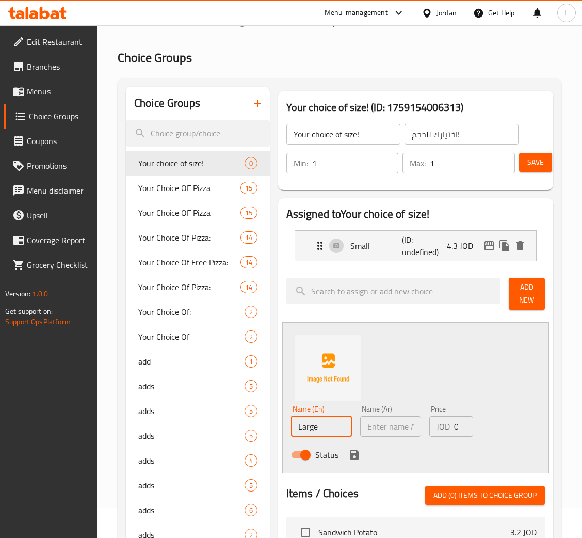
click at [342, 420] on input "Large" at bounding box center [321, 426] width 61 height 21
drag, startPoint x: 382, startPoint y: 429, endPoint x: 419, endPoint y: 429, distance: 36.7
click at [382, 429] on input "text" at bounding box center [390, 426] width 61 height 21
paste input "كبير"
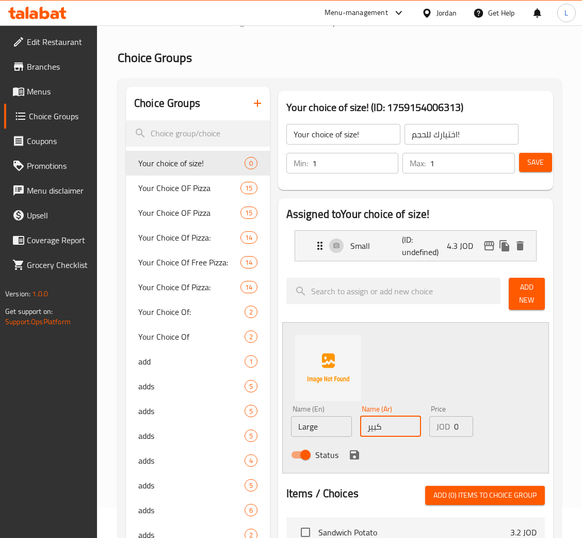
type input "كبير"
click at [454, 424] on input "0" at bounding box center [463, 426] width 19 height 21
type input "7.8"
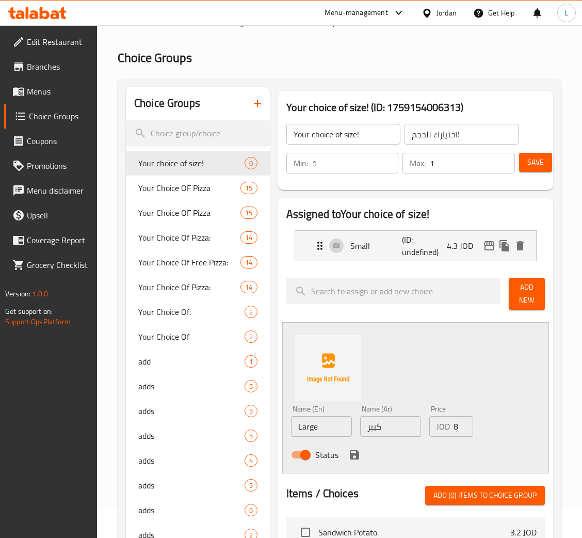
click at [342, 451] on div "Status" at bounding box center [391, 455] width 208 height 28
drag, startPoint x: 349, startPoint y: 452, endPoint x: 444, endPoint y: 402, distance: 107.9
click at [349, 452] on icon "save" at bounding box center [355, 455] width 12 height 12
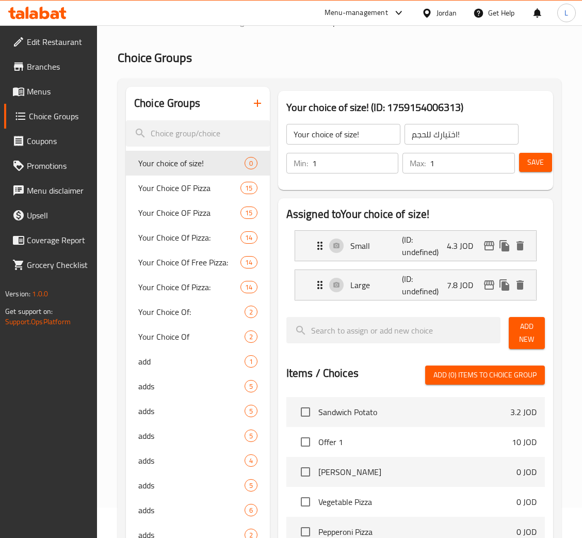
click at [531, 166] on span "Save" at bounding box center [536, 162] width 17 height 13
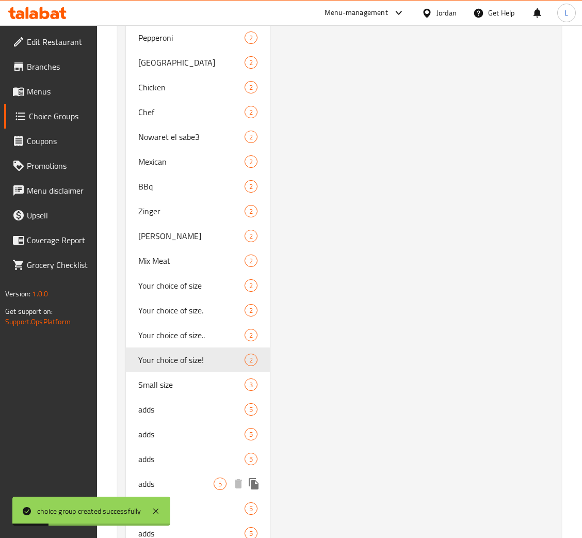
scroll to position [1236, 0]
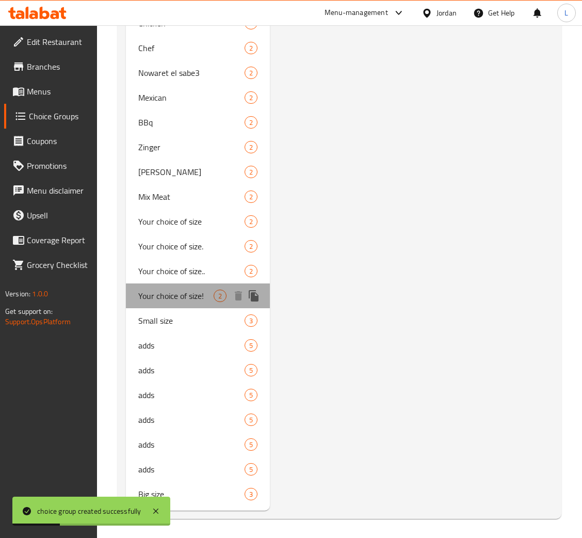
click at [178, 294] on span "Your choice of size!" at bounding box center [175, 296] width 75 height 12
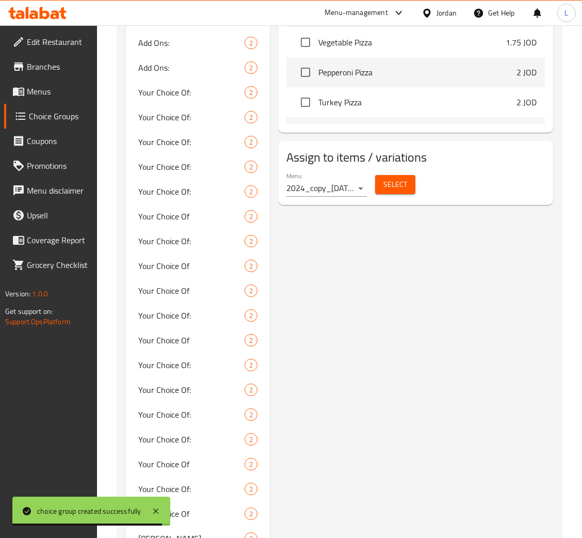
scroll to position [384, 0]
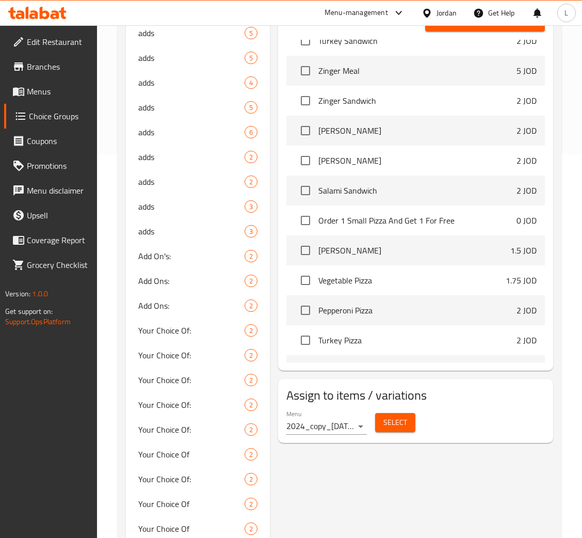
click at [391, 420] on span "Select" at bounding box center [396, 422] width 24 height 13
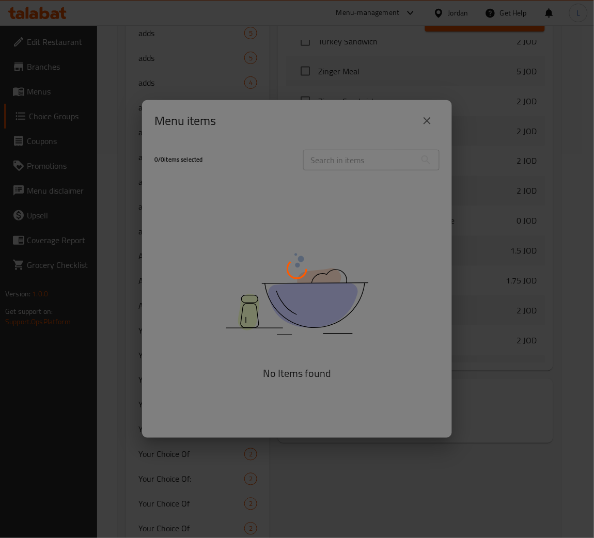
click at [429, 119] on div at bounding box center [297, 269] width 594 height 538
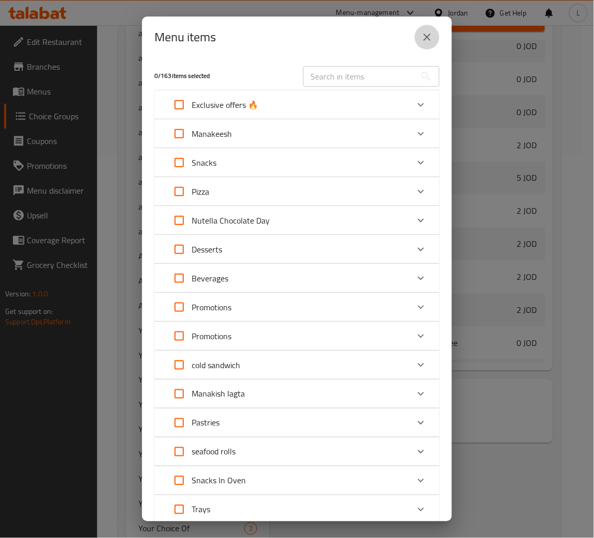
click at [426, 40] on icon "close" at bounding box center [427, 37] width 12 height 12
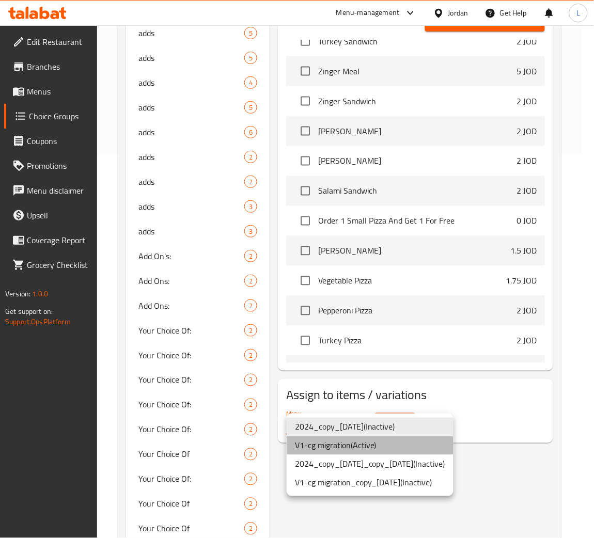
click at [341, 441] on li "V1-cg migration ( Active )" at bounding box center [370, 445] width 167 height 19
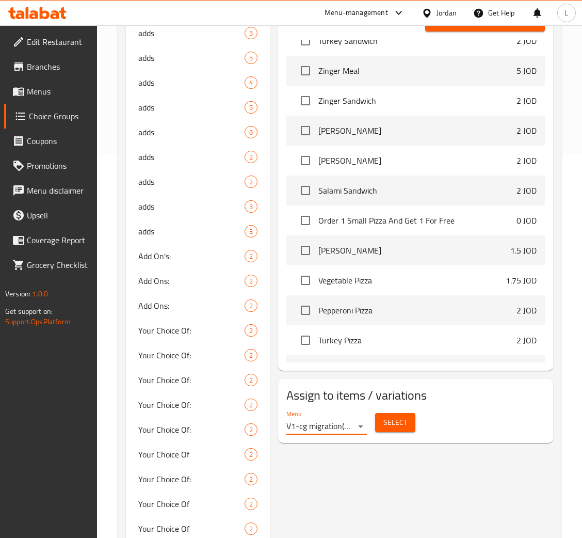
click at [390, 423] on span "Select" at bounding box center [396, 422] width 24 height 13
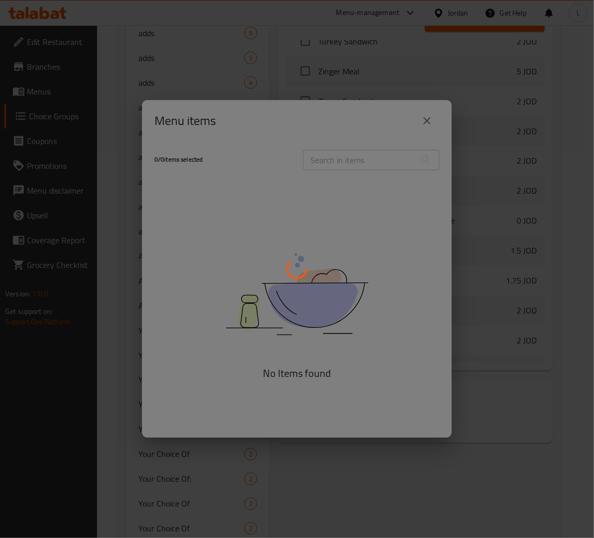
click at [339, 152] on div at bounding box center [297, 269] width 594 height 538
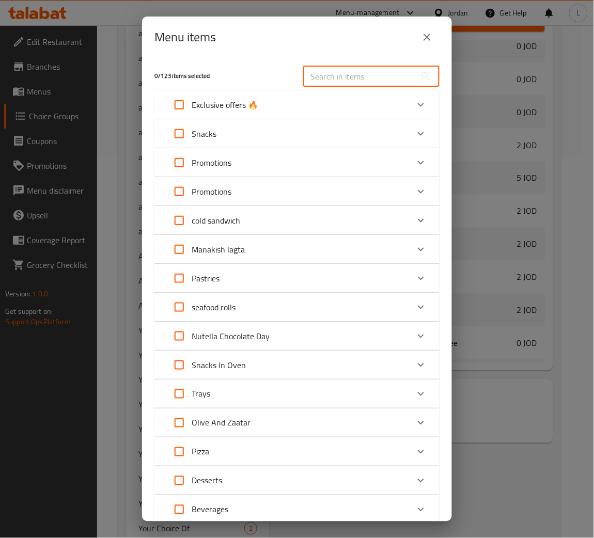
drag, startPoint x: 353, startPoint y: 68, endPoint x: 357, endPoint y: 73, distance: 6.6
click at [353, 68] on input "text" at bounding box center [359, 76] width 113 height 21
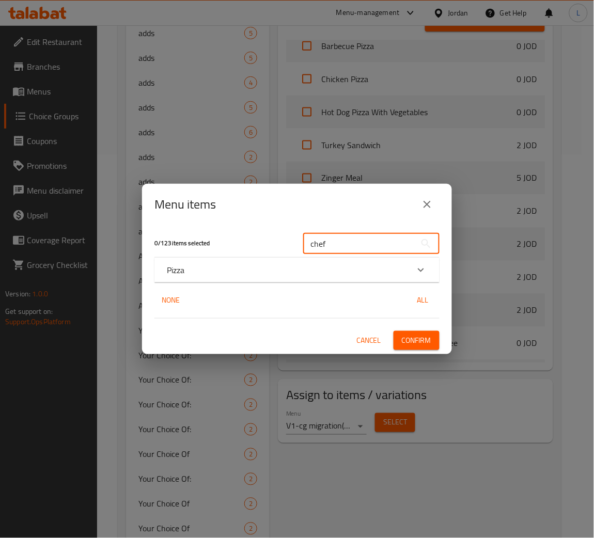
type input "chef"
click at [311, 269] on div "Pizza" at bounding box center [288, 270] width 242 height 12
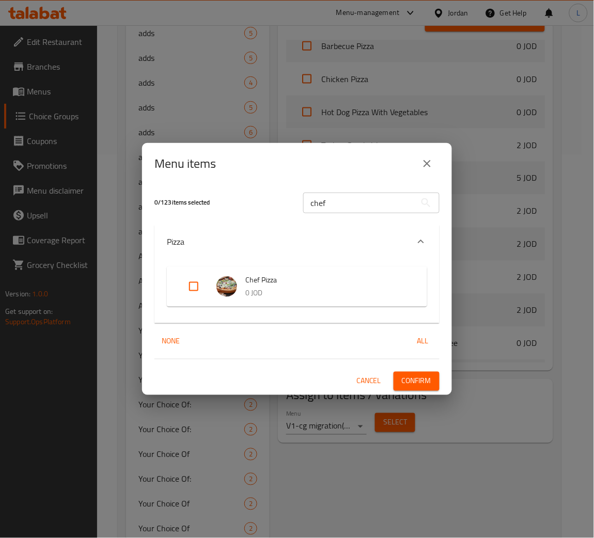
click at [187, 280] on input "Expand" at bounding box center [193, 286] width 25 height 25
checkbox input "true"
click at [422, 377] on span "Confirm" at bounding box center [416, 381] width 29 height 13
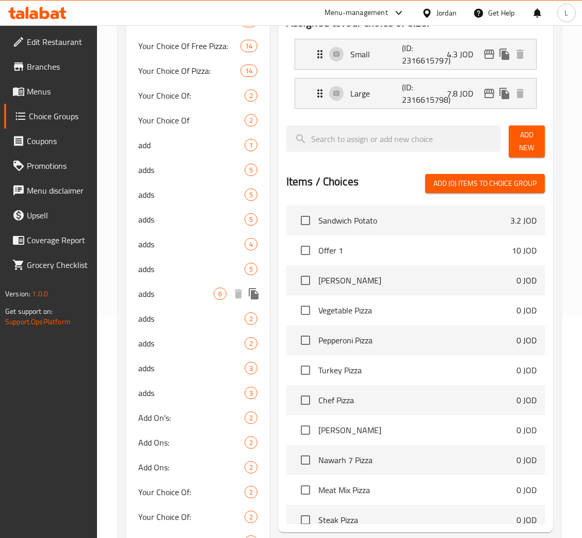
scroll to position [0, 0]
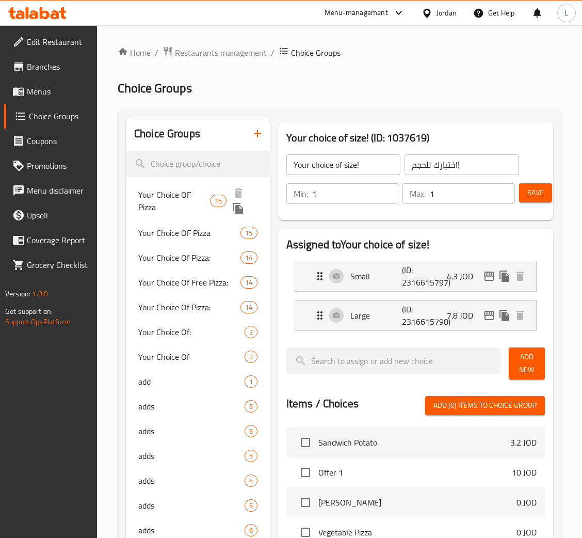
click at [156, 202] on span "Your Choice OF Pizza" at bounding box center [174, 200] width 72 height 25
type input "Your Choice OF Pizza"
type input "اختيارك من البيتزا"
type input "4"
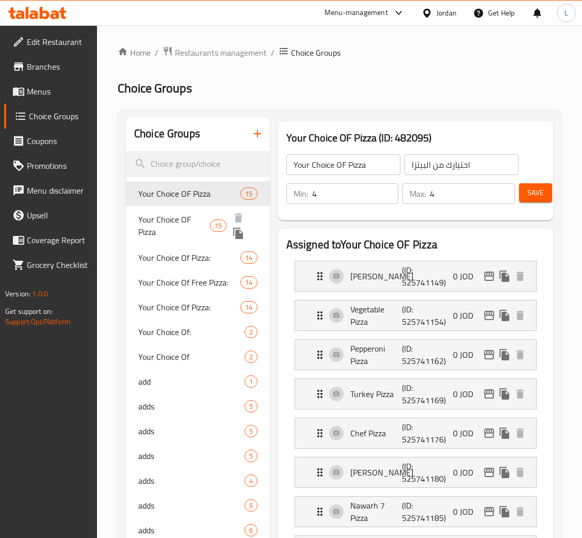
click at [163, 234] on span "Your Choice OF Pizza" at bounding box center [174, 225] width 72 height 25
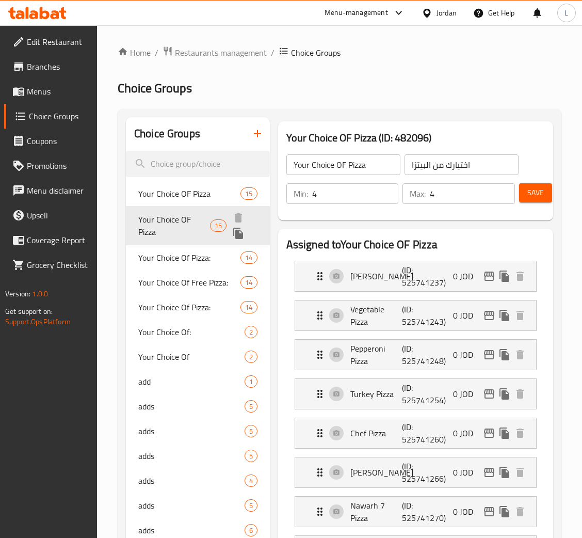
type input "3"
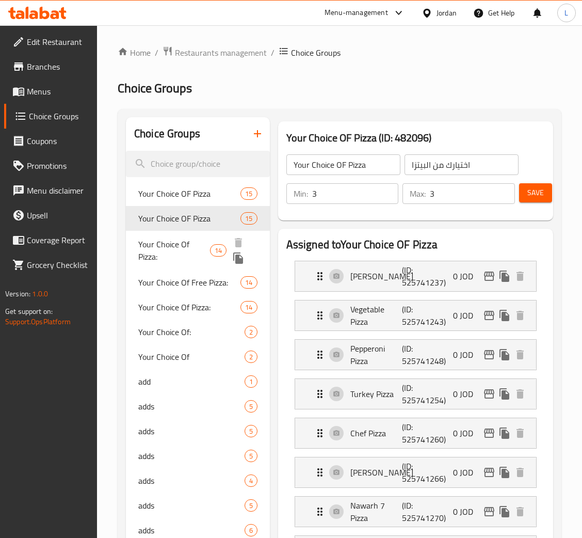
click at [166, 251] on span "Your Choice Of Pizza:" at bounding box center [174, 250] width 72 height 25
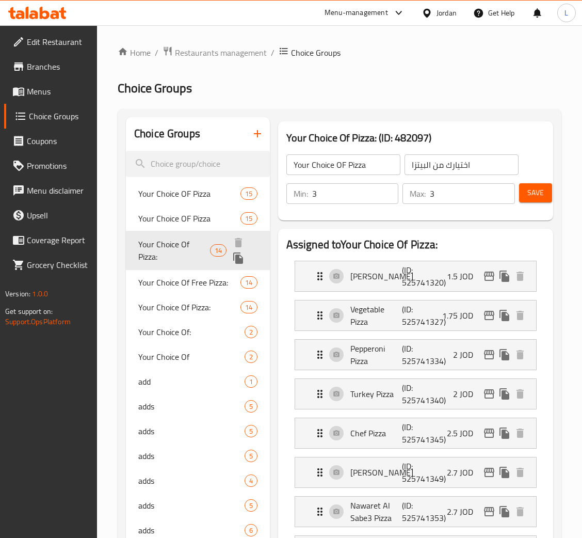
type input "Your Choice Of Pizza:"
type input "إختيارك من البيتزا:"
type input "1"
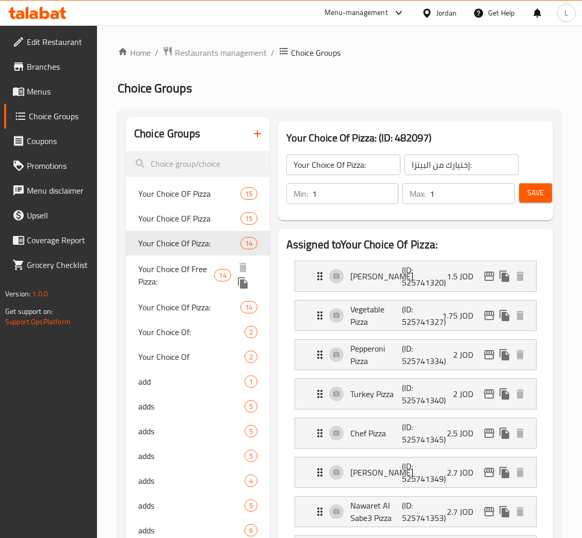
click at [171, 275] on span "Your Choice Of Free Pizza:" at bounding box center [176, 275] width 76 height 25
type input "Your Choice Of Free Pizza:"
type input "إختيارك من البيتزا المجانية:"
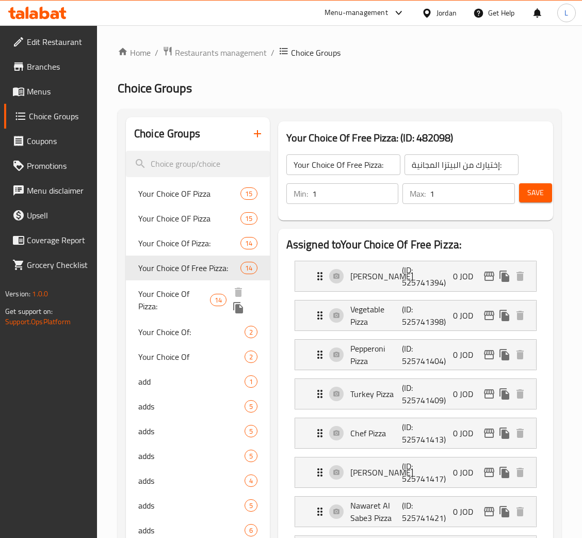
click at [172, 306] on span "Your Choice Of Pizza:" at bounding box center [174, 300] width 72 height 25
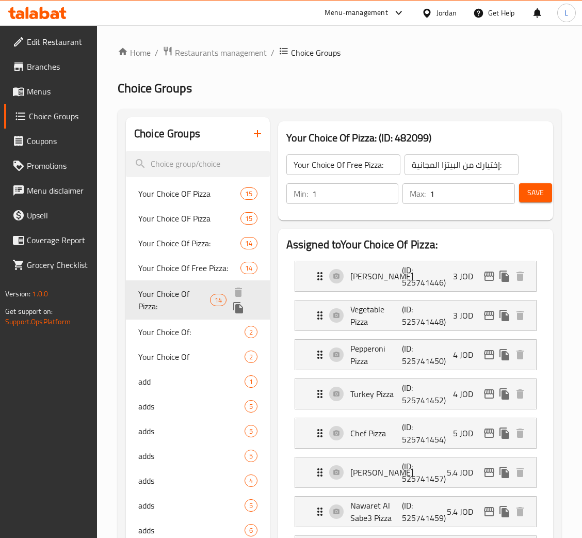
type input "Your Choice Of Pizza:"
type input "إختيارك من البيتزا:"
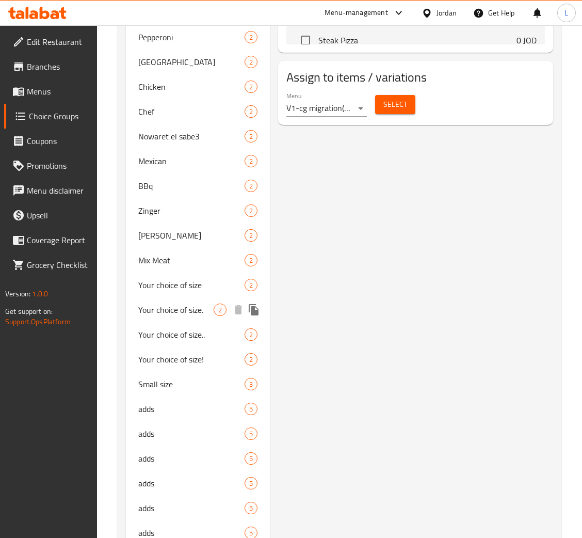
scroll to position [1236, 0]
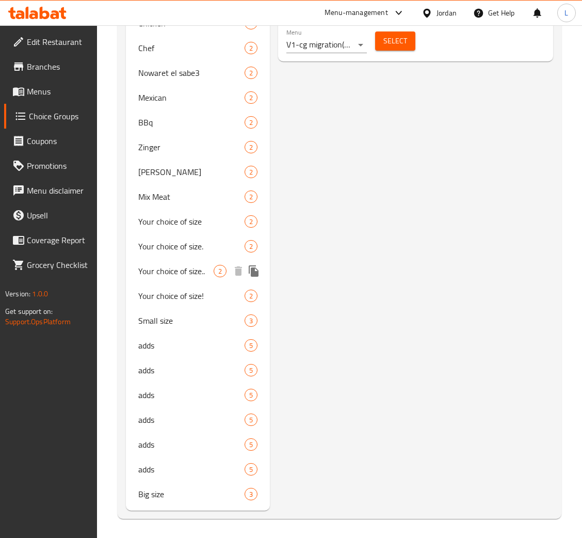
click at [192, 265] on span "Your choice of size.." at bounding box center [175, 271] width 75 height 12
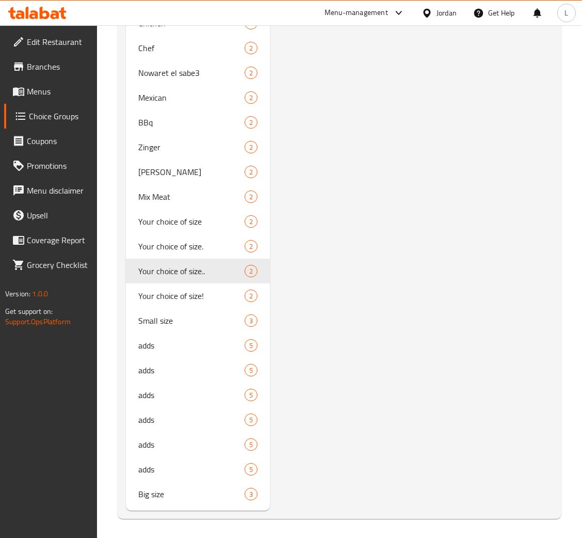
type input "Your choice of size.."
type input "اختيارك من الحجم"
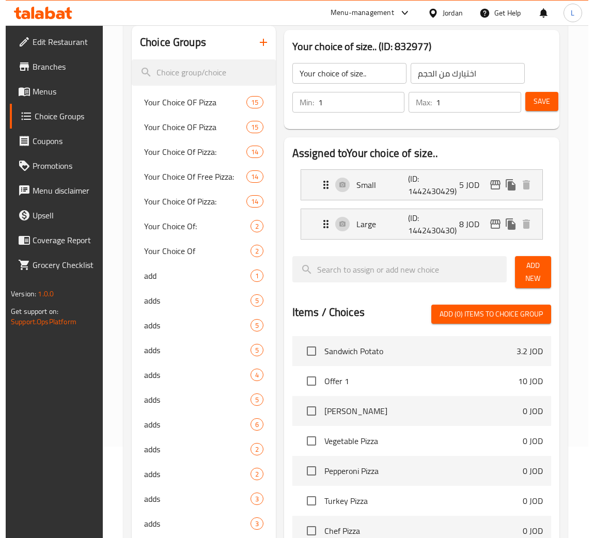
scroll to position [0, 0]
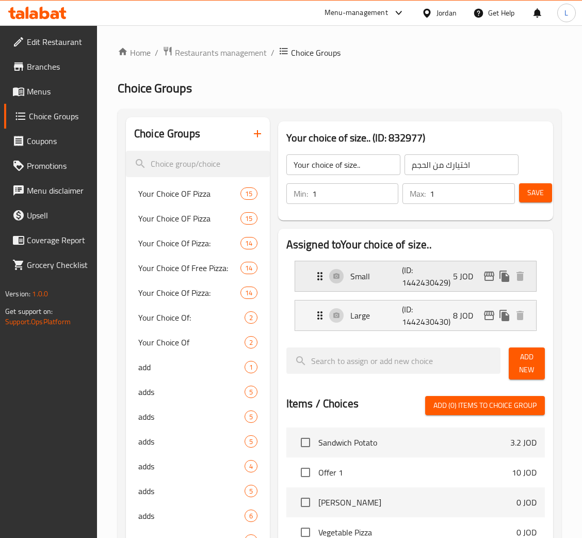
click at [486, 271] on icon "edit" at bounding box center [489, 276] width 12 height 12
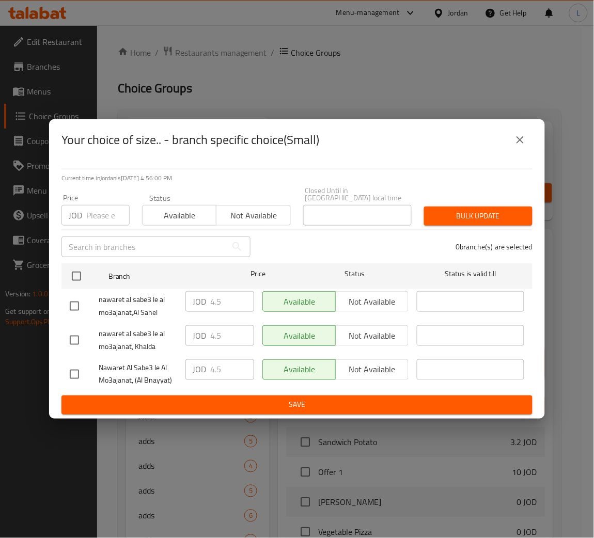
click at [97, 211] on input "number" at bounding box center [107, 215] width 43 height 21
click at [103, 213] on input "number" at bounding box center [107, 215] width 43 height 21
paste input "4.7"
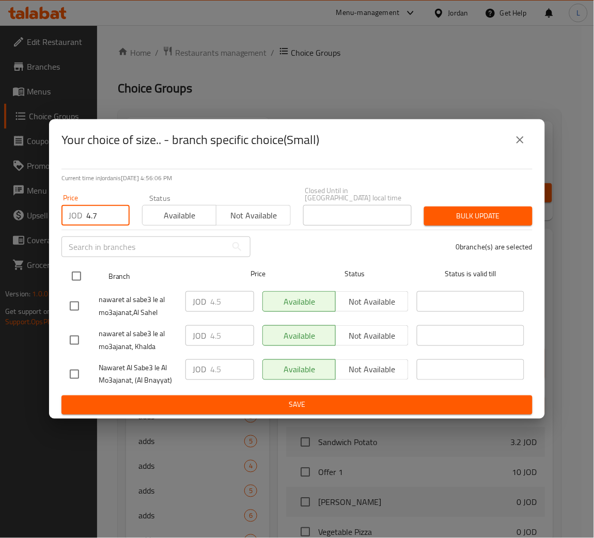
type input "4.7"
click at [76, 265] on input "checkbox" at bounding box center [77, 276] width 22 height 22
checkbox input "true"
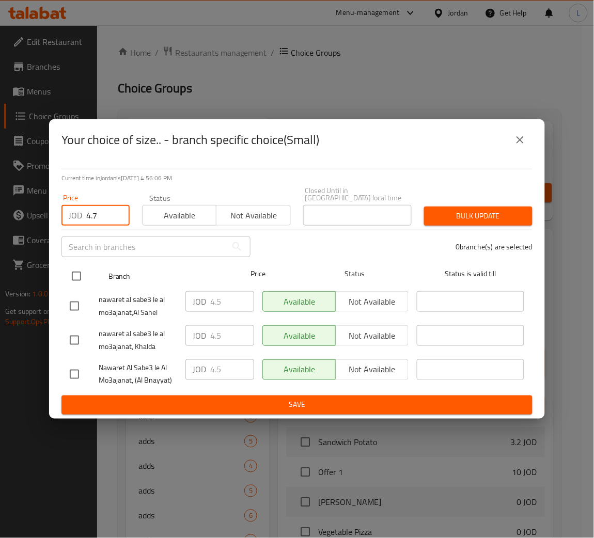
checkbox input "true"
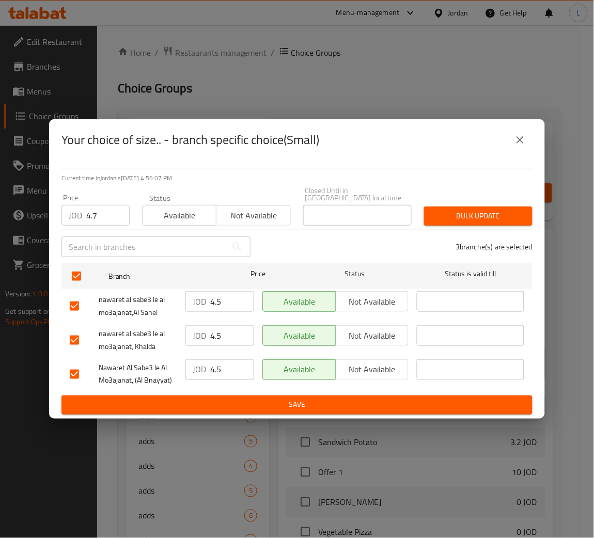
click at [477, 216] on span "Bulk update" at bounding box center [478, 216] width 92 height 13
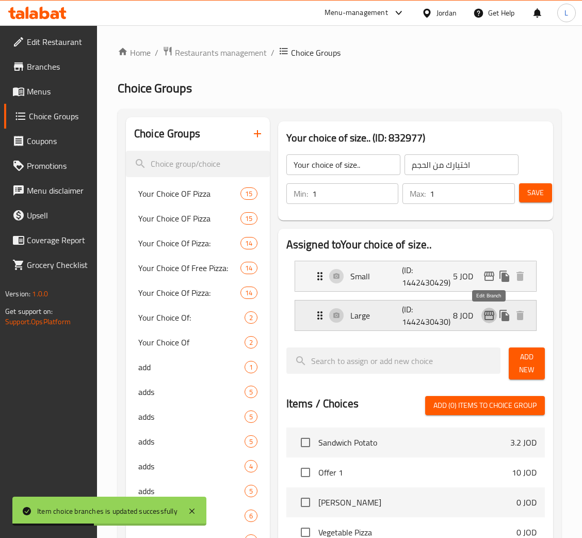
click at [484, 314] on icon "edit" at bounding box center [489, 315] width 12 height 12
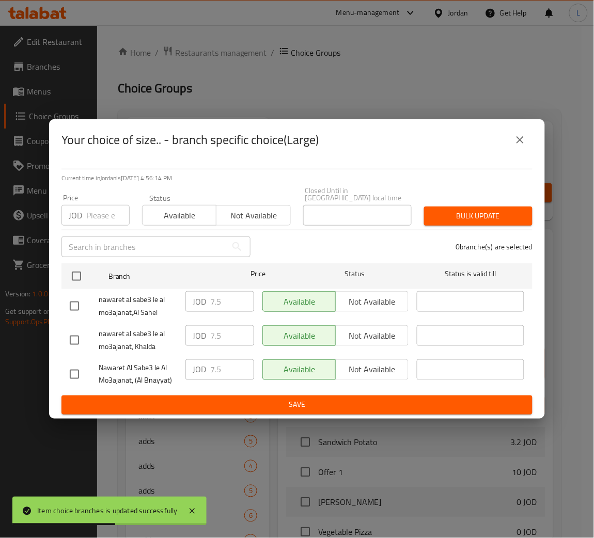
click at [104, 209] on input "number" at bounding box center [107, 215] width 43 height 21
paste input "8.45"
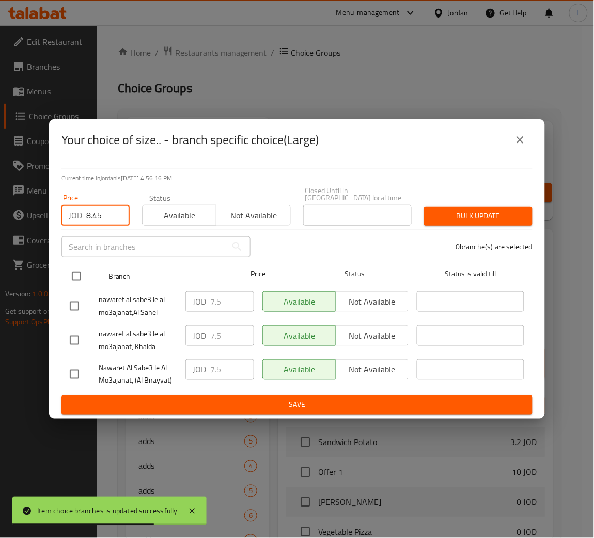
type input "8.45"
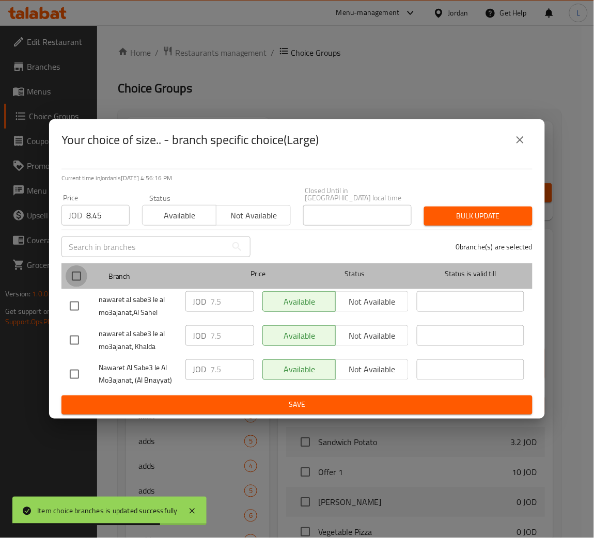
click at [76, 275] on input "checkbox" at bounding box center [77, 276] width 22 height 22
checkbox input "true"
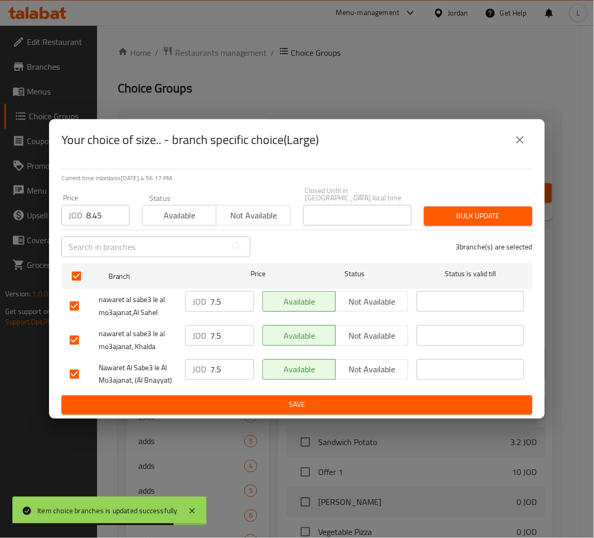
click at [504, 215] on span "Bulk update" at bounding box center [478, 216] width 92 height 13
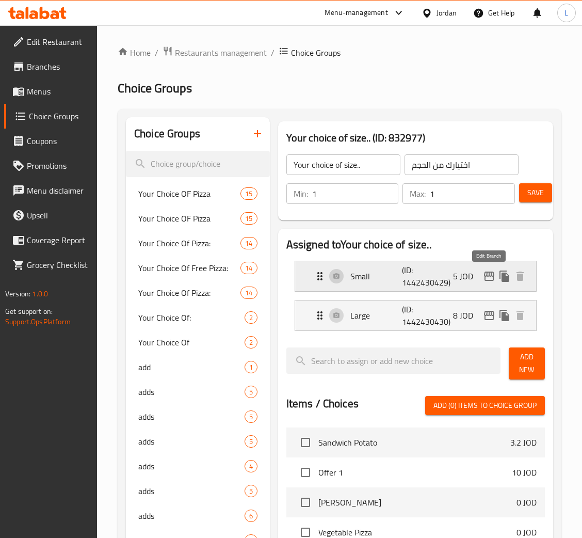
click at [487, 274] on icon "edit" at bounding box center [489, 276] width 10 height 9
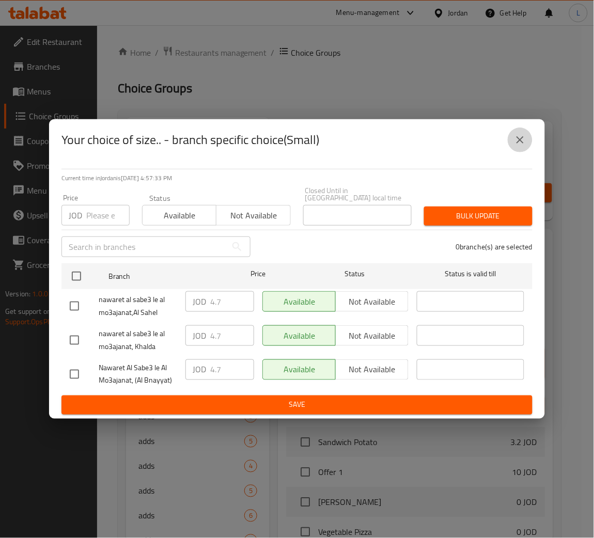
click at [525, 141] on icon "close" at bounding box center [520, 140] width 12 height 12
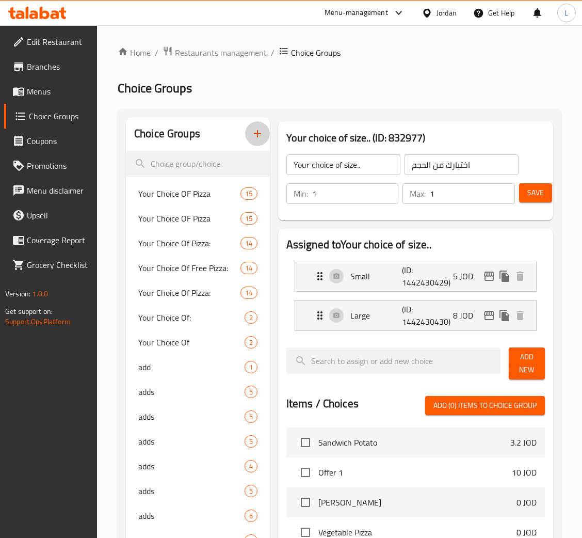
click at [264, 136] on button "button" at bounding box center [257, 133] width 25 height 25
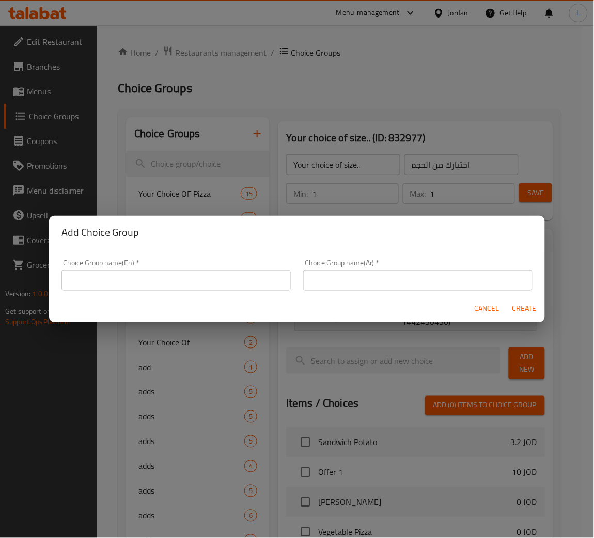
click at [196, 277] on input "text" at bounding box center [175, 280] width 229 height 21
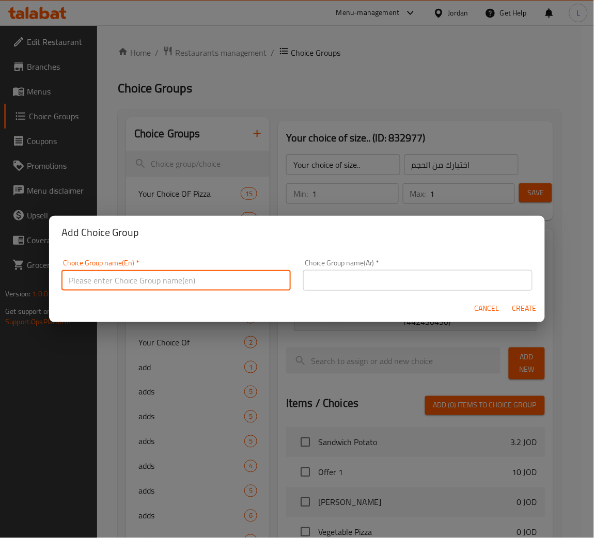
click at [162, 283] on input "text" at bounding box center [175, 280] width 229 height 21
type input "Your choice of size!!"
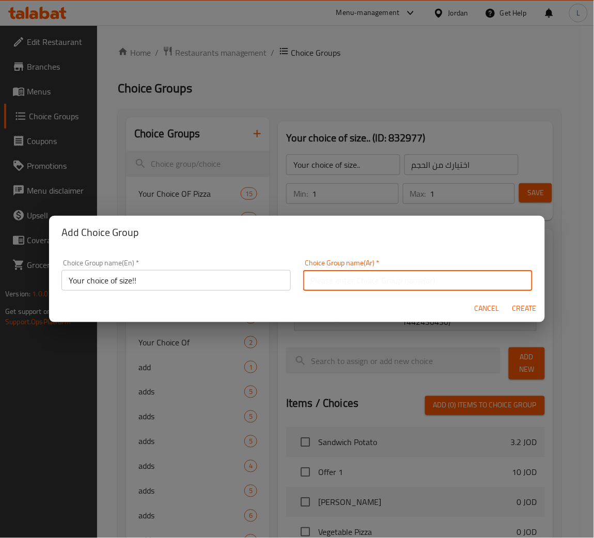
drag, startPoint x: 340, startPoint y: 288, endPoint x: 345, endPoint y: 285, distance: 5.8
click at [340, 288] on input "text" at bounding box center [417, 280] width 229 height 21
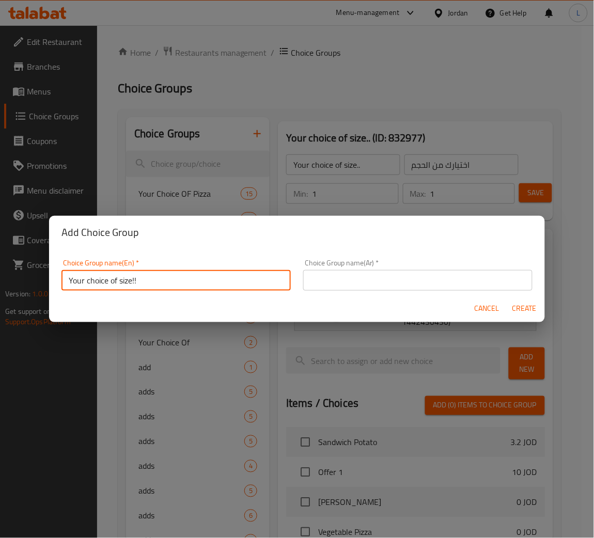
click at [170, 270] on input "Your choice of size!!" at bounding box center [175, 280] width 229 height 21
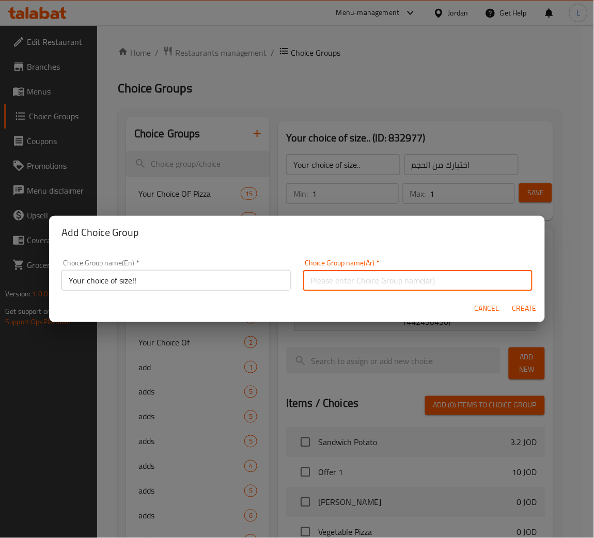
drag, startPoint x: 398, startPoint y: 275, endPoint x: 427, endPoint y: 285, distance: 30.7
click at [398, 275] on input "text" at bounding box center [417, 280] width 229 height 21
paste input "اختيارك للحجم!!"
type input "اختيارك للحجم!!"
click at [513, 305] on span "Create" at bounding box center [524, 308] width 25 height 13
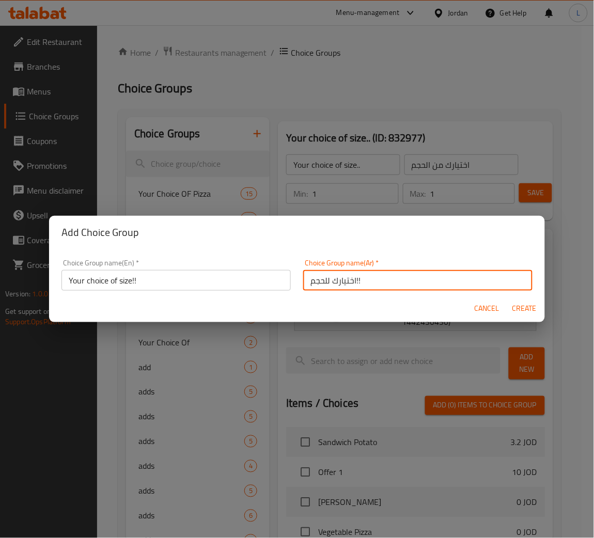
type input "Your choice of size!!"
type input "اختيارك للحجم!!"
type input "0"
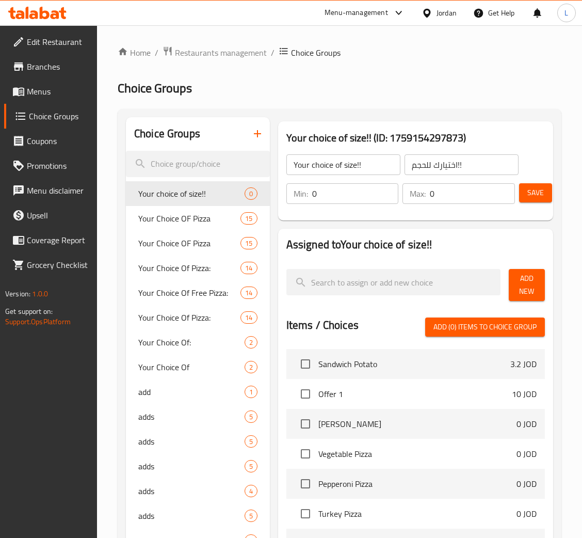
click at [370, 195] on input "0" at bounding box center [355, 193] width 87 height 21
type input "1"
click at [492, 197] on input "0" at bounding box center [472, 193] width 85 height 21
type input "1"
click at [537, 286] on button "Add New" at bounding box center [527, 285] width 36 height 32
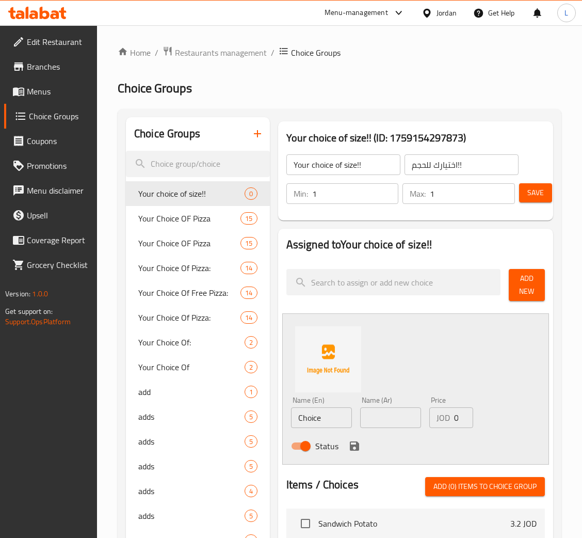
click at [319, 422] on input "Choice" at bounding box center [321, 417] width 61 height 21
paste input "Small"
type input "Small"
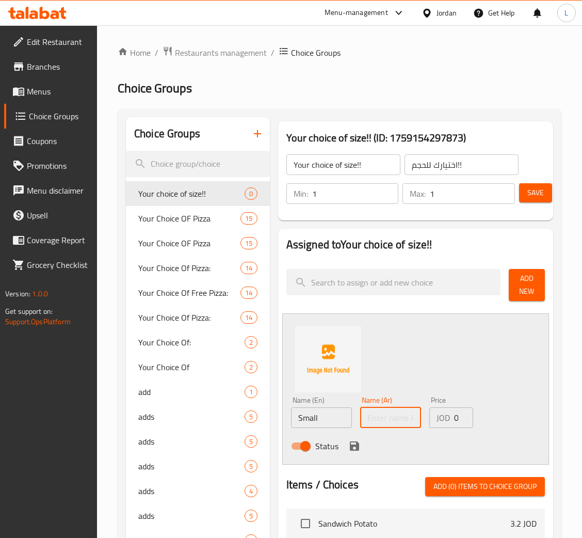
click at [380, 419] on input "text" at bounding box center [390, 417] width 61 height 21
paste input "صغير"
type input "صغير"
click at [455, 418] on input "0" at bounding box center [463, 417] width 19 height 21
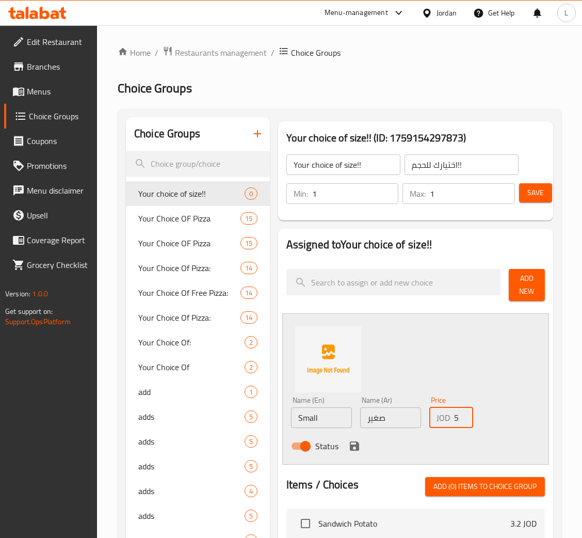
type input "5"
click at [357, 444] on icon "save" at bounding box center [354, 445] width 9 height 9
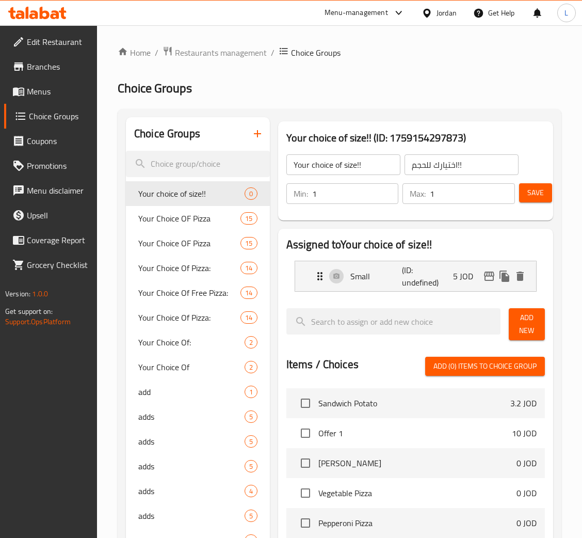
click at [517, 319] on span "Add New" at bounding box center [527, 324] width 20 height 26
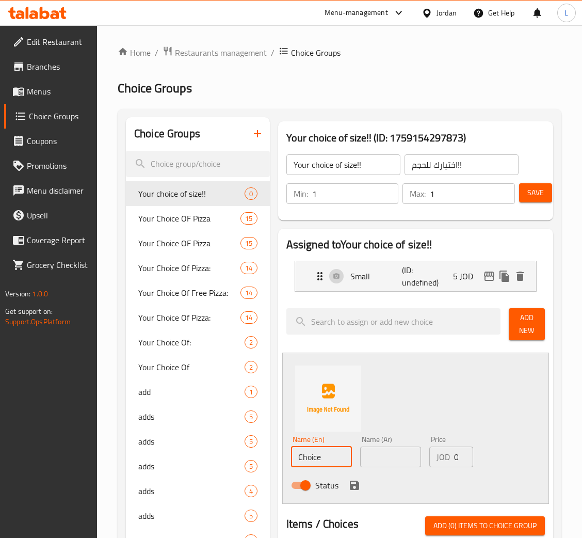
click at [324, 455] on input "Choice" at bounding box center [321, 457] width 61 height 21
click at [324, 455] on input "text" at bounding box center [321, 457] width 61 height 21
click at [320, 463] on input "text" at bounding box center [321, 457] width 61 height 21
paste input "Large"
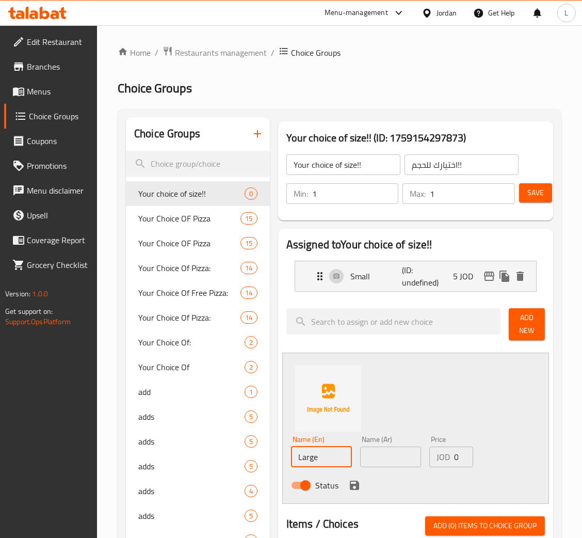
type input "Large"
click at [384, 457] on input "text" at bounding box center [390, 457] width 61 height 21
paste input "كبير"
type input "كبير"
click at [454, 459] on input "0" at bounding box center [463, 457] width 19 height 21
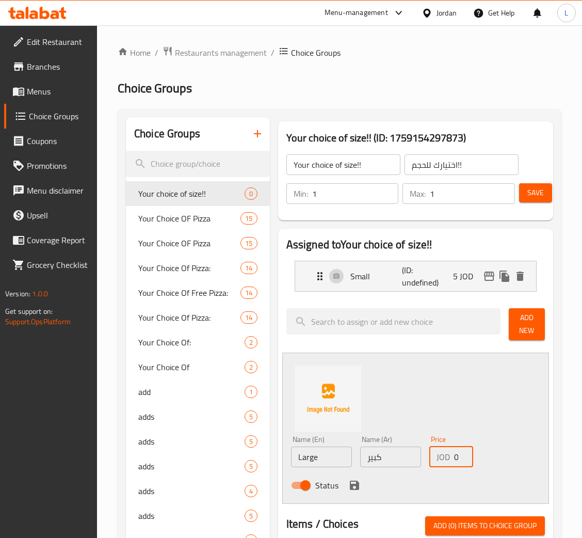
click at [454, 459] on input "0" at bounding box center [463, 457] width 19 height 21
type input "9"
click at [354, 490] on icon "save" at bounding box center [354, 485] width 9 height 9
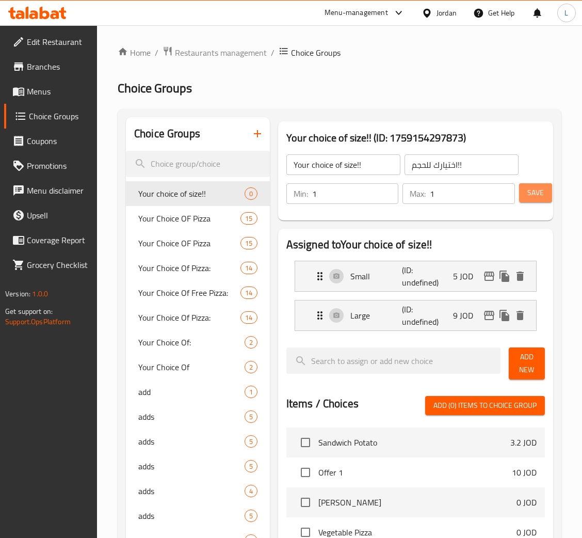
click at [532, 196] on span "Save" at bounding box center [536, 192] width 17 height 13
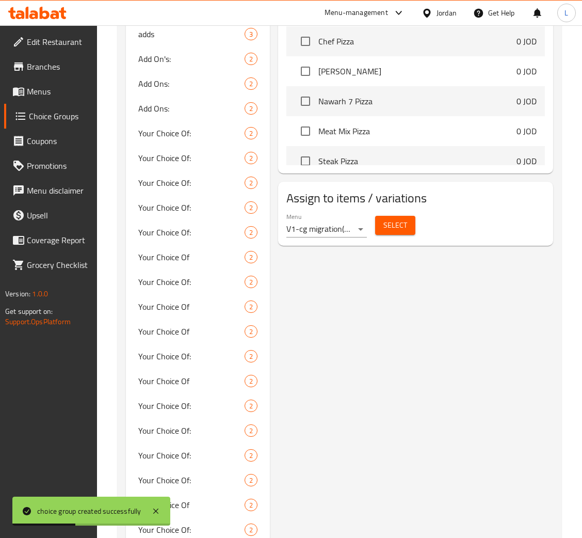
scroll to position [387, 0]
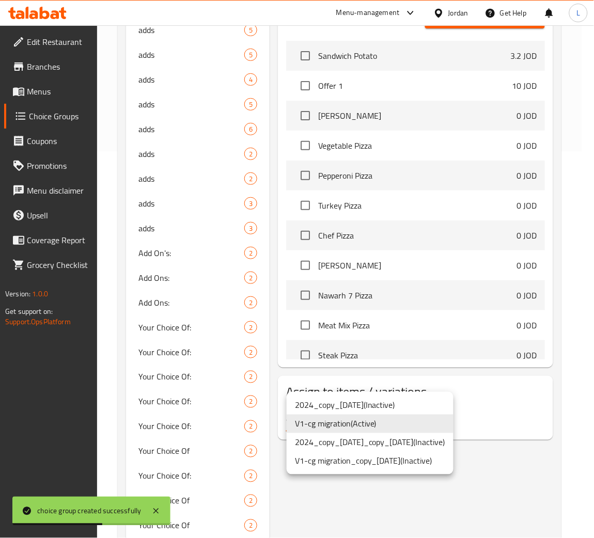
click at [398, 424] on li "V1-cg migration ( Active )" at bounding box center [370, 424] width 167 height 19
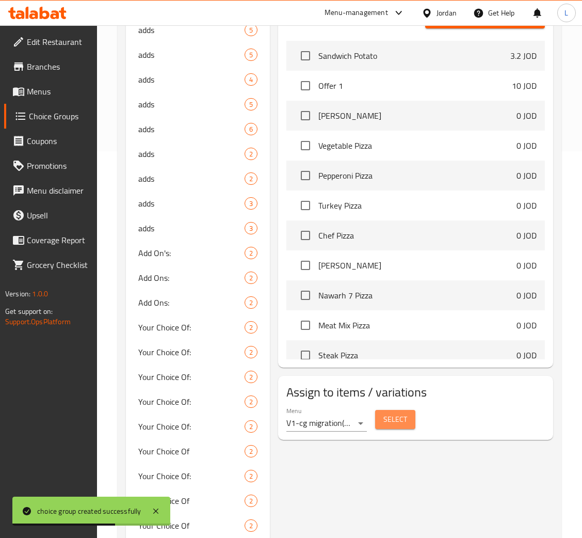
click at [397, 414] on span "Select" at bounding box center [396, 419] width 24 height 13
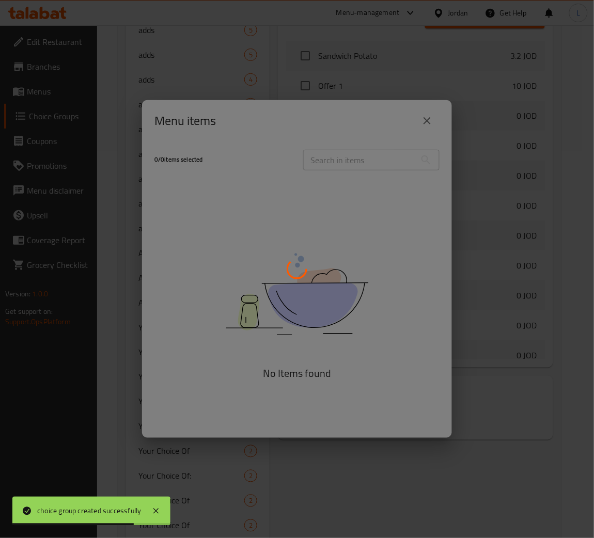
click at [361, 160] on div at bounding box center [297, 269] width 594 height 538
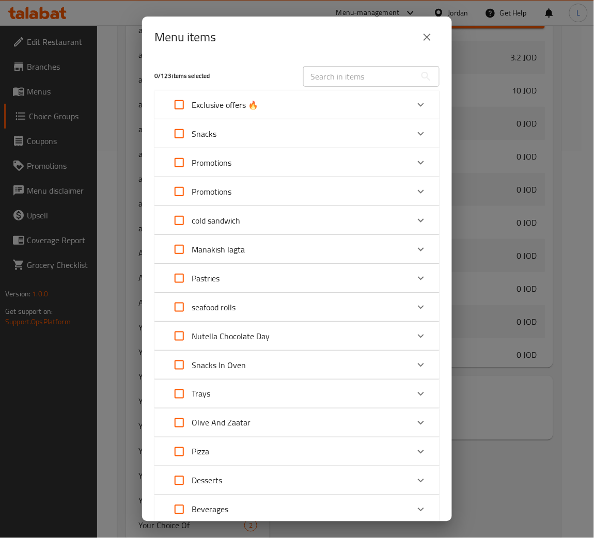
click at [374, 85] on input "text" at bounding box center [359, 76] width 113 height 21
paste input "Nawarh 7 Pizza"
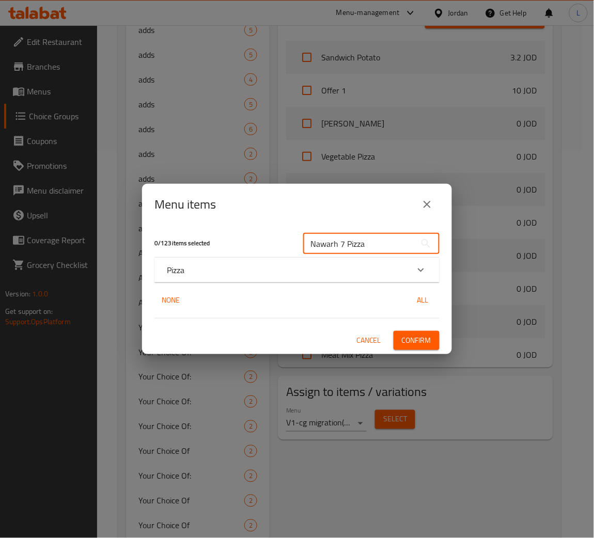
type input "Nawarh 7 Pizza"
click at [313, 272] on div "Pizza" at bounding box center [288, 270] width 242 height 12
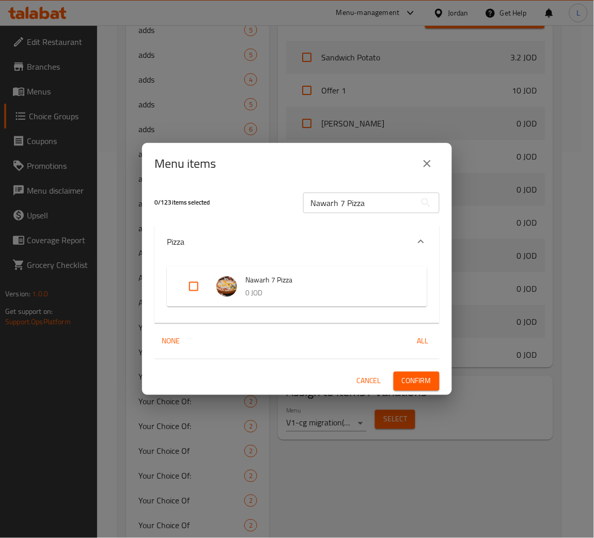
click at [186, 288] on input "Expand" at bounding box center [193, 286] width 25 height 25
checkbox input "true"
click at [423, 375] on span "Confirm" at bounding box center [416, 381] width 29 height 13
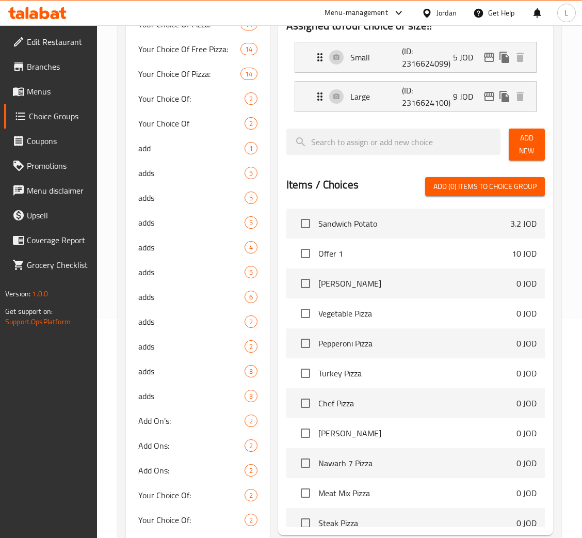
scroll to position [0, 0]
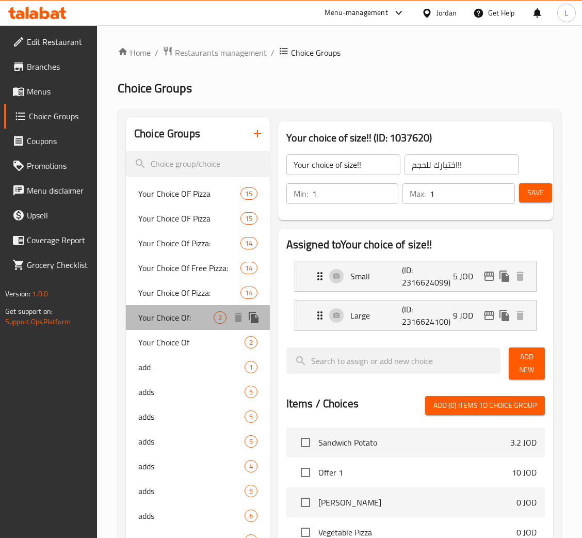
click at [185, 318] on span "Your Choice Of:" at bounding box center [175, 317] width 75 height 12
type input "Your Choice Of:"
type input "إختيارك من:"
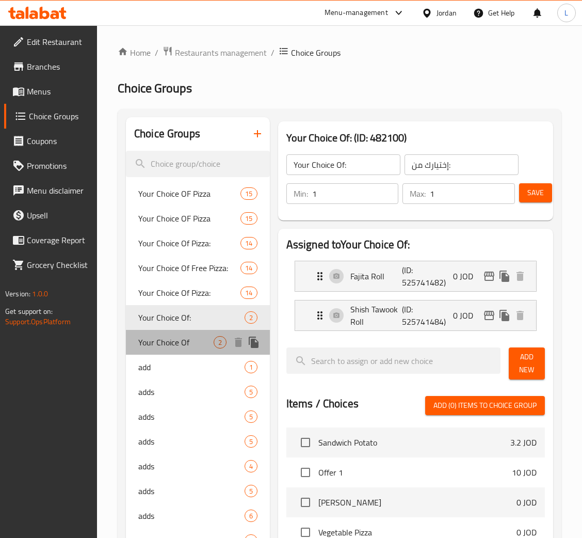
click at [176, 347] on span "Your Choice Of" at bounding box center [175, 342] width 75 height 12
type input "Your Choice Of"
type input "اختيارك من"
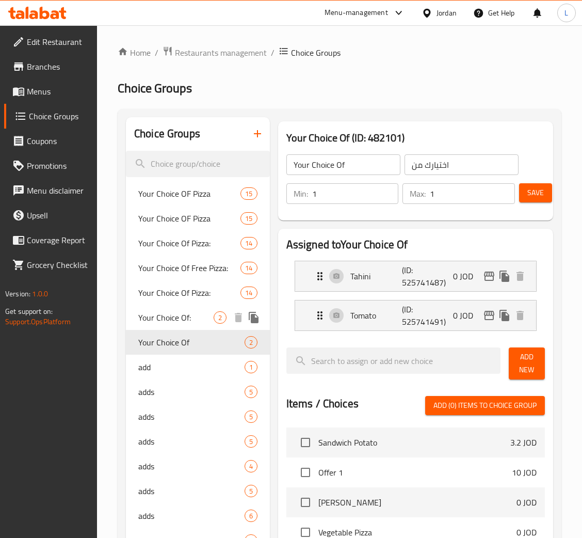
click at [182, 324] on span "Your Choice Of:" at bounding box center [175, 317] width 75 height 12
type input "Your Choice Of:"
type input "إختيارك من:"
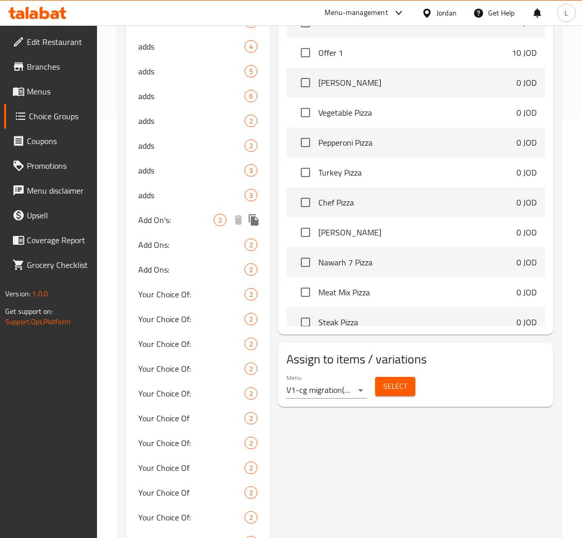
scroll to position [542, 0]
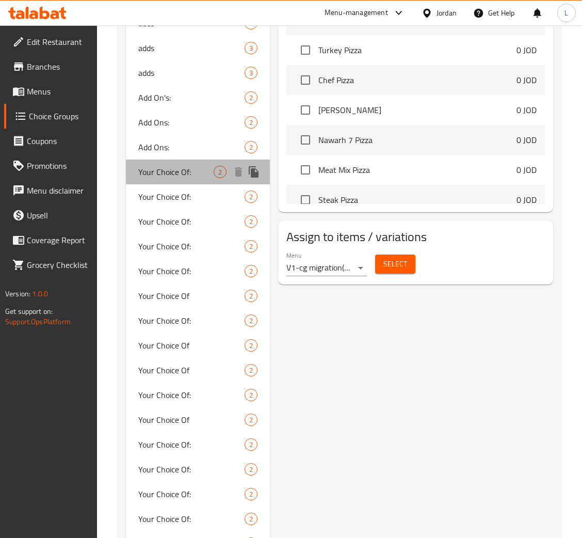
click at [197, 175] on span "Your Choice Of:" at bounding box center [175, 172] width 75 height 12
type input "Your Choice Of:"
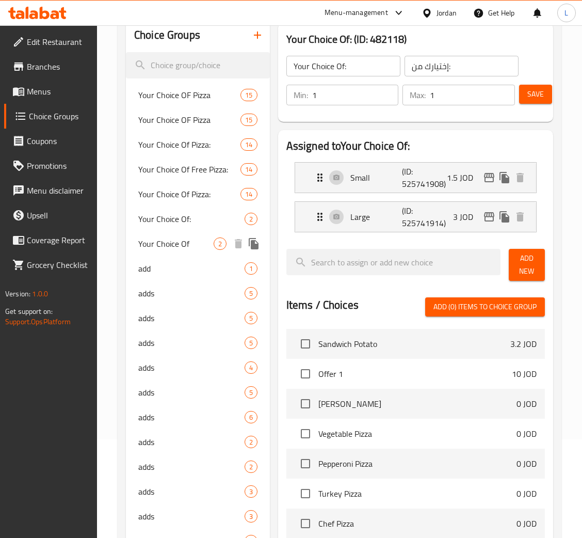
scroll to position [387, 0]
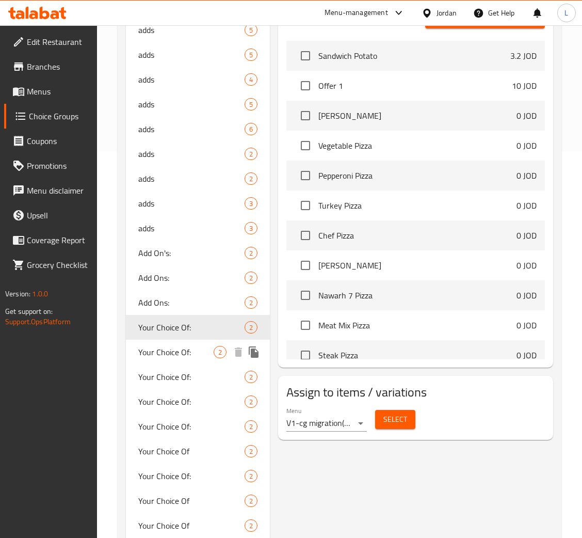
click at [167, 349] on span "Your Choice Of:" at bounding box center [175, 352] width 75 height 12
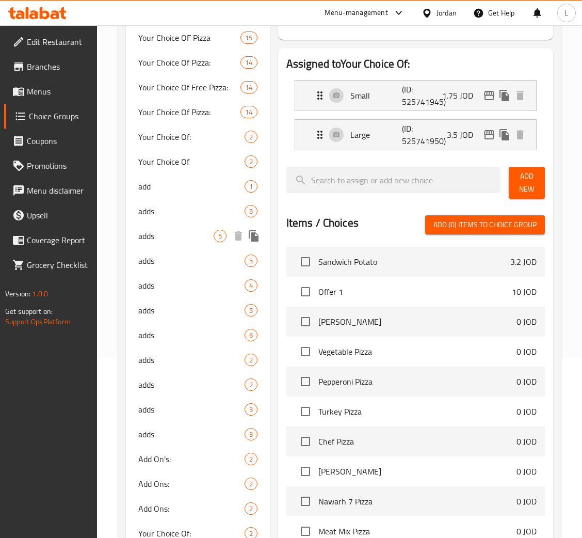
scroll to position [310, 0]
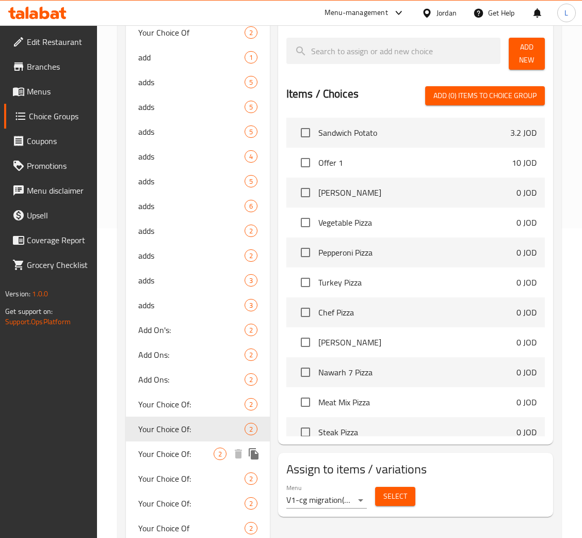
click at [167, 448] on span "Your Choice Of:" at bounding box center [175, 454] width 75 height 12
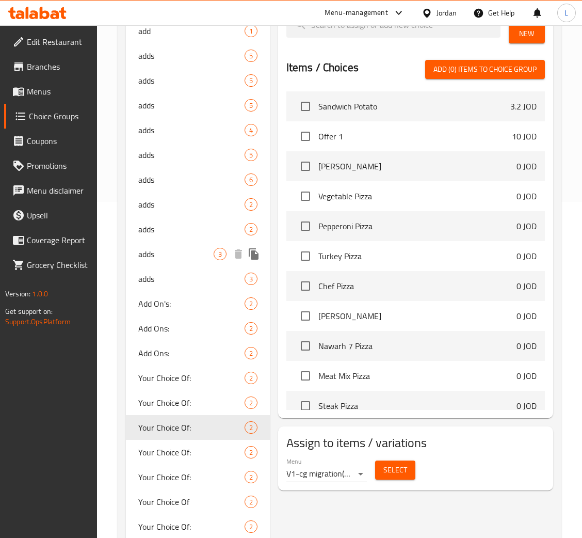
scroll to position [542, 0]
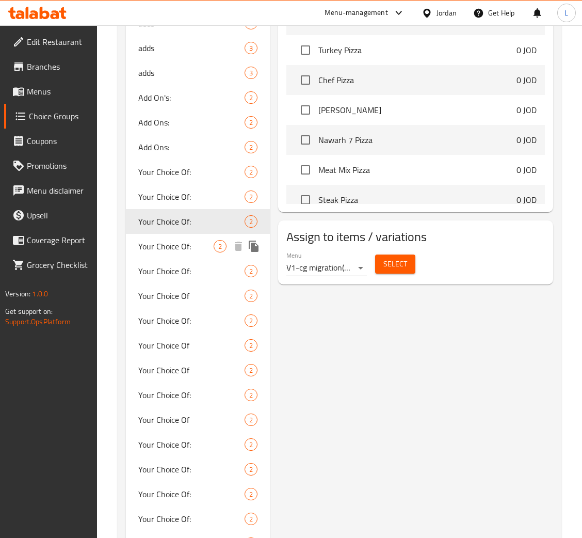
click at [173, 246] on span "Your Choice Of:" at bounding box center [175, 246] width 75 height 12
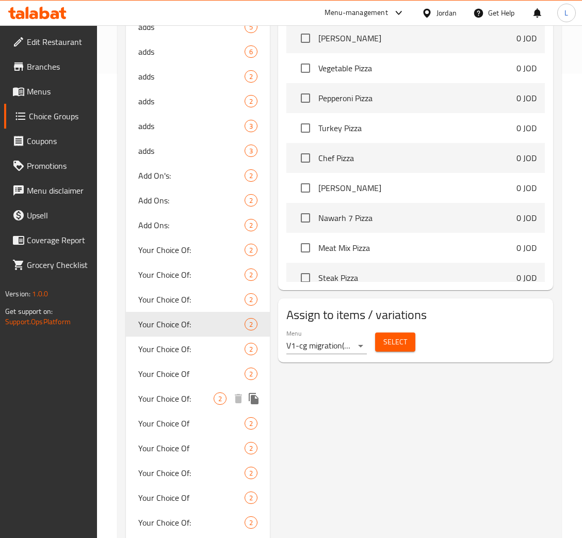
scroll to position [620, 0]
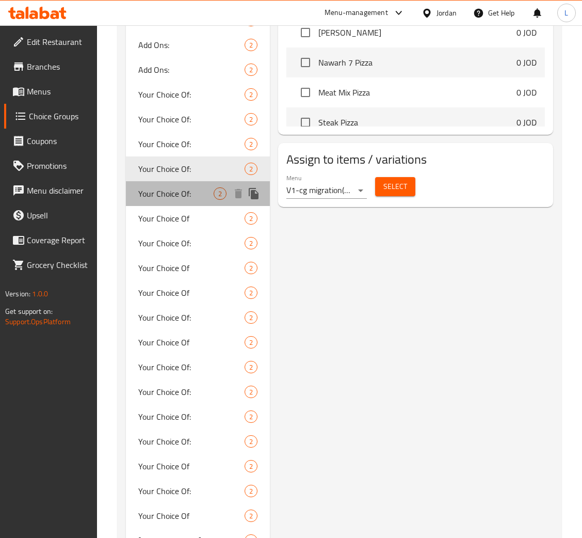
click at [168, 187] on span "Your Choice Of:" at bounding box center [175, 193] width 75 height 12
type input "إختيارك من:"
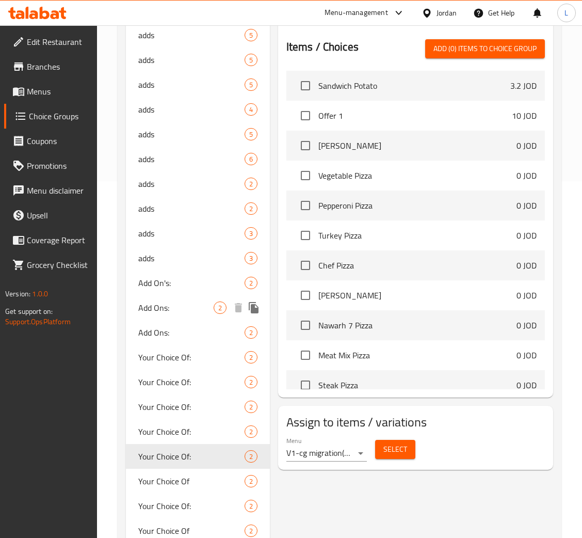
scroll to position [464, 0]
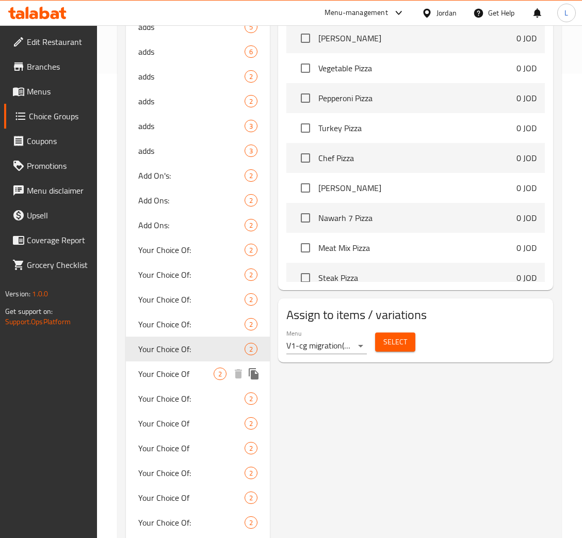
click at [169, 371] on span "Your Choice Of" at bounding box center [175, 374] width 75 height 12
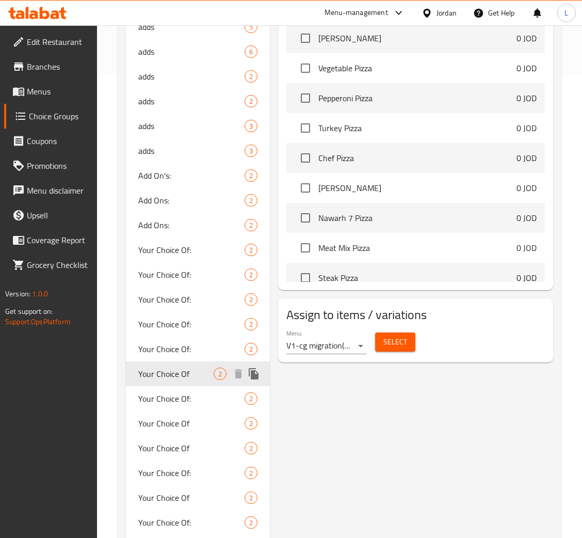
type input "Your Choice Of"
type input "اختيارك من"
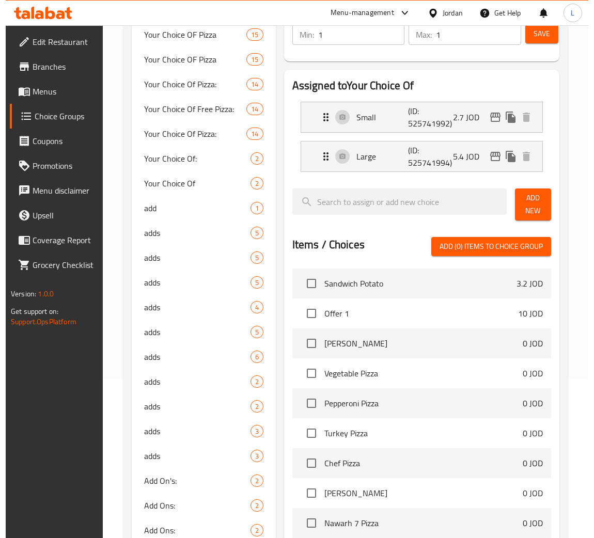
scroll to position [155, 0]
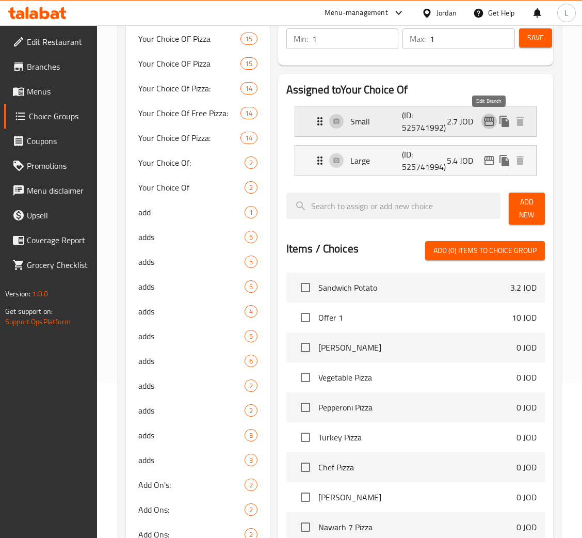
click at [485, 119] on icon "edit" at bounding box center [489, 121] width 12 height 12
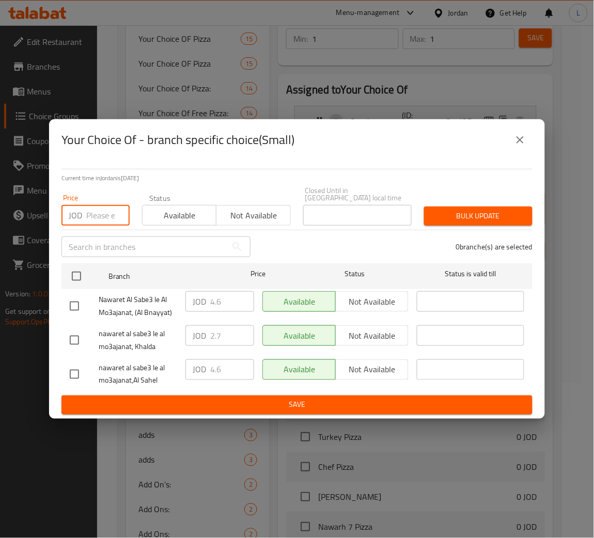
click at [107, 210] on input "number" at bounding box center [107, 215] width 43 height 21
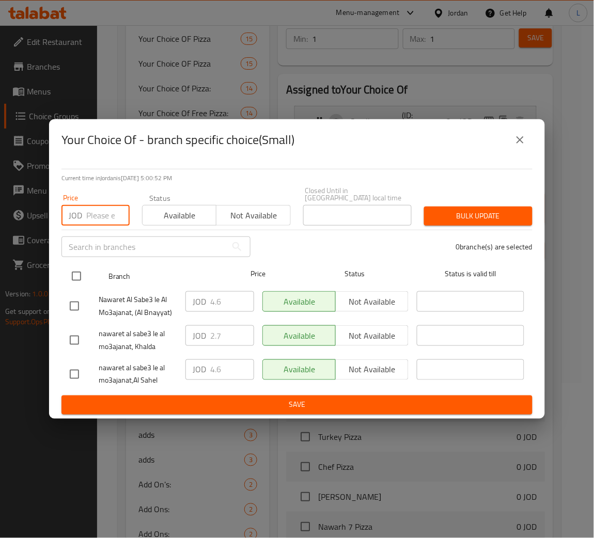
paste input "4.7"
type input "4.7"
click at [70, 275] on input "checkbox" at bounding box center [77, 276] width 22 height 22
checkbox input "true"
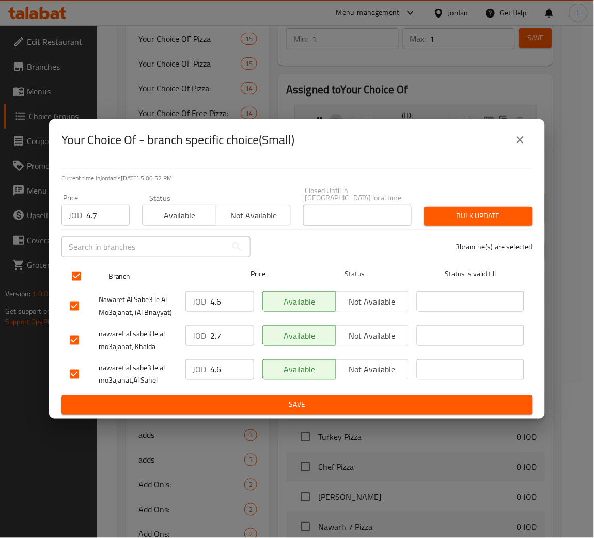
checkbox input "true"
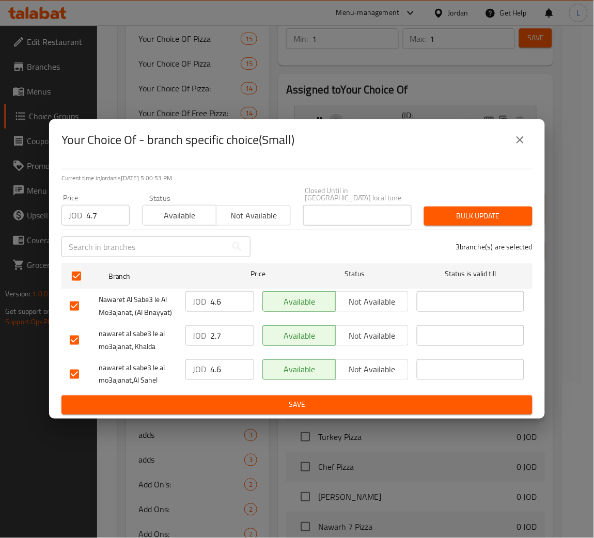
click at [468, 210] on span "Bulk update" at bounding box center [478, 216] width 92 height 13
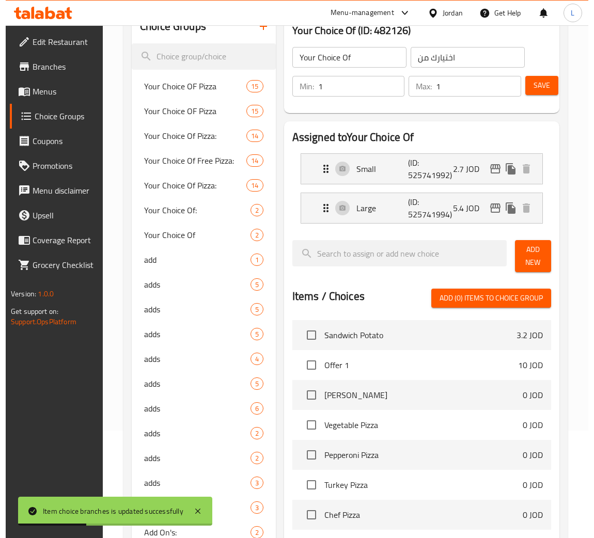
scroll to position [0, 0]
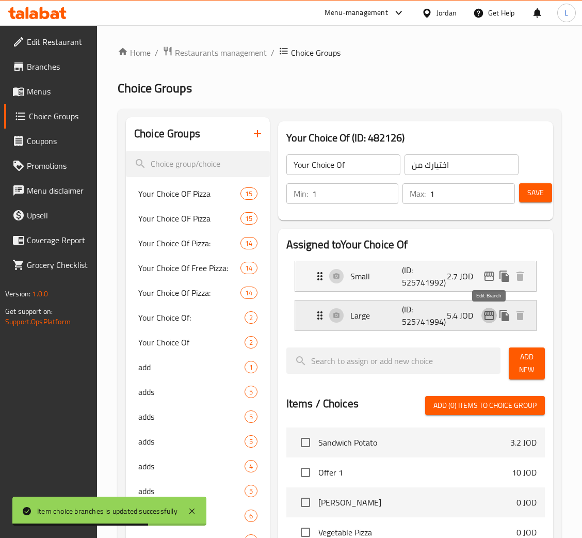
click at [491, 314] on icon "edit" at bounding box center [489, 315] width 10 height 9
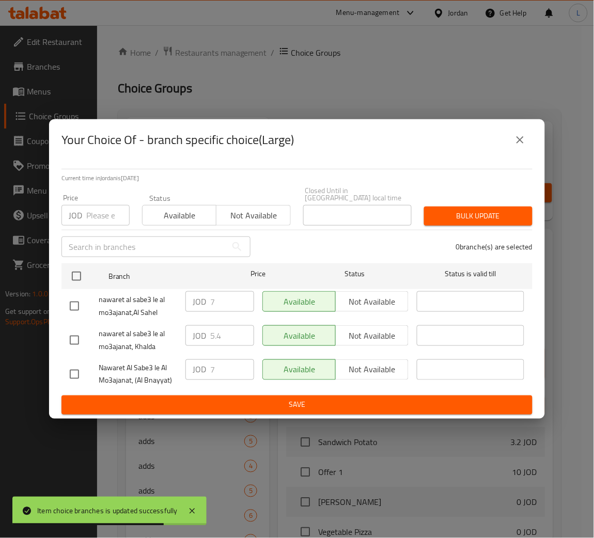
click at [101, 215] on input "number" at bounding box center [107, 215] width 43 height 21
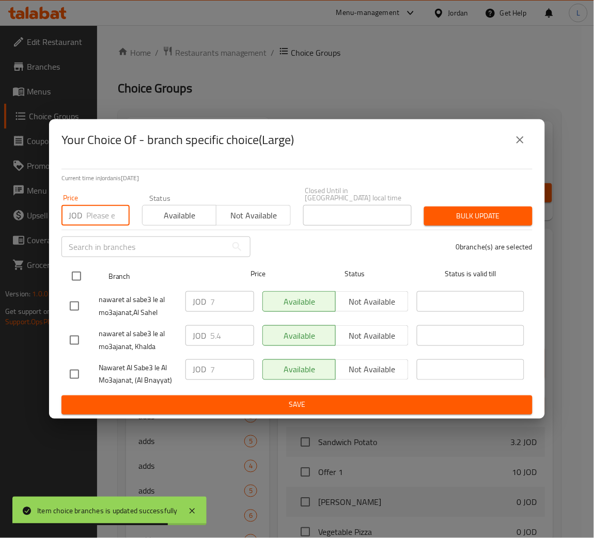
paste input "8.5"
type input "8.5"
click at [67, 280] on input "checkbox" at bounding box center [77, 276] width 22 height 22
checkbox input "true"
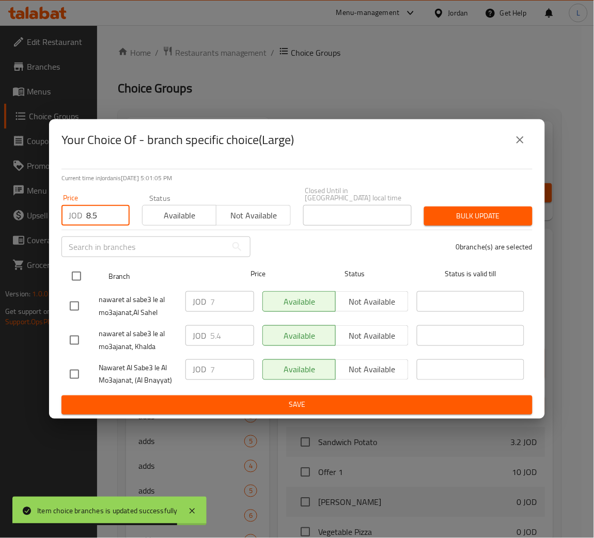
checkbox input "true"
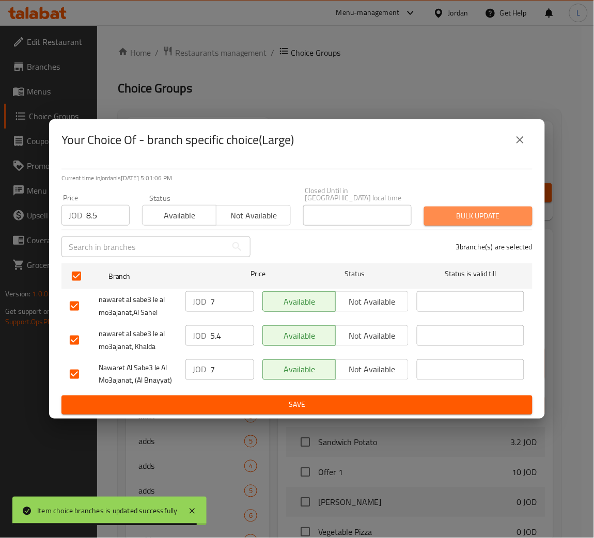
click at [480, 217] on span "Bulk update" at bounding box center [478, 216] width 92 height 13
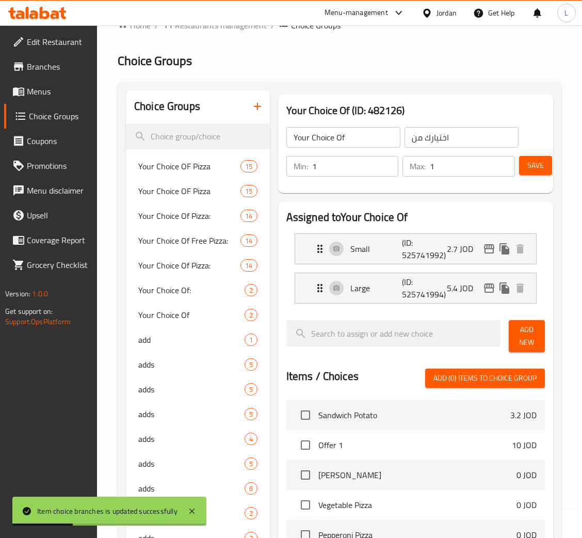
scroll to position [26, 0]
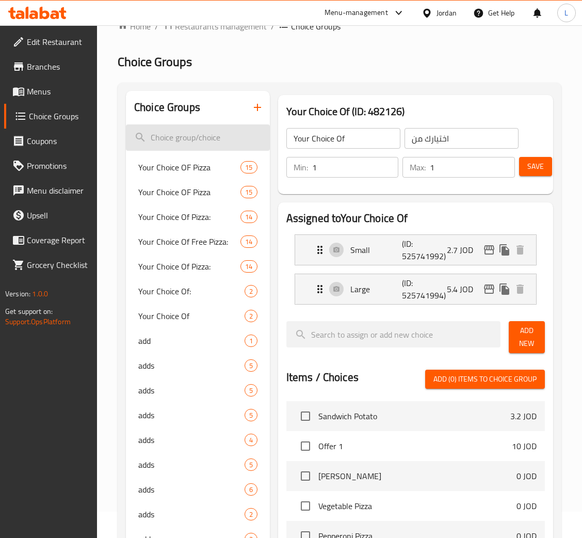
click at [191, 143] on input "search" at bounding box center [198, 137] width 144 height 26
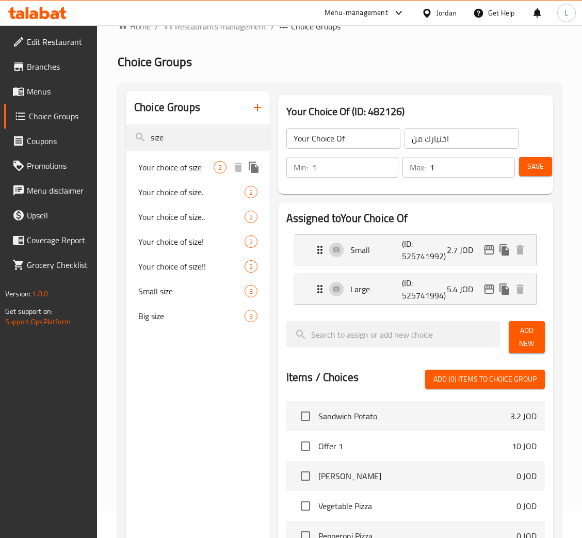
type input "size"
click at [199, 163] on span "Your choice of size" at bounding box center [175, 167] width 75 height 12
type input "Your choice of size"
type input "اختيارك من الحجم"
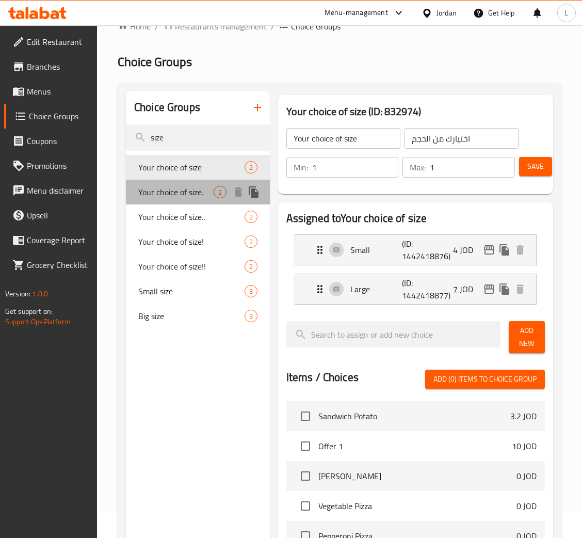
click at [201, 190] on span "Your choice of size." at bounding box center [175, 192] width 75 height 12
type input "Your choice of size."
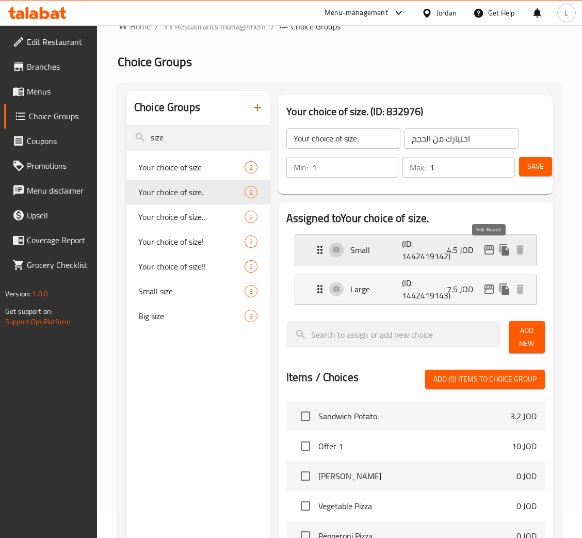
click at [491, 247] on icon "edit" at bounding box center [489, 250] width 12 height 12
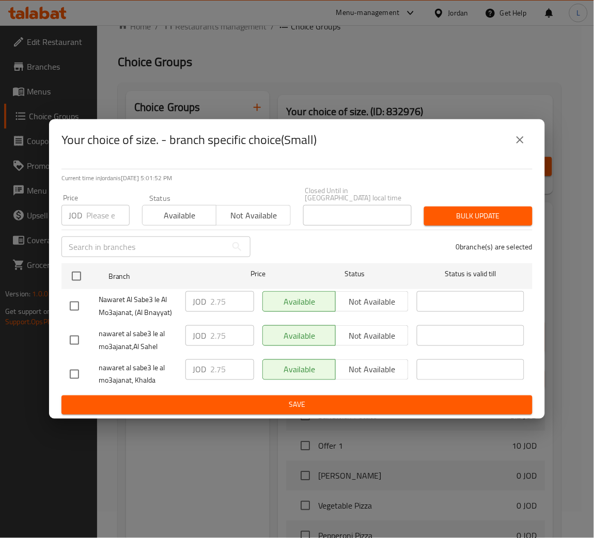
click at [517, 138] on icon "close" at bounding box center [520, 140] width 12 height 12
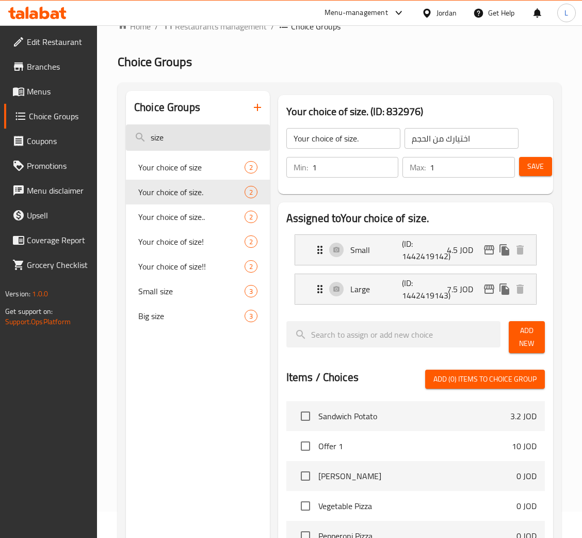
click at [213, 136] on input "size" at bounding box center [198, 137] width 144 height 26
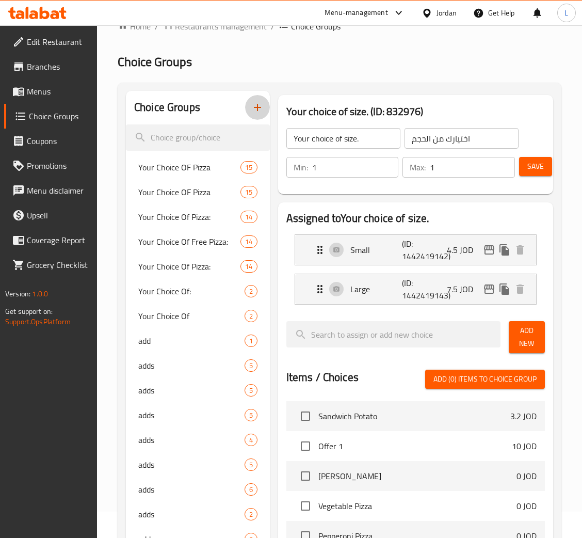
click at [251, 111] on icon "button" at bounding box center [257, 107] width 12 height 12
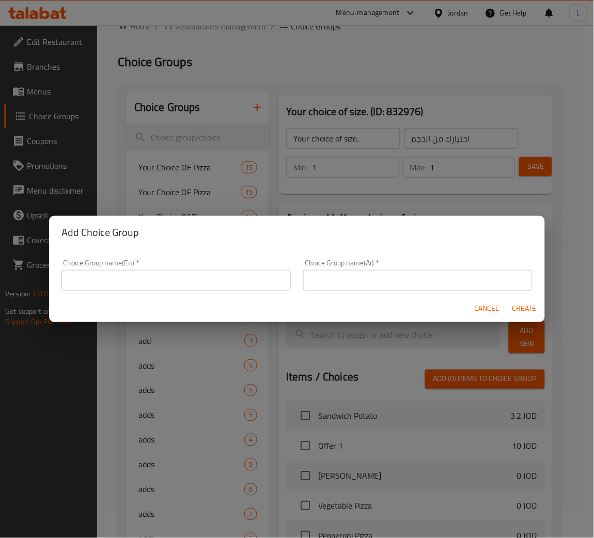
click at [206, 288] on input "text" at bounding box center [175, 280] width 229 height 21
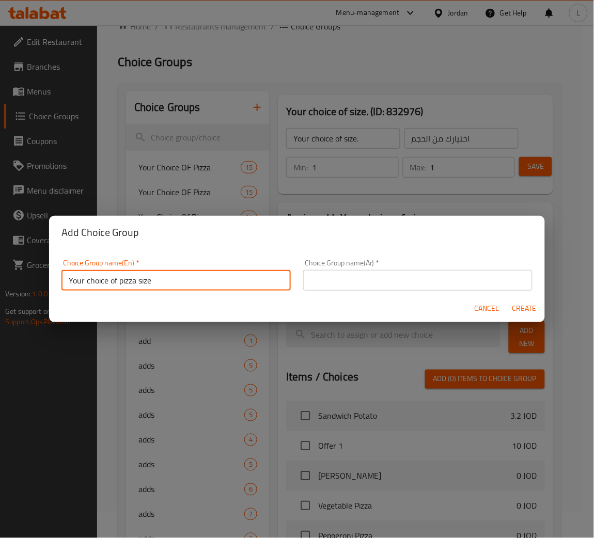
click at [147, 281] on input "Your choice of pizza size" at bounding box center [175, 280] width 229 height 21
type input "Your choice of pizza size"
drag, startPoint x: 362, startPoint y: 284, endPoint x: 378, endPoint y: 291, distance: 17.8
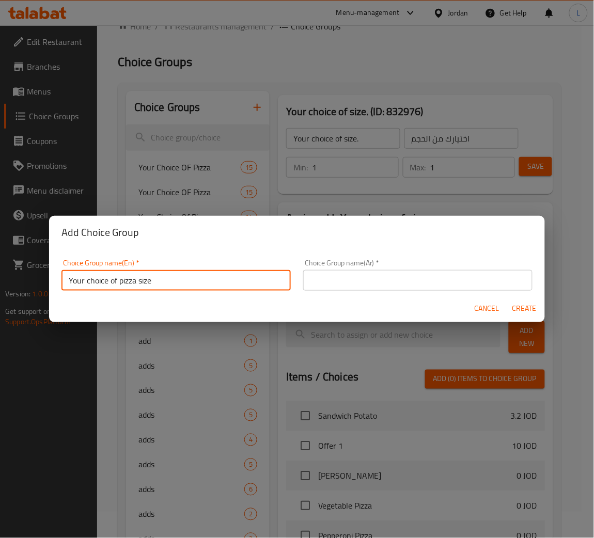
click at [363, 285] on input "text" at bounding box center [417, 280] width 229 height 21
paste input "اختيارك لحجم البيتزا"
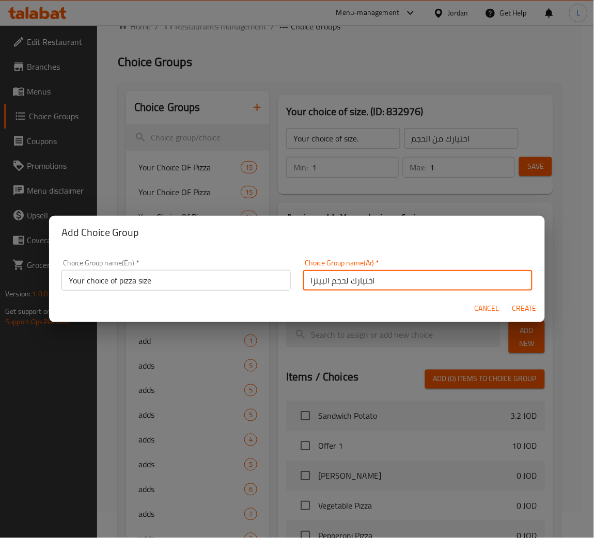
type input "اختيارك لحجم البيتزا"
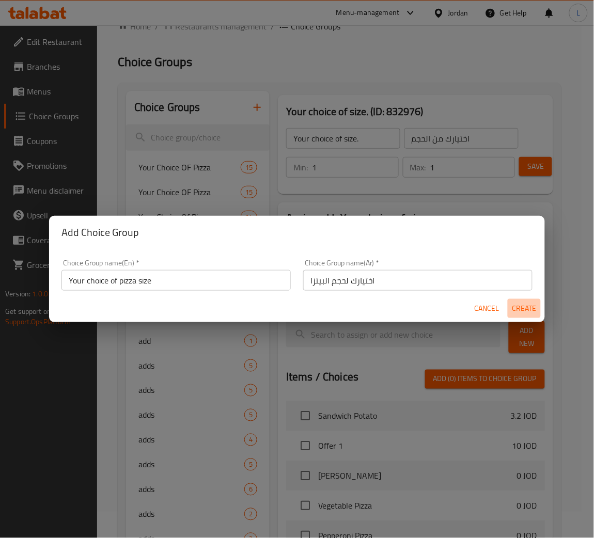
click at [517, 307] on span "Create" at bounding box center [524, 308] width 25 height 13
type input "Your choice of pizza size"
type input "اختيارك لحجم البيتزا"
type input "0"
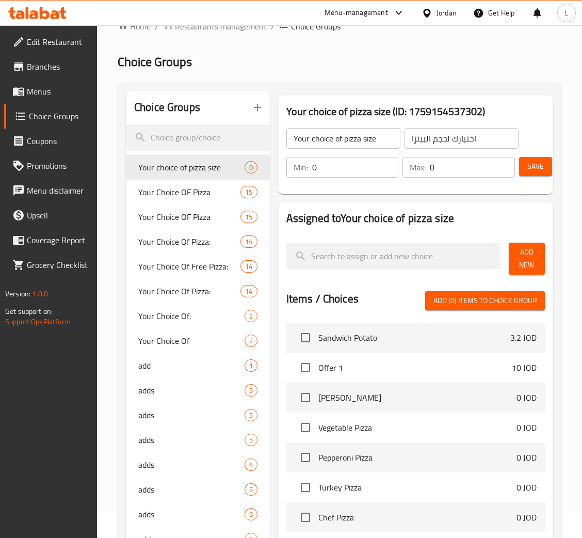
click at [370, 157] on input "0" at bounding box center [355, 167] width 87 height 21
type input "1"
click at [457, 161] on input "0" at bounding box center [472, 167] width 85 height 21
type input "1"
click at [526, 256] on span "Add New" at bounding box center [527, 259] width 20 height 26
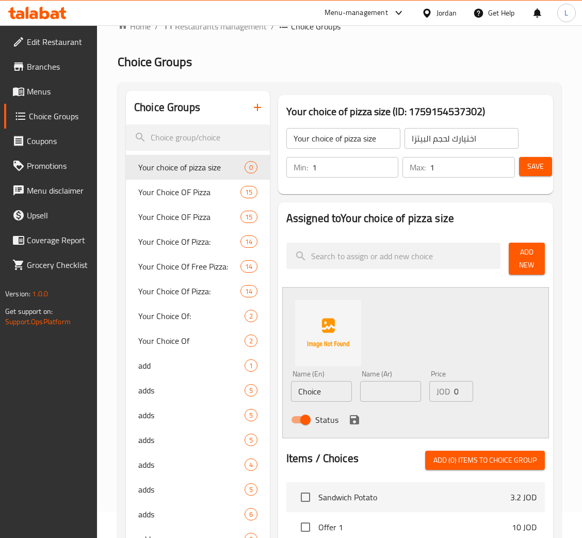
click at [317, 391] on input "Choice" at bounding box center [321, 391] width 61 height 21
paste input "Larg"
click at [383, 394] on input "text" at bounding box center [390, 391] width 61 height 21
click at [333, 392] on input "Large" at bounding box center [321, 391] width 61 height 21
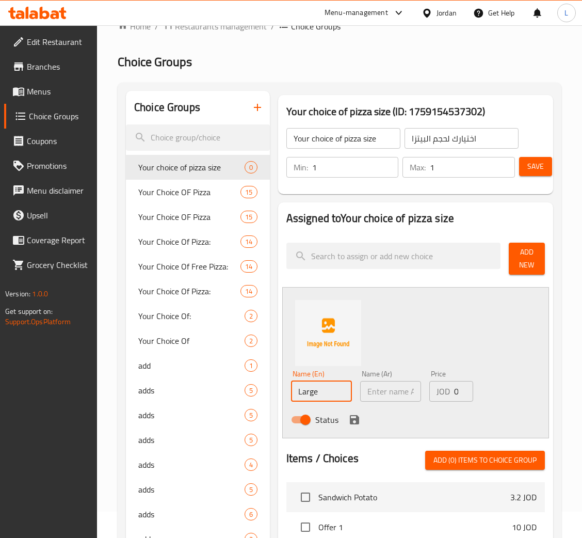
click at [333, 392] on input "Large" at bounding box center [321, 391] width 61 height 21
type input "small"
drag, startPoint x: 392, startPoint y: 393, endPoint x: 364, endPoint y: 397, distance: 28.1
click at [392, 393] on input "text" at bounding box center [390, 391] width 61 height 21
click at [396, 392] on input "text" at bounding box center [390, 391] width 61 height 21
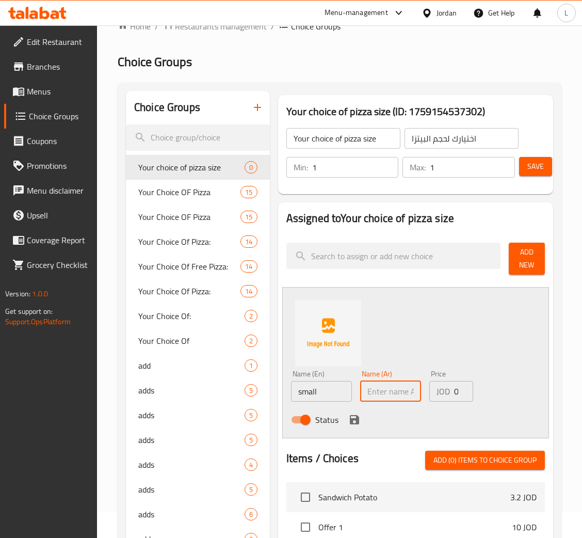
paste input "صغير"
type input "صغير"
click at [457, 392] on input "0" at bounding box center [463, 391] width 19 height 21
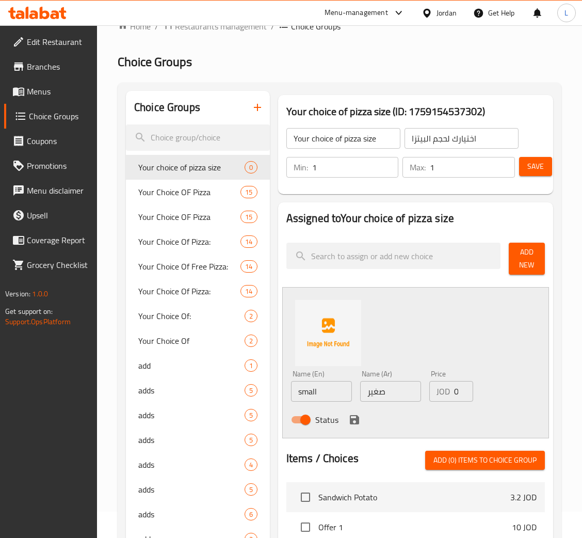
click at [457, 392] on input "0" at bounding box center [463, 391] width 19 height 21
paste input "4.3"
type input "4.3"
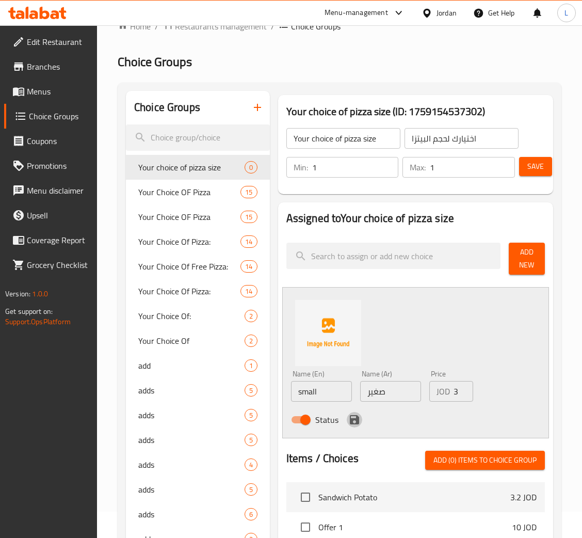
click at [347, 418] on button "save" at bounding box center [354, 419] width 15 height 15
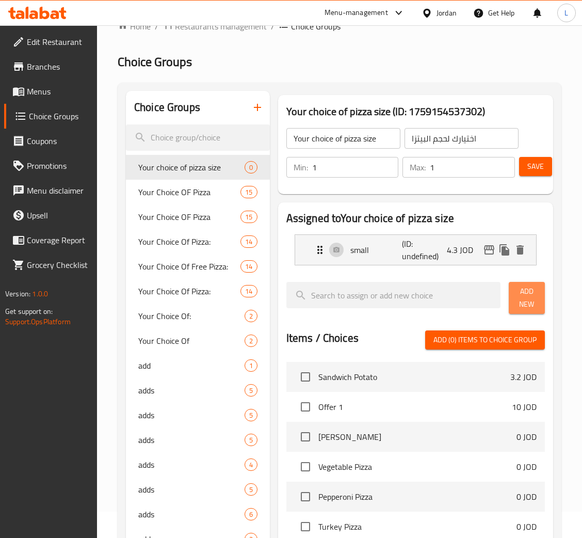
click at [524, 298] on span "Add New" at bounding box center [527, 298] width 20 height 26
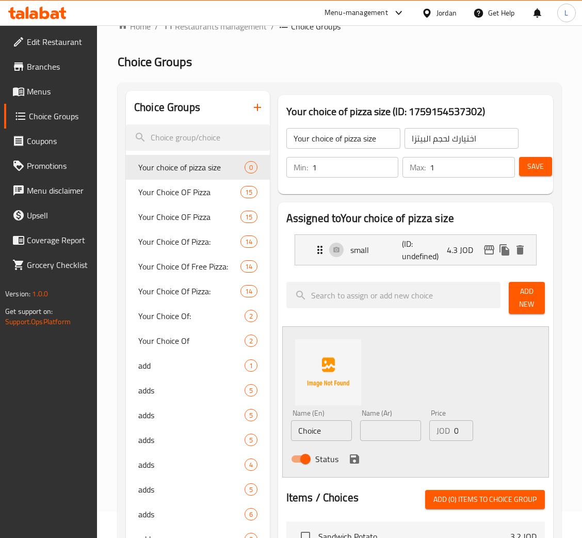
click at [459, 431] on input "0" at bounding box center [463, 430] width 19 height 21
paste input "7.9"
type input "7.9"
click at [312, 437] on input "Choice" at bounding box center [321, 430] width 61 height 21
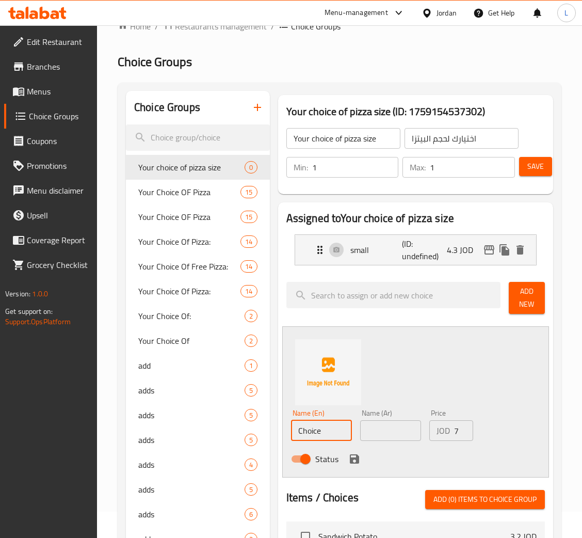
click at [312, 437] on input "Choice" at bounding box center [321, 430] width 61 height 21
paste input "Larg"
type input "Large"
click at [389, 435] on input "text" at bounding box center [390, 430] width 61 height 21
click at [377, 433] on input "text" at bounding box center [390, 430] width 61 height 21
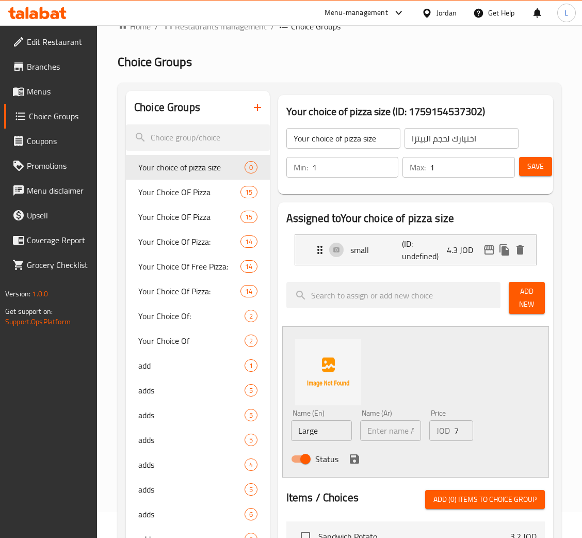
click at [288, 325] on div "Assigned to Your choice of pizza size small (ID: undefined) 4.3 JOD Name (En) s…" at bounding box center [415, 525] width 275 height 646
click at [376, 427] on input "text" at bounding box center [390, 430] width 61 height 21
paste input "كبير"
type input "كبير"
click at [354, 464] on icon "save" at bounding box center [354, 458] width 9 height 9
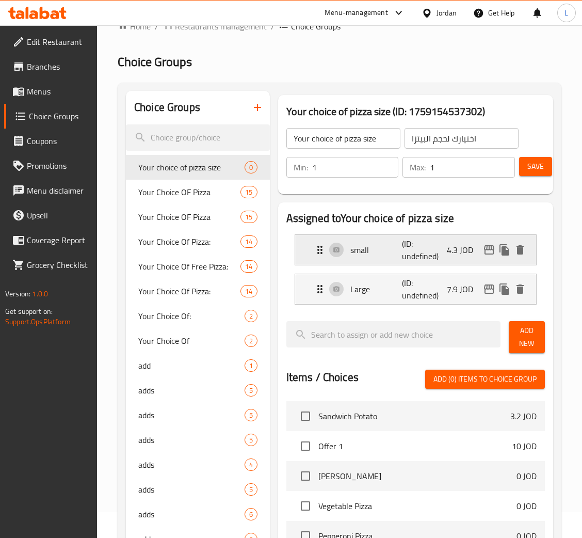
click at [401, 252] on p "small" at bounding box center [377, 250] width 52 height 12
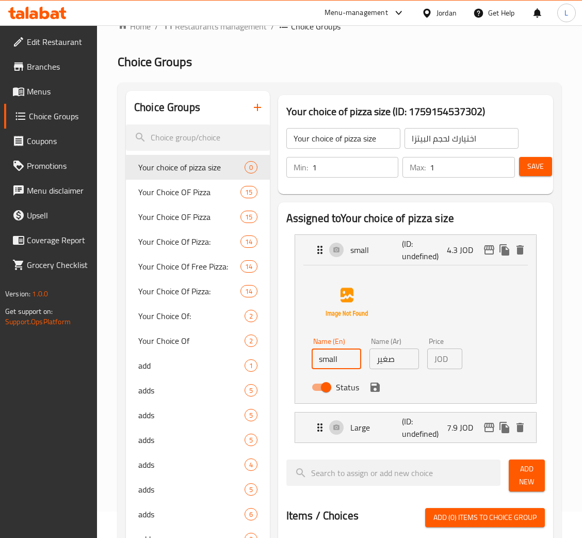
click at [322, 361] on input "small" at bounding box center [337, 359] width 50 height 21
click at [379, 387] on icon "save" at bounding box center [375, 387] width 9 height 9
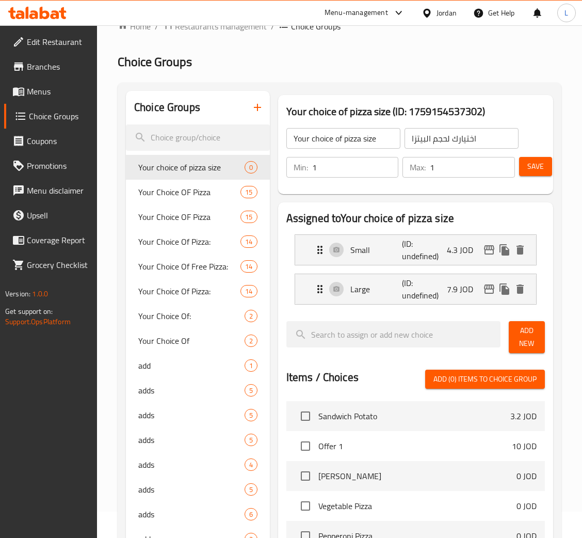
type input "Small"
click at [534, 163] on span "Save" at bounding box center [536, 166] width 17 height 13
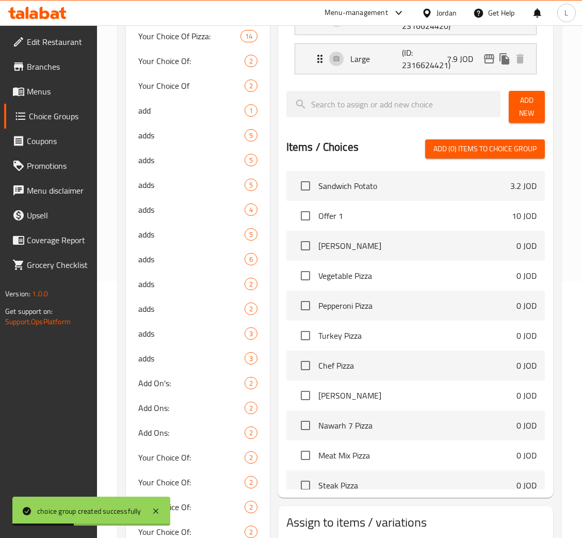
scroll to position [336, 0]
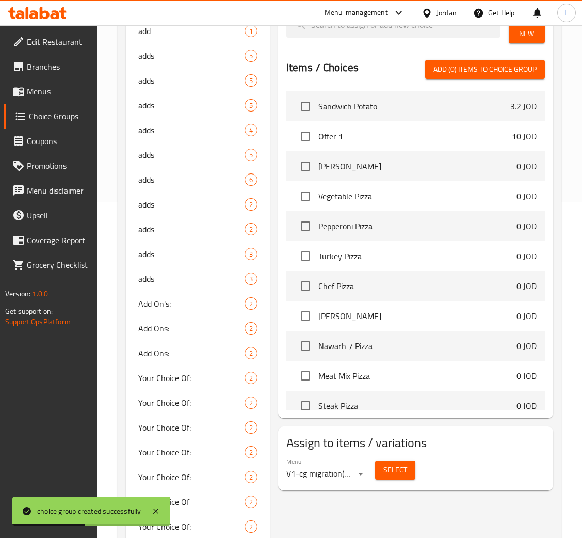
click at [384, 461] on button "Select" at bounding box center [395, 470] width 40 height 19
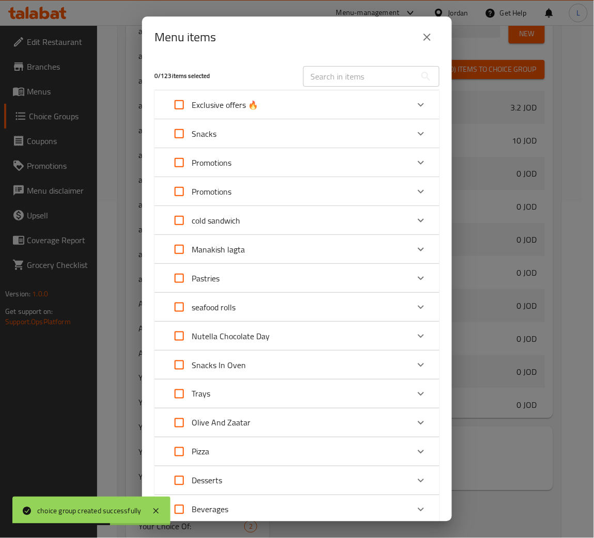
drag, startPoint x: 423, startPoint y: 37, endPoint x: 369, endPoint y: 117, distance: 97.1
click at [422, 36] on icon "close" at bounding box center [427, 37] width 12 height 12
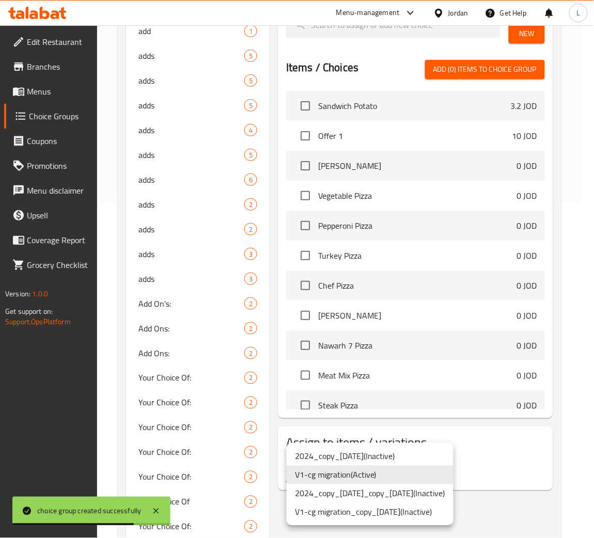
click at [367, 475] on li "V1-cg migration ( Active )" at bounding box center [370, 475] width 167 height 19
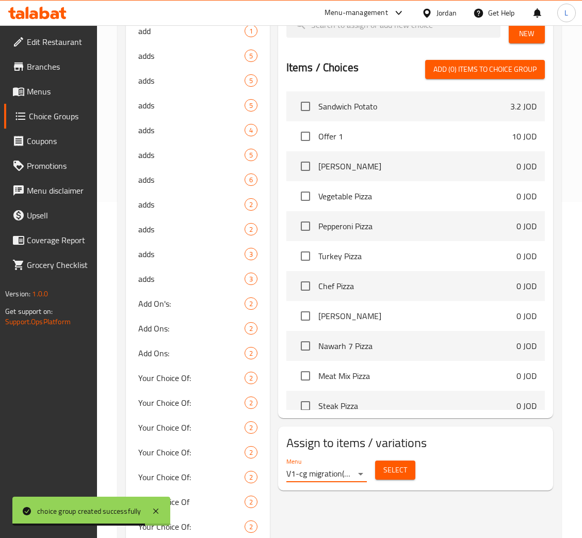
click at [389, 473] on span "Select" at bounding box center [396, 470] width 24 height 13
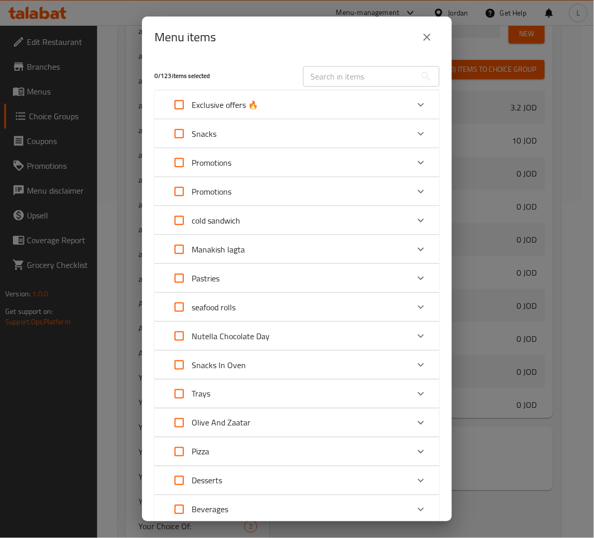
click at [376, 63] on div "​" at bounding box center [371, 76] width 149 height 33
click at [373, 73] on input "text" at bounding box center [359, 76] width 113 height 21
paste input "Mexican Hot Pizza"
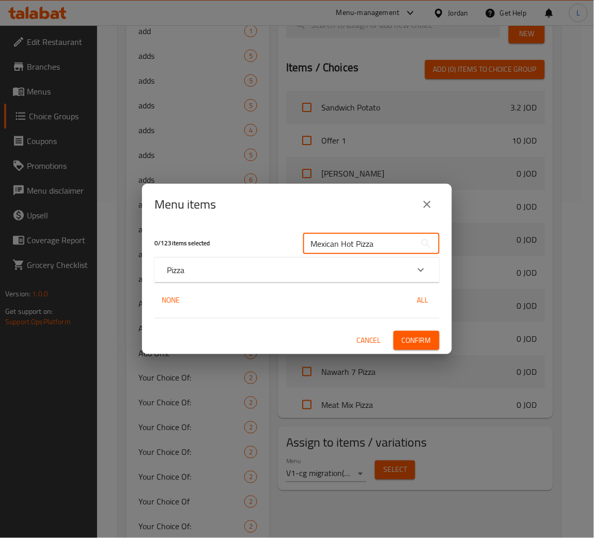
type input "Mexican Hot Pizza"
click at [282, 272] on div "Pizza" at bounding box center [288, 270] width 242 height 12
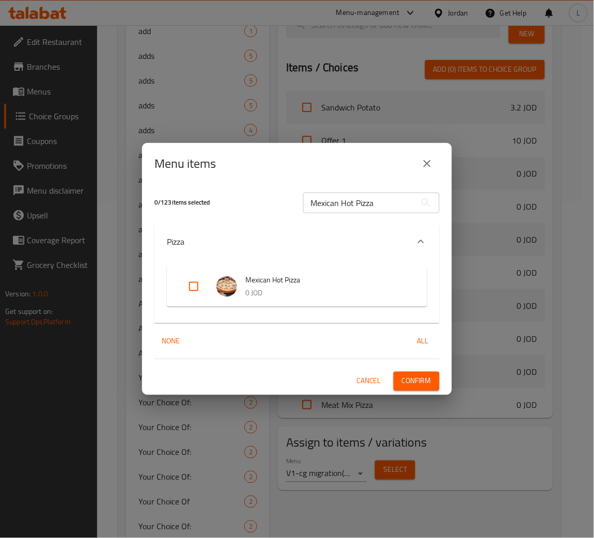
click at [200, 285] on input "Expand" at bounding box center [193, 286] width 25 height 25
checkbox input "true"
click at [420, 373] on button "Confirm" at bounding box center [416, 381] width 46 height 19
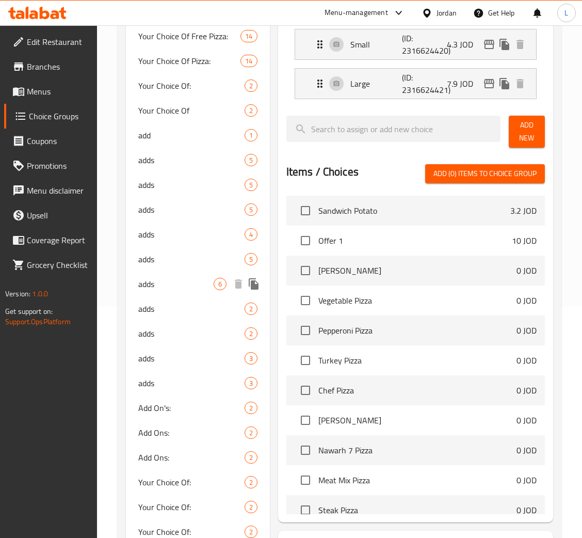
scroll to position [387, 0]
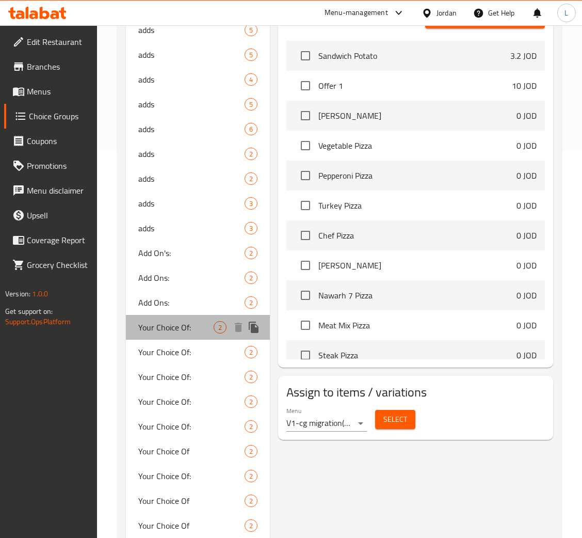
click at [176, 322] on span "Your Choice Of:" at bounding box center [175, 327] width 75 height 12
type input "Your Choice Of:"
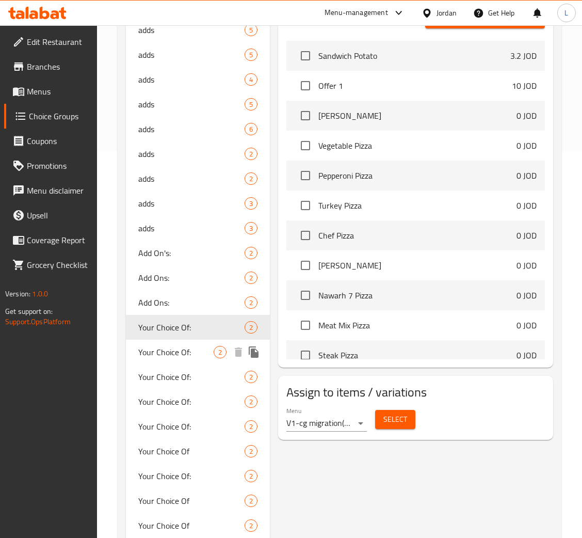
click at [179, 358] on span "Your Choice Of:" at bounding box center [175, 352] width 75 height 12
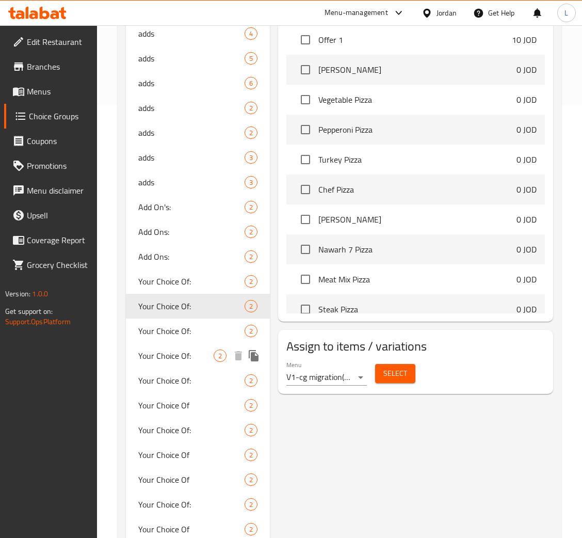
scroll to position [464, 0]
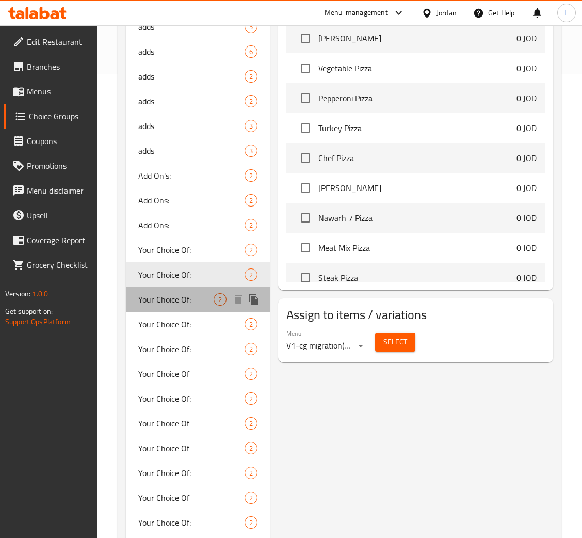
click at [185, 293] on span "Your Choice Of:" at bounding box center [175, 299] width 75 height 12
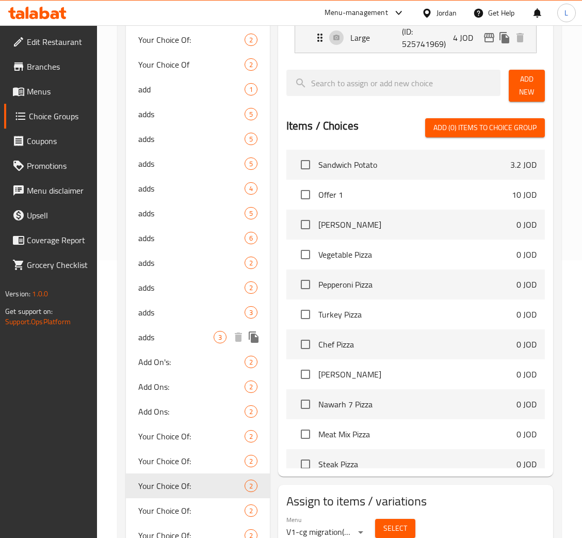
scroll to position [310, 0]
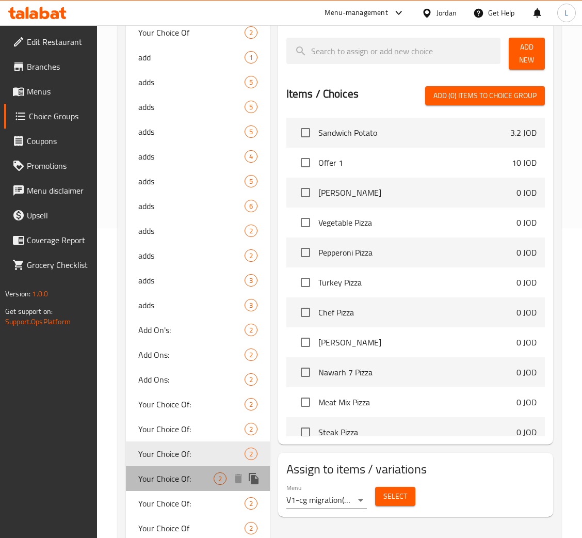
click at [180, 467] on div "Your Choice Of: 2" at bounding box center [198, 478] width 144 height 25
type input "اختيارك من:"
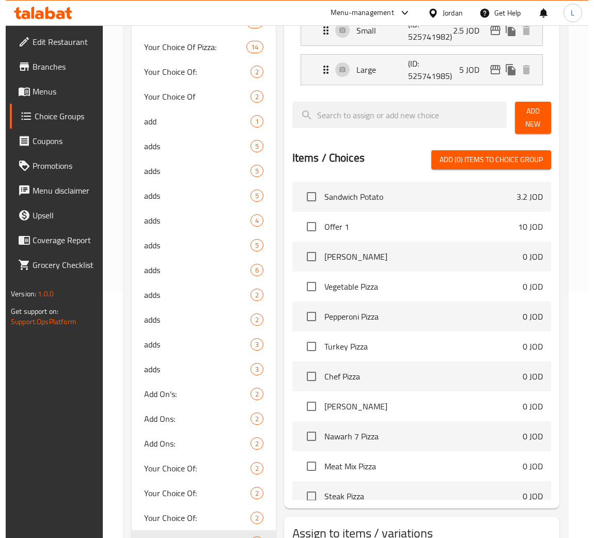
scroll to position [155, 0]
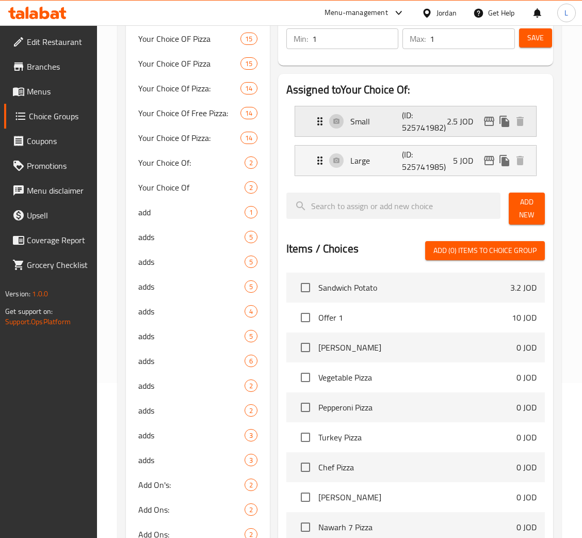
click at [484, 118] on icon "edit" at bounding box center [489, 121] width 12 height 12
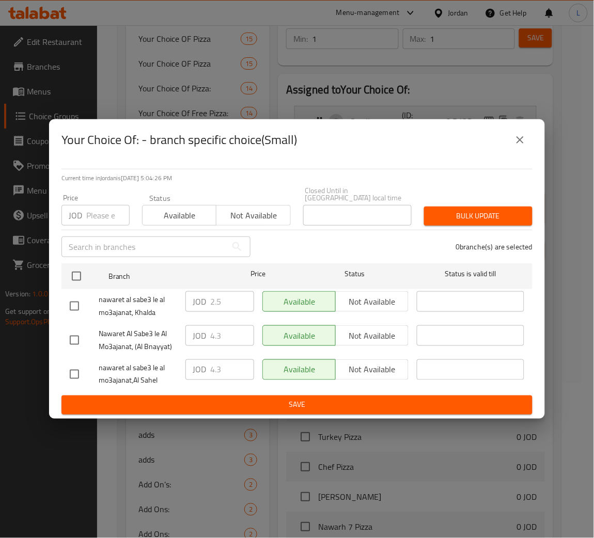
click at [101, 219] on input "number" at bounding box center [107, 215] width 43 height 21
paste input "4.3"
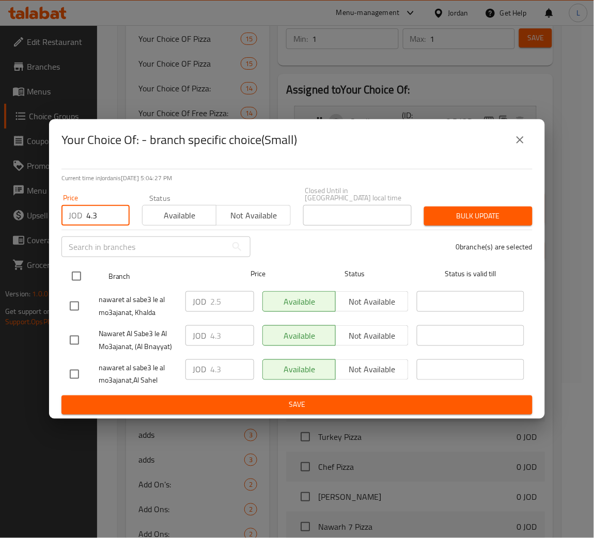
type input "4.3"
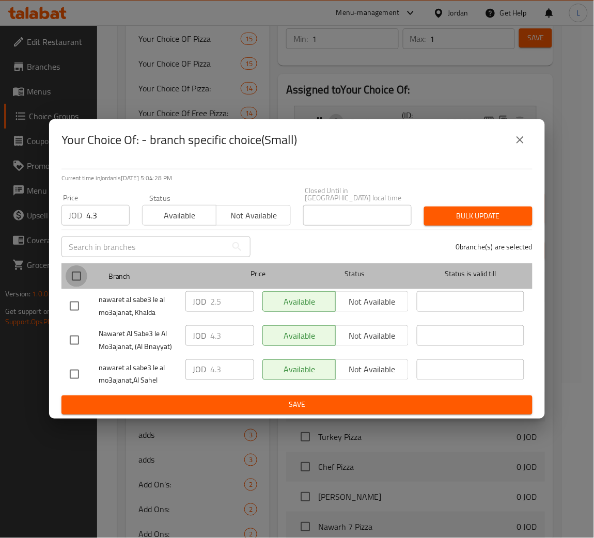
click at [73, 274] on input "checkbox" at bounding box center [77, 276] width 22 height 22
checkbox input "true"
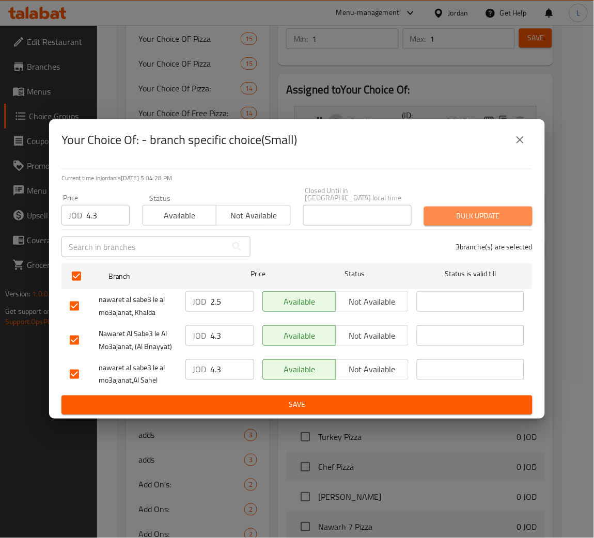
click at [445, 210] on span "Bulk update" at bounding box center [478, 216] width 92 height 13
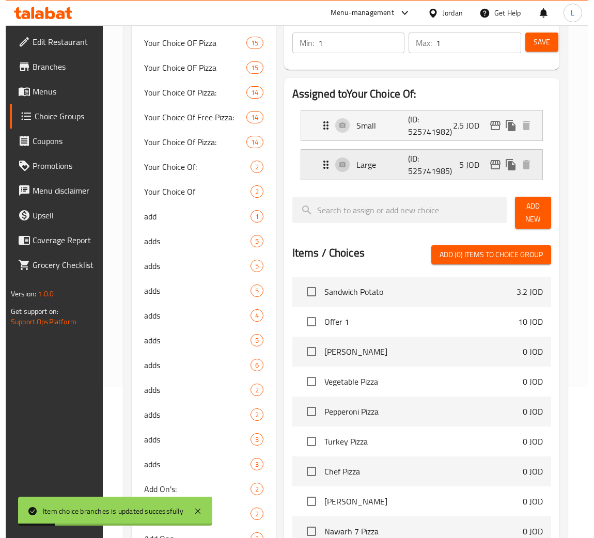
scroll to position [132, 0]
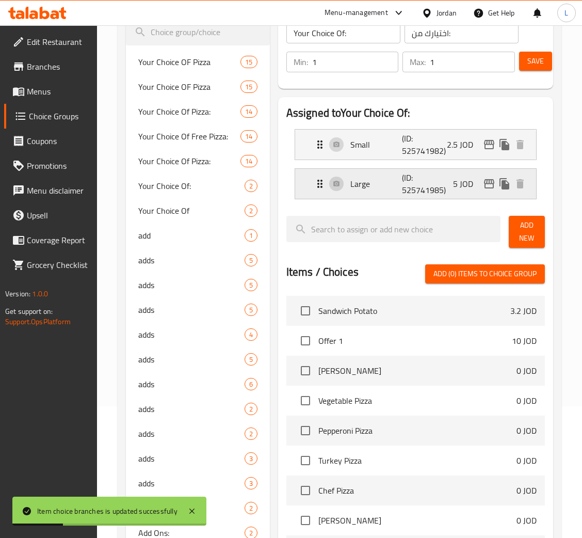
click at [485, 185] on icon "edit" at bounding box center [489, 183] width 10 height 9
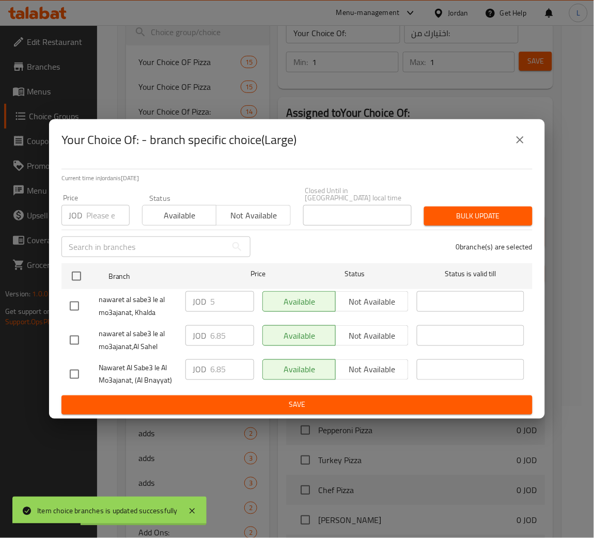
click at [91, 210] on input "number" at bounding box center [107, 215] width 43 height 21
paste input "7.9"
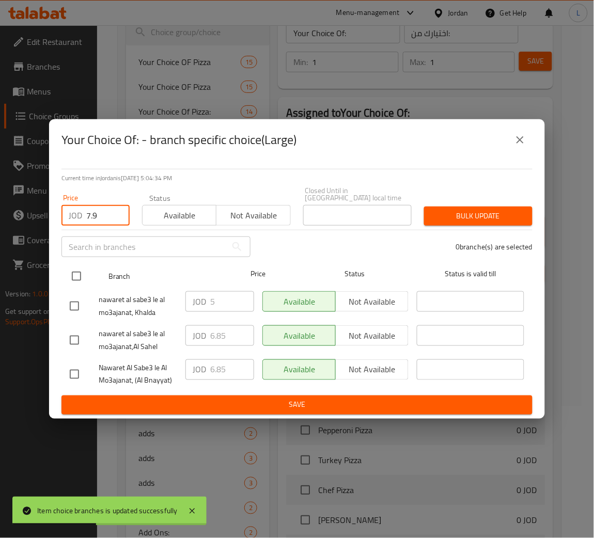
type input "7.9"
click at [72, 271] on input "checkbox" at bounding box center [77, 276] width 22 height 22
checkbox input "true"
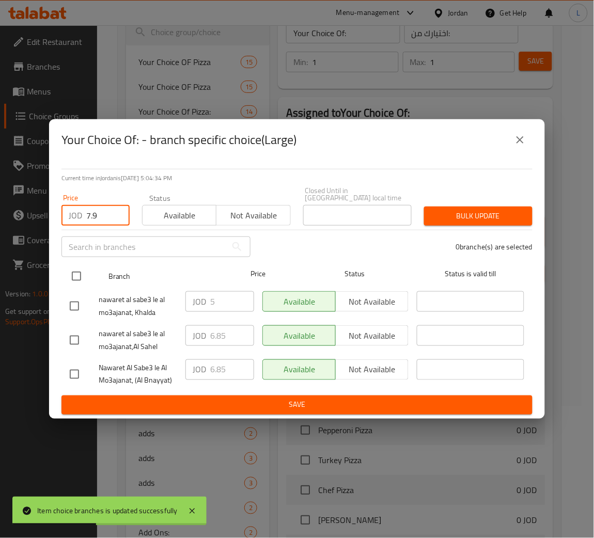
checkbox input "true"
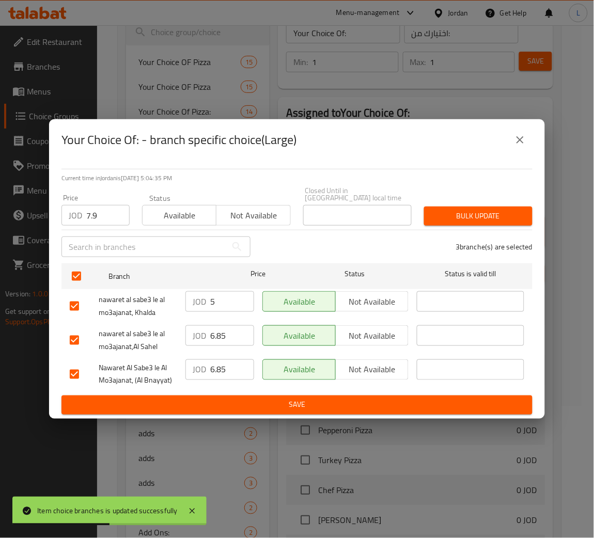
click at [466, 215] on span "Bulk update" at bounding box center [478, 216] width 92 height 13
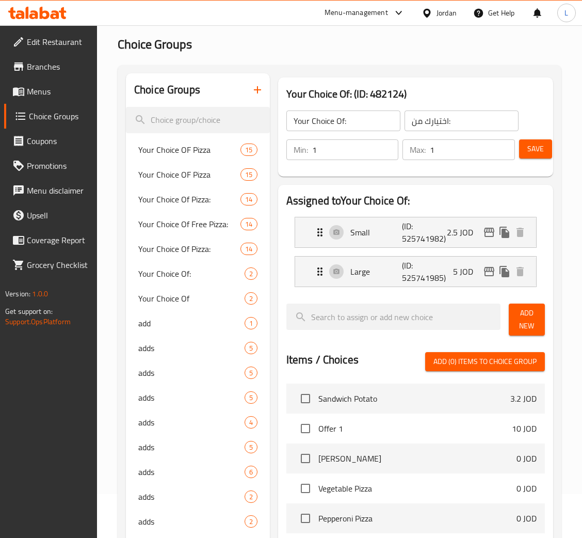
scroll to position [0, 0]
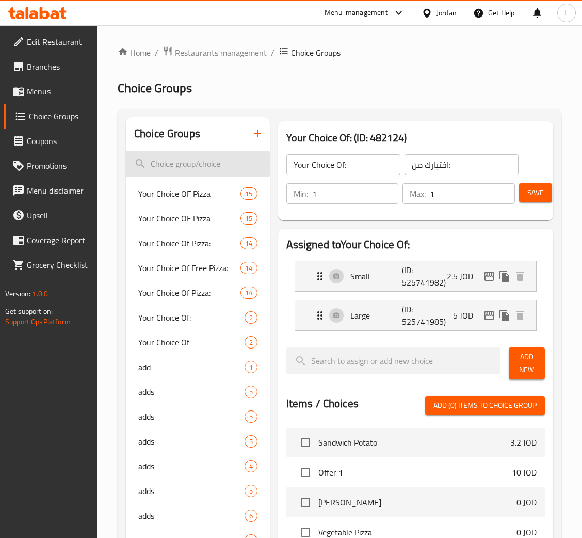
click at [207, 159] on input "search" at bounding box center [198, 164] width 144 height 26
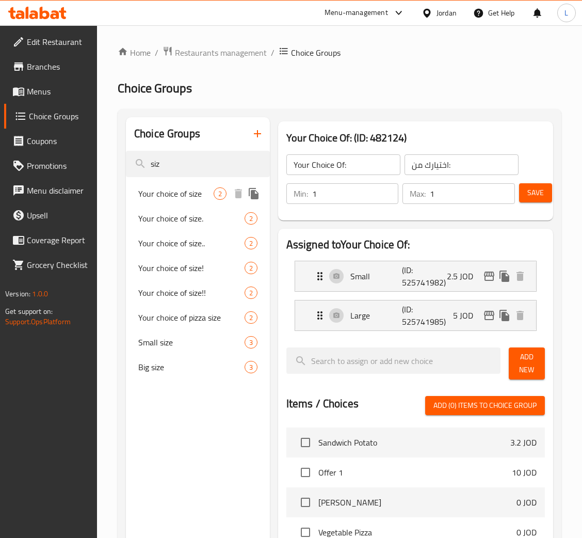
type input "siz"
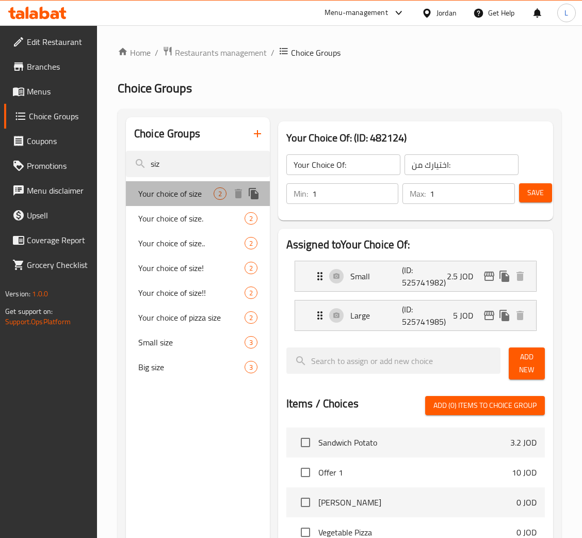
click at [199, 192] on span "Your choice of size" at bounding box center [175, 193] width 75 height 12
type input "Your choice of size"
type input "اختيارك من الحجم"
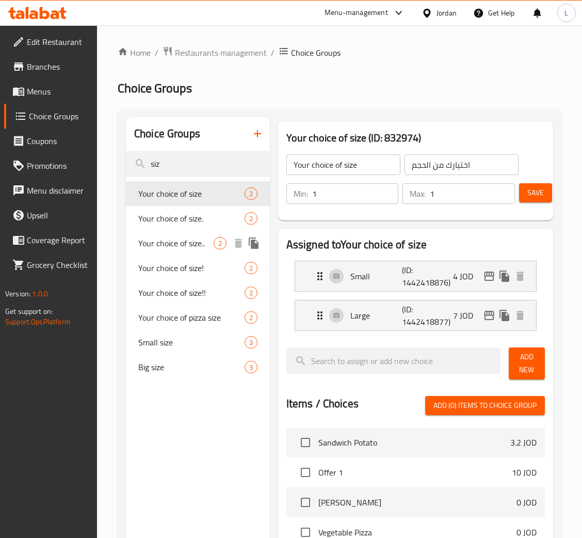
click at [185, 234] on div "Your choice of size.. 2" at bounding box center [198, 243] width 144 height 25
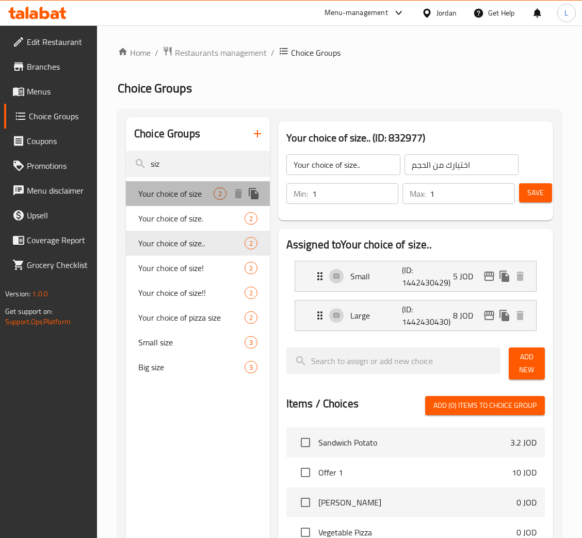
click at [185, 192] on span "Your choice of size" at bounding box center [175, 193] width 75 height 12
type input "Your choice of size"
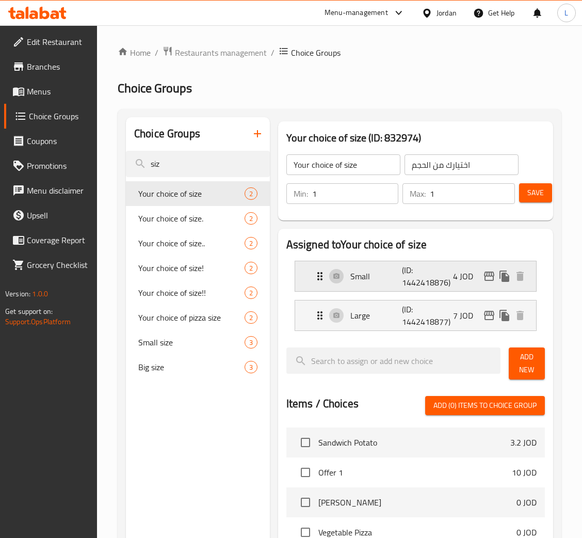
click at [488, 282] on icon "edit" at bounding box center [489, 276] width 12 height 12
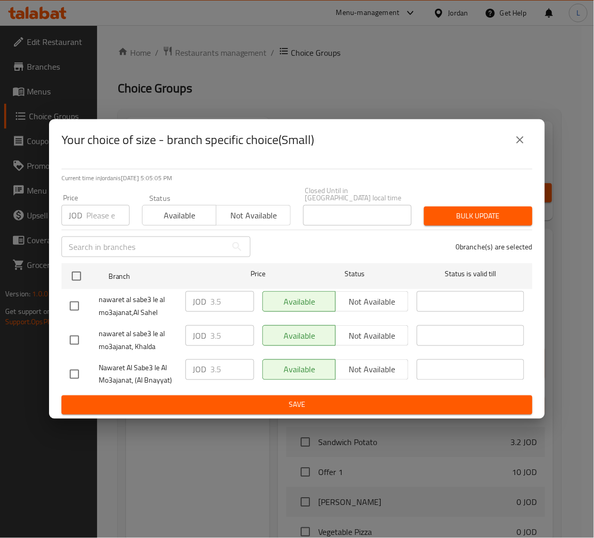
click at [520, 142] on icon "close" at bounding box center [520, 140] width 12 height 12
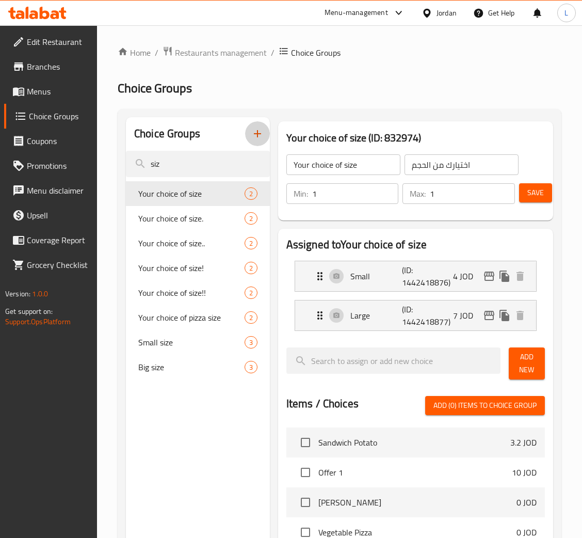
click at [256, 132] on icon "button" at bounding box center [257, 134] width 12 height 12
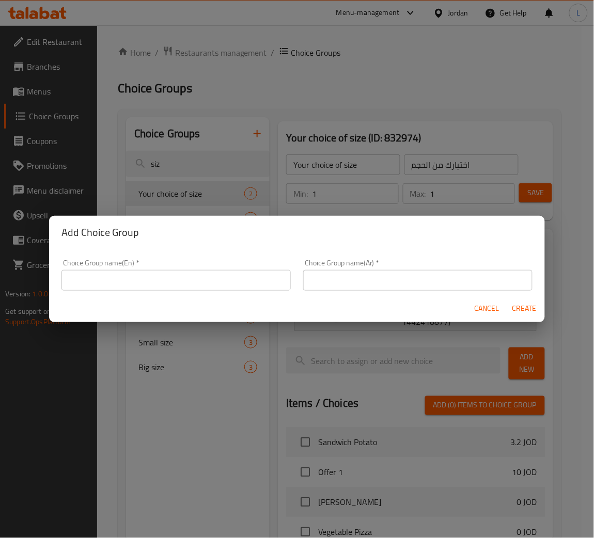
click at [184, 283] on input "text" at bounding box center [175, 280] width 229 height 21
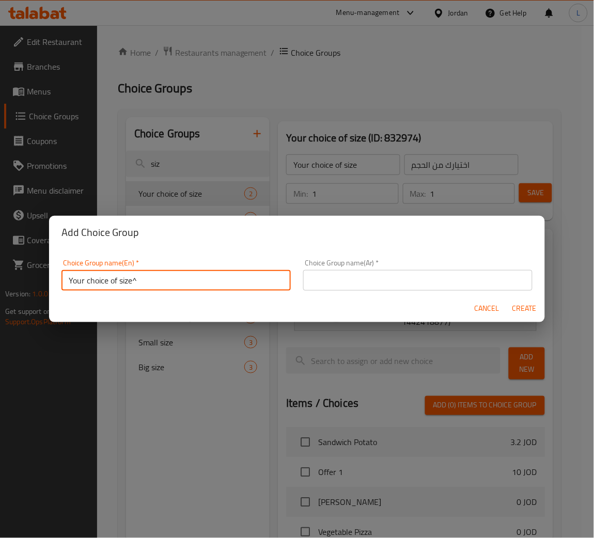
type input "Your choice of size^"
click at [473, 281] on input "text" at bounding box center [417, 280] width 229 height 21
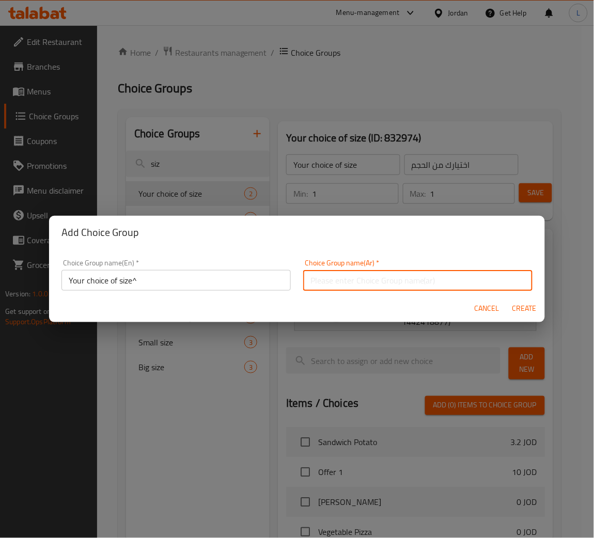
type input "اختيارك من"
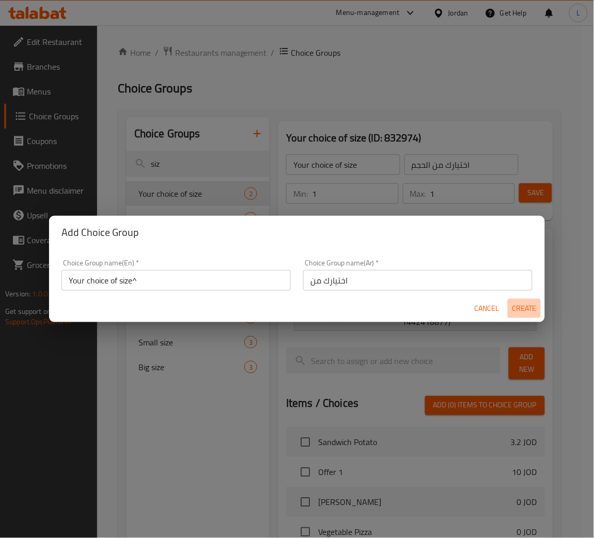
click at [521, 309] on span "Create" at bounding box center [524, 308] width 25 height 13
type input "Your choice of size^"
type input "اختيارك من"
type input "0"
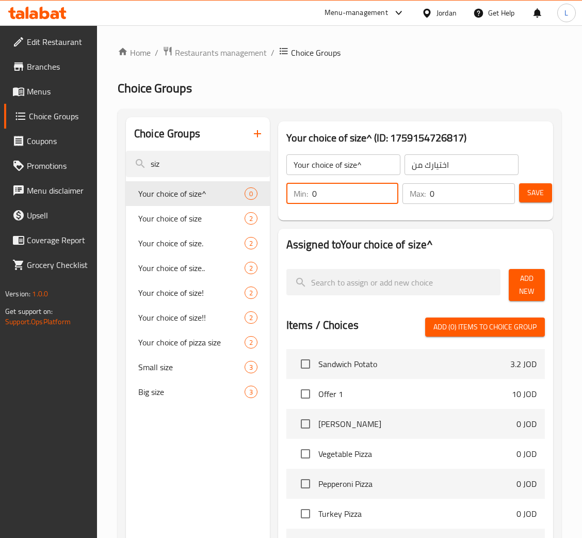
click at [349, 197] on input "0" at bounding box center [355, 193] width 87 height 21
type input "1"
click at [469, 194] on input "0" at bounding box center [472, 193] width 85 height 21
type input "1"
click at [522, 289] on span "Add New" at bounding box center [527, 285] width 20 height 26
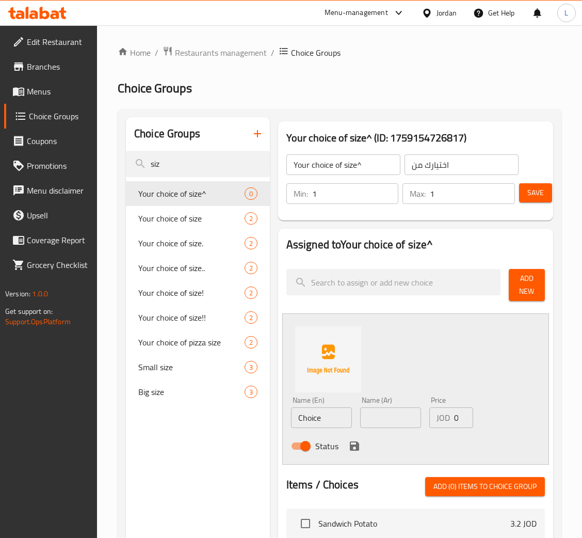
click at [315, 414] on input "Choice" at bounding box center [321, 417] width 61 height 21
click at [334, 421] on input "Choice" at bounding box center [321, 417] width 61 height 21
type input "Small"
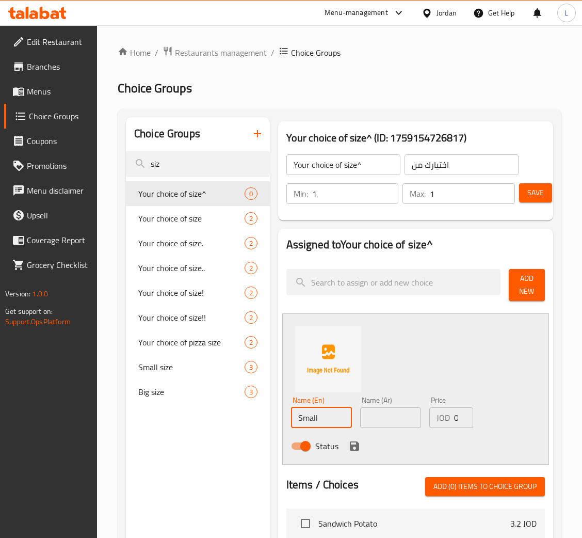
drag, startPoint x: 394, startPoint y: 421, endPoint x: 401, endPoint y: 415, distance: 8.8
click at [394, 421] on input "text" at bounding box center [390, 417] width 61 height 21
paste input "صغير"
type input "صغير"
click at [452, 418] on div "JOD 0 Price" at bounding box center [452, 417] width 44 height 21
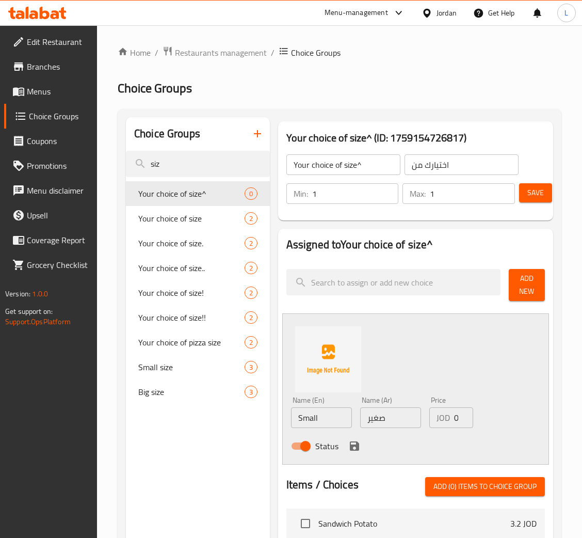
click at [452, 418] on div "JOD 0 Price" at bounding box center [452, 417] width 44 height 21
click at [453, 418] on div "JOD 0 Price" at bounding box center [452, 417] width 44 height 21
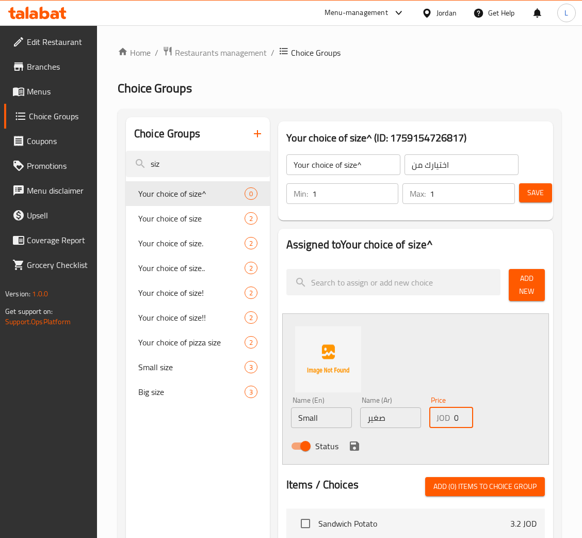
click at [454, 418] on input "0" at bounding box center [463, 417] width 19 height 21
paste input "3.9"
type input "3.9"
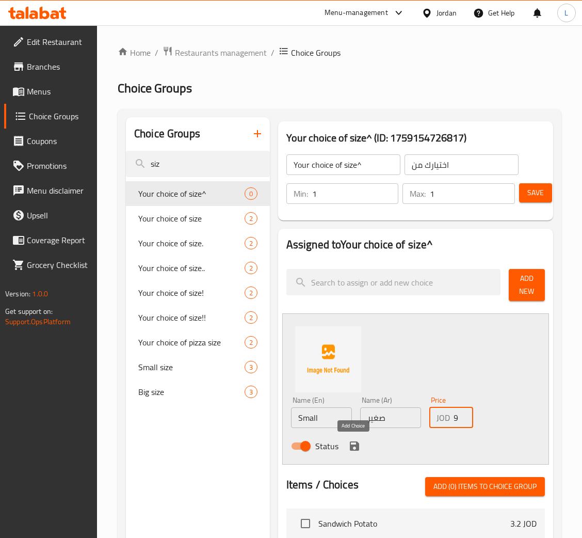
click at [353, 444] on icon "save" at bounding box center [355, 446] width 12 height 12
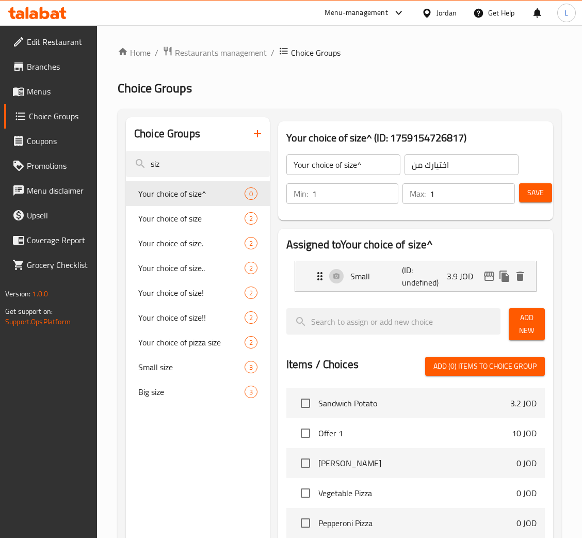
click at [533, 312] on span "Add New" at bounding box center [527, 324] width 20 height 26
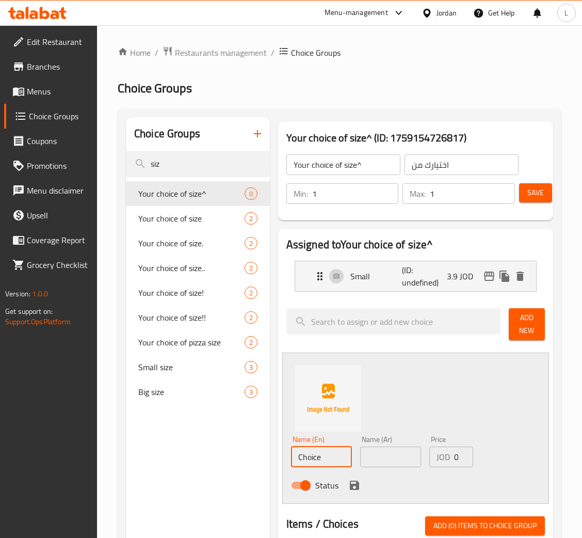
click at [312, 463] on input "Choice" at bounding box center [321, 457] width 61 height 21
type input "Large"
click at [398, 460] on input "text" at bounding box center [390, 457] width 61 height 21
paste input "كبير"
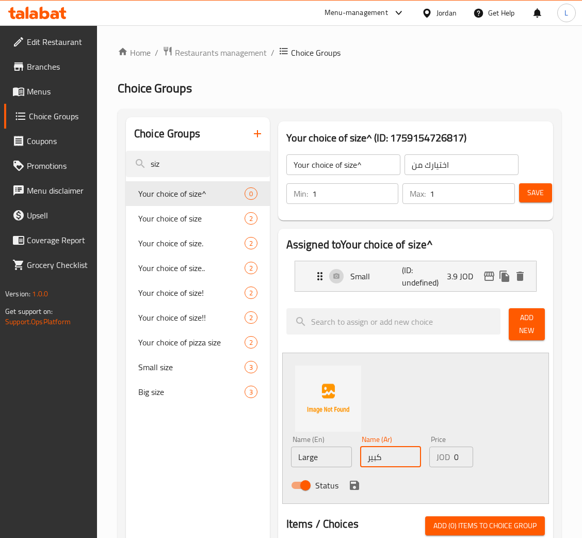
type input "كبير"
click at [454, 456] on input "0" at bounding box center [463, 457] width 19 height 21
paste input "number"
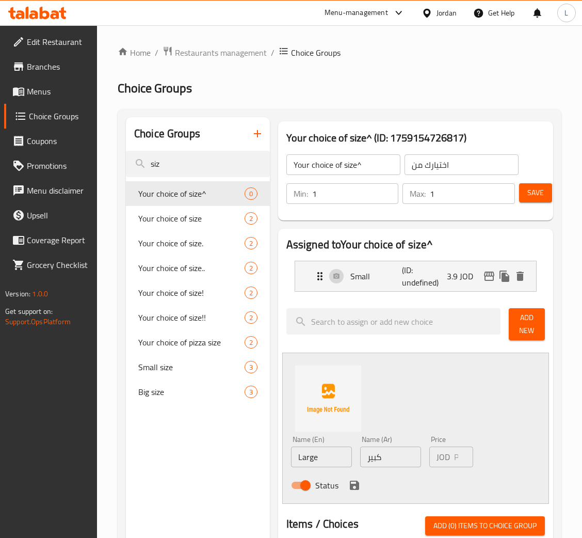
click at [450, 460] on p "JOD" at bounding box center [443, 457] width 13 height 12
click at [450, 460] on div "JOD Price" at bounding box center [452, 457] width 44 height 21
drag, startPoint x: 358, startPoint y: 479, endPoint x: 386, endPoint y: 473, distance: 28.6
click at [357, 480] on icon "save" at bounding box center [355, 485] width 12 height 12
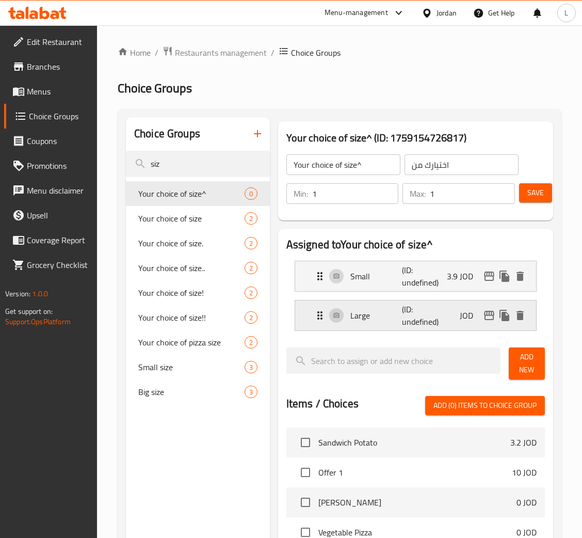
click at [469, 314] on p "JOD" at bounding box center [471, 315] width 22 height 12
click at [450, 318] on div "Large (ID: undefined) JOD" at bounding box center [419, 316] width 210 height 30
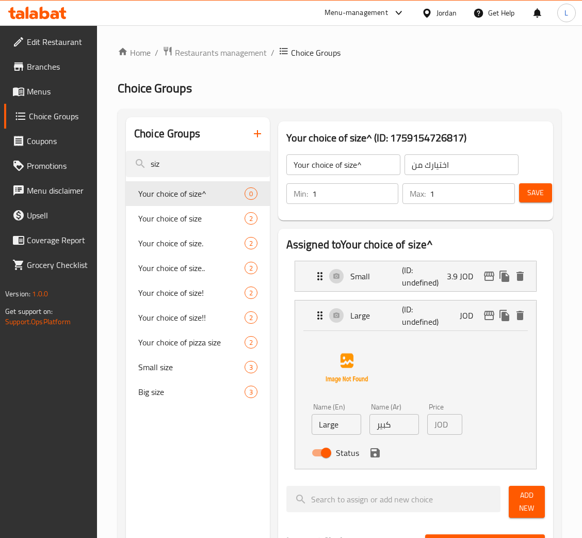
click at [446, 426] on p "JOD" at bounding box center [441, 424] width 13 height 12
click at [441, 426] on p "JOD" at bounding box center [441, 424] width 13 height 12
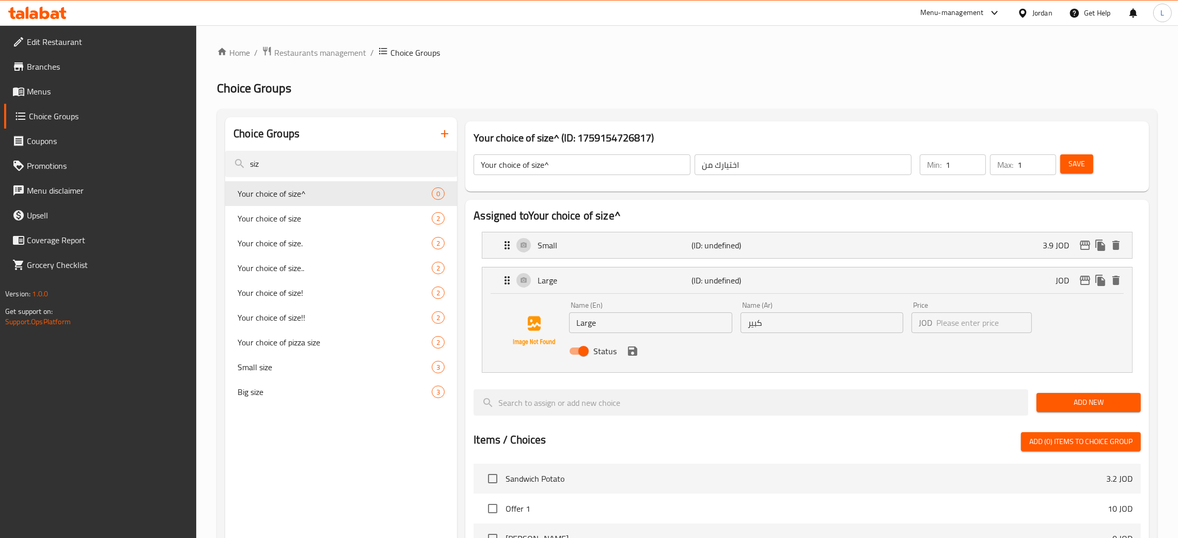
click at [593, 325] on input "number" at bounding box center [984, 322] width 96 height 21
click at [593, 352] on icon "save" at bounding box center [632, 350] width 9 height 9
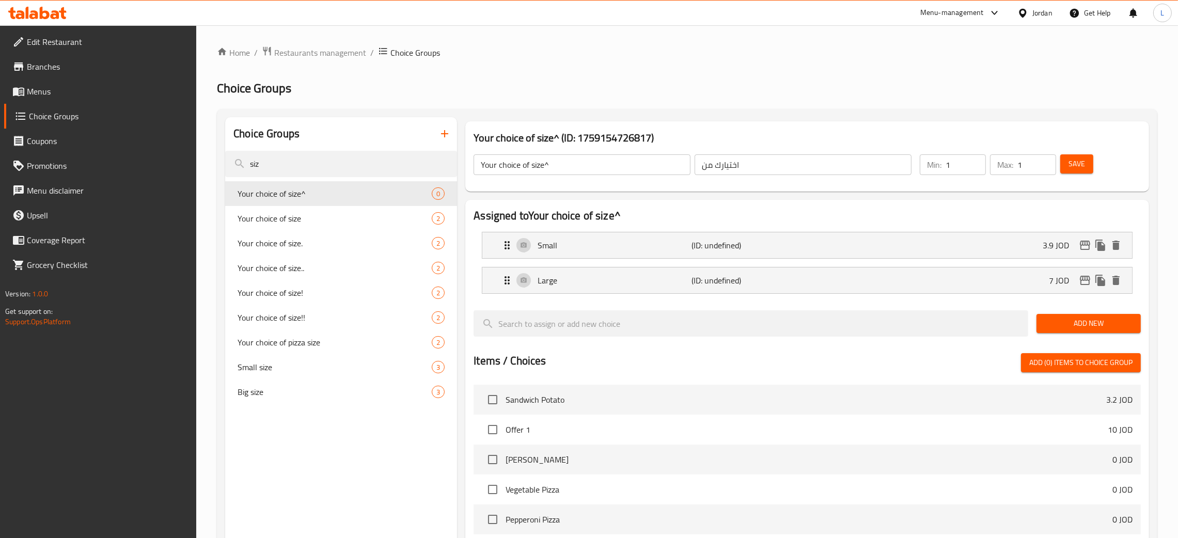
type input "7"
click at [593, 161] on span "Save" at bounding box center [1076, 163] width 17 height 13
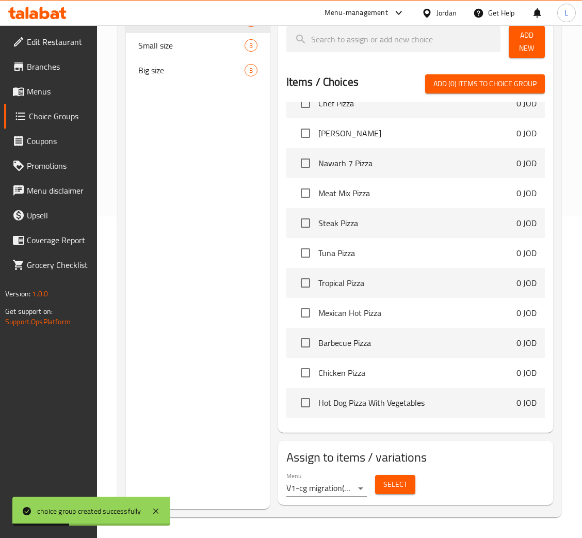
scroll to position [232, 0]
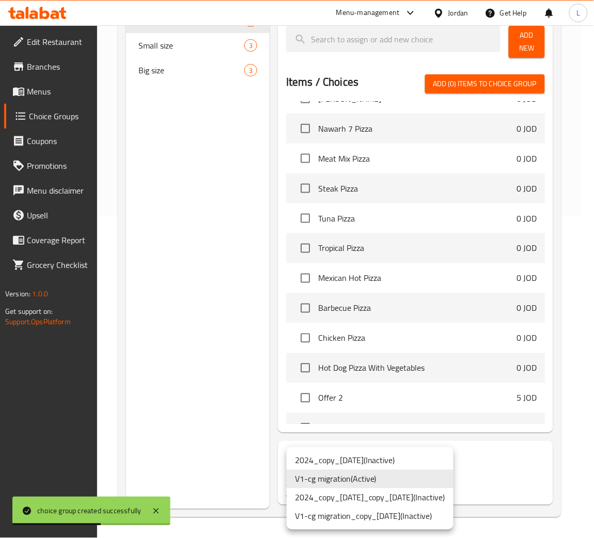
click at [535, 465] on div at bounding box center [297, 269] width 594 height 538
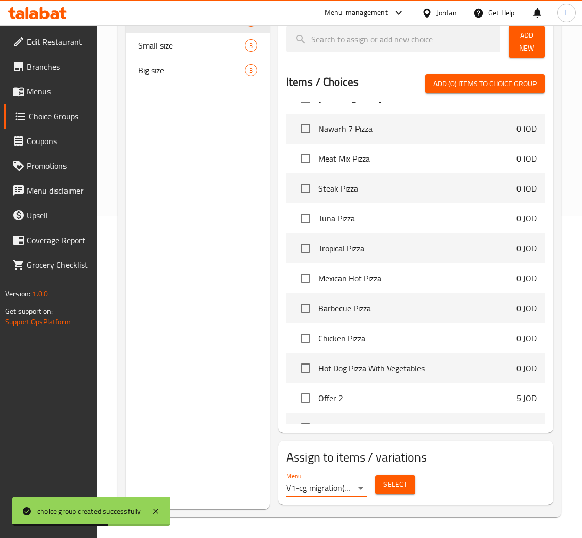
click at [411, 486] on button "Select" at bounding box center [395, 484] width 40 height 19
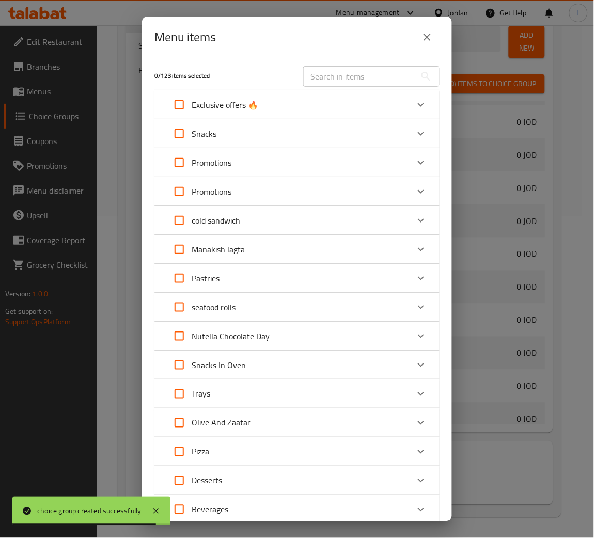
click at [339, 75] on input "text" at bounding box center [359, 76] width 113 height 21
paste input "Chicken Pizza"
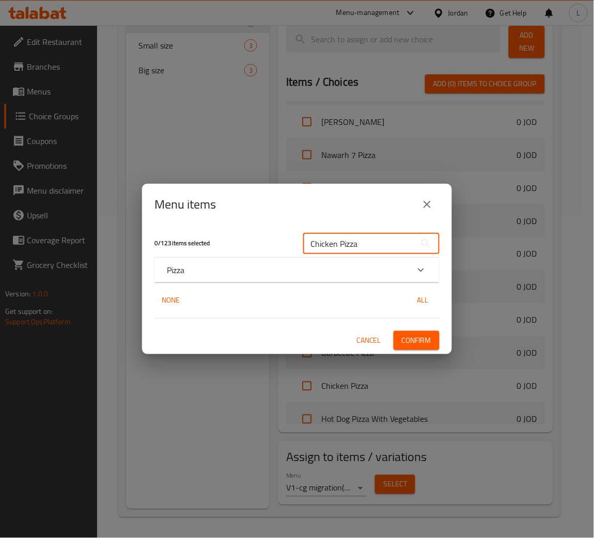
type input "Chicken Pizza"
click at [295, 282] on div "Pizza" at bounding box center [296, 270] width 285 height 25
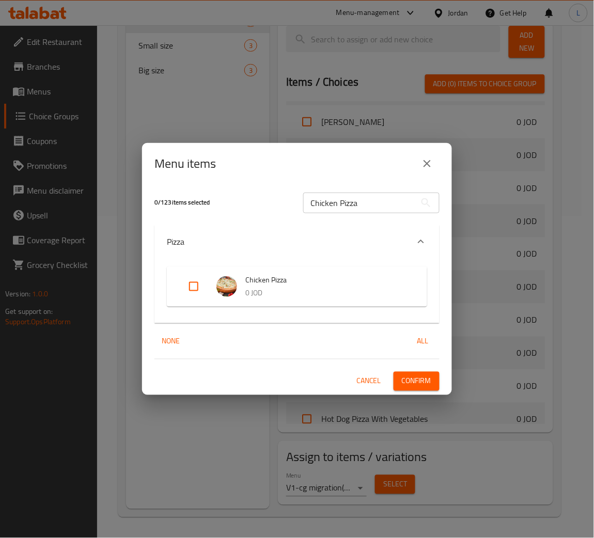
click at [188, 284] on input "Expand" at bounding box center [193, 286] width 25 height 25
checkbox input "true"
click at [426, 386] on span "Confirm" at bounding box center [416, 381] width 29 height 13
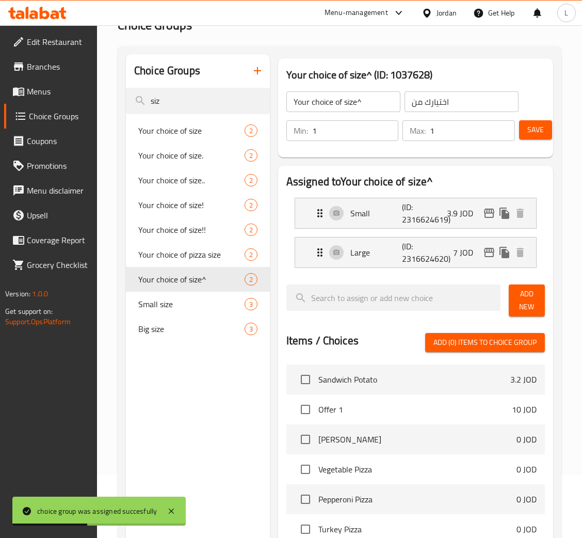
scroll to position [0, 0]
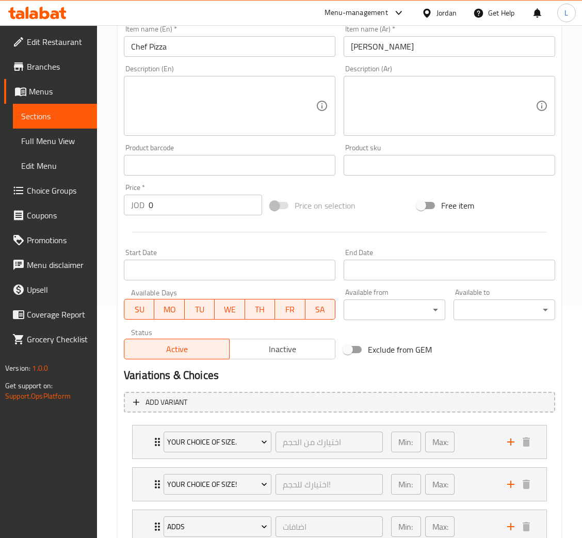
scroll to position [308, 0]
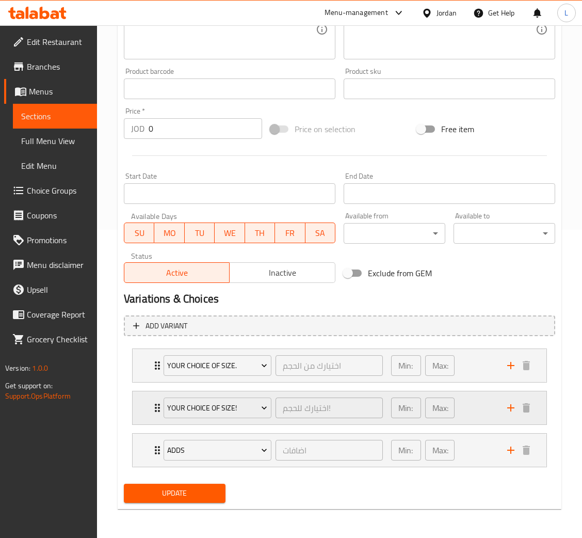
click at [146, 412] on div "Your choice of size! اختيارك للحجم! ​ Min: 1 ​ Max: 1 ​" at bounding box center [340, 407] width 414 height 33
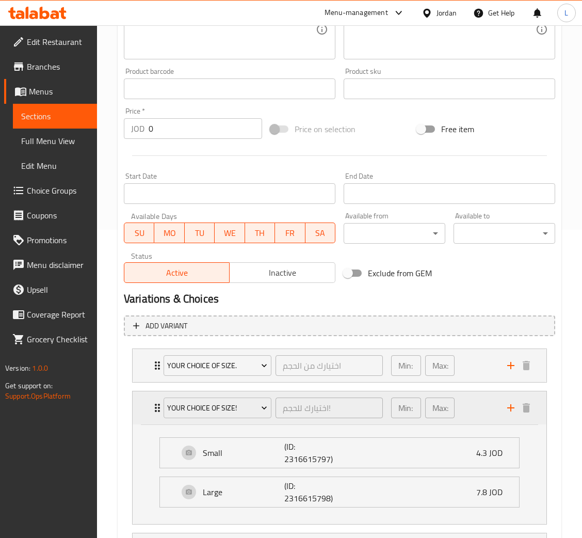
click at [147, 408] on div "Your choice of size! اختيارك للحجم! ​ Min: 1 ​ Max: 1 ​" at bounding box center [340, 407] width 414 height 33
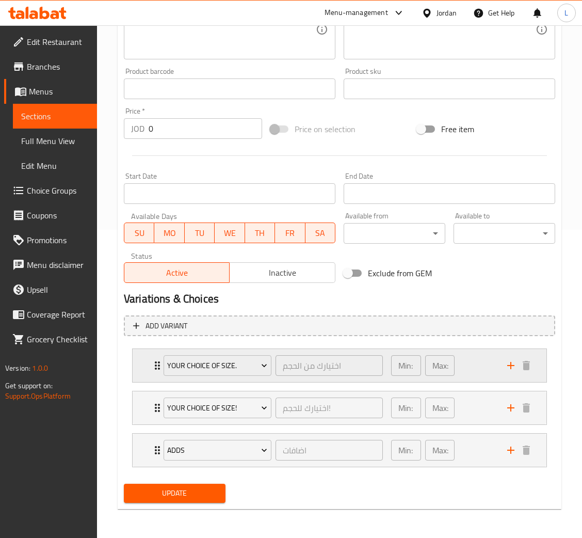
click at [150, 368] on div "Your choice of size. اختيارك من الحجم ​ Min: 1 ​ Max: 1 ​" at bounding box center [340, 365] width 414 height 33
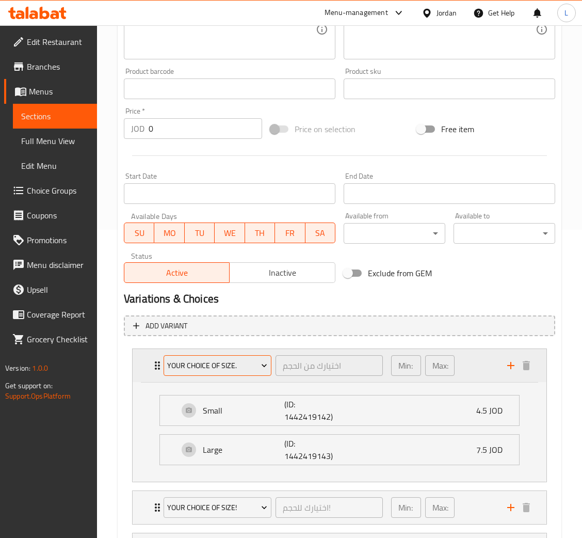
click at [210, 362] on span "Your choice of size." at bounding box center [217, 365] width 100 height 13
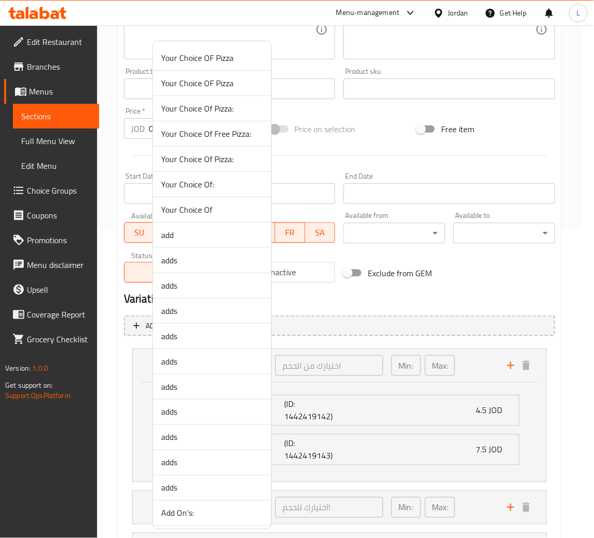
click at [221, 396] on li "adds" at bounding box center [212, 386] width 118 height 25
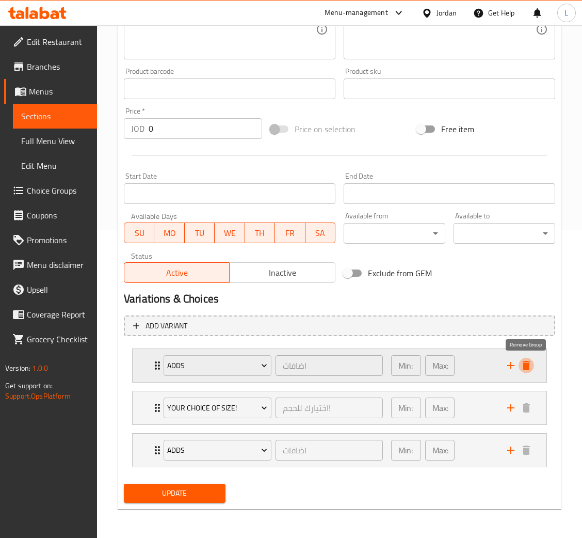
click at [531, 366] on icon "delete" at bounding box center [526, 365] width 12 height 12
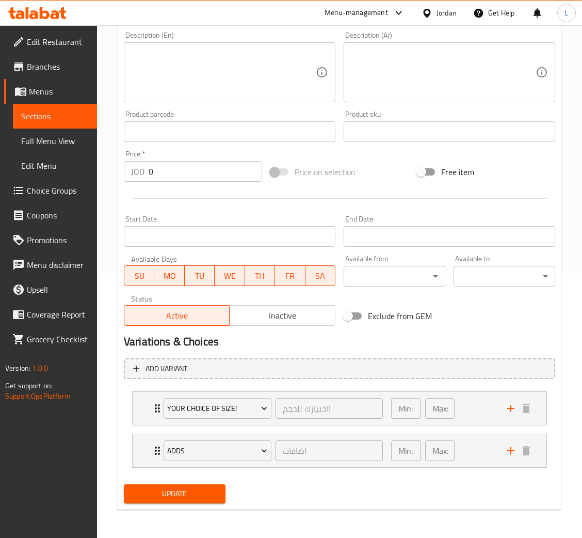
click at [178, 492] on span "Update" at bounding box center [174, 493] width 85 height 13
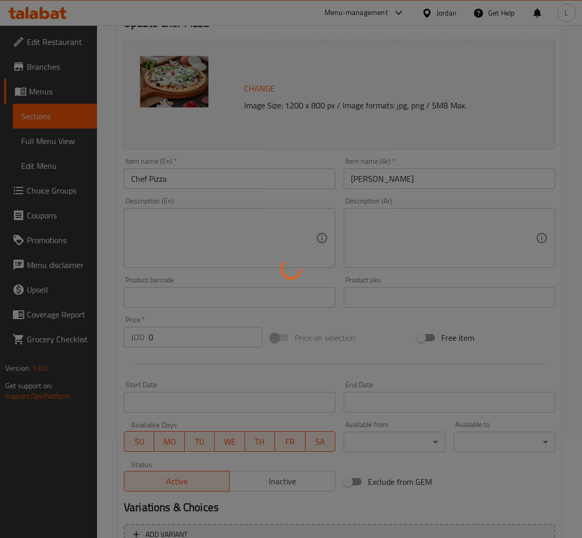
scroll to position [0, 0]
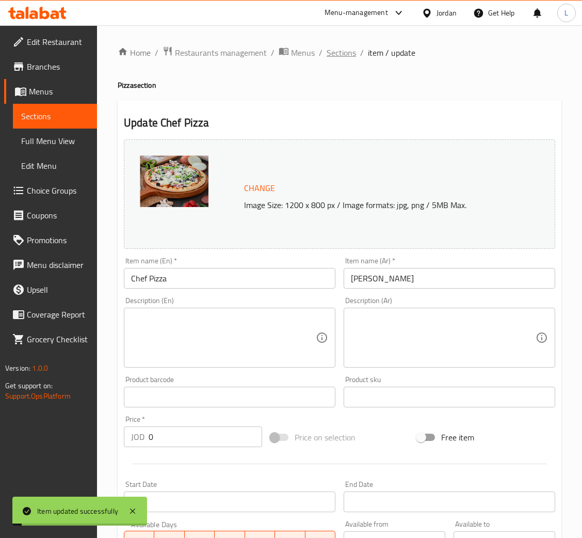
click at [345, 54] on span "Sections" at bounding box center [341, 52] width 29 height 12
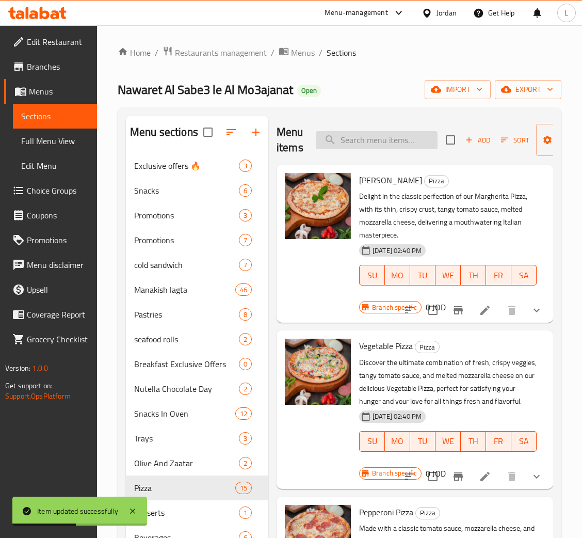
click at [358, 135] on input "search" at bounding box center [377, 140] width 122 height 18
paste input "[PERSON_NAME]"
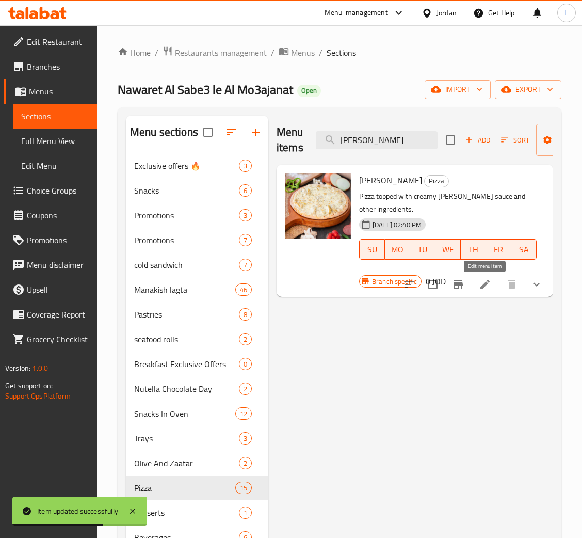
type input "[PERSON_NAME]"
click at [482, 290] on icon at bounding box center [485, 284] width 12 height 12
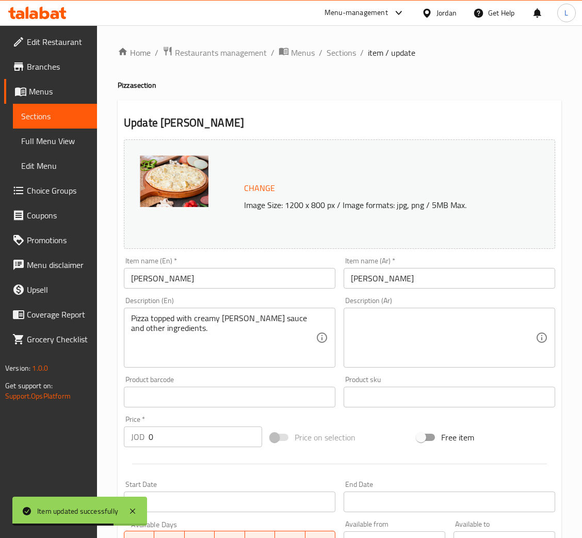
scroll to position [265, 0]
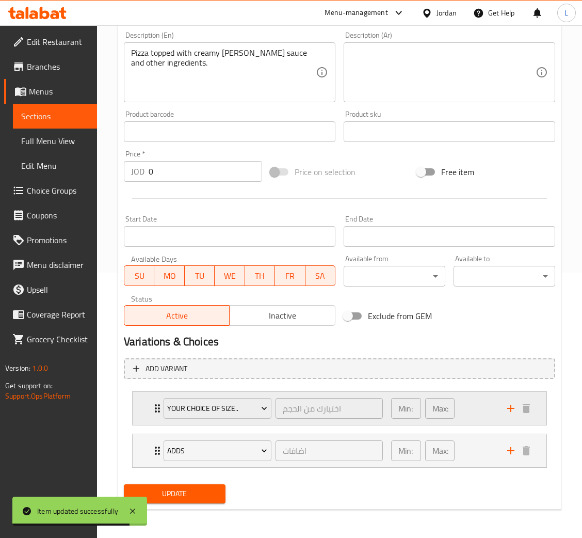
click at [146, 408] on div "Your choice of size.. اختيارك من الحجم ​ Min: 1 ​ Max: 1 ​" at bounding box center [340, 408] width 414 height 33
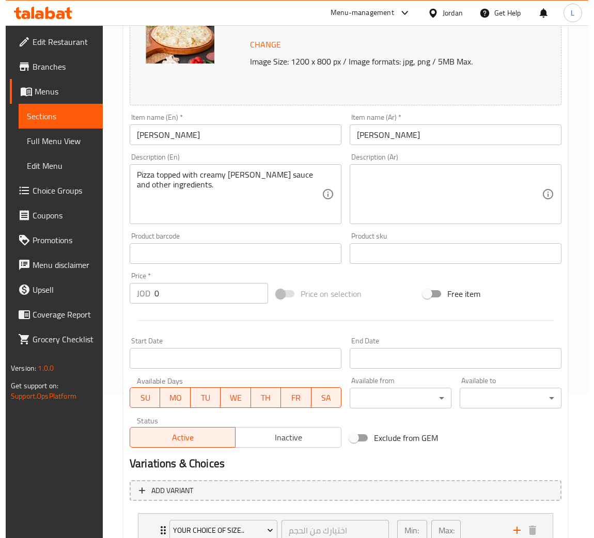
scroll to position [0, 0]
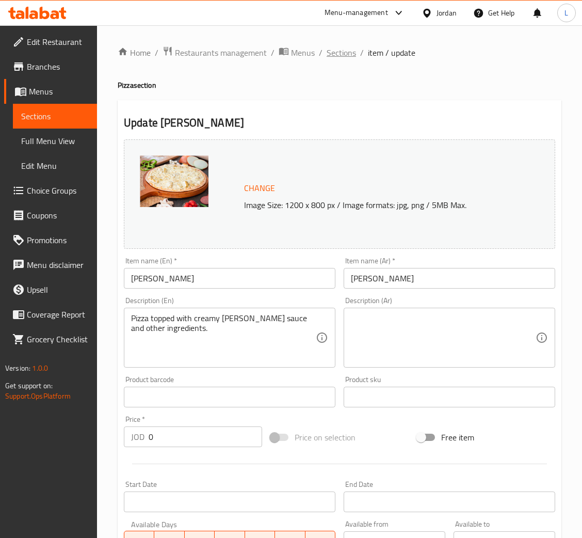
click at [339, 52] on span "Sections" at bounding box center [341, 52] width 29 height 12
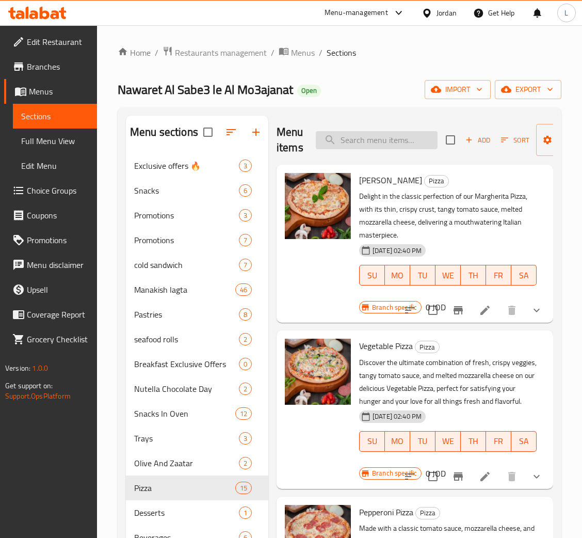
click at [386, 143] on input "search" at bounding box center [377, 140] width 122 height 18
paste input "Nawarh 7 Pizza"
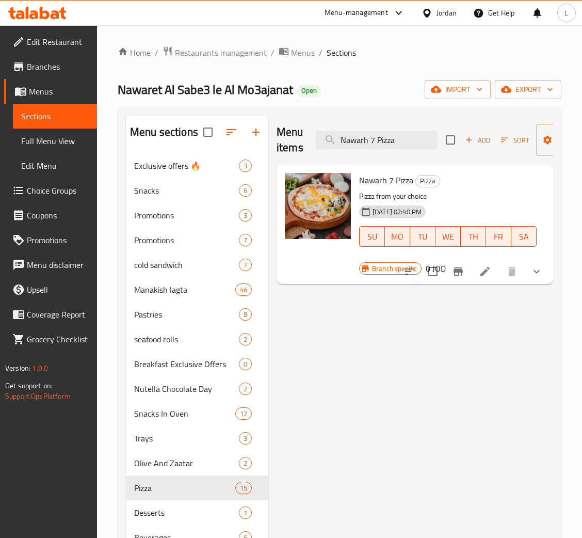
type input "Nawarh 7 Pizza"
click at [488, 264] on li at bounding box center [485, 271] width 29 height 19
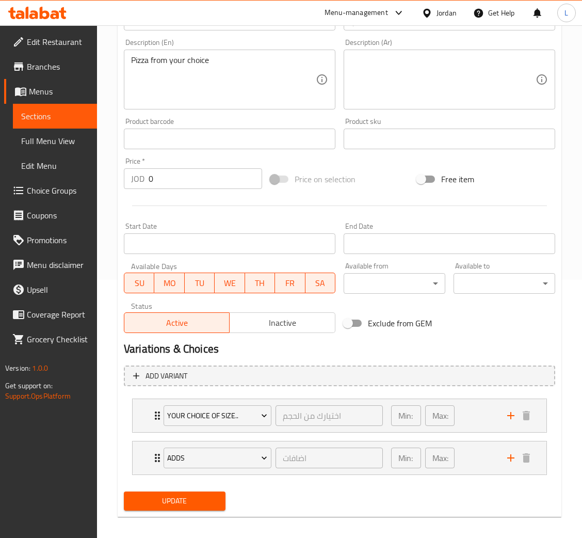
scroll to position [265, 0]
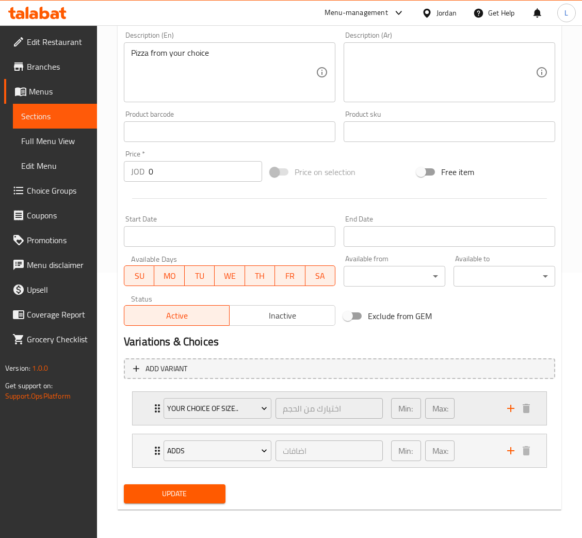
click at [151, 399] on div "Your choice of size.. اختيارك من الحجم ​ Min: 1 ​ Max: 1 ​" at bounding box center [342, 408] width 383 height 33
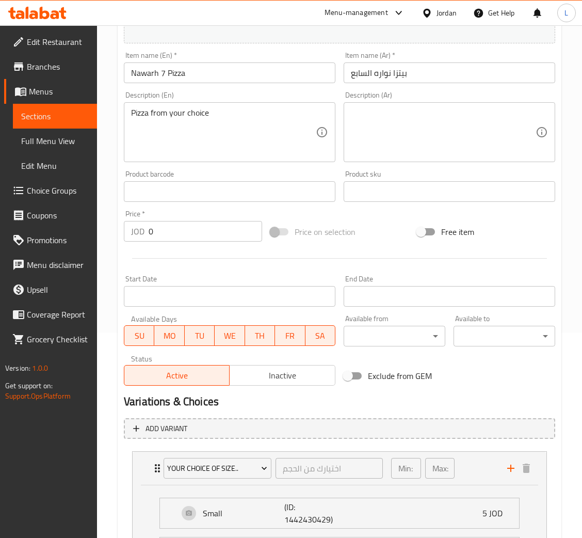
scroll to position [0, 0]
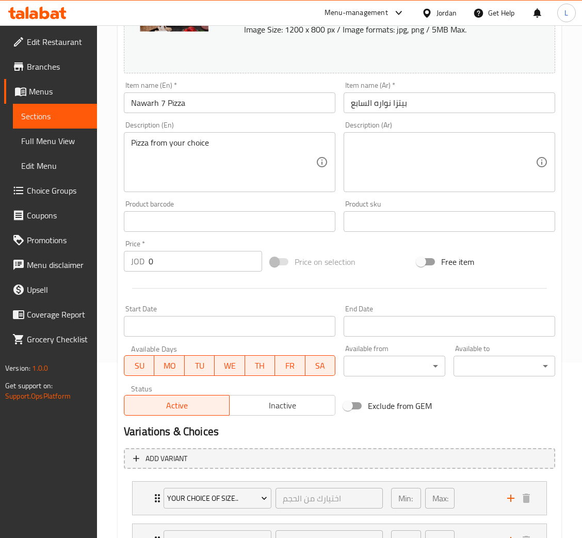
scroll to position [308, 0]
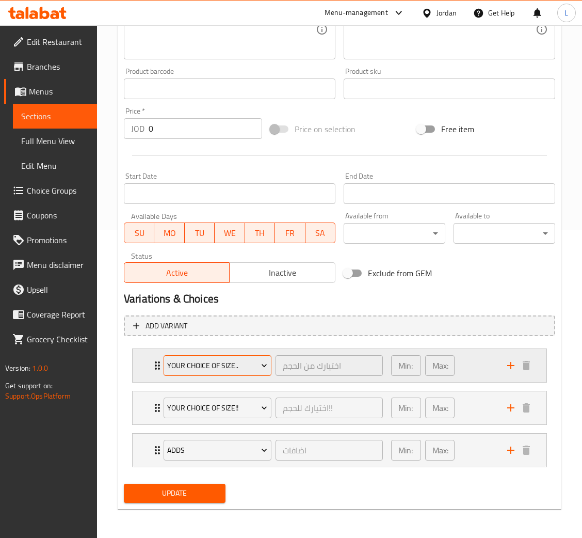
click at [186, 364] on span "Your choice of size.." at bounding box center [217, 365] width 100 height 13
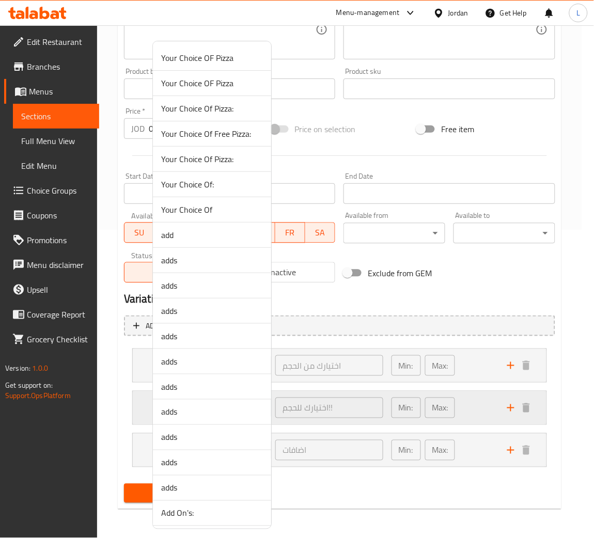
click at [208, 384] on span "adds" at bounding box center [212, 387] width 102 height 12
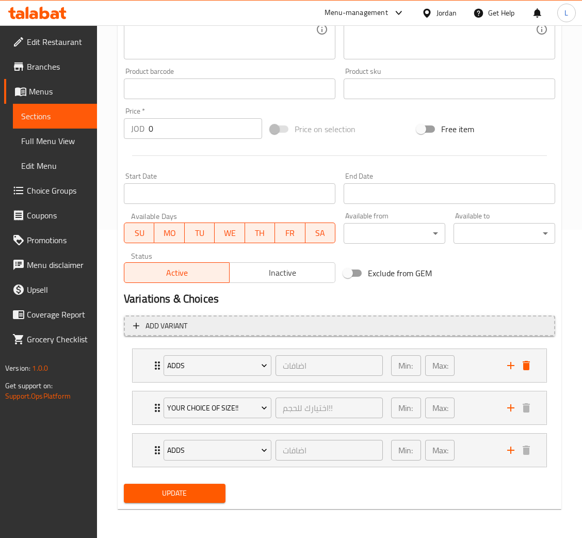
drag, startPoint x: 523, startPoint y: 370, endPoint x: 509, endPoint y: 377, distance: 16.4
click at [523, 369] on icon "delete" at bounding box center [526, 365] width 12 height 12
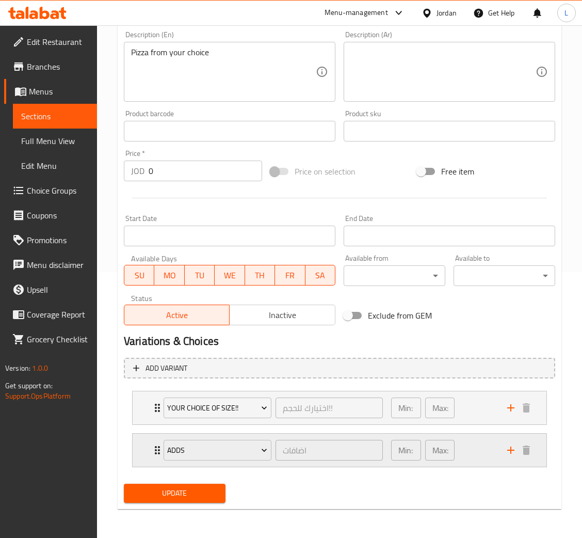
scroll to position [265, 0]
drag, startPoint x: 208, startPoint y: 488, endPoint x: 223, endPoint y: 493, distance: 15.2
click at [210, 489] on span "Update" at bounding box center [174, 493] width 85 height 13
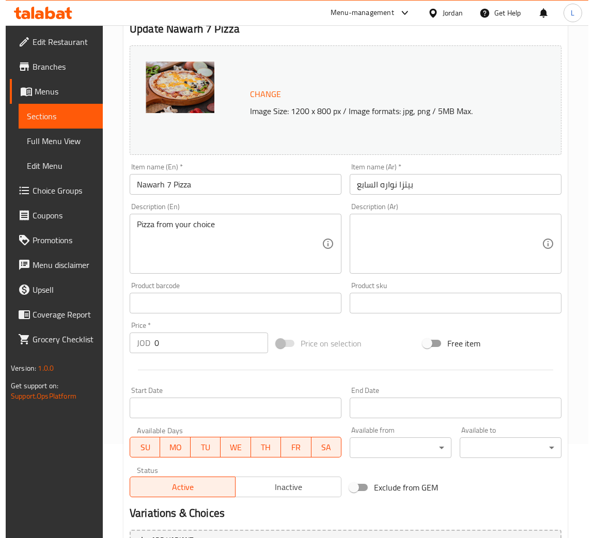
scroll to position [0, 0]
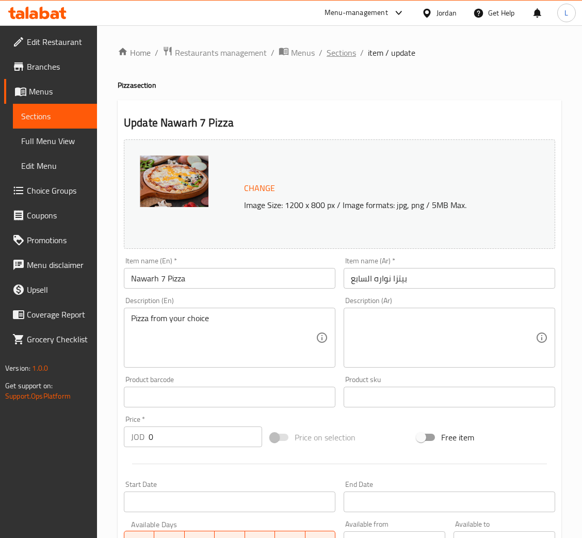
click at [343, 52] on span "Sections" at bounding box center [341, 52] width 29 height 12
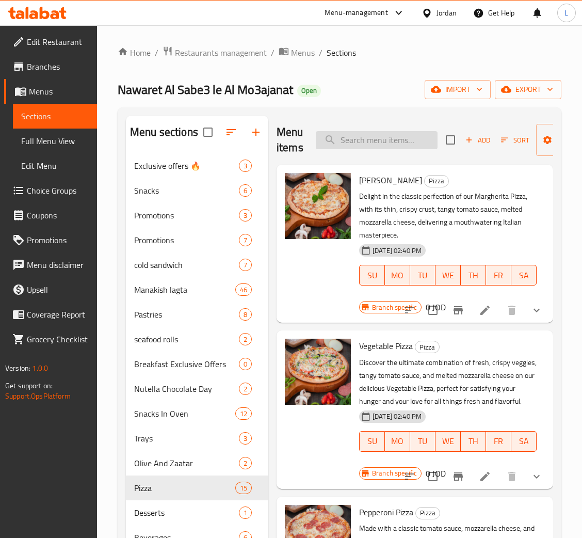
click at [392, 140] on input "search" at bounding box center [377, 140] width 122 height 18
paste input "Meat Mix Pizza"
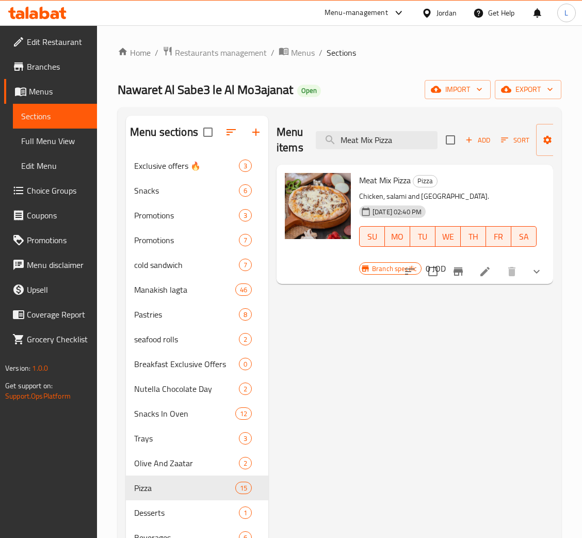
type input "Meat Mix Pizza"
click at [481, 279] on li at bounding box center [485, 271] width 29 height 19
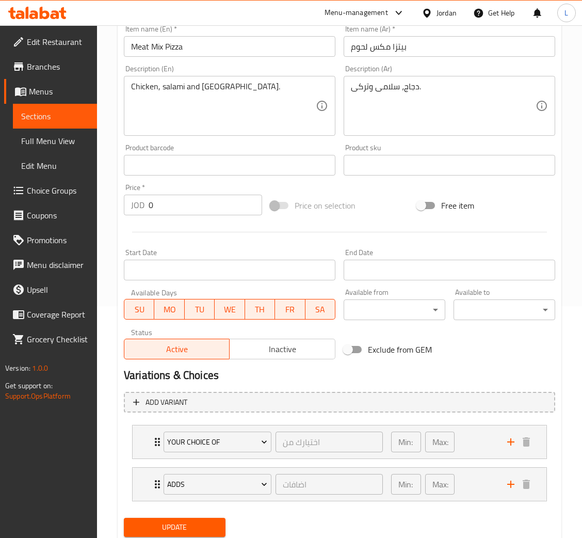
scroll to position [265, 0]
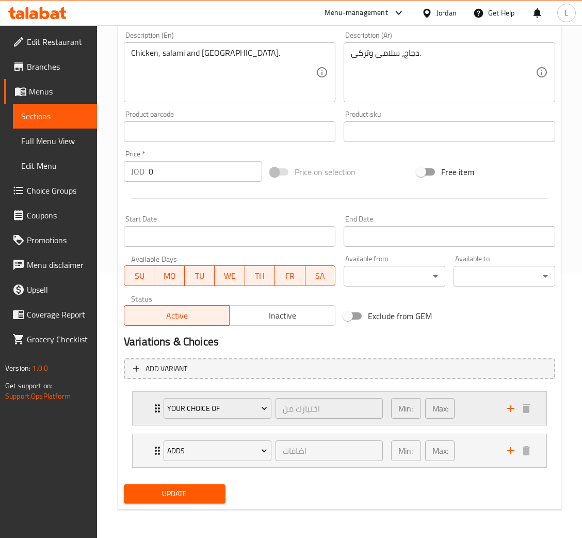
click at [144, 405] on div "Your Choice Of اختيارك من ​ Min: 1 ​ Max: 1 ​" at bounding box center [340, 408] width 414 height 33
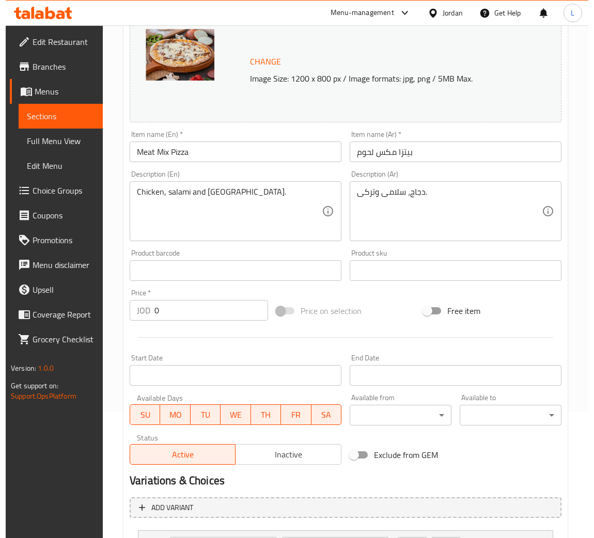
scroll to position [0, 0]
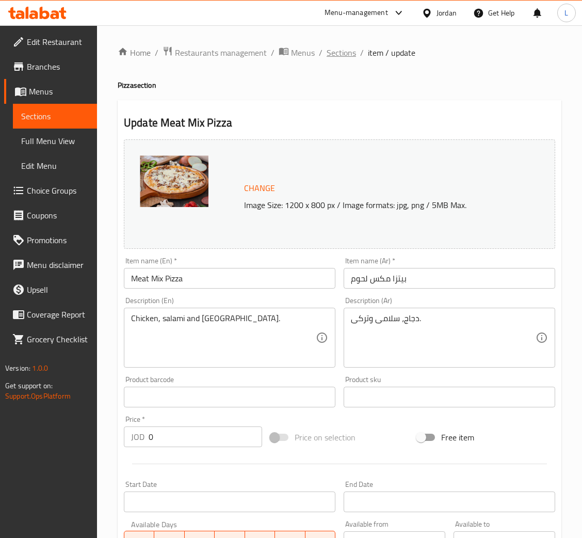
click at [343, 52] on span "Sections" at bounding box center [341, 52] width 29 height 12
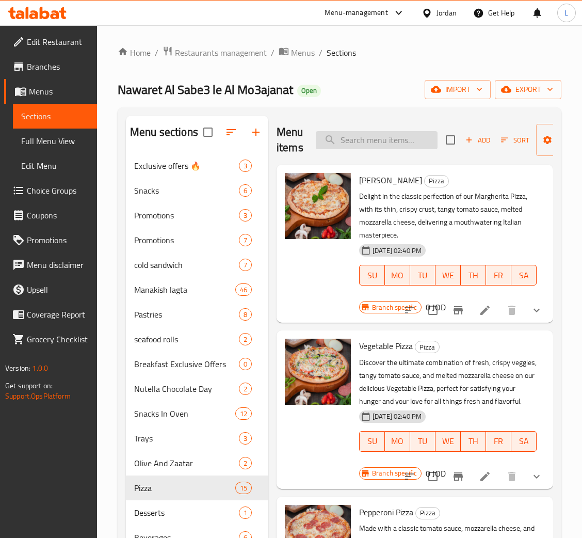
click at [379, 144] on input "search" at bounding box center [377, 140] width 122 height 18
paste input "Mexican Hot Pizza"
click at [494, 261] on div "SU MO TU WE TH FR SA" at bounding box center [448, 275] width 186 height 29
click at [408, 146] on input "Mexican Hot Pizza" at bounding box center [377, 140] width 122 height 18
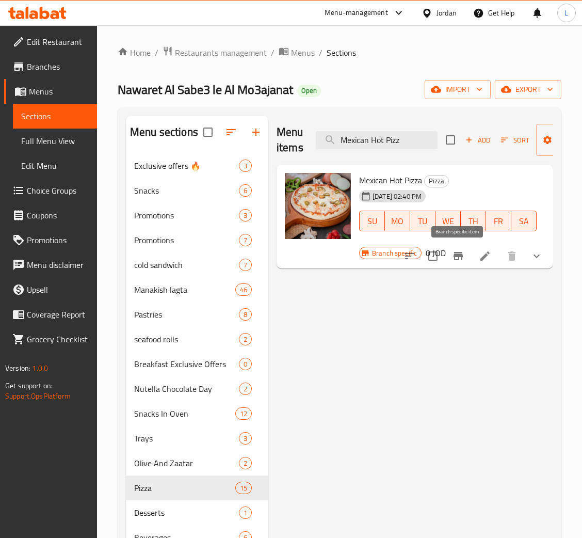
type input "Mexican Hot Pizz"
click at [469, 254] on button "Branch-specific-item" at bounding box center [458, 256] width 25 height 25
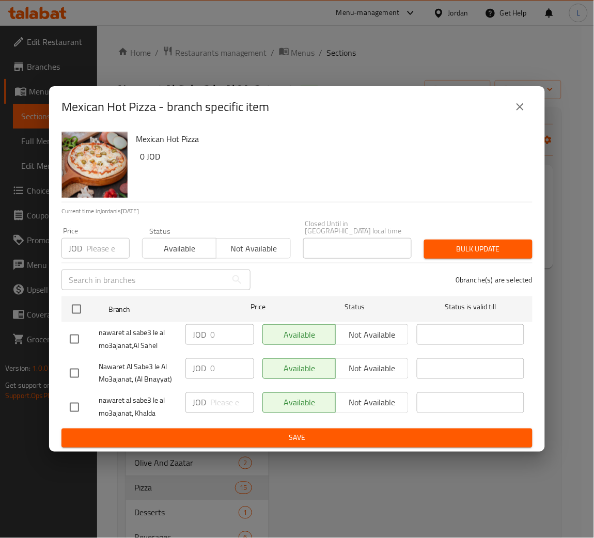
click at [529, 109] on button "close" at bounding box center [520, 106] width 25 height 25
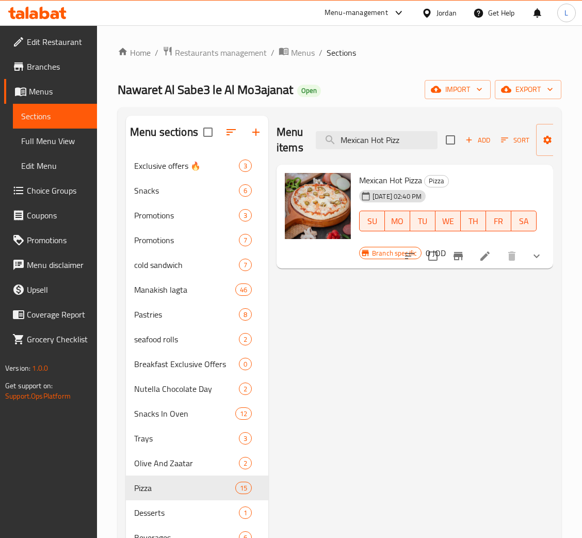
click at [492, 260] on li at bounding box center [485, 256] width 29 height 19
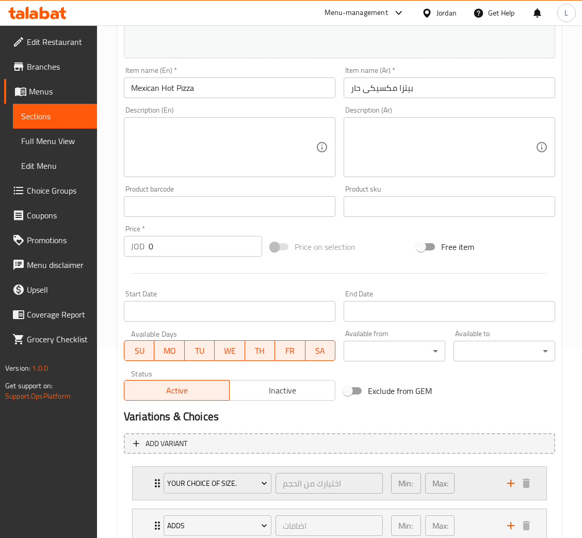
scroll to position [265, 0]
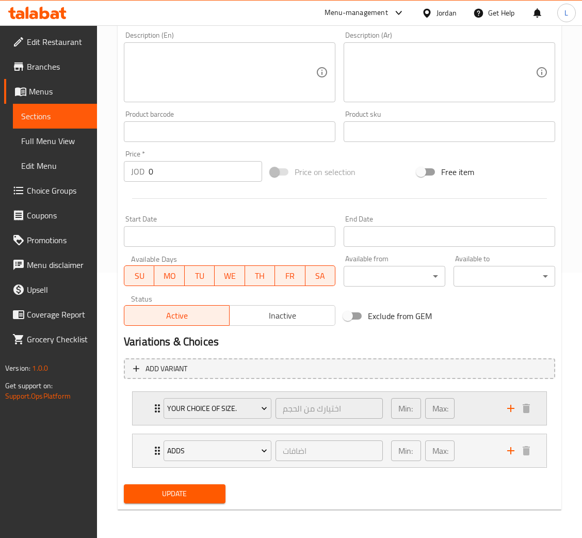
click at [157, 410] on div "Your choice of size. اختيارك من الحجم ​" at bounding box center [273, 408] width 232 height 33
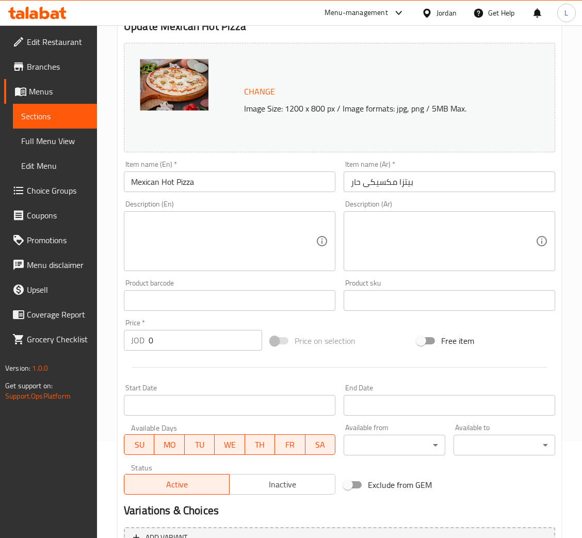
scroll to position [0, 0]
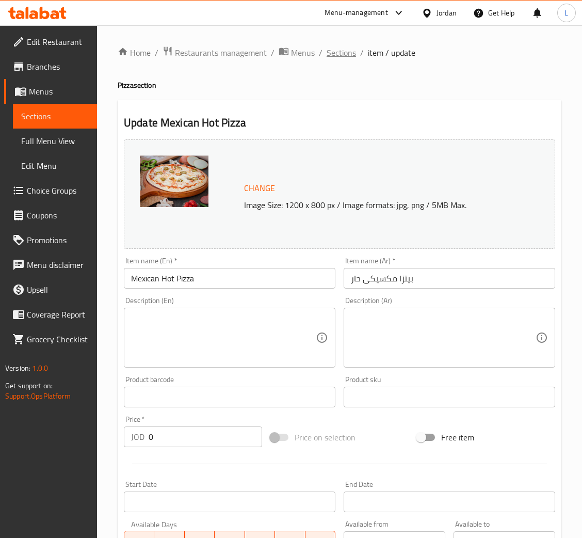
click at [346, 52] on span "Sections" at bounding box center [341, 52] width 29 height 12
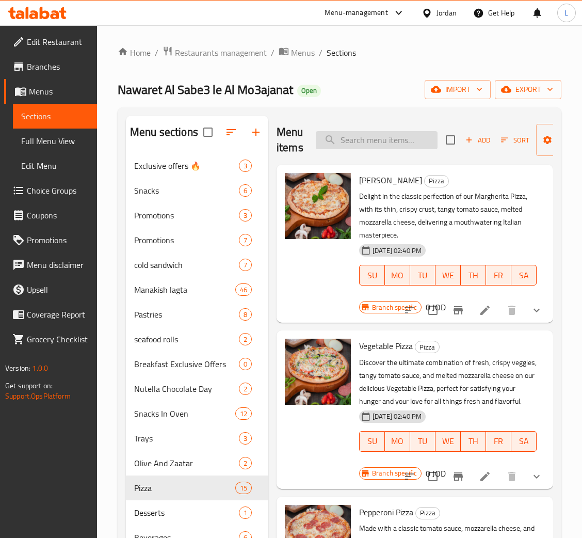
click at [391, 134] on input "search" at bounding box center [377, 140] width 122 height 18
paste input "Barbecue Pizza"
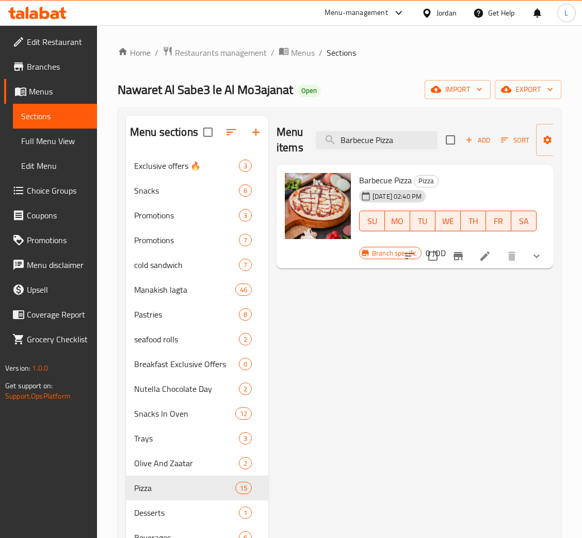
type input "Barbecue Pizza"
click at [488, 255] on icon at bounding box center [485, 256] width 12 height 12
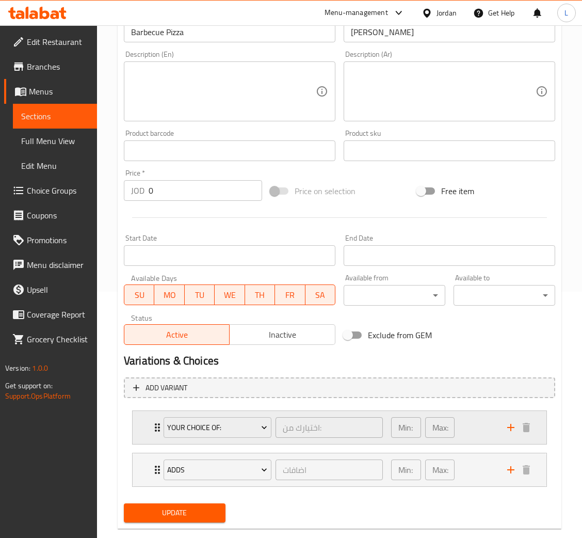
scroll to position [265, 0]
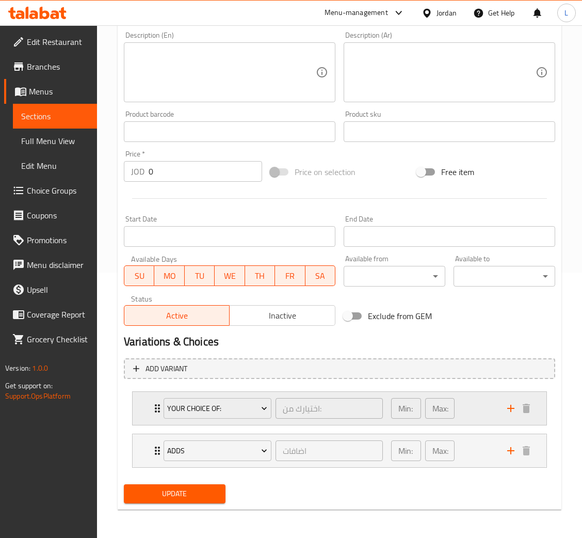
click at [148, 415] on div "Your Choice Of: اختيارك من: ​ Min: 1 ​ Max: 1 ​" at bounding box center [340, 408] width 414 height 33
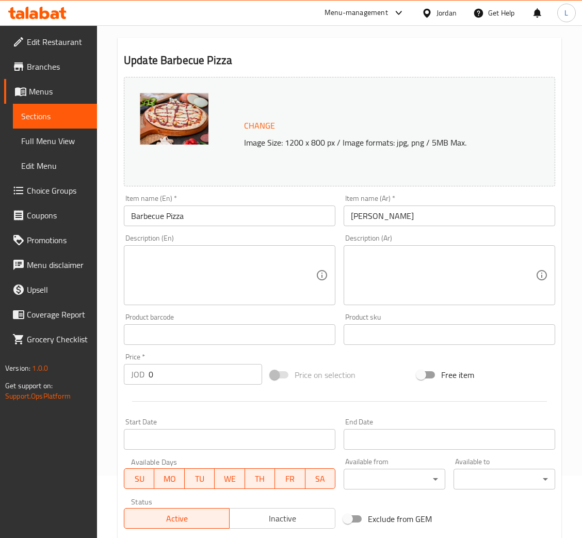
scroll to position [0, 0]
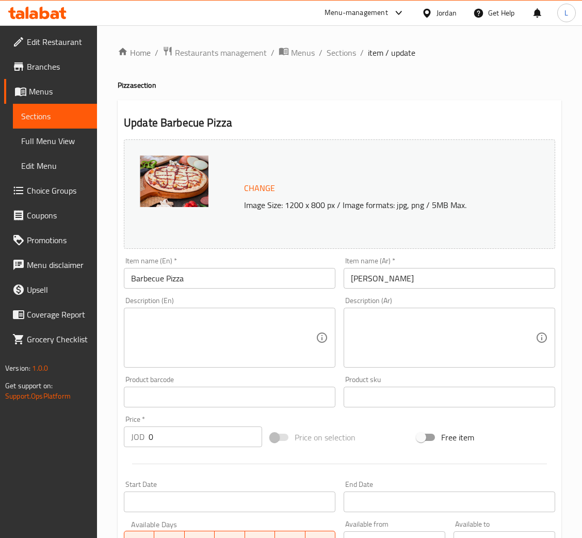
drag, startPoint x: 336, startPoint y: 51, endPoint x: 342, endPoint y: 107, distance: 56.2
click at [336, 51] on span "Sections" at bounding box center [341, 52] width 29 height 12
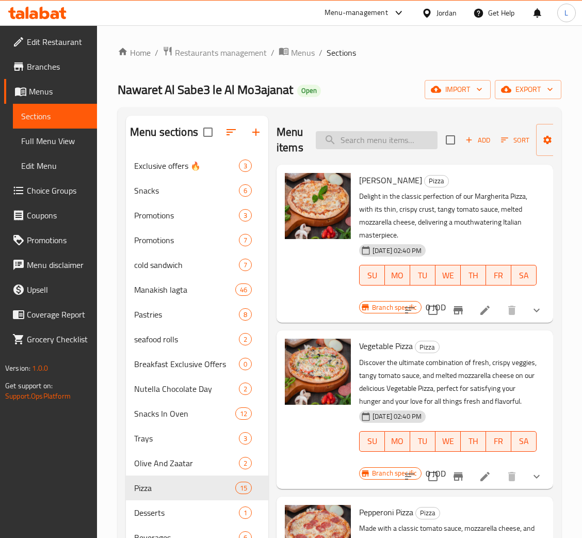
click at [363, 136] on input "search" at bounding box center [377, 140] width 122 height 18
paste input "Chicken Pizza"
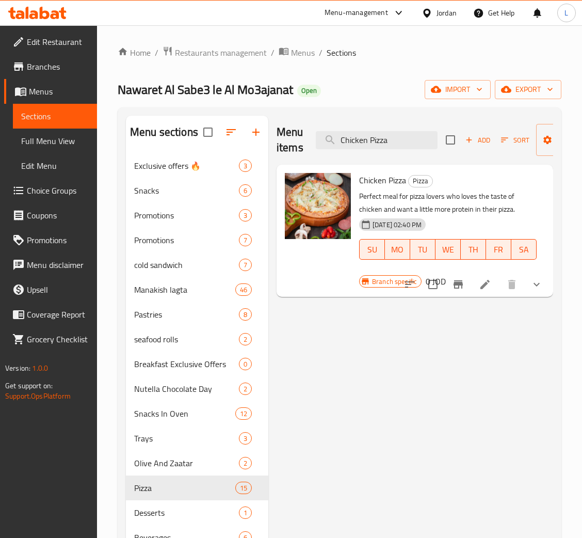
type input "Chicken Pizza"
click at [492, 281] on li at bounding box center [485, 284] width 29 height 19
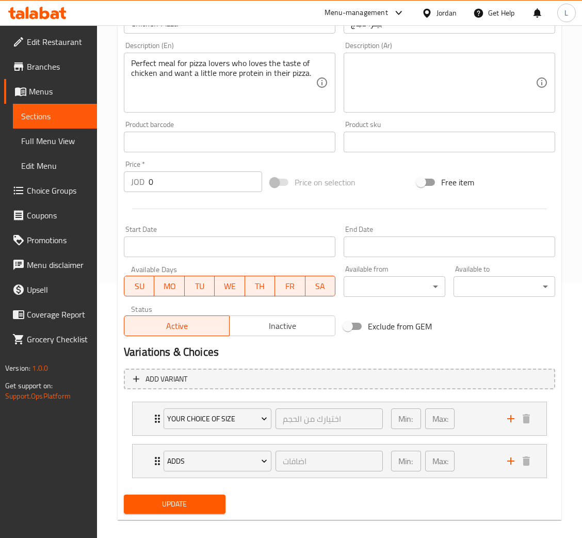
scroll to position [265, 0]
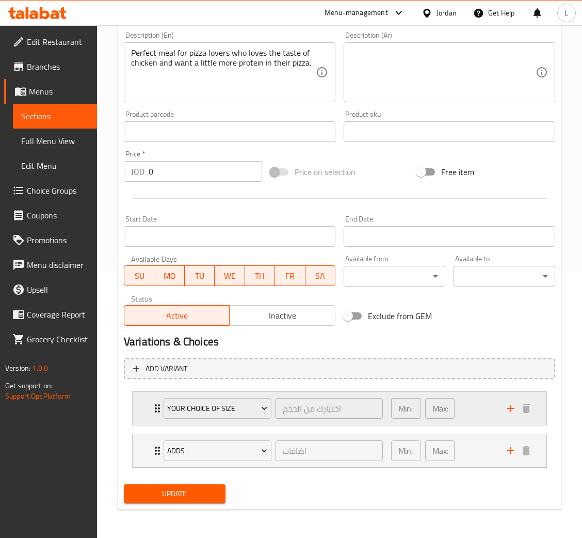
click at [154, 407] on icon "Expand" at bounding box center [157, 408] width 12 height 12
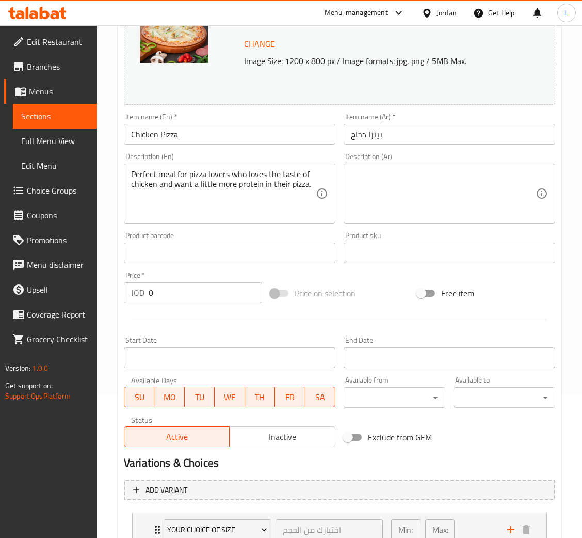
scroll to position [0, 0]
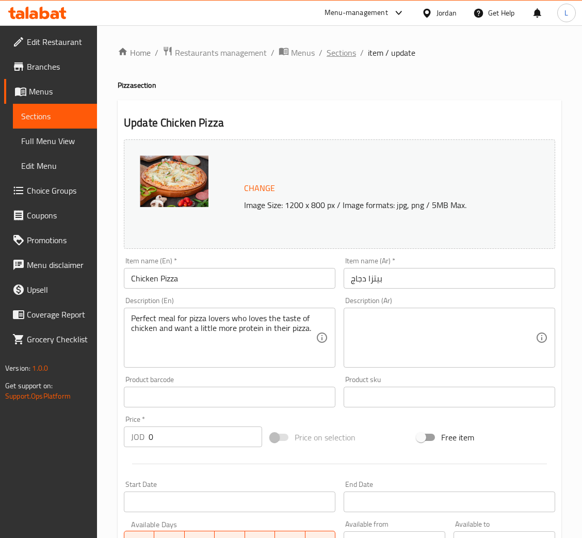
click at [340, 58] on span "Sections" at bounding box center [341, 52] width 29 height 12
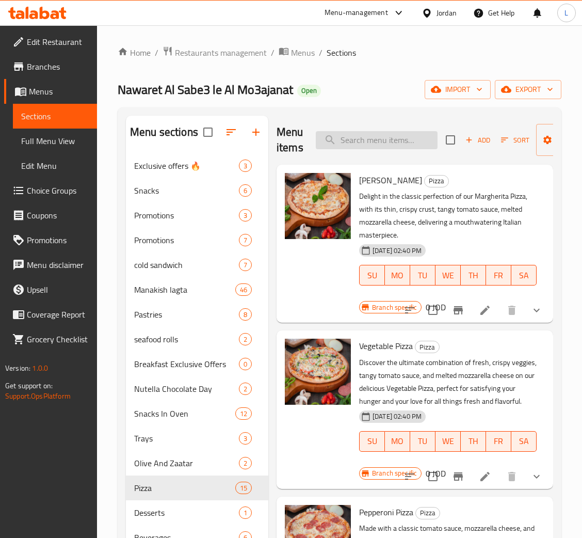
click at [390, 141] on input "search" at bounding box center [377, 140] width 122 height 18
paste input "Hot Dog Pizza With Vegetables"
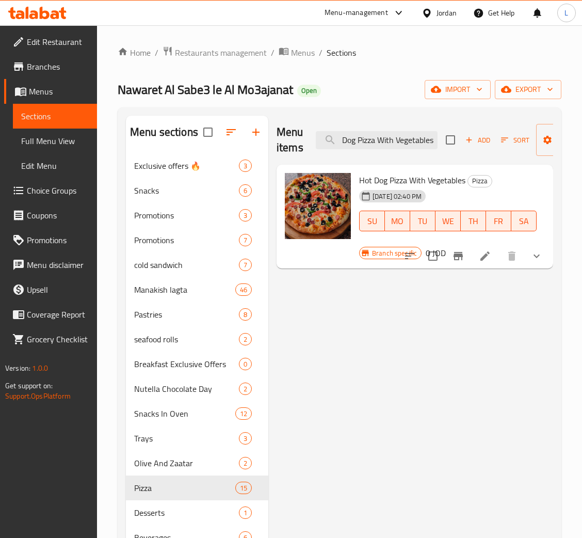
type input "Hot Dog Pizza With Vegetables"
click at [482, 256] on icon at bounding box center [485, 256] width 12 height 12
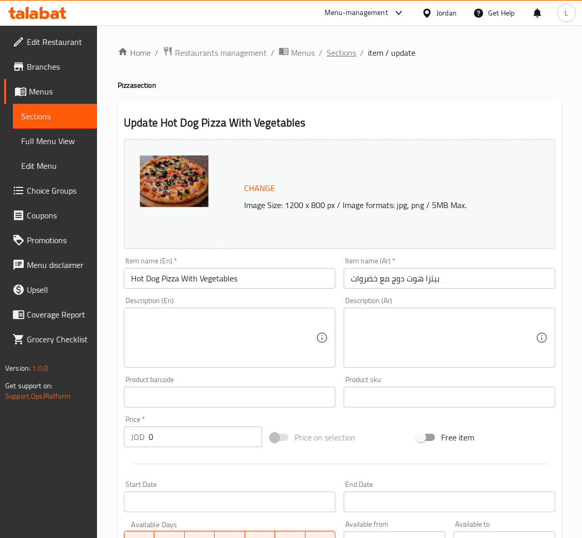
click at [334, 51] on span "Sections" at bounding box center [341, 52] width 29 height 12
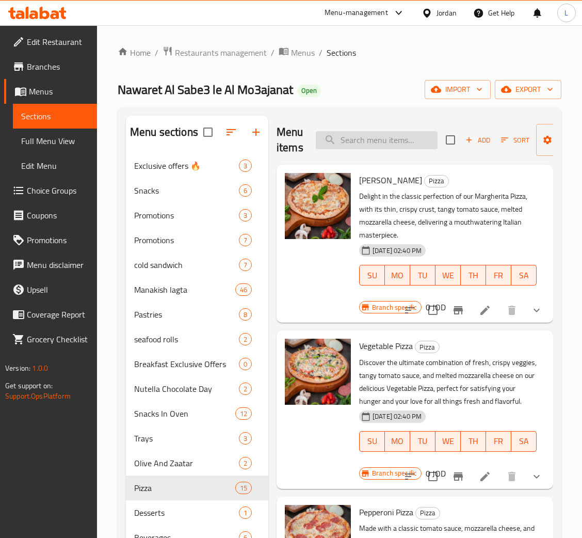
click at [417, 142] on input "search" at bounding box center [377, 140] width 122 height 18
paste input "Hot Dog Pizza With Vegetables"
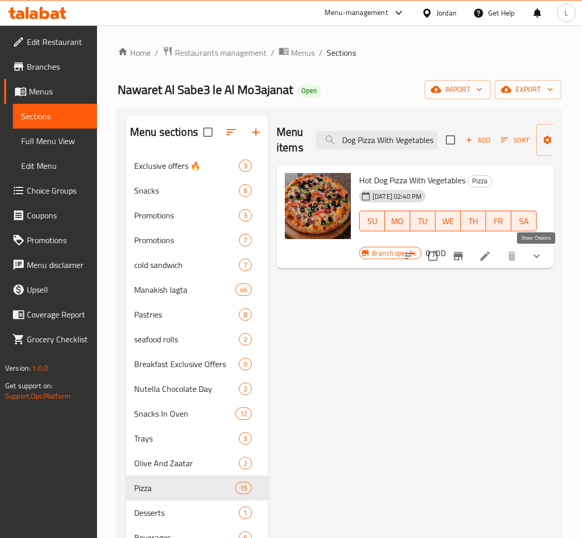
type input "Hot Dog Pizza With Vegetables"
click at [533, 255] on icon "show more" at bounding box center [537, 256] width 12 height 12
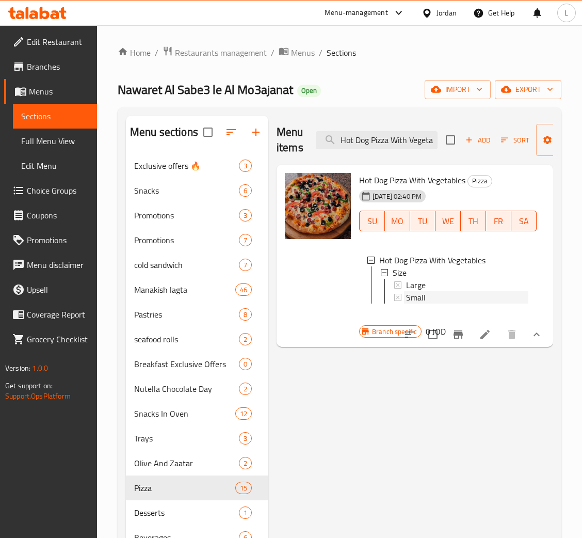
click at [428, 297] on div "Small" at bounding box center [467, 297] width 122 height 12
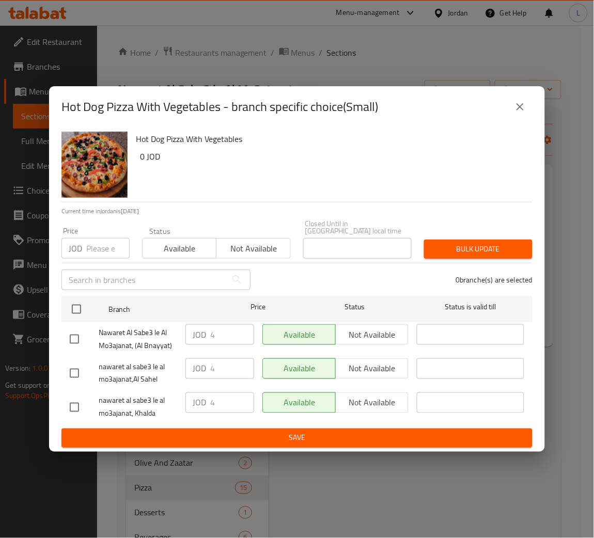
click at [101, 246] on input "number" at bounding box center [107, 248] width 43 height 21
paste input "4.3"
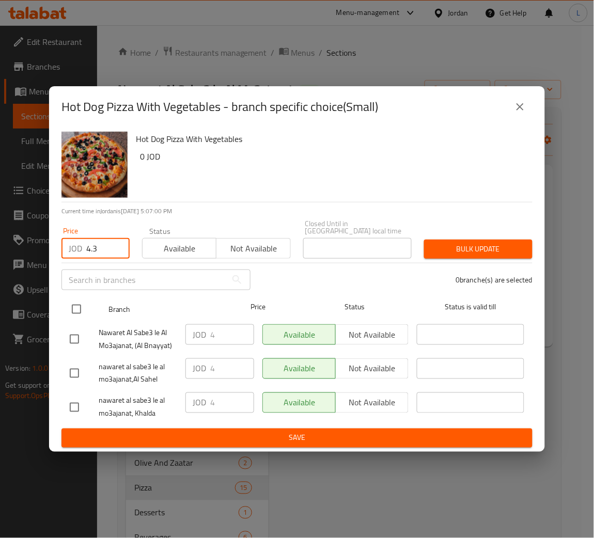
type input "4.3"
click at [77, 299] on input "checkbox" at bounding box center [77, 309] width 22 height 22
checkbox input "true"
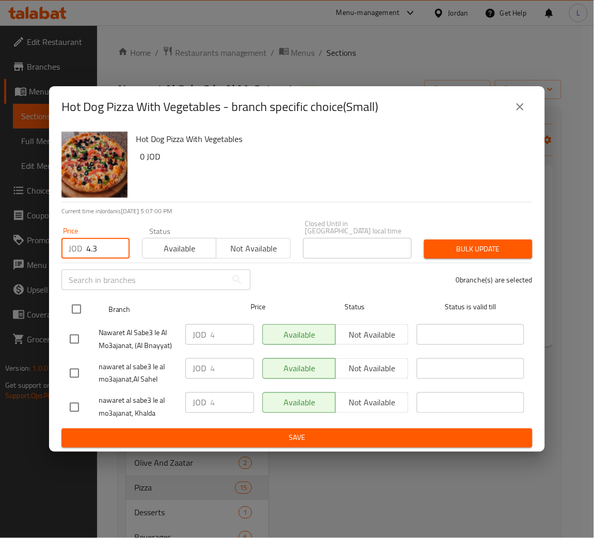
checkbox input "true"
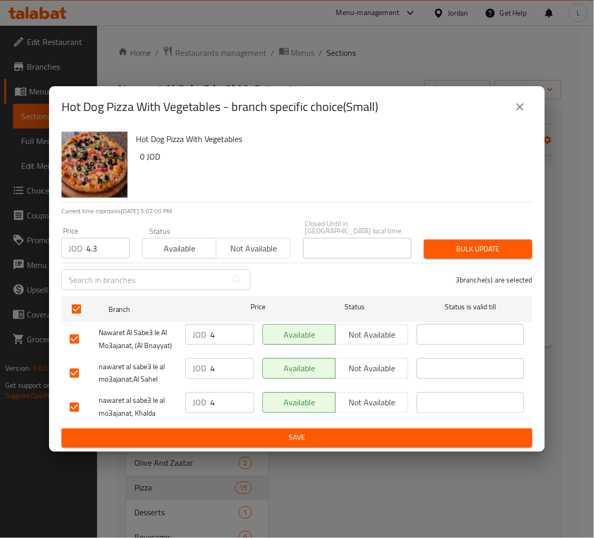
click at [492, 234] on div "Bulk update" at bounding box center [478, 248] width 121 height 31
drag, startPoint x: 479, startPoint y: 246, endPoint x: 589, endPoint y: 275, distance: 114.3
click at [478, 246] on span "Bulk update" at bounding box center [478, 249] width 92 height 13
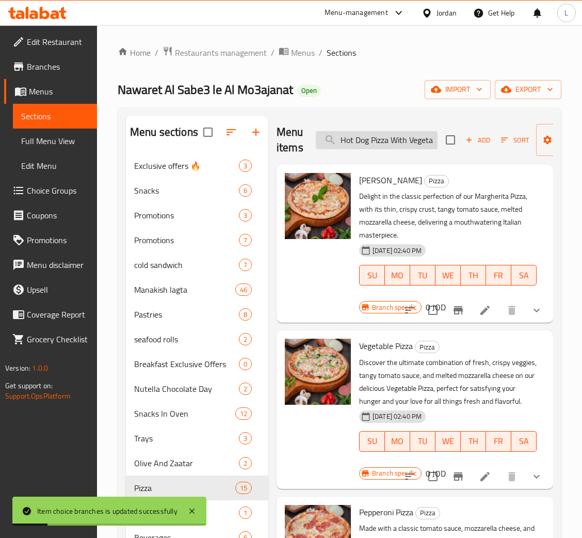
click at [426, 143] on input "Hot Dog Pizza With Vegetables" at bounding box center [377, 140] width 122 height 18
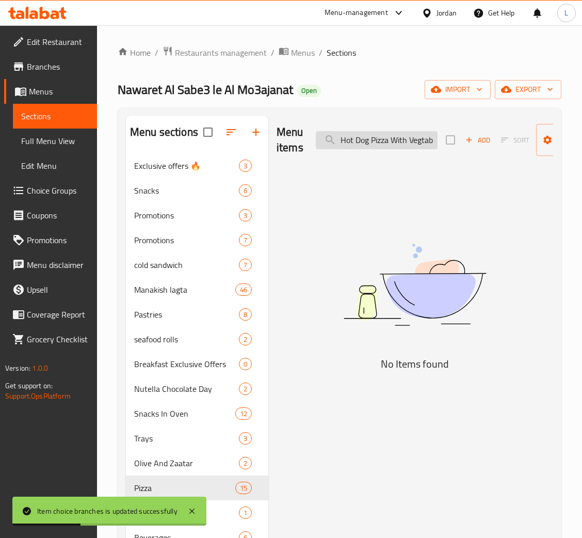
click at [426, 143] on input "Hot Dog Pizza With Vegtables" at bounding box center [377, 140] width 122 height 18
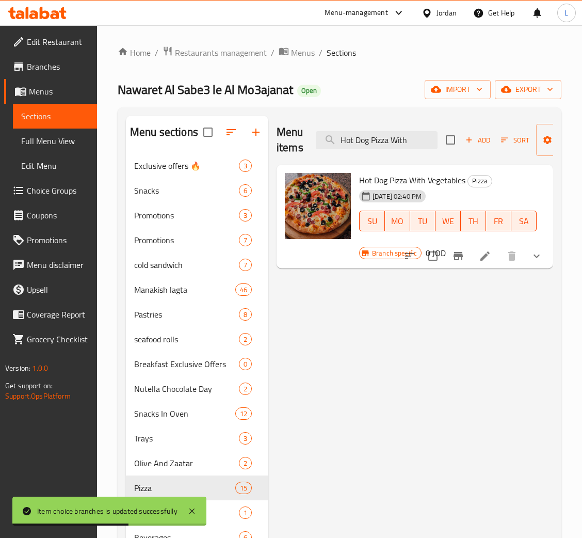
type input "Hot Dog Pizza With"
click at [536, 265] on button "show more" at bounding box center [537, 256] width 25 height 25
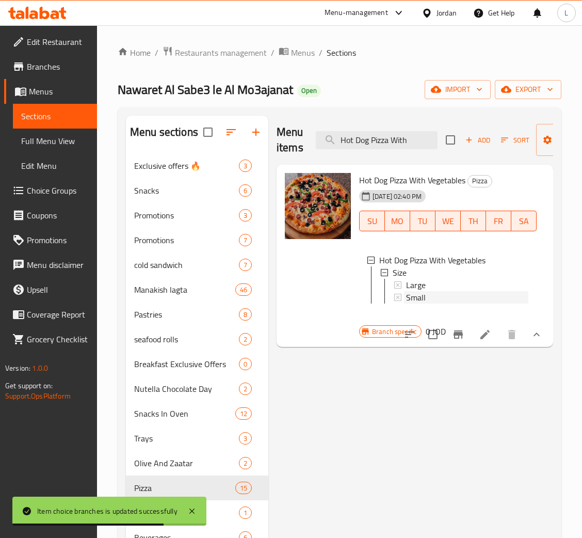
click at [464, 295] on div "Small" at bounding box center [467, 297] width 122 height 12
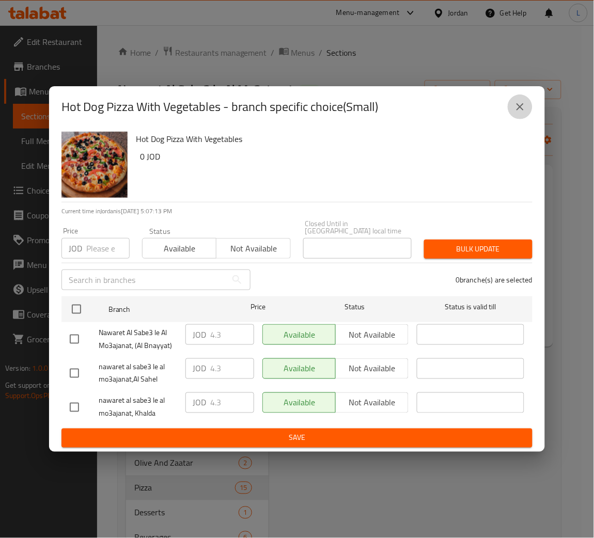
click at [522, 104] on button "close" at bounding box center [520, 106] width 25 height 25
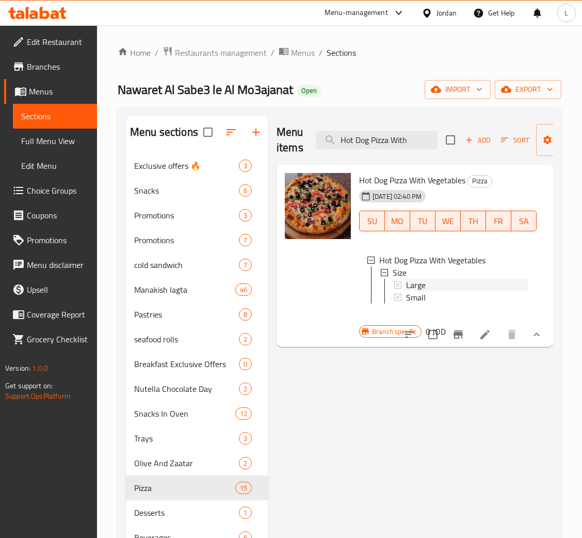
click at [428, 287] on div "Large" at bounding box center [467, 285] width 122 height 12
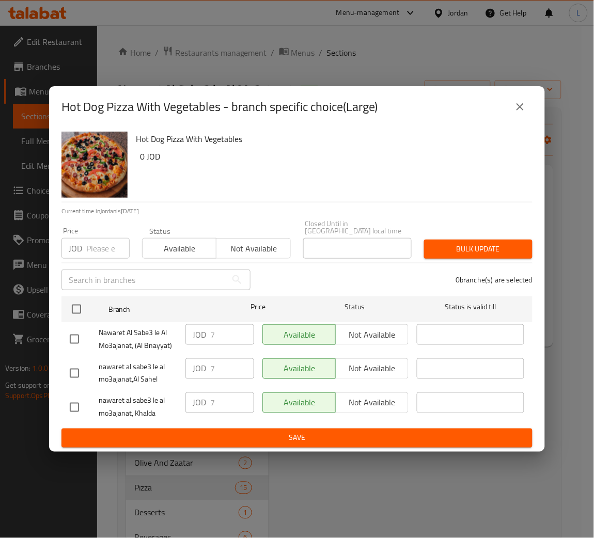
click at [93, 246] on input "number" at bounding box center [107, 248] width 43 height 21
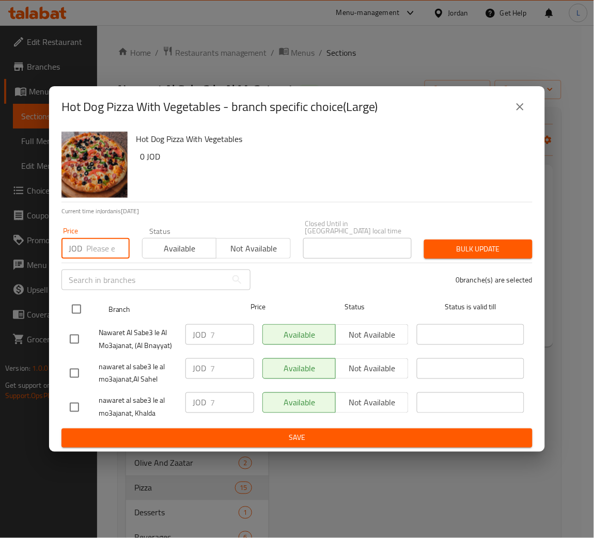
paste input "7.9"
type input "7.9"
click at [73, 304] on input "checkbox" at bounding box center [77, 309] width 22 height 22
checkbox input "true"
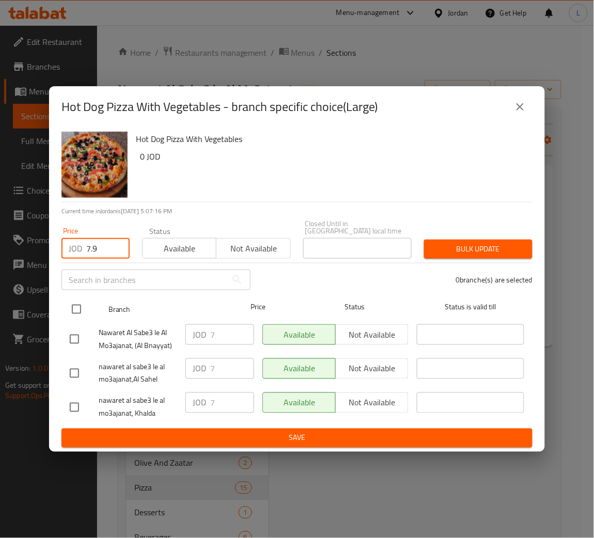
checkbox input "true"
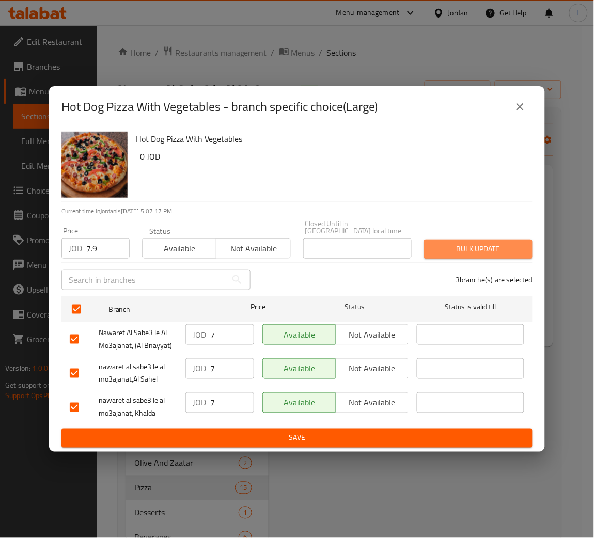
click at [442, 247] on span "Bulk update" at bounding box center [478, 249] width 92 height 13
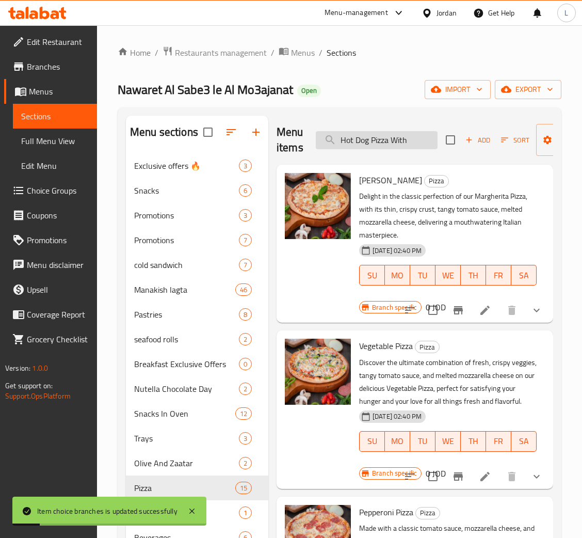
click at [399, 144] on input "Hot Dog Pizza With" at bounding box center [377, 140] width 122 height 18
click at [398, 144] on input "Hot Dog Pizza With" at bounding box center [377, 140] width 122 height 18
paste input "Nutella With Kashkaval"
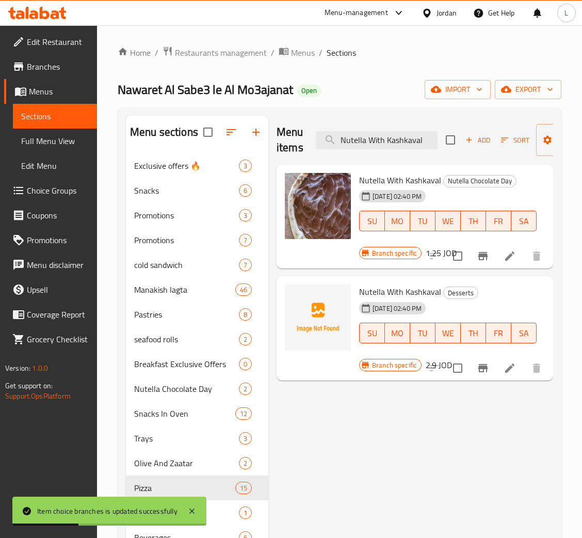
type input "Nutella With Kashkaval"
click at [469, 256] on div at bounding box center [485, 256] width 127 height 25
click at [487, 251] on icon "Branch-specific-item" at bounding box center [483, 256] width 12 height 12
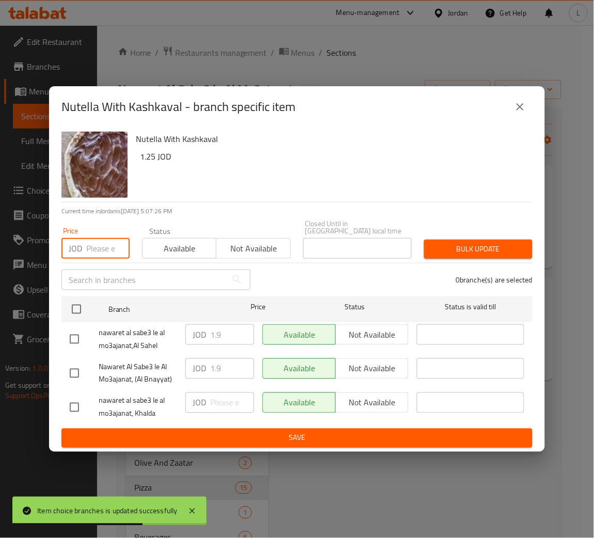
click at [103, 246] on input "number" at bounding box center [107, 248] width 43 height 21
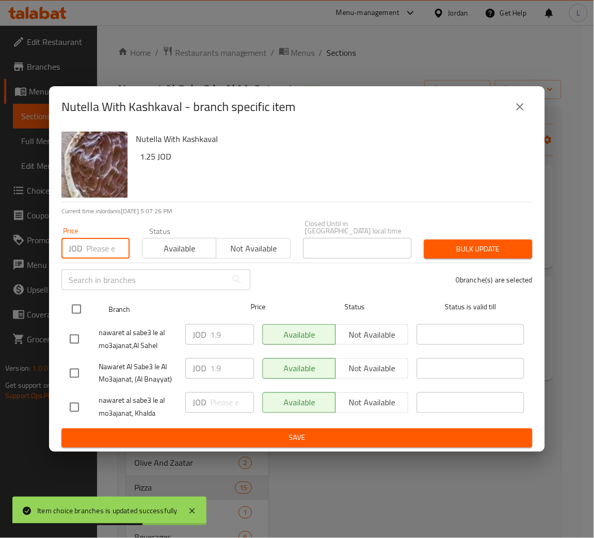
paste input "2.35"
type input "2.35"
click at [71, 298] on input "checkbox" at bounding box center [77, 309] width 22 height 22
checkbox input "true"
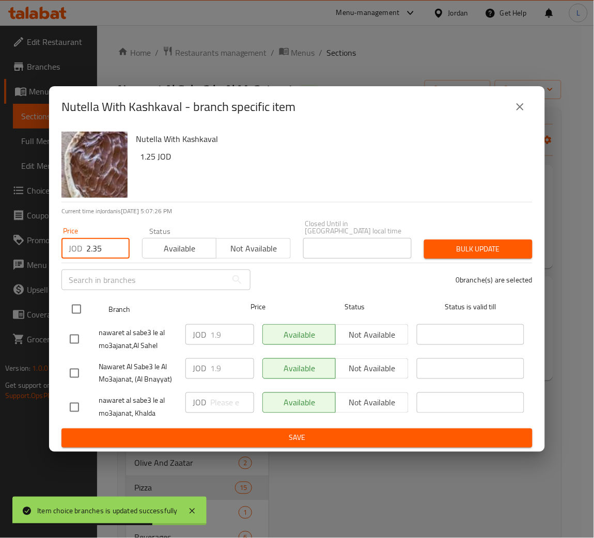
checkbox input "true"
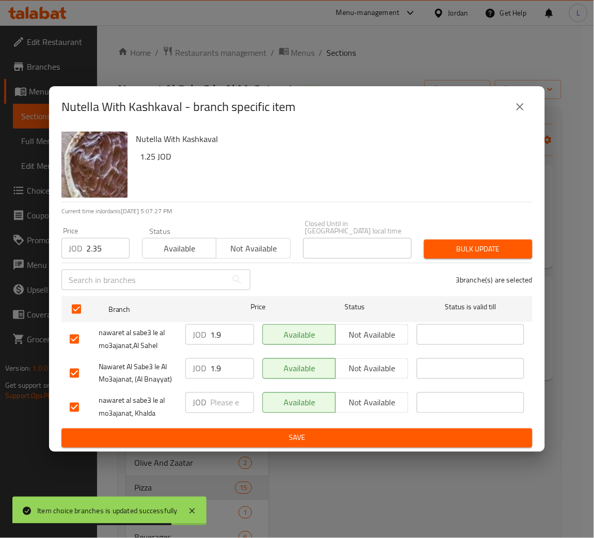
click at [471, 250] on span "Bulk update" at bounding box center [478, 249] width 92 height 13
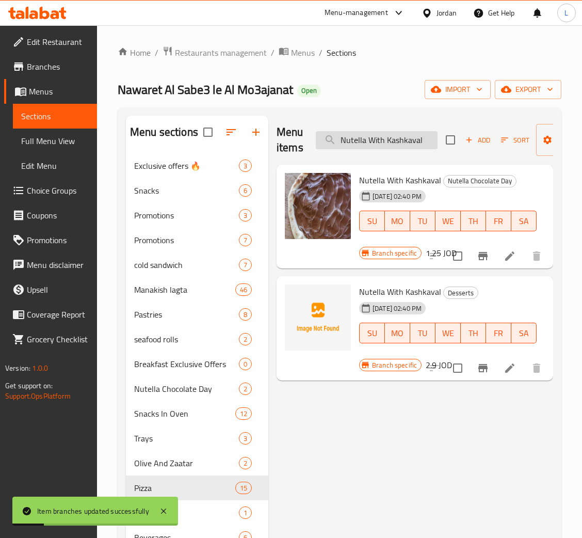
click at [365, 136] on input "Nutella With Kashkaval" at bounding box center [377, 140] width 122 height 18
paste input "Coca-Cola"
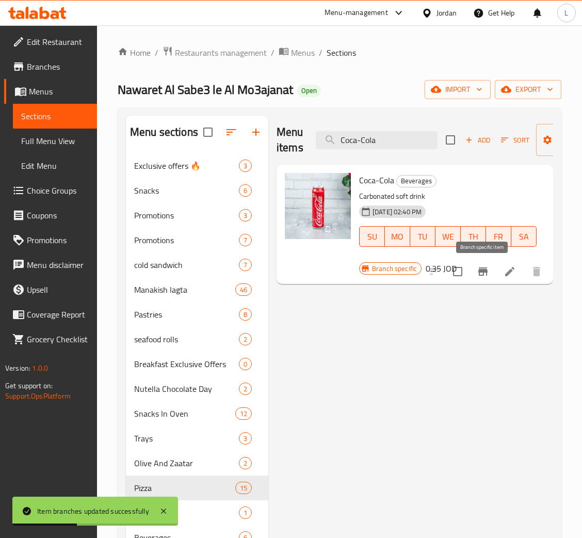
type input "Coca-Cola"
click at [484, 273] on icon "Branch-specific-item" at bounding box center [483, 271] width 9 height 8
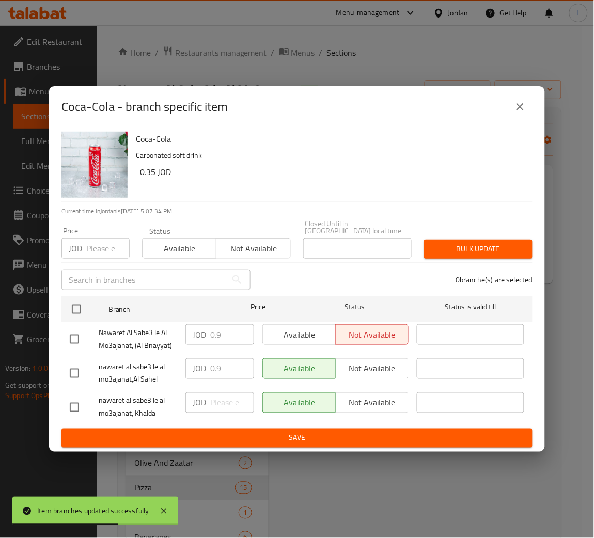
drag, startPoint x: 101, startPoint y: 247, endPoint x: 101, endPoint y: 256, distance: 8.8
click at [101, 247] on input "number" at bounding box center [107, 248] width 43 height 21
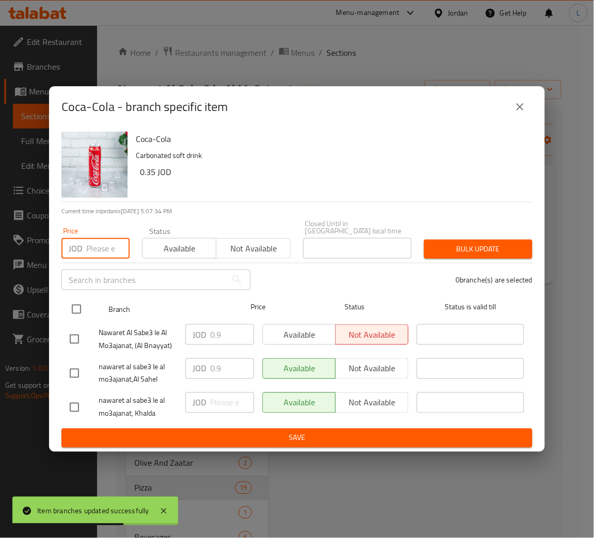
paste input "0.55"
type input "0.55"
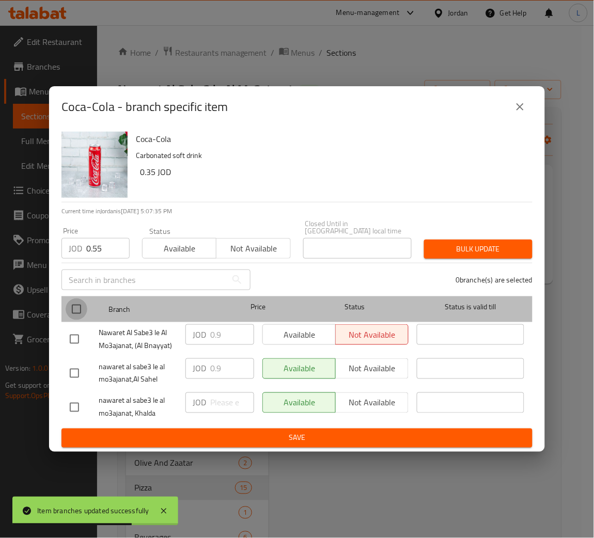
click at [72, 303] on input "checkbox" at bounding box center [77, 309] width 22 height 22
checkbox input "true"
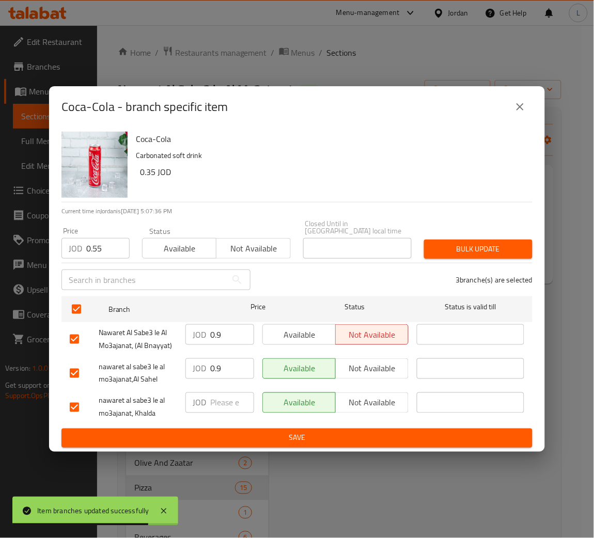
click at [504, 243] on span "Bulk update" at bounding box center [478, 249] width 92 height 13
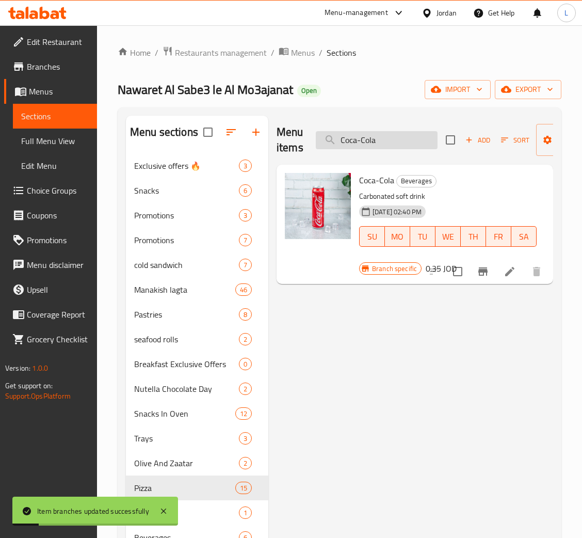
click at [383, 147] on input "Coca-Cola" at bounding box center [377, 140] width 122 height 18
paste input "Sprite"
type input "Sprite"
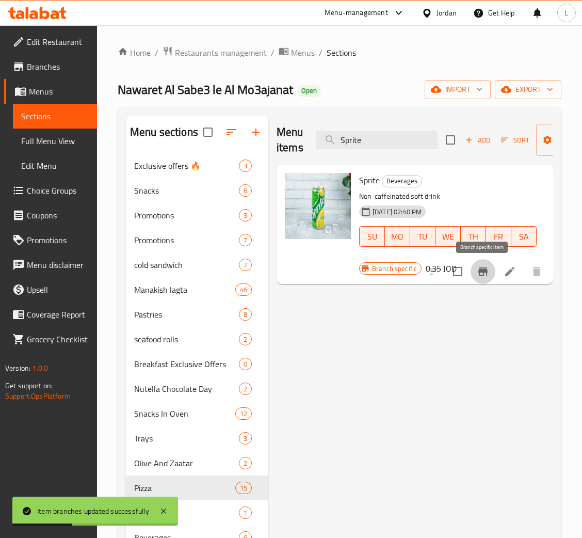
click at [484, 272] on icon "Branch-specific-item" at bounding box center [483, 271] width 9 height 8
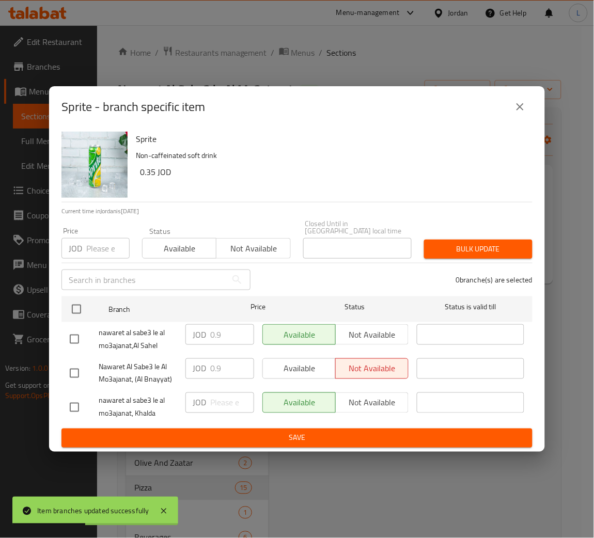
click at [93, 250] on input "number" at bounding box center [107, 248] width 43 height 21
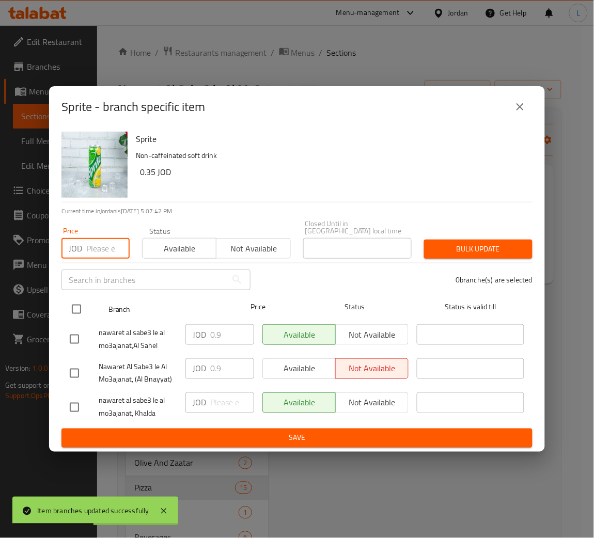
click at [75, 298] on input "checkbox" at bounding box center [77, 309] width 22 height 22
checkbox input "true"
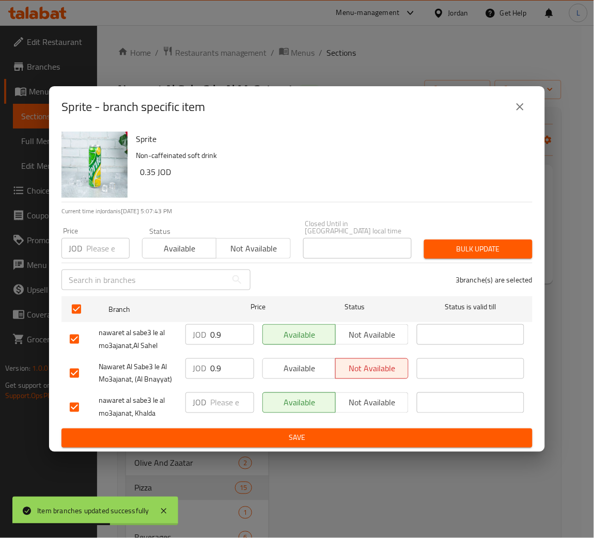
click at [110, 249] on input "number" at bounding box center [107, 248] width 43 height 21
type input "0.55"
click at [442, 245] on span "Bulk update" at bounding box center [478, 249] width 92 height 13
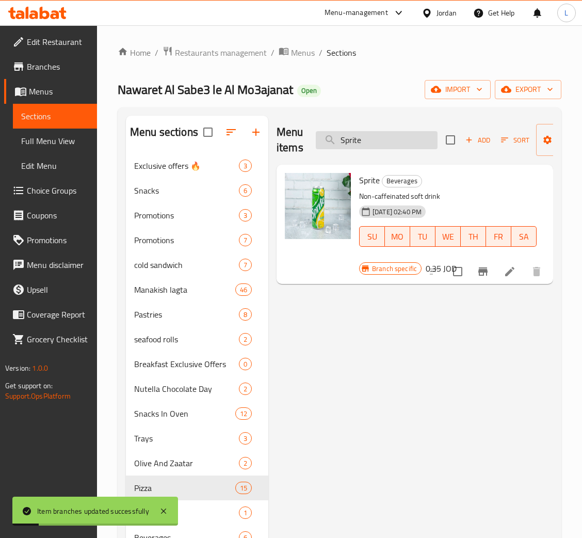
click at [370, 139] on input "Sprite" at bounding box center [377, 140] width 122 height 18
paste input "Fanta"
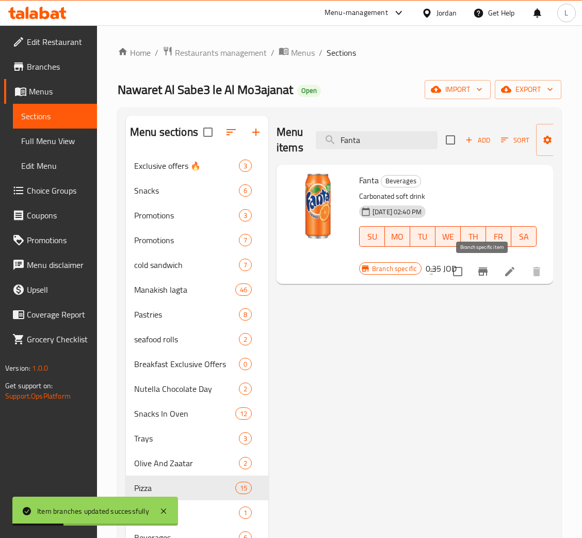
type input "Fanta"
click at [484, 271] on icon "Branch-specific-item" at bounding box center [483, 271] width 9 height 8
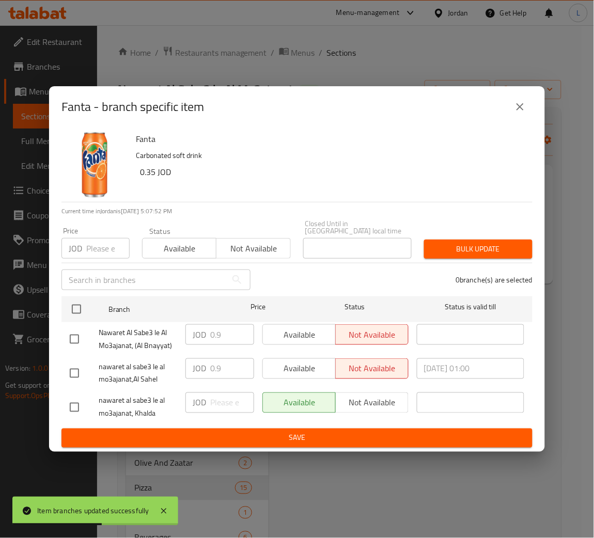
click at [95, 248] on input "number" at bounding box center [107, 248] width 43 height 21
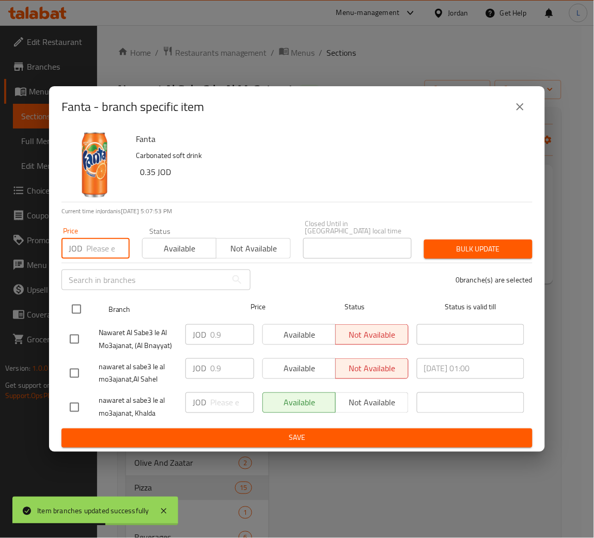
paste input "0.55"
type input "0.55"
click at [75, 308] on input "checkbox" at bounding box center [77, 309] width 22 height 22
checkbox input "true"
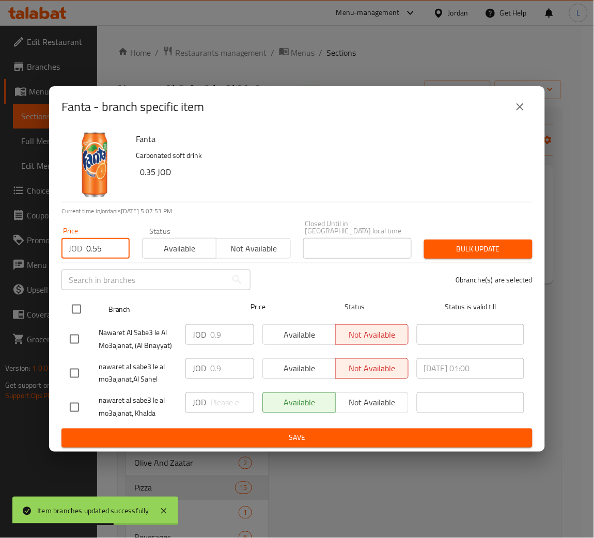
checkbox input "true"
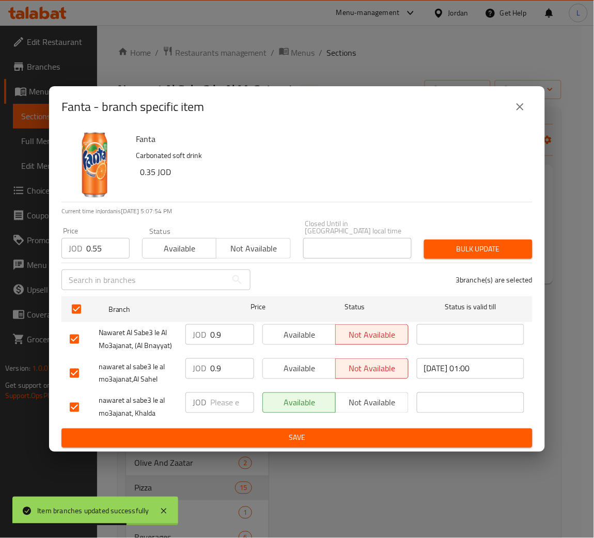
click at [469, 253] on button "Bulk update" at bounding box center [478, 249] width 108 height 19
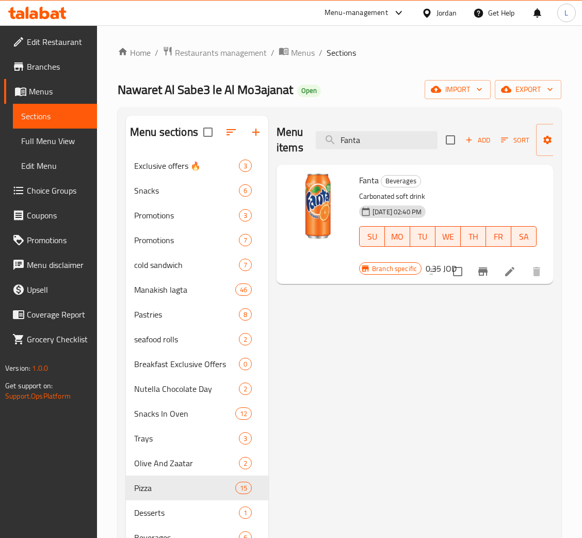
click at [27, 2] on div "Menu-management Jordan Get Help L" at bounding box center [291, 13] width 582 height 25
click at [29, 11] on icon at bounding box center [37, 13] width 58 height 12
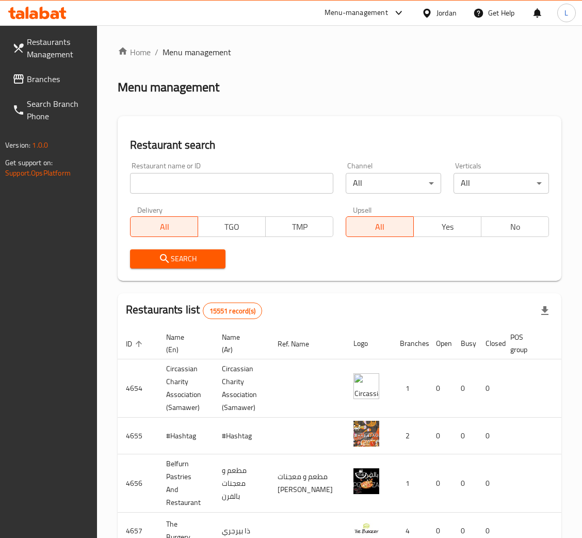
click at [198, 177] on input "search" at bounding box center [231, 183] width 203 height 21
paste input "Route 65"
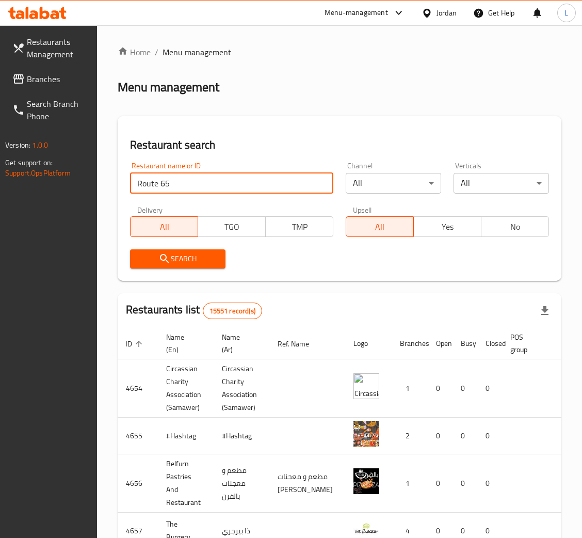
type input "Route 65"
click button "Search" at bounding box center [178, 258] width 96 height 19
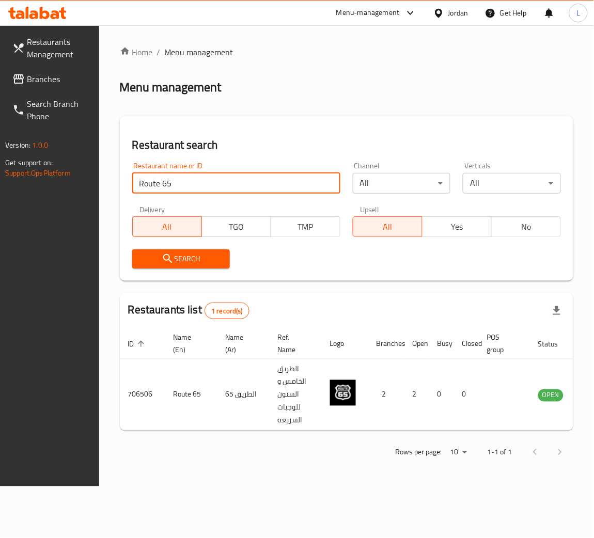
scroll to position [0, 45]
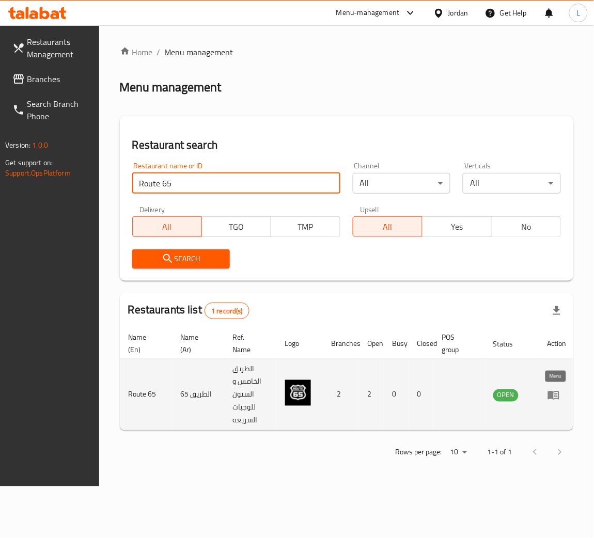
click at [550, 393] on icon "enhanced table" at bounding box center [553, 395] width 11 height 9
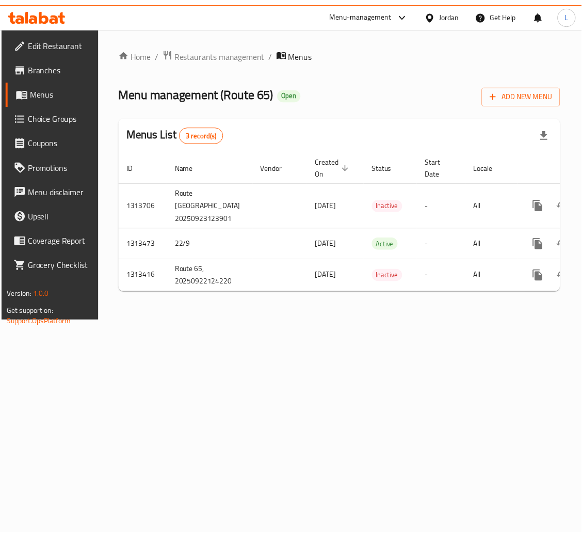
scroll to position [0, 58]
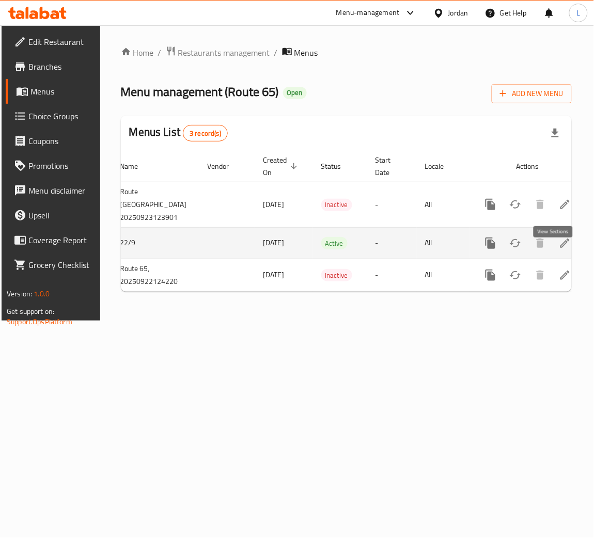
click at [560, 248] on icon "enhanced table" at bounding box center [564, 243] width 9 height 9
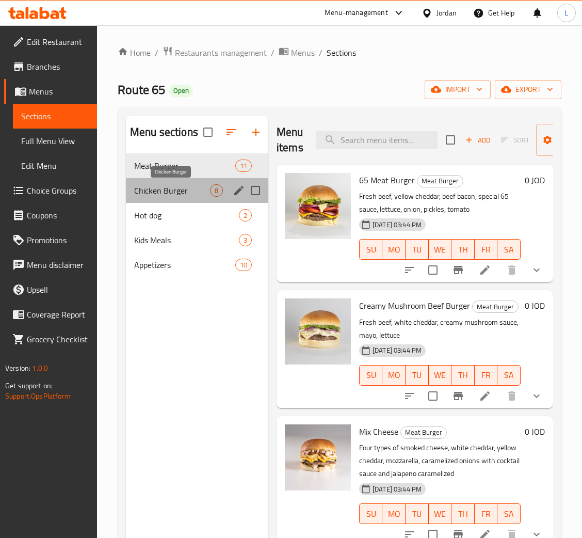
click at [174, 187] on span "Chicken Burger" at bounding box center [172, 190] width 76 height 12
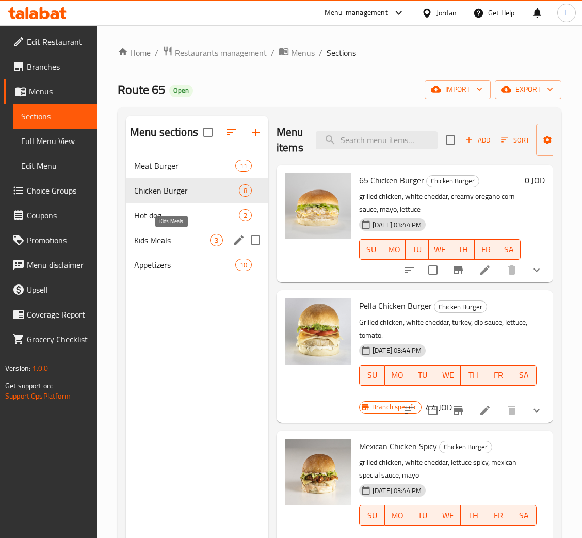
click at [171, 238] on span "Kids Meals" at bounding box center [172, 240] width 76 height 12
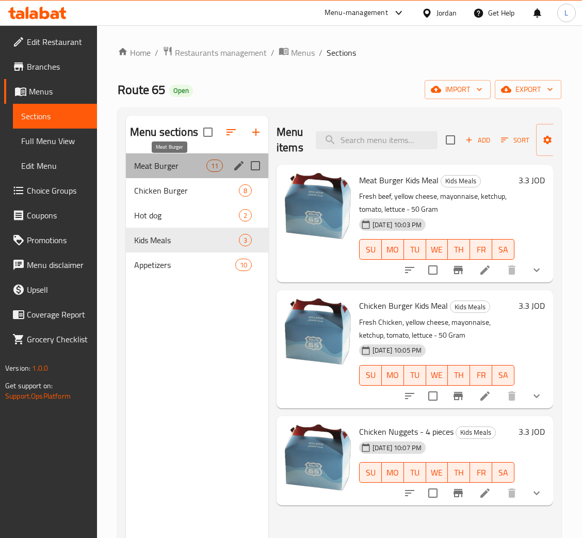
click at [176, 163] on span "Meat Burger" at bounding box center [170, 166] width 72 height 12
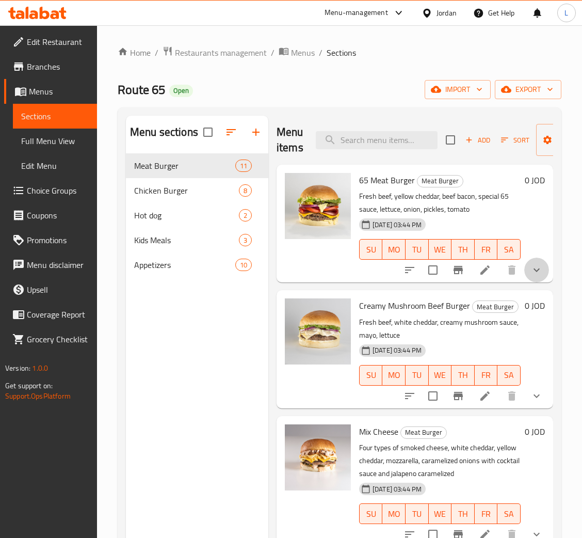
click at [525, 271] on button "show more" at bounding box center [537, 270] width 25 height 25
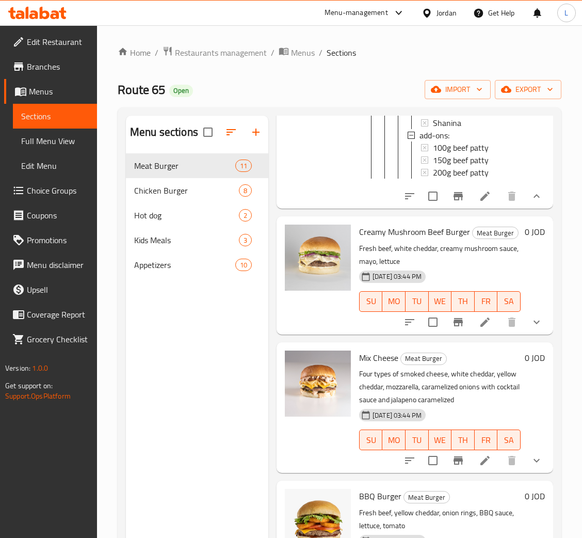
scroll to position [774, 0]
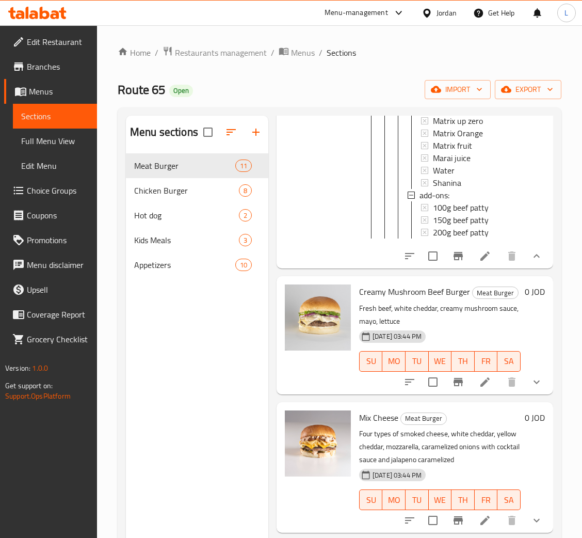
click at [481, 261] on icon at bounding box center [485, 255] width 9 height 9
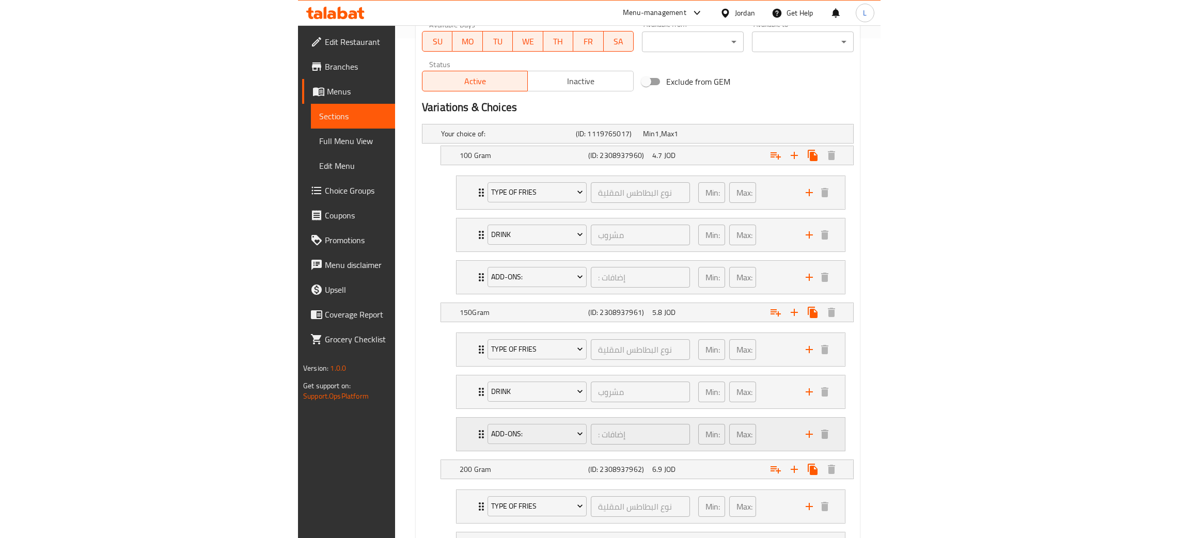
scroll to position [411, 0]
